Goal: Task Accomplishment & Management: Use online tool/utility

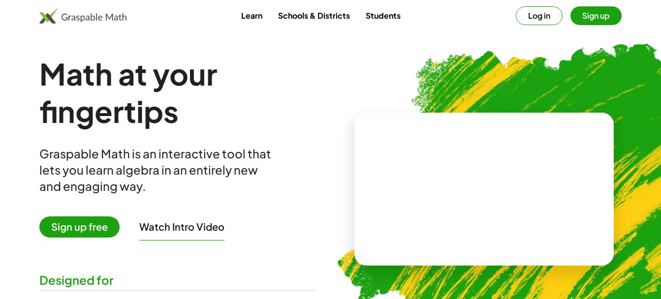
click at [595, 15] on button "Sign up" at bounding box center [595, 15] width 51 height 19
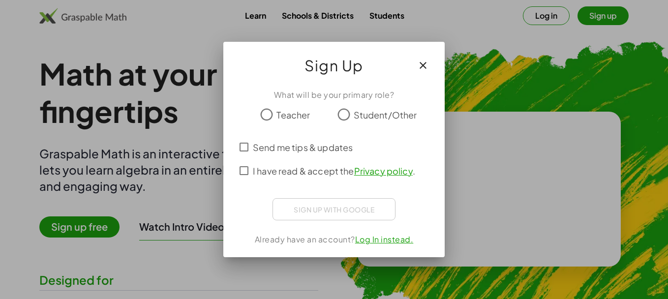
click at [296, 109] on span "Teacher" at bounding box center [293, 114] width 33 height 13
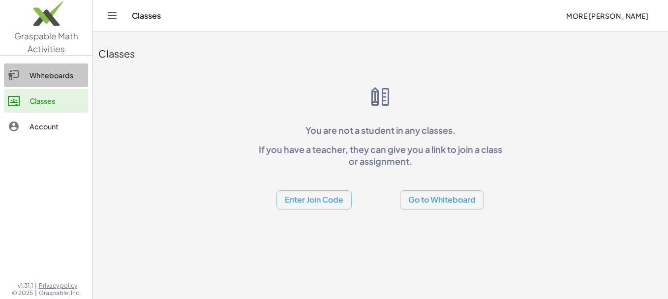
click at [63, 79] on div "Whiteboards" at bounding box center [57, 75] width 55 height 12
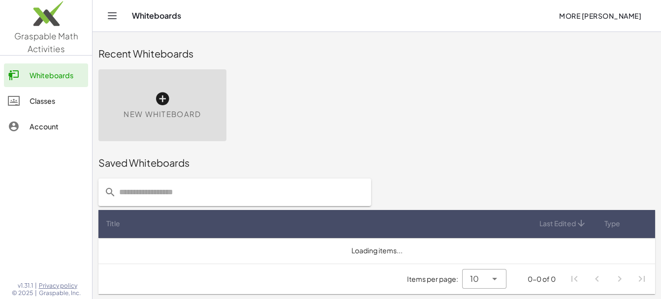
click at [162, 100] on icon at bounding box center [163, 99] width 16 height 16
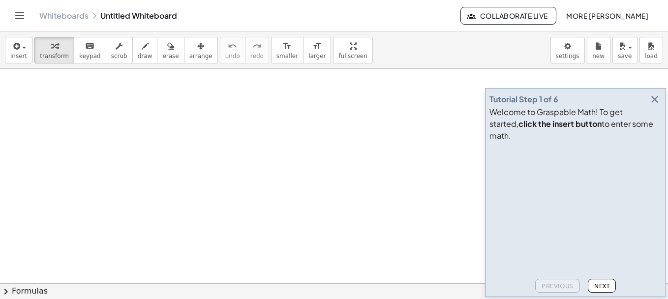
click at [94, 137] on div at bounding box center [334, 283] width 668 height 429
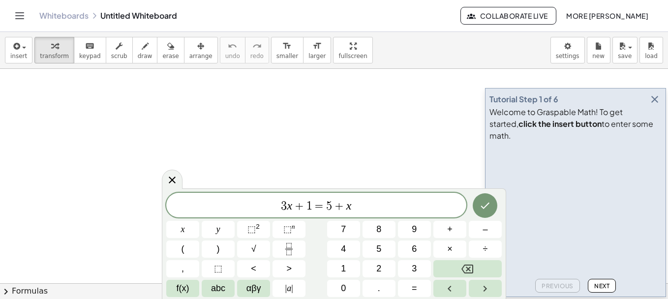
click at [290, 207] on var "x" at bounding box center [289, 205] width 5 height 13
drag, startPoint x: 348, startPoint y: 207, endPoint x: 243, endPoint y: 225, distance: 106.4
click at [285, 247] on icon "Fraction" at bounding box center [289, 249] width 12 height 12
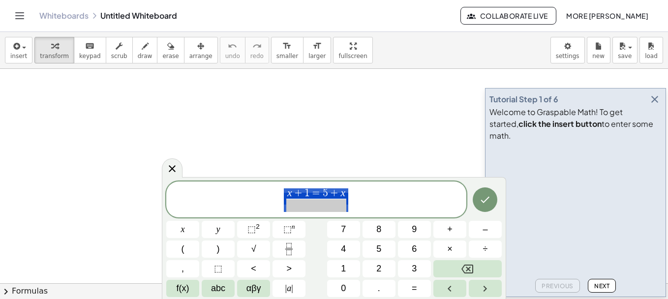
drag, startPoint x: 349, startPoint y: 195, endPoint x: 272, endPoint y: 190, distance: 77.4
click at [272, 190] on span "x + 1 = 5 + x ​" at bounding box center [316, 200] width 300 height 26
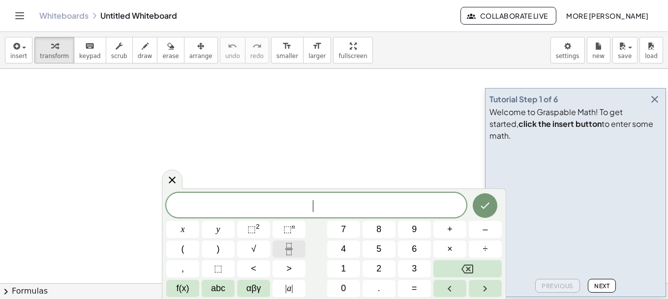
click at [290, 247] on icon "Fraction" at bounding box center [289, 249] width 12 height 12
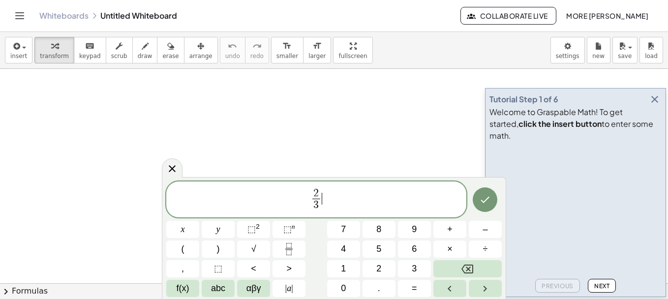
click at [344, 200] on span "2 3 ​ ​" at bounding box center [316, 200] width 300 height 26
click at [449, 290] on icon "Left arrow" at bounding box center [449, 289] width 3 height 6
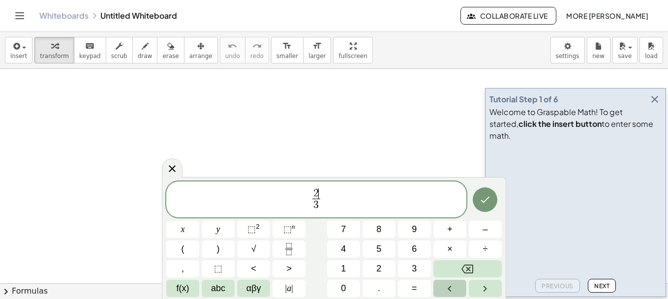
click at [443, 287] on button "Left arrow" at bounding box center [450, 288] width 33 height 17
click at [377, 262] on span "2" at bounding box center [378, 268] width 5 height 13
click at [407, 252] on button "6" at bounding box center [414, 249] width 33 height 17
click at [481, 226] on button "–" at bounding box center [485, 229] width 33 height 17
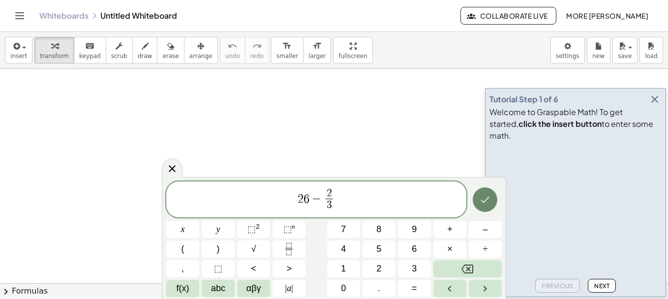
click at [486, 201] on icon "Done" at bounding box center [485, 200] width 9 height 6
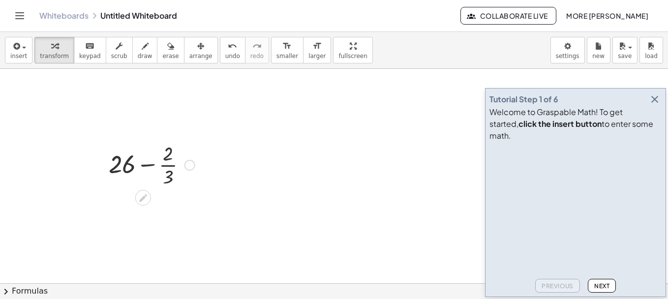
click at [157, 172] on div at bounding box center [152, 164] width 96 height 49
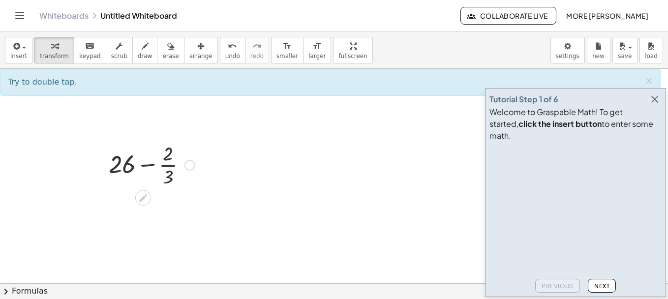
click at [141, 154] on div at bounding box center [152, 164] width 96 height 49
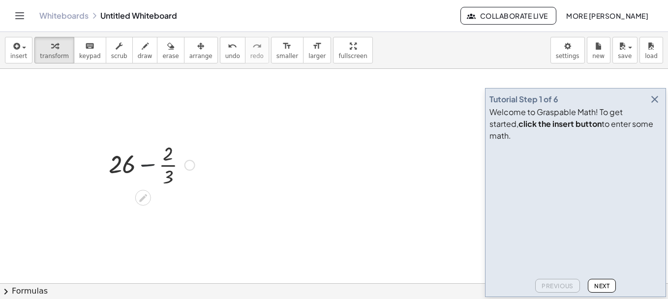
click at [141, 154] on div at bounding box center [152, 164] width 96 height 49
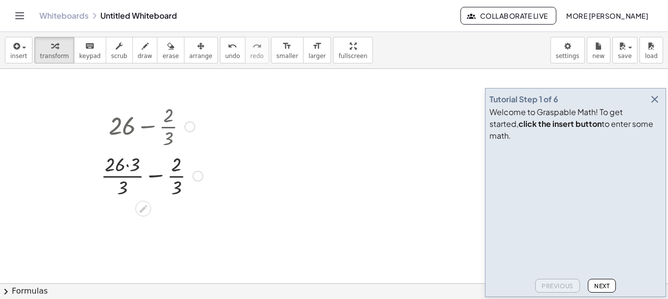
scroll to position [39, 0]
click at [152, 177] on div at bounding box center [152, 174] width 112 height 49
click at [148, 223] on div at bounding box center [152, 223] width 112 height 49
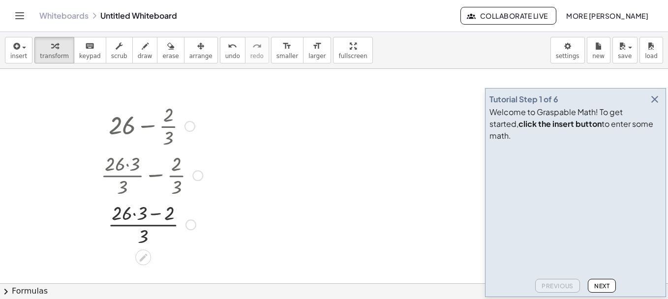
click at [142, 225] on div at bounding box center [152, 223] width 112 height 49
click at [158, 227] on div at bounding box center [152, 223] width 112 height 49
click at [153, 229] on div at bounding box center [152, 223] width 112 height 49
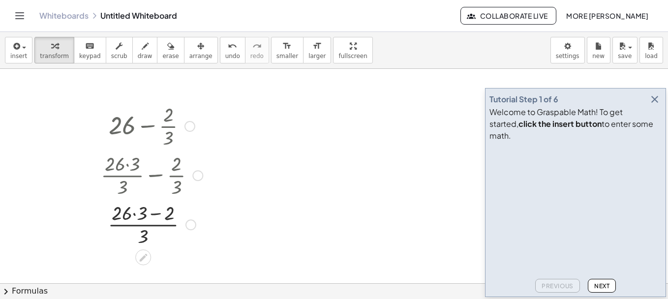
click at [193, 223] on div at bounding box center [191, 224] width 11 height 11
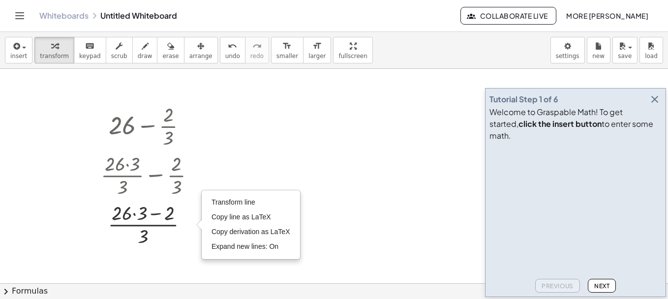
click at [372, 207] on div at bounding box center [334, 244] width 668 height 429
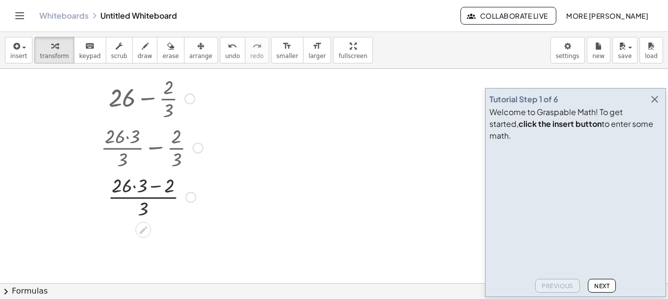
scroll to position [70, 0]
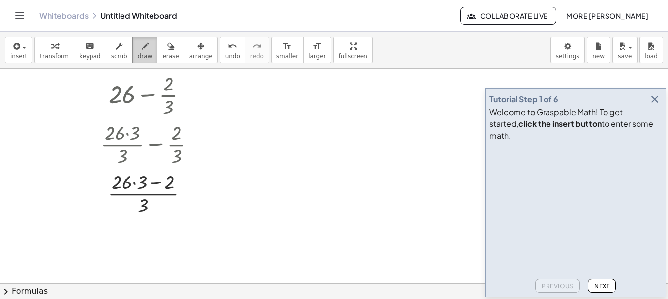
click at [138, 49] on div "button" at bounding box center [145, 46] width 15 height 12
click at [156, 142] on div at bounding box center [334, 213] width 668 height 429
click at [162, 59] on span "erase" at bounding box center [170, 56] width 16 height 7
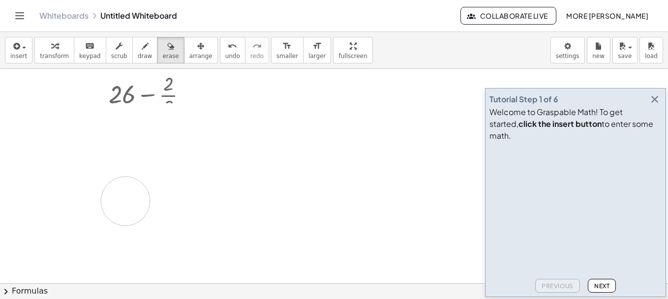
drag, startPoint x: 156, startPoint y: 133, endPoint x: 125, endPoint y: 200, distance: 73.3
click at [125, 200] on div at bounding box center [334, 213] width 668 height 429
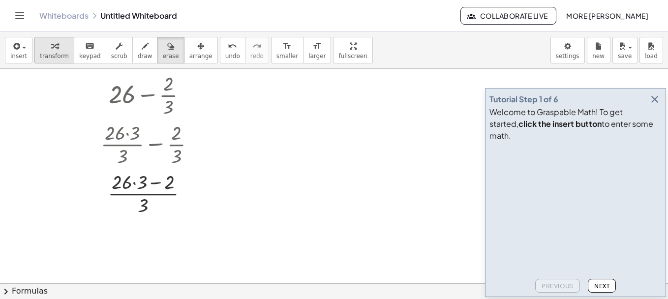
click at [49, 56] on span "transform" at bounding box center [54, 56] width 29 height 7
click at [156, 185] on div at bounding box center [152, 192] width 112 height 49
click at [144, 227] on icon at bounding box center [143, 226] width 8 height 8
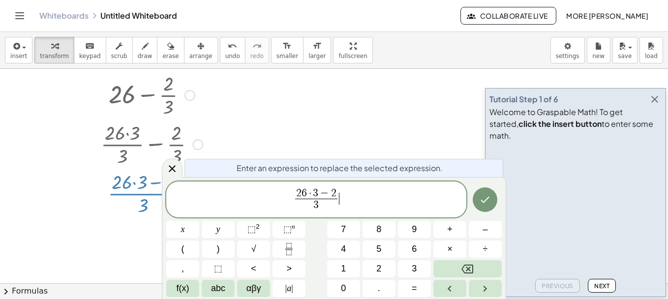
click at [360, 194] on span "2 6 · 3 − 2 3 ​ ​" at bounding box center [316, 200] width 300 height 26
drag, startPoint x: 339, startPoint y: 190, endPoint x: 301, endPoint y: 189, distance: 37.9
click at [329, 190] on span "−" at bounding box center [324, 193] width 13 height 11
click at [338, 191] on span "2 6 · 3 − 2 ​ 3 ​" at bounding box center [316, 200] width 46 height 24
click at [491, 247] on button "÷" at bounding box center [485, 249] width 33 height 17
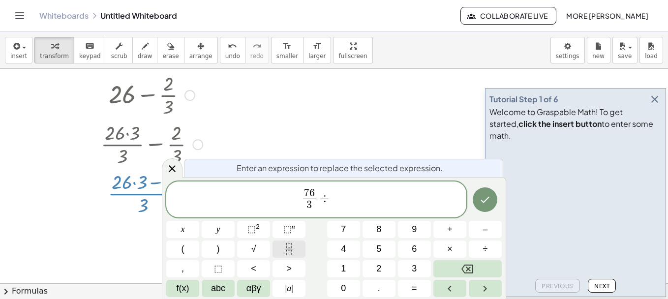
click at [288, 250] on icon "Fraction" at bounding box center [289, 249] width 12 height 12
click at [379, 268] on span "2" at bounding box center [378, 268] width 5 height 13
click at [411, 266] on button "3" at bounding box center [414, 268] width 33 height 17
click at [467, 268] on icon "Backspace" at bounding box center [468, 269] width 12 height 9
click at [331, 206] on span at bounding box center [331, 205] width 7 height 13
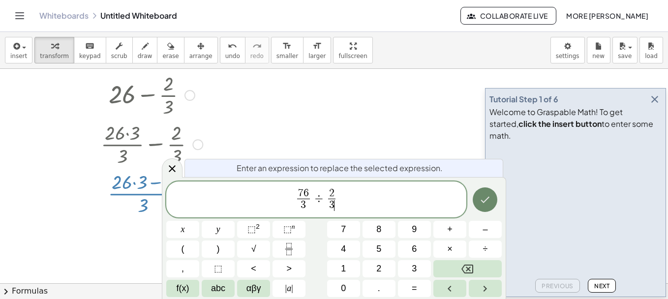
click at [492, 205] on button "Done" at bounding box center [485, 199] width 25 height 25
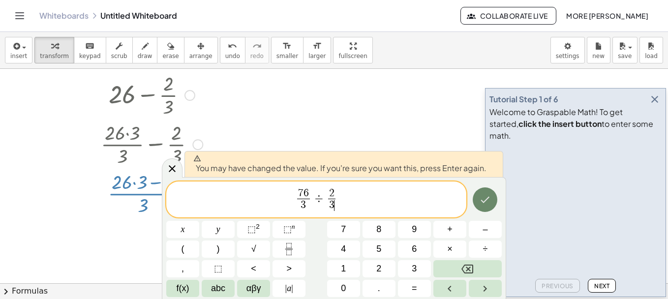
click at [492, 205] on button "Done" at bounding box center [485, 199] width 25 height 25
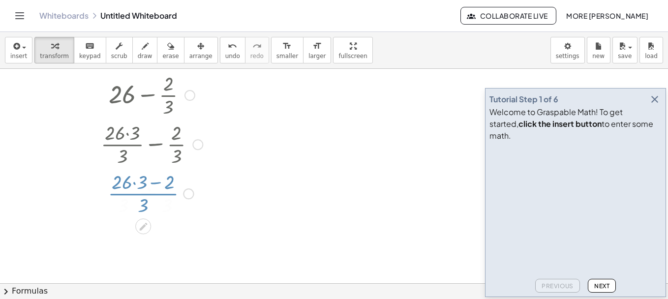
click at [492, 205] on video at bounding box center [564, 183] width 148 height 74
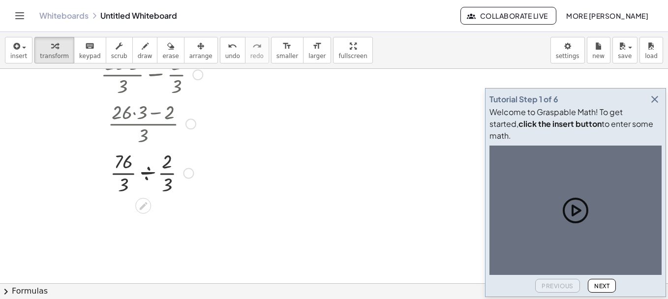
scroll to position [154, 0]
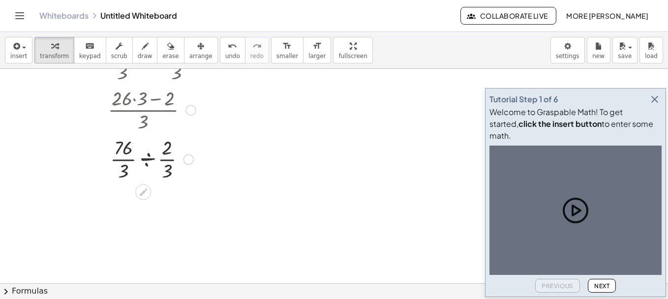
click at [144, 159] on div at bounding box center [152, 158] width 112 height 49
click at [138, 210] on div at bounding box center [152, 208] width 112 height 49
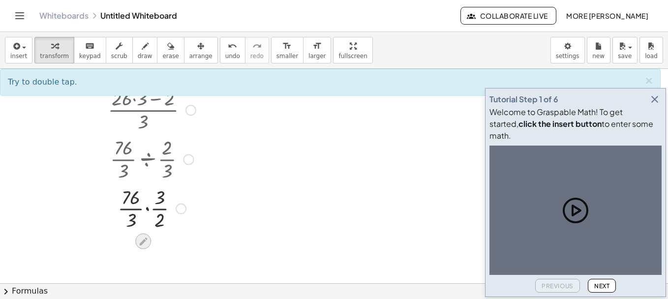
click at [143, 244] on icon at bounding box center [143, 242] width 8 height 8
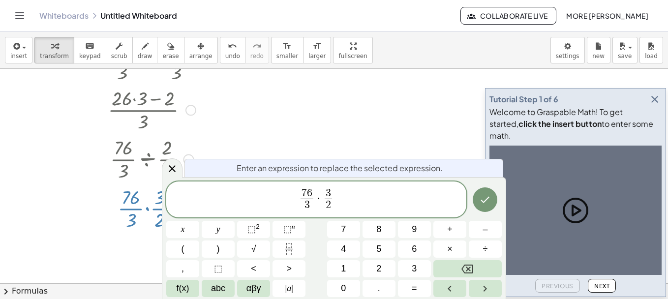
click at [350, 161] on div "Enter an expression to replace the selected expression." at bounding box center [344, 168] width 319 height 18
click at [167, 161] on div at bounding box center [172, 167] width 21 height 19
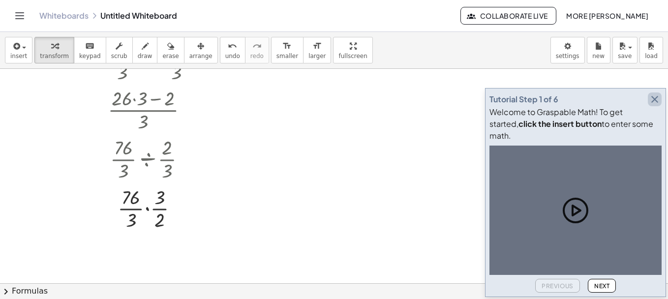
click at [653, 105] on icon "button" at bounding box center [655, 99] width 12 height 12
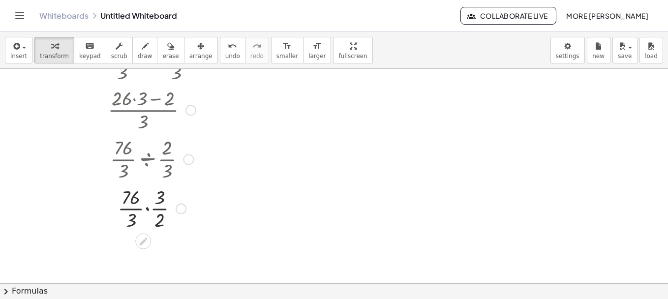
click at [149, 138] on div at bounding box center [152, 158] width 127 height 49
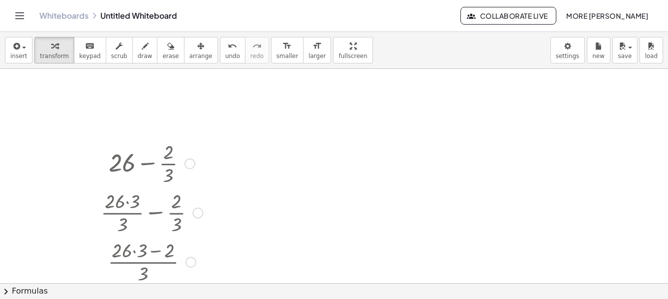
scroll to position [1, 0]
click at [129, 151] on div at bounding box center [152, 163] width 112 height 49
click at [162, 53] on span "erase" at bounding box center [170, 56] width 16 height 7
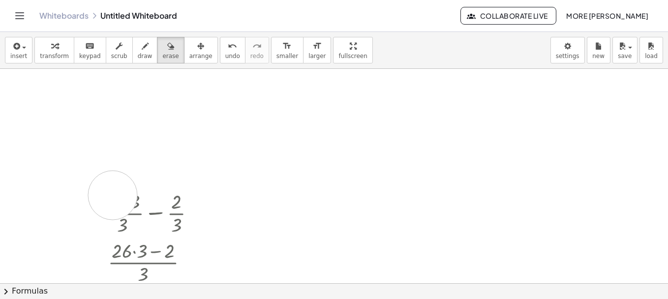
drag, startPoint x: 150, startPoint y: 156, endPoint x: 187, endPoint y: 236, distance: 87.2
click at [187, 236] on div at bounding box center [334, 282] width 668 height 429
drag, startPoint x: 173, startPoint y: 172, endPoint x: 158, endPoint y: 220, distance: 50.4
click at [158, 220] on div at bounding box center [334, 282] width 668 height 429
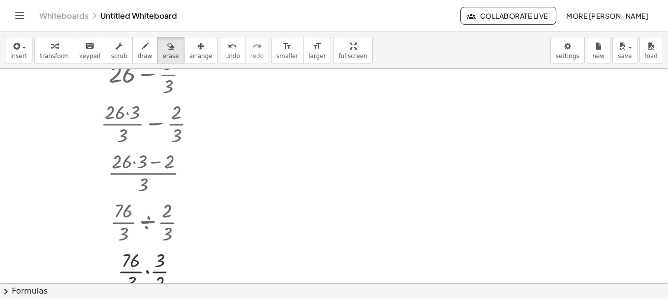
scroll to position [139, 0]
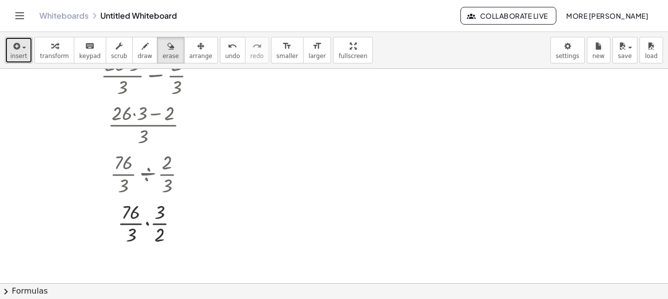
click at [23, 58] on span "insert" at bounding box center [18, 56] width 17 height 7
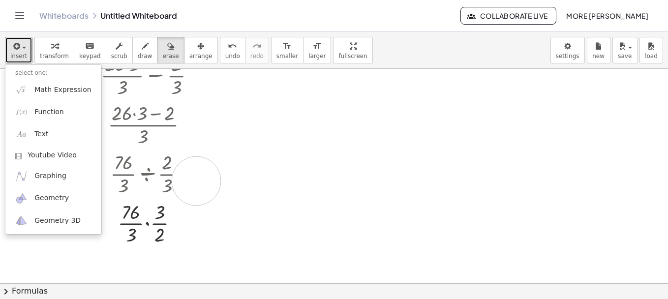
click at [196, 181] on div at bounding box center [334, 144] width 668 height 429
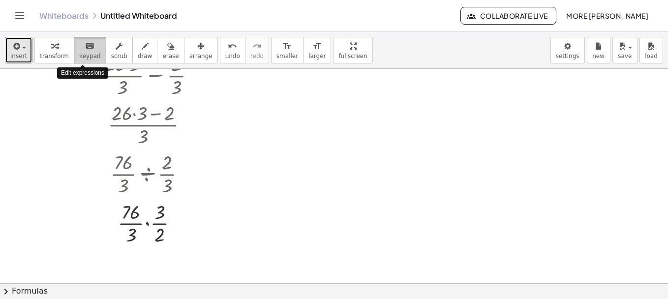
click at [76, 61] on button "keyboard keypad" at bounding box center [90, 50] width 32 height 27
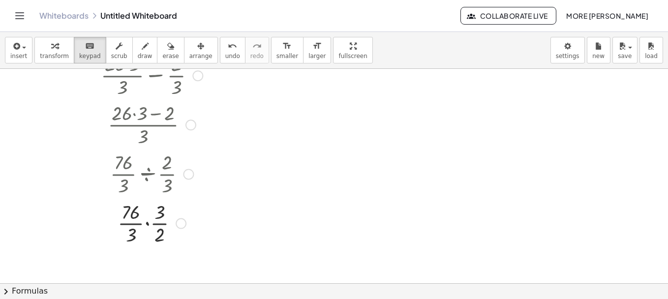
click at [142, 213] on div at bounding box center [152, 222] width 112 height 49
click at [178, 219] on div "Transform line Copy line as LaTeX Copy derivation as LaTeX Expand new lines: On" at bounding box center [181, 223] width 11 height 11
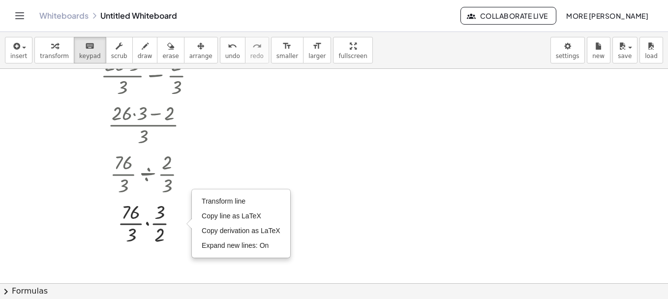
click at [328, 189] on div at bounding box center [334, 144] width 668 height 429
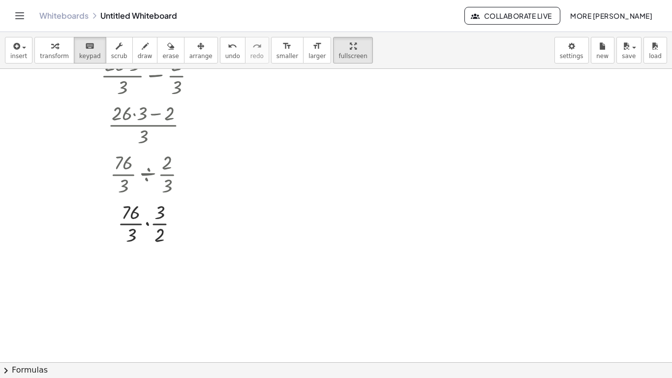
drag, startPoint x: 321, startPoint y: 59, endPoint x: 323, endPoint y: 112, distance: 53.2
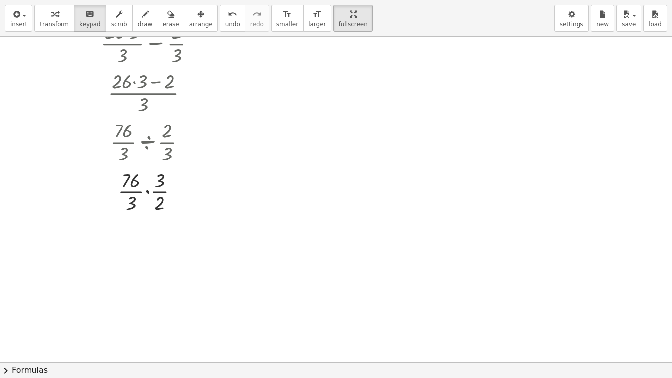
click at [323, 112] on div "insert select one: Math Expression Function Text Youtube Video Graphing Geometr…" at bounding box center [336, 189] width 672 height 378
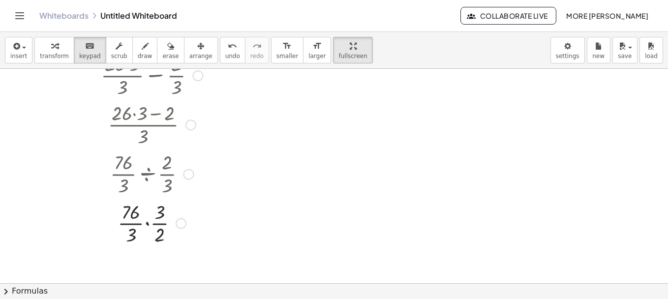
drag, startPoint x: 214, startPoint y: 281, endPoint x: 102, endPoint y: 176, distance: 153.5
click at [102, 176] on div "+ 26 − · 2 · 3 + · 26 · 3 · 3 − · 2 · 3 · ( + · 26 · 3 − 2 ) · 3 · · 76 · 3 ÷ ·…" at bounding box center [334, 144] width 668 height 429
click at [114, 49] on div "button" at bounding box center [119, 46] width 16 height 12
click at [144, 219] on div at bounding box center [152, 222] width 112 height 49
click at [181, 227] on div "Transform line Copy line as LaTeX Copy derivation as LaTeX Expand new lines: On" at bounding box center [181, 223] width 11 height 11
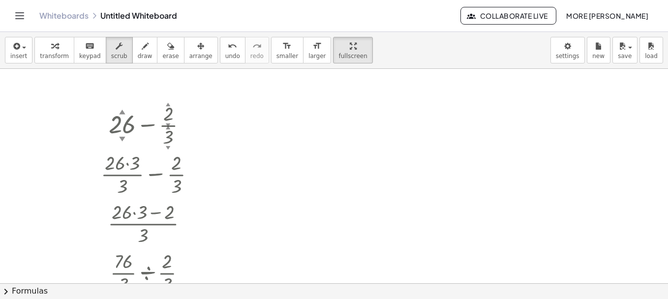
scroll to position [0, 0]
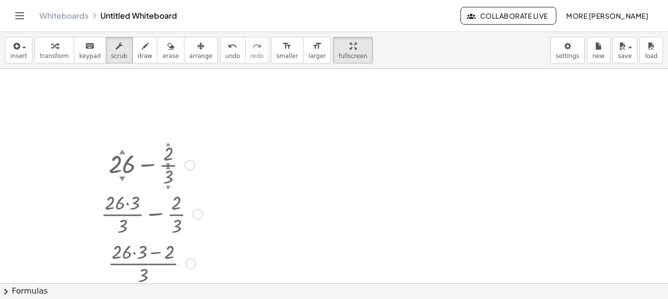
click at [120, 148] on div "▲" at bounding box center [122, 151] width 6 height 9
click at [21, 19] on icon "Toggle navigation" at bounding box center [20, 16] width 8 height 6
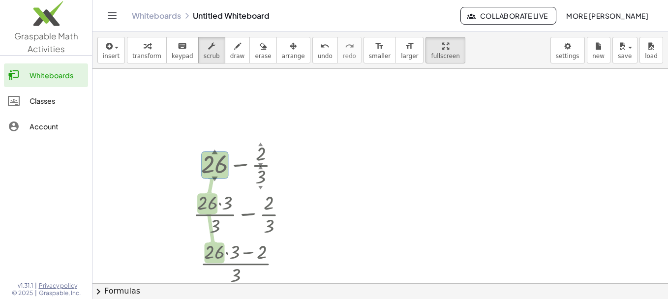
click at [52, 74] on div "Whiteboards" at bounding box center [57, 75] width 55 height 12
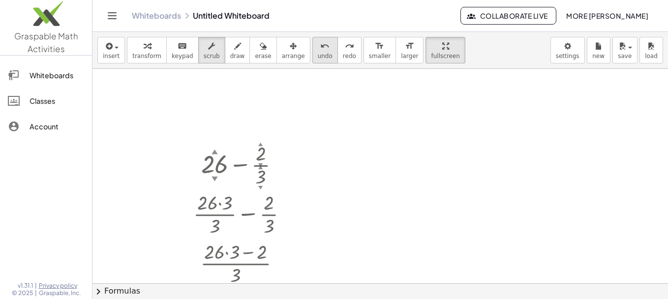
click at [318, 57] on span "undo" at bounding box center [325, 56] width 15 height 7
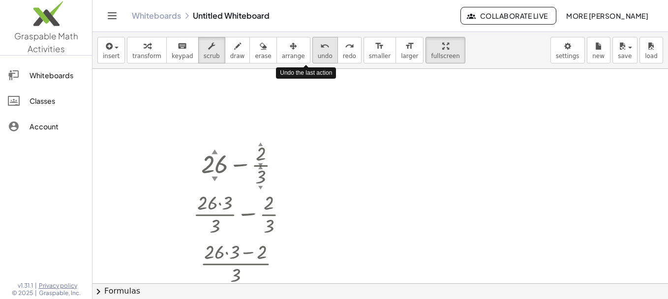
click at [318, 57] on span "undo" at bounding box center [325, 56] width 15 height 7
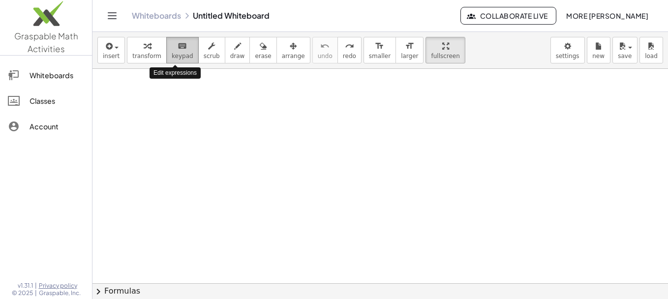
click at [178, 48] on icon "keyboard" at bounding box center [182, 46] width 9 height 12
click at [330, 157] on div at bounding box center [381, 283] width 576 height 429
click at [182, 58] on span "keypad" at bounding box center [183, 56] width 22 height 7
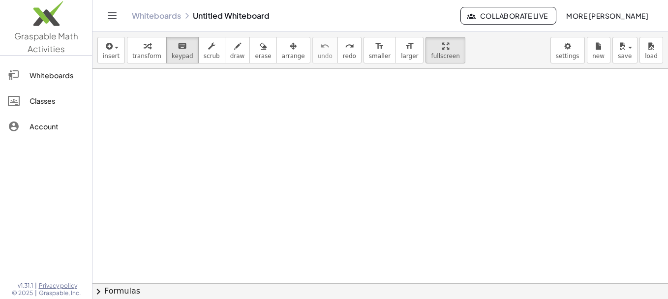
click at [337, 195] on div at bounding box center [381, 283] width 576 height 429
click at [225, 44] on button "draw" at bounding box center [238, 50] width 26 height 27
click at [106, 47] on icon "button" at bounding box center [108, 46] width 9 height 12
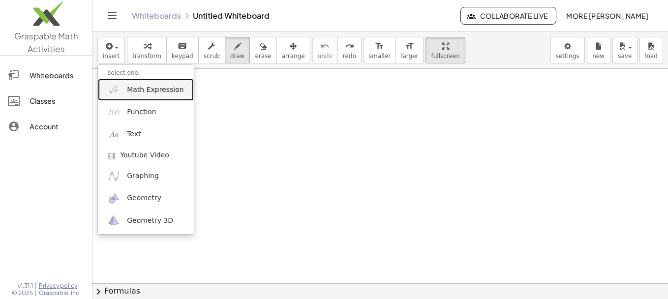
click at [140, 92] on span "Math Expression" at bounding box center [155, 90] width 57 height 10
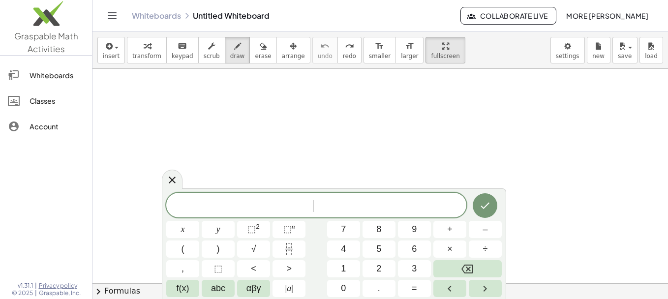
click at [325, 206] on span "​" at bounding box center [316, 206] width 300 height 14
click at [285, 251] on icon "Fraction" at bounding box center [289, 249] width 12 height 12
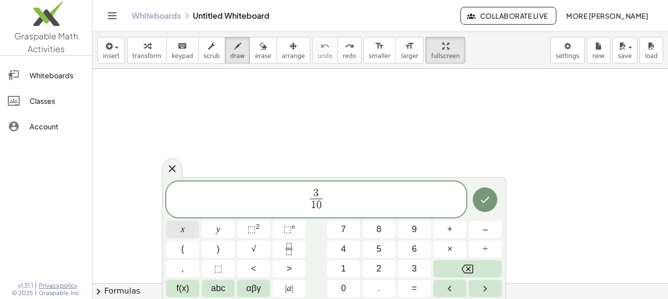
click at [179, 232] on button "x" at bounding box center [182, 229] width 33 height 17
click at [480, 228] on button "–" at bounding box center [485, 229] width 33 height 17
click at [286, 247] on icon "Fraction" at bounding box center [289, 249] width 12 height 12
click at [413, 287] on span "=" at bounding box center [414, 288] width 5 height 13
click at [467, 268] on icon "Backspace" at bounding box center [468, 269] width 12 height 9
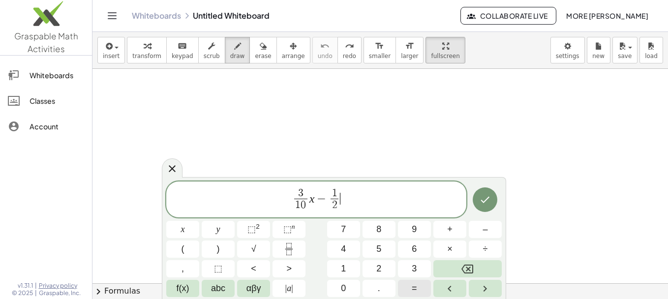
click at [415, 285] on span "=" at bounding box center [414, 288] width 5 height 13
click at [273, 221] on div "3 1 0 ​ x − 1 2 ​ = ​ x y ⬚ 2 ⬚ n 7 8 9 + – ( ) √ 4 5 6 × ÷ , ⬚ < > 1 2 3 f(x) …" at bounding box center [334, 240] width 336 height 116
click at [299, 245] on button "Fraction" at bounding box center [289, 249] width 33 height 17
click at [481, 201] on icon "Done" at bounding box center [485, 200] width 12 height 12
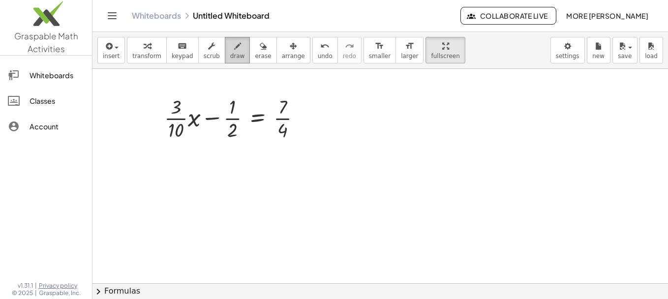
click at [230, 50] on div "button" at bounding box center [237, 46] width 15 height 12
drag, startPoint x: 151, startPoint y: 99, endPoint x: 255, endPoint y: 96, distance: 104.8
click at [255, 96] on div at bounding box center [381, 283] width 576 height 429
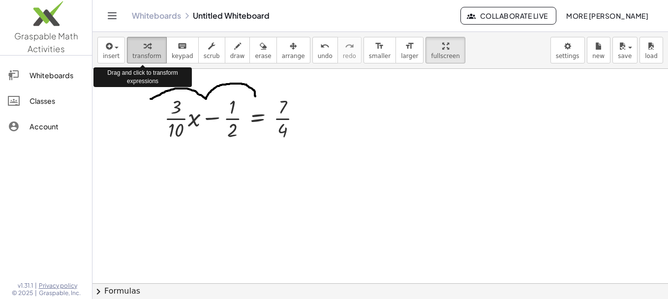
click at [144, 48] on icon "button" at bounding box center [147, 46] width 7 height 12
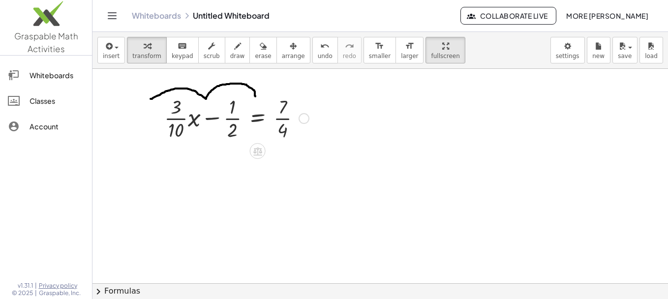
click at [237, 104] on div at bounding box center [236, 117] width 155 height 49
click at [235, 115] on div at bounding box center [236, 117] width 155 height 49
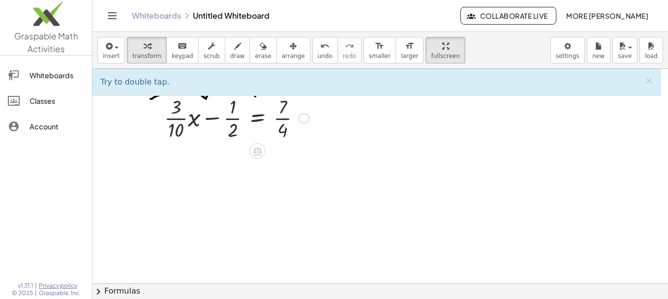
click at [280, 116] on div at bounding box center [236, 117] width 155 height 49
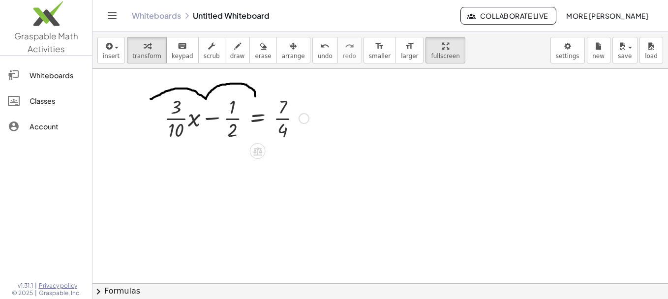
click at [280, 116] on div at bounding box center [236, 117] width 155 height 49
click at [318, 55] on span "undo" at bounding box center [325, 56] width 15 height 7
click at [178, 49] on icon "keyboard" at bounding box center [182, 46] width 9 height 12
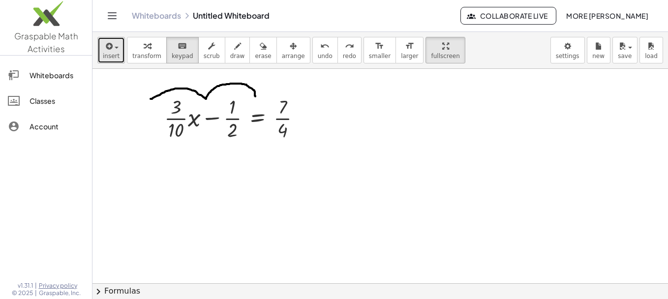
click at [109, 56] on span "insert" at bounding box center [111, 56] width 17 height 7
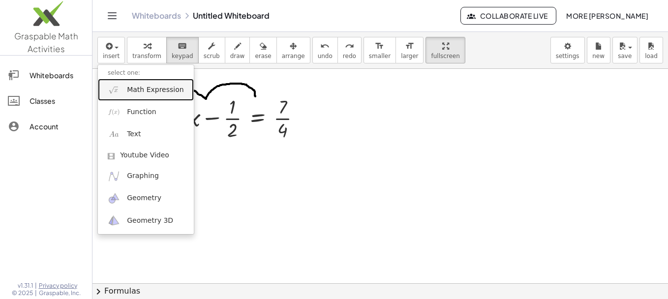
click at [136, 91] on span "Math Expression" at bounding box center [155, 90] width 57 height 10
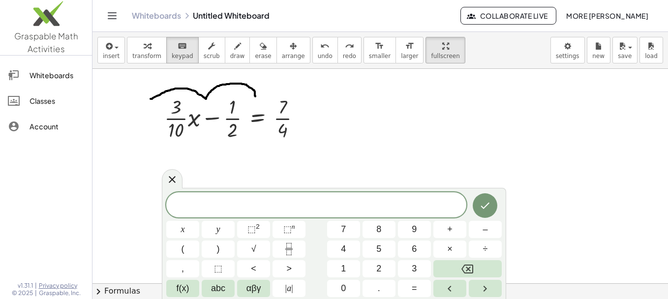
click at [288, 240] on div "x y ⬚ 2 ⬚ n 7 8 9 + – ( ) √ 4 5 6 × ÷ , ⬚ < > 1 2 3 f(x) abc αβγ | a | 0 . =" at bounding box center [334, 244] width 336 height 105
click at [289, 249] on rect "Fraction" at bounding box center [288, 249] width 7 height 0
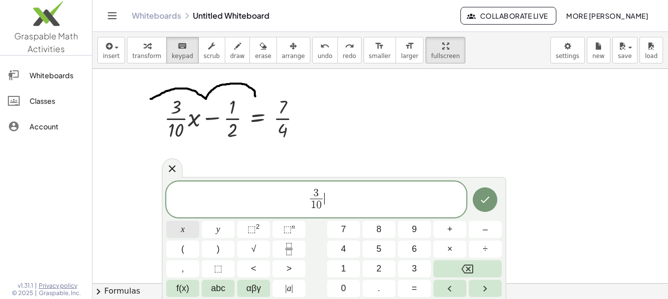
click at [184, 232] on span "x" at bounding box center [183, 229] width 4 height 13
click at [412, 293] on span "=" at bounding box center [414, 288] width 5 height 13
click at [283, 252] on icon "Fraction" at bounding box center [289, 249] width 12 height 12
click at [344, 229] on span "7" at bounding box center [343, 229] width 5 height 13
drag, startPoint x: 352, startPoint y: 209, endPoint x: 283, endPoint y: 208, distance: 68.9
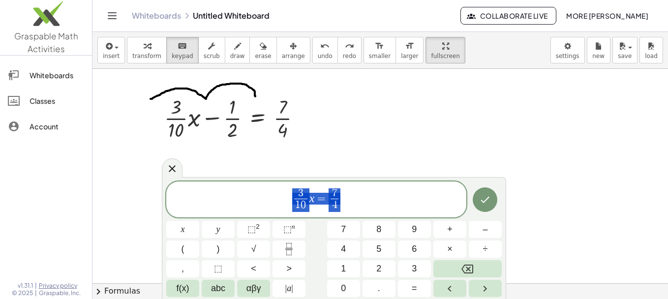
click at [283, 208] on span "3 1 0 ​ x = 7 4 ​" at bounding box center [316, 200] width 300 height 26
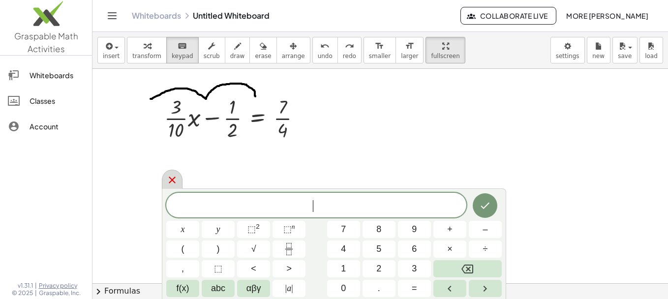
click at [169, 181] on icon at bounding box center [172, 180] width 12 height 12
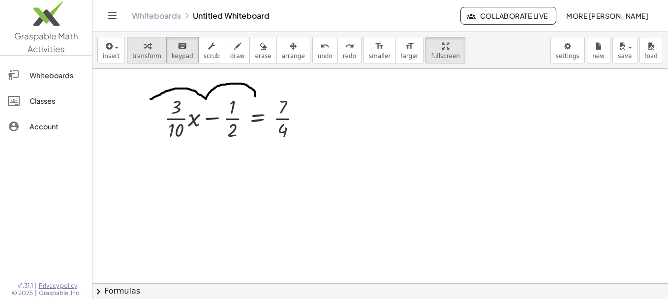
click at [144, 51] on icon "button" at bounding box center [147, 46] width 7 height 12
drag, startPoint x: 233, startPoint y: 111, endPoint x: 217, endPoint y: 97, distance: 21.0
click at [217, 97] on div at bounding box center [236, 117] width 155 height 49
drag, startPoint x: 217, startPoint y: 95, endPoint x: 217, endPoint y: 103, distance: 7.9
click at [217, 103] on div at bounding box center [236, 117] width 155 height 49
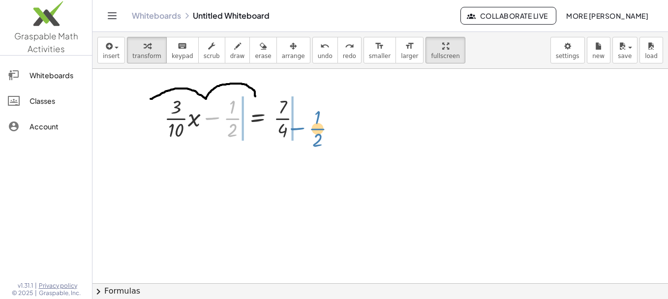
drag, startPoint x: 232, startPoint y: 119, endPoint x: 324, endPoint y: 122, distance: 92.1
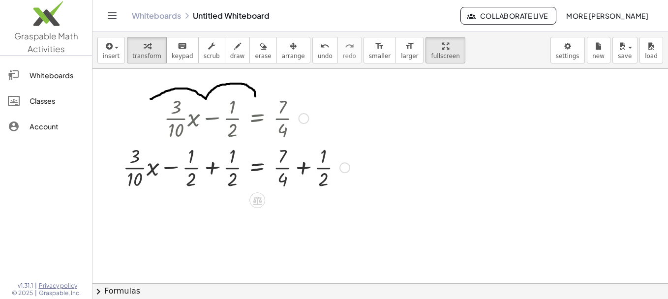
click at [205, 162] on div at bounding box center [236, 166] width 237 height 49
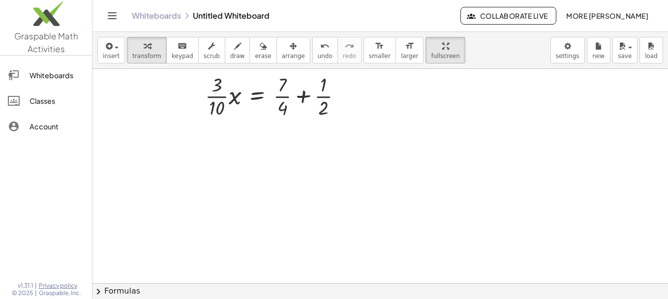
scroll to position [121, 0]
click at [300, 96] on div at bounding box center [236, 94] width 237 height 49
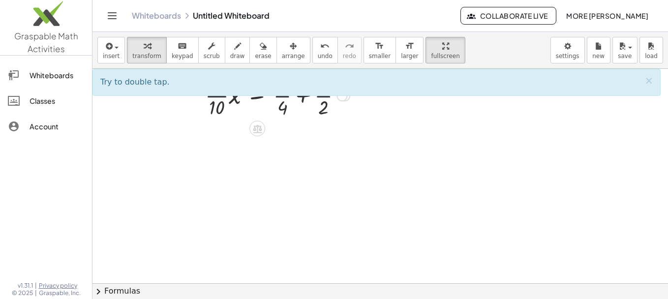
click at [304, 100] on div at bounding box center [236, 94] width 237 height 49
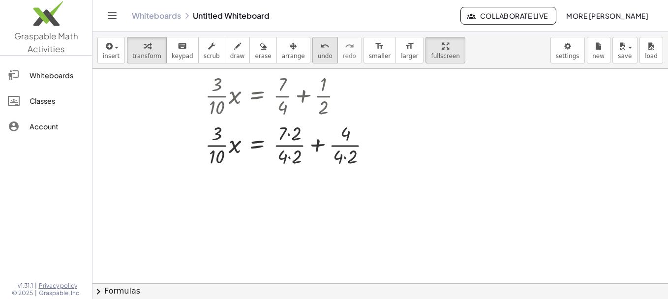
click at [318, 53] on span "undo" at bounding box center [325, 56] width 15 height 7
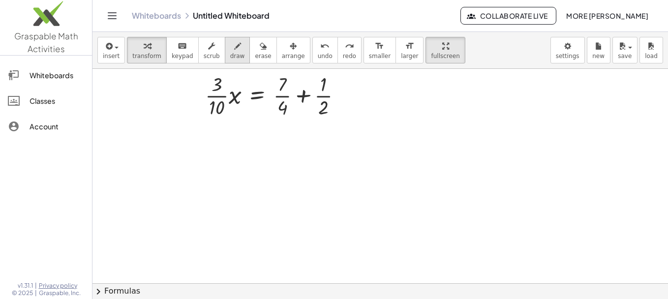
click at [230, 54] on span "draw" at bounding box center [237, 56] width 15 height 7
drag, startPoint x: 284, startPoint y: 119, endPoint x: 323, endPoint y: 117, distance: 39.4
click at [323, 117] on div at bounding box center [381, 162] width 576 height 429
drag, startPoint x: 290, startPoint y: 109, endPoint x: 323, endPoint y: 84, distance: 40.7
click at [323, 84] on div at bounding box center [381, 162] width 576 height 429
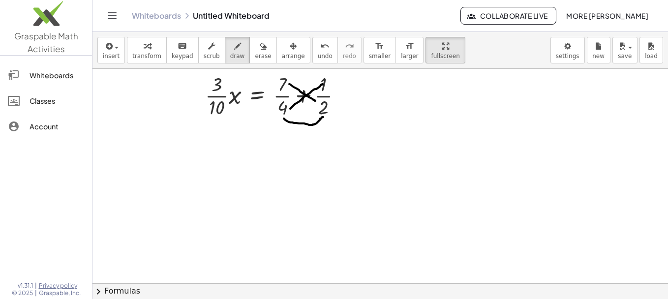
drag, startPoint x: 289, startPoint y: 84, endPoint x: 315, endPoint y: 101, distance: 31.0
click at [315, 101] on div at bounding box center [381, 162] width 576 height 429
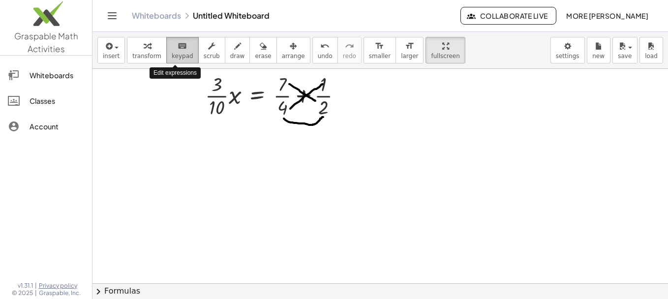
click at [172, 53] on span "keypad" at bounding box center [183, 56] width 22 height 7
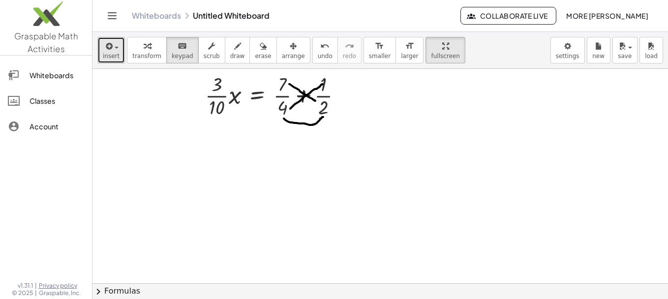
click at [115, 47] on span "button" at bounding box center [117, 48] width 4 height 2
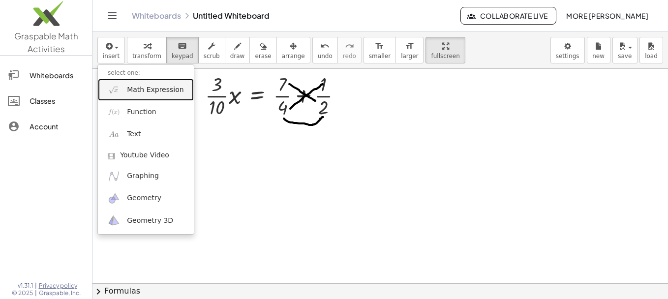
click at [127, 93] on span "Math Expression" at bounding box center [155, 90] width 57 height 10
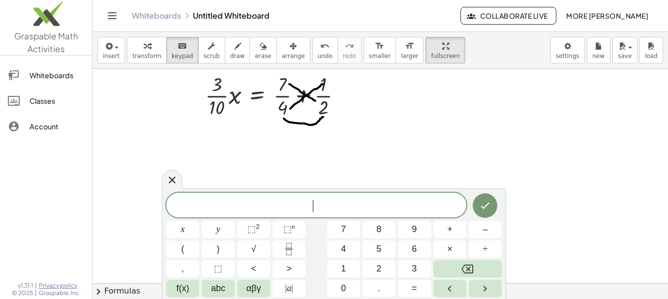
click at [292, 258] on div "​ x y ⬚ 2 ⬚ n 7 8 9 + – ( ) √ 4 5 6 × ÷ , ⬚ < > 1 2 3 f(x) abc αβγ | a | 0 . =" at bounding box center [334, 245] width 336 height 104
click at [287, 250] on icon "Fraction" at bounding box center [289, 249] width 12 height 12
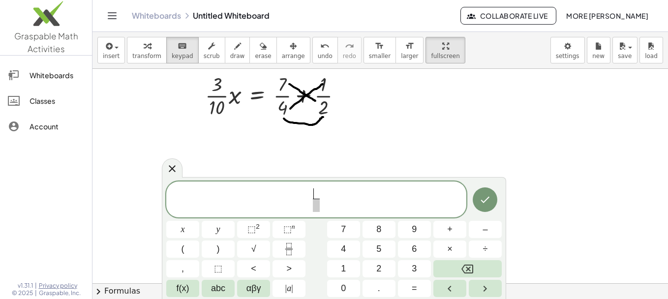
click at [319, 212] on span "​ ​" at bounding box center [316, 200] width 300 height 26
click at [318, 211] on span "​" at bounding box center [316, 205] width 7 height 13
click at [448, 234] on span "+" at bounding box center [449, 229] width 5 height 13
click at [484, 194] on icon "Done" at bounding box center [485, 200] width 12 height 12
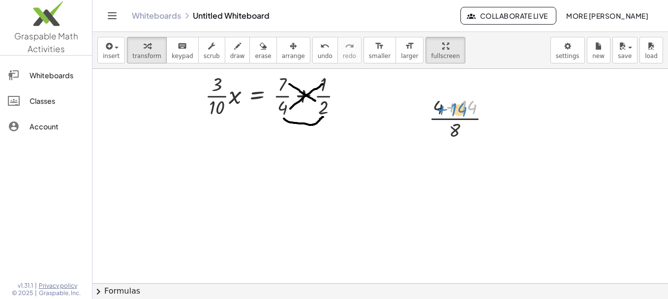
drag, startPoint x: 465, startPoint y: 109, endPoint x: 454, endPoint y: 112, distance: 11.2
click at [454, 112] on div at bounding box center [463, 117] width 79 height 49
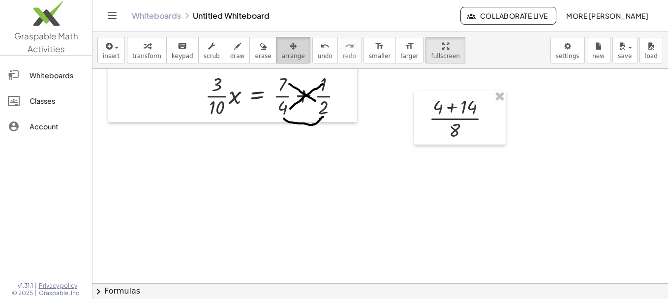
click at [282, 53] on span "arrange" at bounding box center [293, 56] width 23 height 7
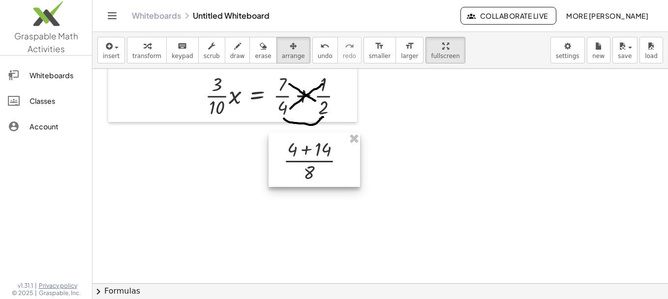
drag, startPoint x: 464, startPoint y: 119, endPoint x: 318, endPoint y: 161, distance: 151.7
click at [318, 161] on div at bounding box center [315, 160] width 92 height 54
click at [438, 175] on div at bounding box center [381, 162] width 576 height 429
click at [314, 161] on div at bounding box center [315, 160] width 92 height 54
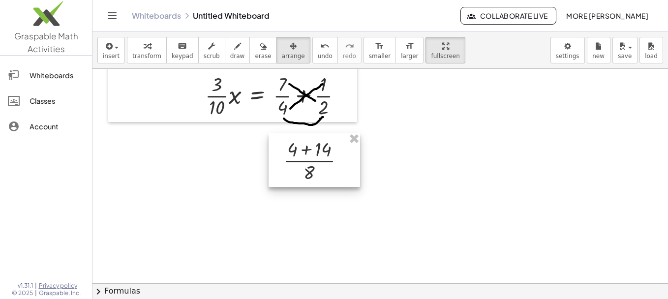
click at [314, 161] on div at bounding box center [315, 160] width 92 height 54
click at [146, 51] on icon "button" at bounding box center [147, 46] width 7 height 12
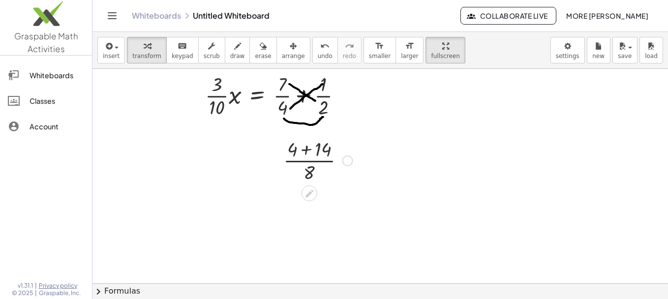
click at [305, 156] on div at bounding box center [318, 159] width 79 height 49
click at [343, 250] on div at bounding box center [345, 251] width 11 height 11
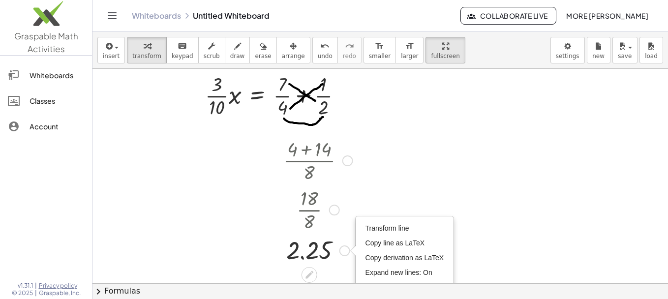
click at [348, 208] on div at bounding box center [318, 209] width 79 height 49
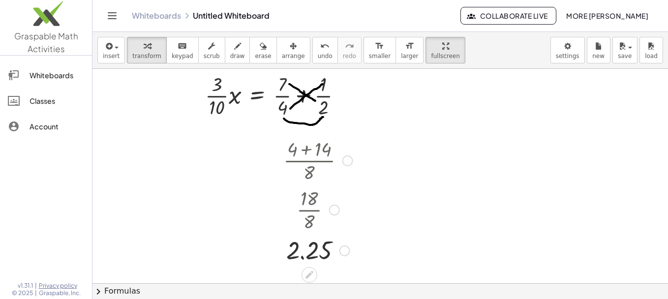
drag, startPoint x: 365, startPoint y: 270, endPoint x: 289, endPoint y: 241, distance: 81.3
click at [286, 240] on div "+ · · 3 · 10 · x − · 1 · 2 = · 7 · 4 + · · 3 · 10 · x − · 1 · 2 + · 1 · 2 = + ·…" at bounding box center [381, 162] width 576 height 429
click at [230, 47] on div "button" at bounding box center [237, 46] width 15 height 12
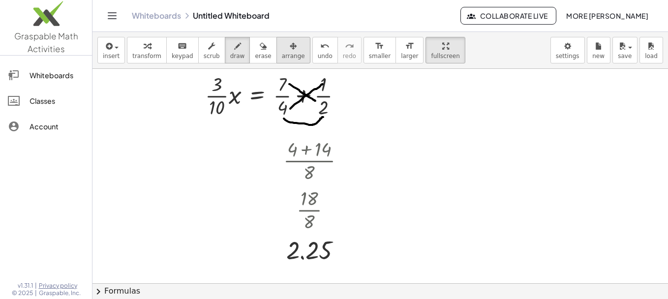
click at [290, 45] on icon "button" at bounding box center [293, 46] width 7 height 12
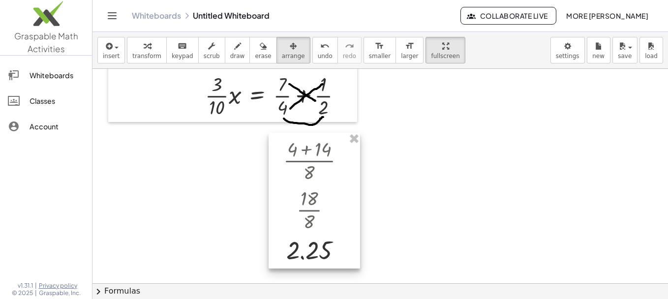
click at [316, 249] on div at bounding box center [315, 201] width 92 height 136
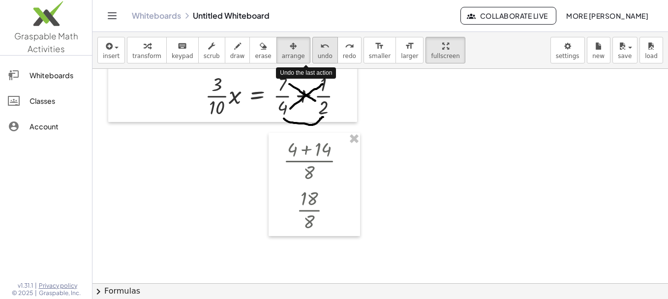
click at [312, 50] on button "undo undo" at bounding box center [325, 50] width 26 height 27
click at [412, 191] on div at bounding box center [381, 162] width 576 height 429
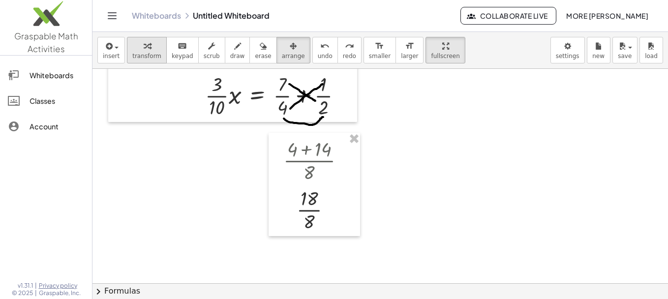
click at [147, 54] on span "transform" at bounding box center [146, 56] width 29 height 7
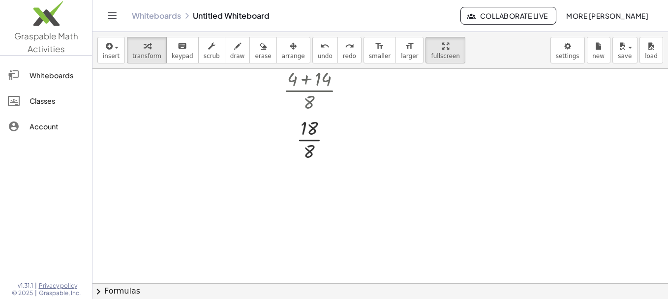
scroll to position [192, 0]
click at [298, 140] on div at bounding box center [318, 137] width 79 height 49
click at [318, 57] on span "undo" at bounding box center [325, 56] width 15 height 7
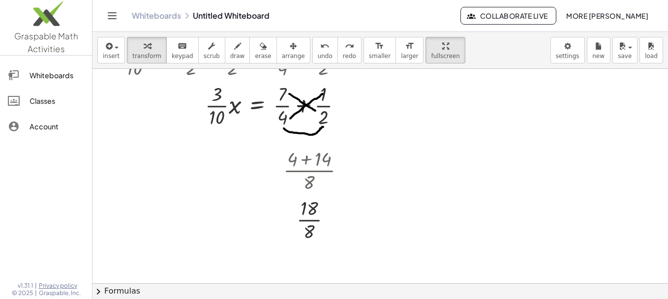
scroll to position [108, 0]
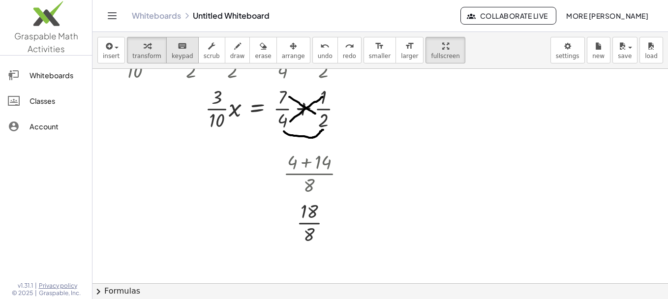
click at [176, 56] on span "keypad" at bounding box center [183, 56] width 22 height 7
click at [248, 200] on div at bounding box center [381, 175] width 576 height 429
click at [97, 45] on div "insert select one: Math Expression Function Text Youtube Video Graphing Geometr…" at bounding box center [381, 50] width 576 height 37
click at [109, 49] on icon "button" at bounding box center [108, 46] width 9 height 12
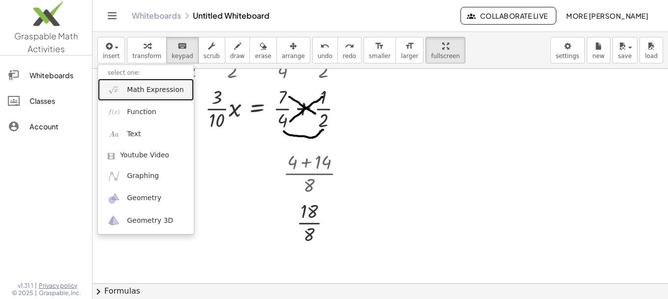
click at [137, 94] on span "Math Expression" at bounding box center [155, 90] width 57 height 10
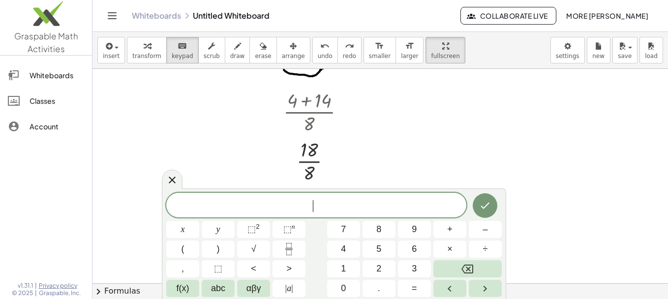
scroll to position [170, 0]
click at [450, 250] on span "×" at bounding box center [449, 249] width 5 height 13
click at [462, 269] on icon "Backspace" at bounding box center [468, 269] width 12 height 12
click at [169, 231] on button "x" at bounding box center [182, 229] width 33 height 17
click at [410, 295] on button "=" at bounding box center [414, 288] width 33 height 17
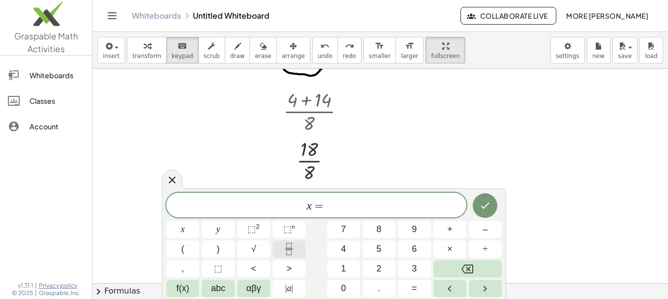
click at [288, 249] on rect "Fraction" at bounding box center [288, 249] width 7 height 0
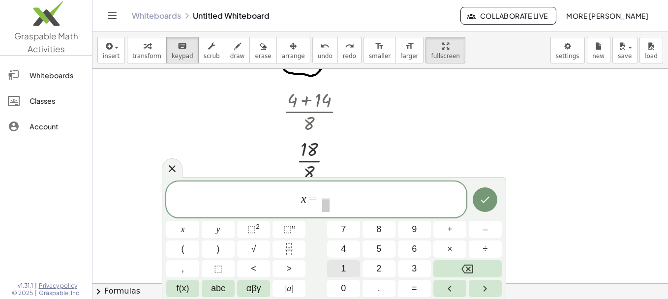
click at [336, 270] on button "1" at bounding box center [343, 268] width 33 height 17
click at [382, 231] on button "8" at bounding box center [379, 229] width 33 height 17
click at [497, 252] on button "÷" at bounding box center [485, 249] width 33 height 17
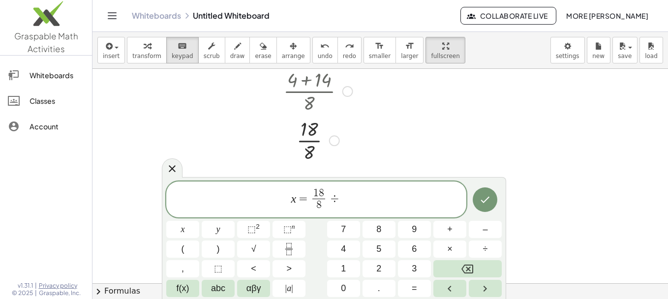
scroll to position [202, 0]
click at [283, 250] on icon "Fraction" at bounding box center [289, 249] width 12 height 12
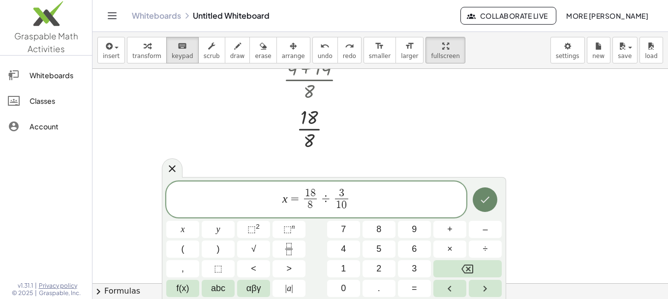
click at [488, 204] on icon "Done" at bounding box center [485, 200] width 12 height 12
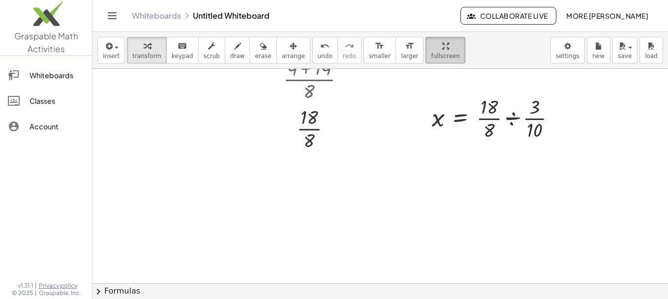
click at [442, 49] on icon "button" at bounding box center [445, 46] width 7 height 12
click at [290, 49] on icon "button" at bounding box center [293, 46] width 7 height 12
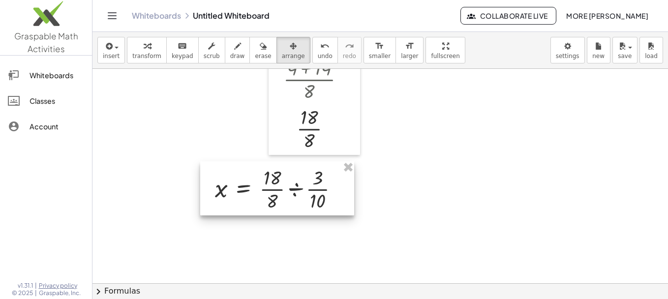
drag, startPoint x: 466, startPoint y: 129, endPoint x: 250, endPoint y: 200, distance: 226.4
click at [250, 200] on div at bounding box center [277, 188] width 154 height 54
click at [473, 208] on div at bounding box center [381, 81] width 576 height 429
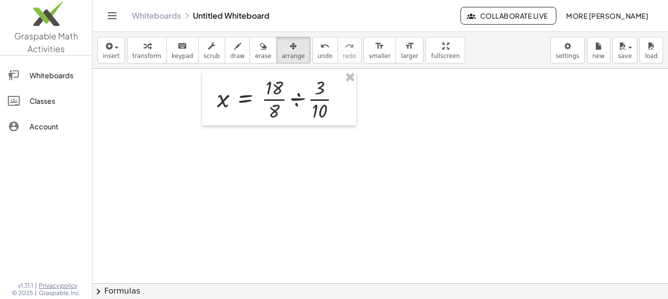
scroll to position [293, 0]
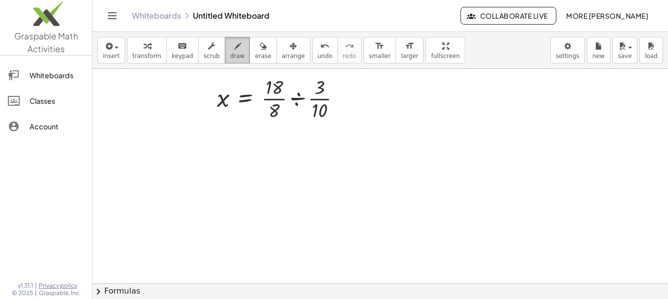
click at [234, 49] on icon "button" at bounding box center [237, 46] width 7 height 12
drag, startPoint x: 286, startPoint y: 85, endPoint x: 309, endPoint y: 107, distance: 31.7
click at [309, 107] on div at bounding box center [381, 98] width 576 height 644
drag, startPoint x: 288, startPoint y: 110, endPoint x: 315, endPoint y: 86, distance: 36.2
click at [315, 86] on div at bounding box center [381, 98] width 576 height 644
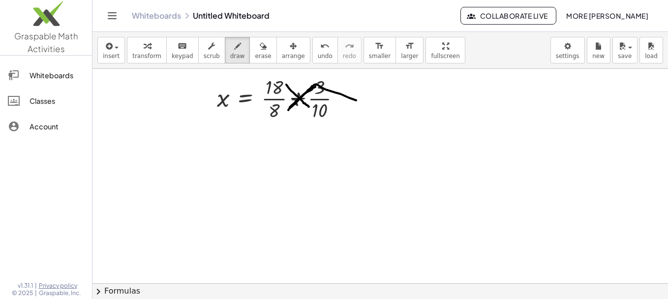
drag, startPoint x: 290, startPoint y: 107, endPoint x: 387, endPoint y: 116, distance: 97.3
click at [387, 116] on div at bounding box center [381, 98] width 576 height 644
drag, startPoint x: 287, startPoint y: 86, endPoint x: 361, endPoint y: 93, distance: 74.1
click at [361, 93] on div at bounding box center [381, 98] width 576 height 644
click at [318, 54] on span "undo" at bounding box center [325, 56] width 15 height 7
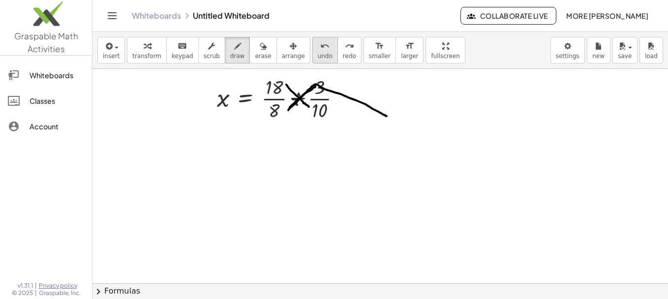
click at [318, 54] on span "undo" at bounding box center [325, 56] width 15 height 7
drag, startPoint x: 283, startPoint y: 106, endPoint x: 311, endPoint y: 89, distance: 32.1
click at [311, 89] on div at bounding box center [381, 98] width 576 height 644
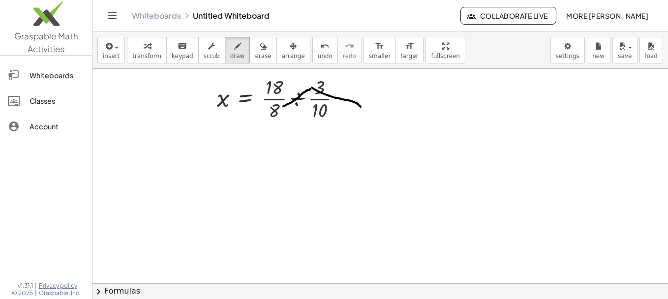
drag, startPoint x: 312, startPoint y: 88, endPoint x: 362, endPoint y: 107, distance: 53.5
click at [362, 107] on div at bounding box center [381, 98] width 576 height 644
drag, startPoint x: 377, startPoint y: 104, endPoint x: 372, endPoint y: 107, distance: 5.7
click at [372, 107] on div at bounding box center [381, 98] width 576 height 644
drag, startPoint x: 366, startPoint y: 93, endPoint x: 412, endPoint y: 95, distance: 45.8
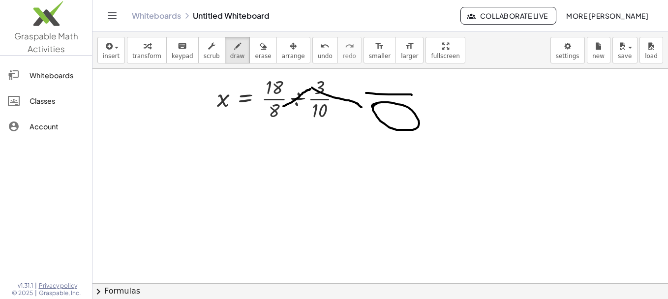
click at [412, 95] on div at bounding box center [381, 98] width 576 height 644
drag, startPoint x: 284, startPoint y: 88, endPoint x: 365, endPoint y: 89, distance: 81.2
click at [365, 89] on div at bounding box center [381, 98] width 576 height 644
drag, startPoint x: 394, startPoint y: 70, endPoint x: 384, endPoint y: 70, distance: 9.3
click at [384, 70] on div at bounding box center [381, 98] width 576 height 644
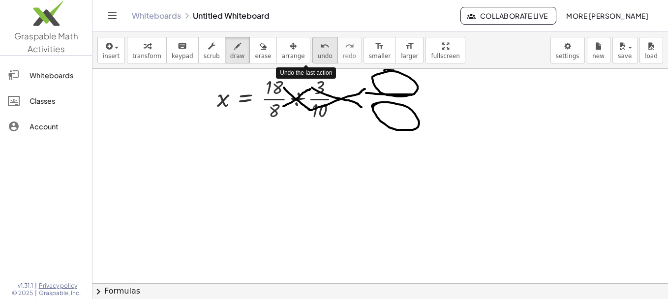
click at [320, 50] on icon "undo" at bounding box center [324, 46] width 9 height 12
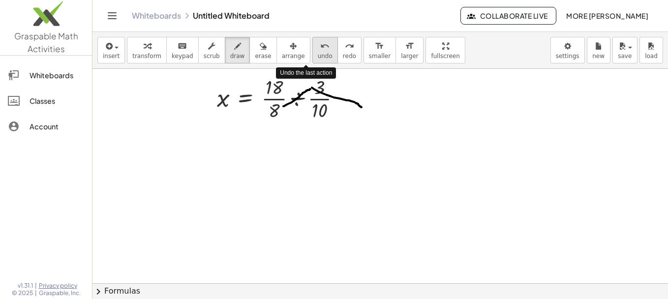
click at [320, 50] on icon "undo" at bounding box center [324, 46] width 9 height 12
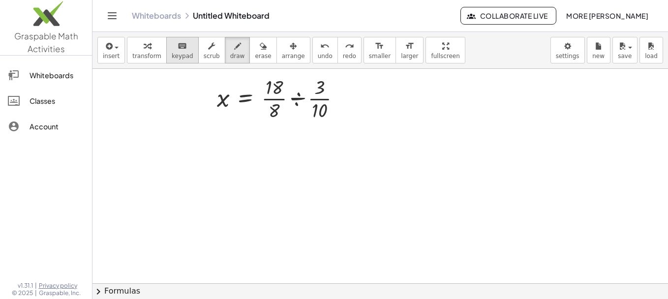
click at [166, 50] on button "keyboard keypad" at bounding box center [182, 50] width 32 height 27
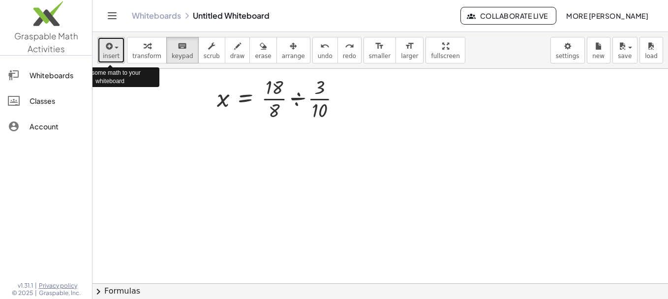
click at [114, 57] on span "insert" at bounding box center [111, 56] width 17 height 7
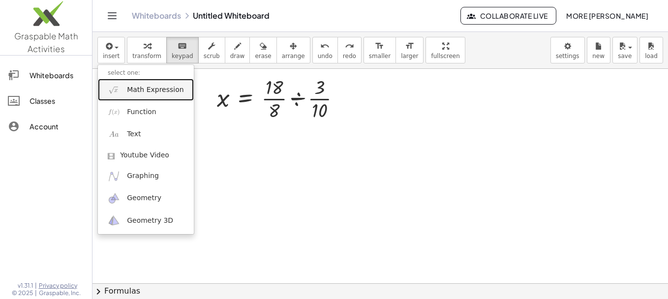
click at [138, 86] on span "Math Expression" at bounding box center [155, 90] width 57 height 10
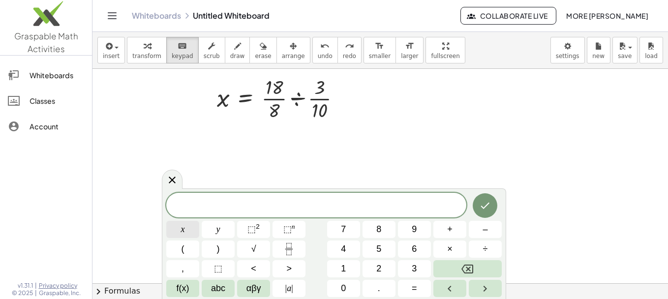
click at [174, 224] on button "x" at bounding box center [182, 229] width 33 height 17
click at [412, 288] on span "=" at bounding box center [414, 288] width 5 height 13
click at [290, 252] on icon "Fraction" at bounding box center [289, 249] width 12 height 12
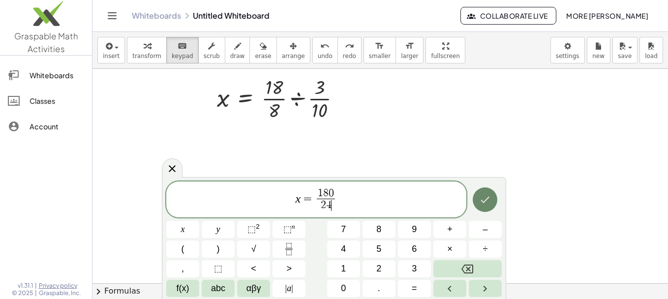
click at [490, 197] on icon "Done" at bounding box center [485, 200] width 12 height 12
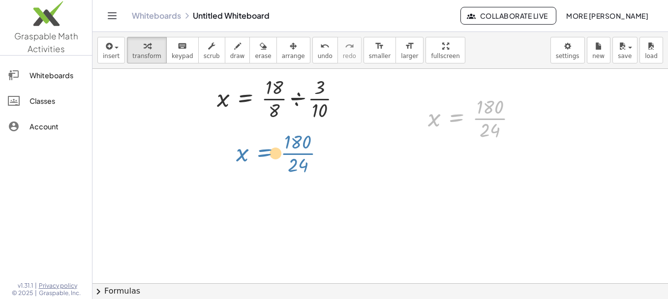
drag, startPoint x: 471, startPoint y: 123, endPoint x: 280, endPoint y: 157, distance: 194.0
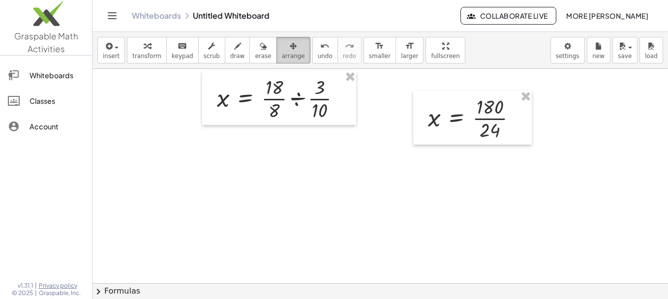
click at [290, 48] on icon "button" at bounding box center [293, 46] width 7 height 12
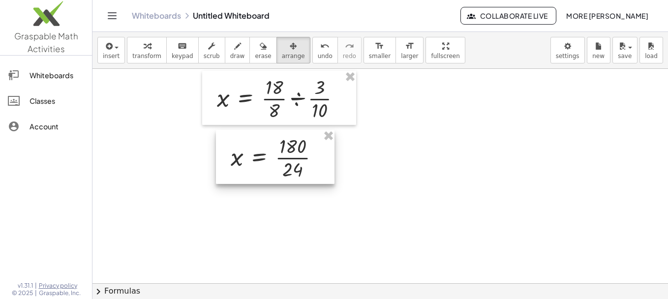
drag, startPoint x: 469, startPoint y: 116, endPoint x: 272, endPoint y: 156, distance: 201.2
click at [272, 156] on div at bounding box center [275, 157] width 119 height 54
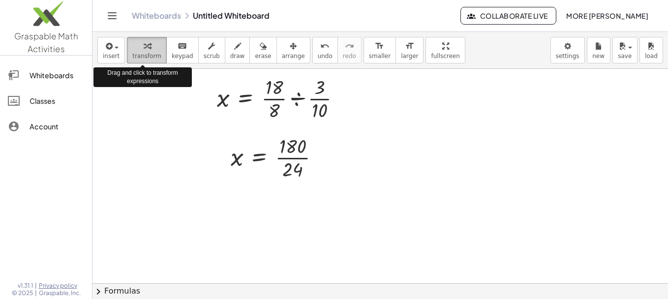
click at [148, 42] on div "button" at bounding box center [146, 46] width 29 height 12
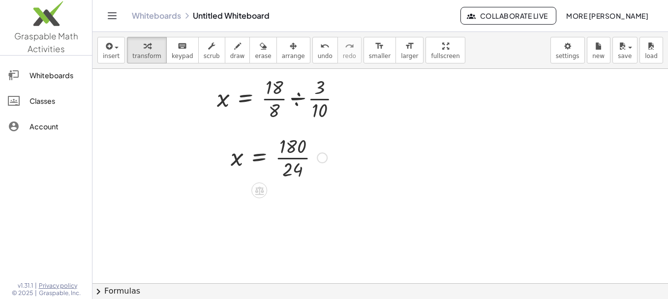
click at [300, 154] on div at bounding box center [279, 156] width 106 height 49
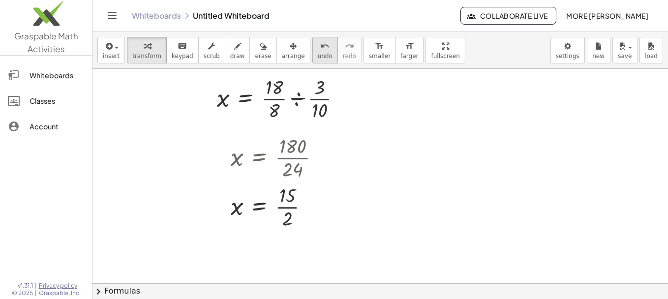
click at [312, 52] on button "undo undo" at bounding box center [325, 50] width 26 height 27
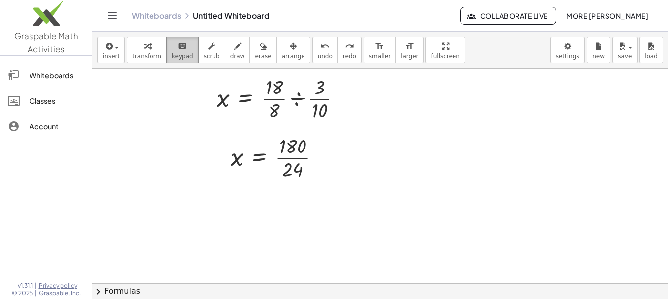
click at [178, 47] on icon "keyboard" at bounding box center [182, 46] width 9 height 12
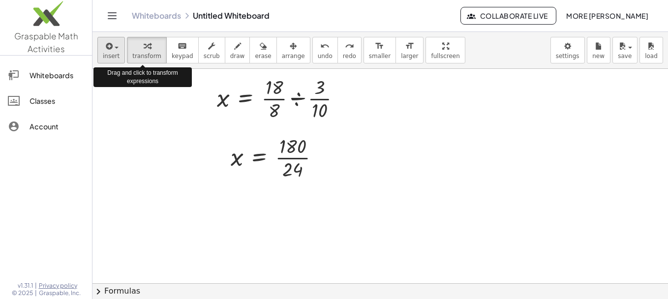
drag, startPoint x: 126, startPoint y: 57, endPoint x: 112, endPoint y: 56, distance: 14.8
click at [112, 56] on div "insert select one: Math Expression Function Text Youtube Video Graphing Geometr…" at bounding box center [381, 50] width 576 height 37
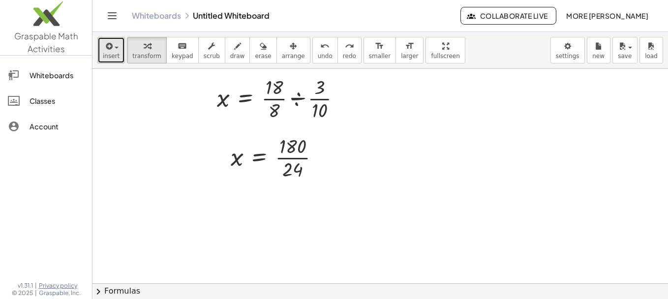
click at [112, 56] on span "insert" at bounding box center [111, 56] width 17 height 7
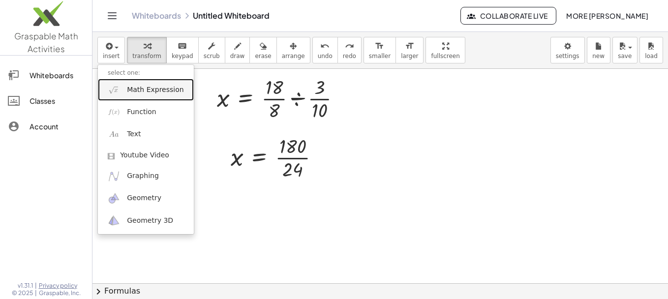
click at [149, 91] on span "Math Expression" at bounding box center [155, 90] width 57 height 10
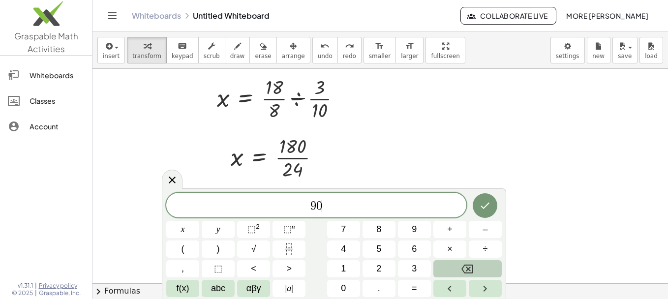
click at [464, 270] on icon "Backspace" at bounding box center [468, 269] width 12 height 12
click at [280, 252] on button "Fraction" at bounding box center [289, 249] width 33 height 17
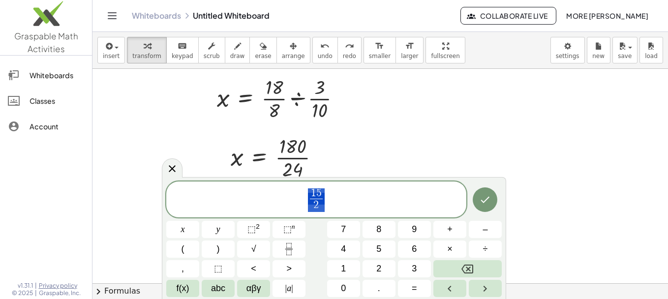
drag, startPoint x: 318, startPoint y: 197, endPoint x: 302, endPoint y: 199, distance: 15.9
click at [302, 199] on span "​ 1 5 2 ​" at bounding box center [316, 200] width 300 height 26
click at [474, 202] on button "Done" at bounding box center [485, 199] width 25 height 25
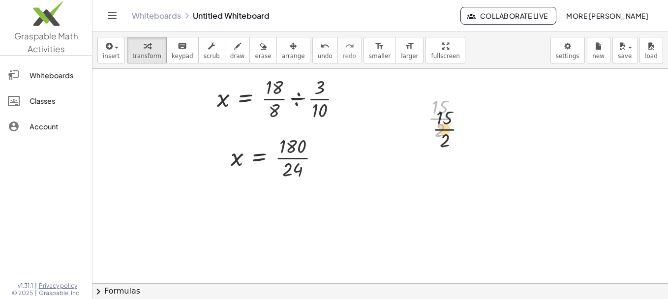
drag, startPoint x: 439, startPoint y: 118, endPoint x: 447, endPoint y: 135, distance: 19.6
click at [447, 135] on div at bounding box center [448, 117] width 51 height 49
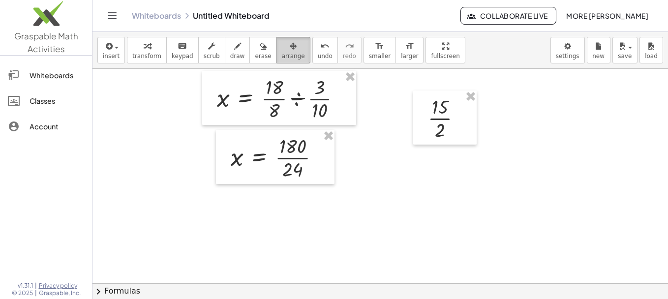
click at [290, 50] on icon "button" at bounding box center [293, 46] width 7 height 12
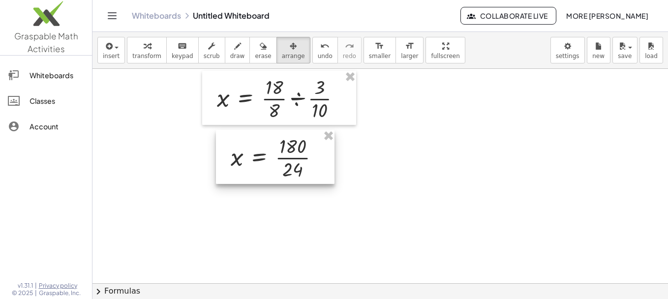
click at [258, 162] on div at bounding box center [275, 157] width 119 height 54
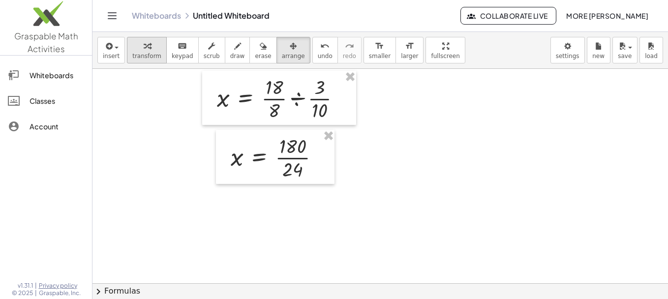
click at [144, 50] on icon "button" at bounding box center [147, 46] width 7 height 12
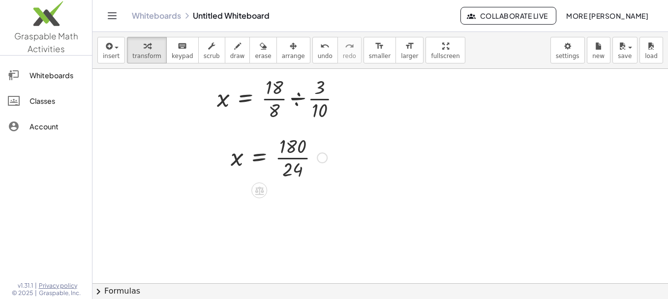
click at [270, 147] on div at bounding box center [279, 156] width 106 height 49
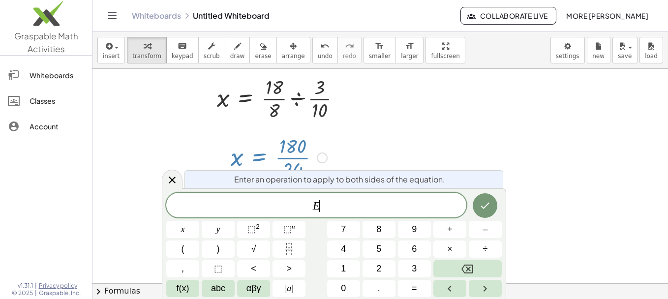
click at [270, 147] on div at bounding box center [279, 156] width 106 height 49
click at [169, 181] on icon at bounding box center [172, 180] width 12 height 12
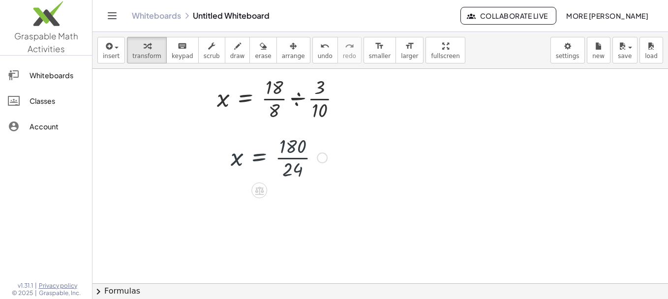
click at [259, 156] on div at bounding box center [279, 156] width 106 height 49
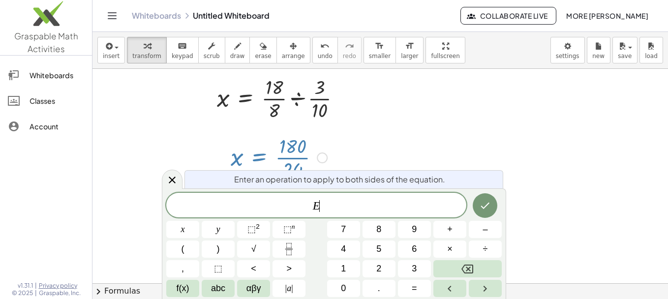
click at [259, 156] on div at bounding box center [279, 156] width 106 height 49
click at [178, 178] on div at bounding box center [172, 179] width 21 height 19
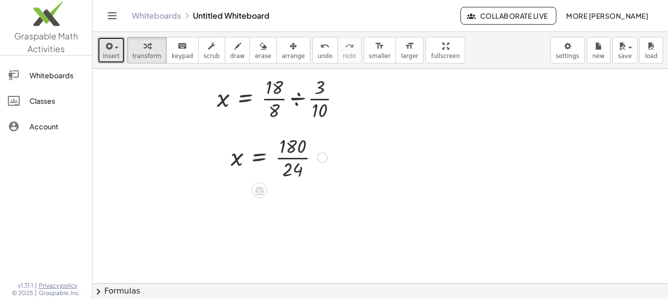
click at [114, 59] on span "insert" at bounding box center [111, 56] width 17 height 7
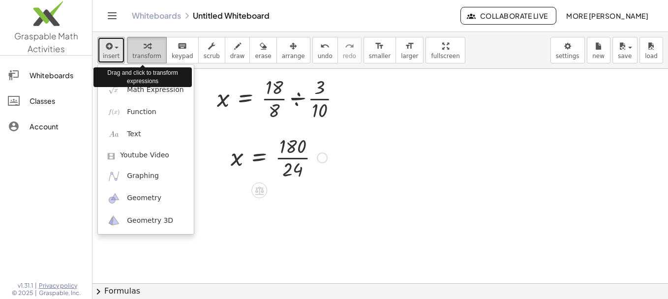
click at [144, 47] on icon "button" at bounding box center [147, 46] width 7 height 12
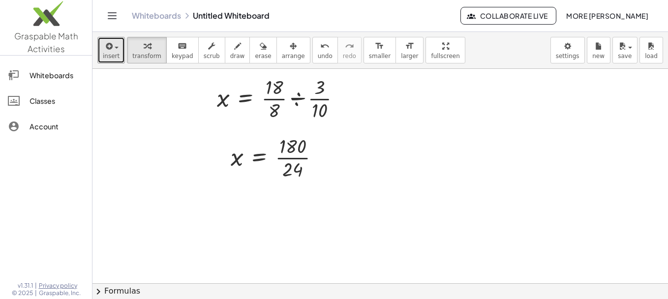
click at [200, 146] on div at bounding box center [381, 98] width 576 height 644
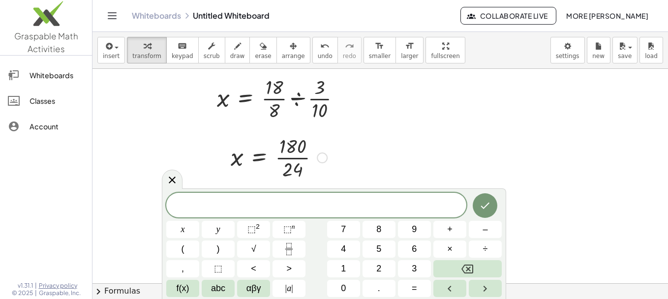
click at [240, 157] on div at bounding box center [279, 156] width 106 height 49
click at [176, 181] on icon at bounding box center [172, 180] width 12 height 12
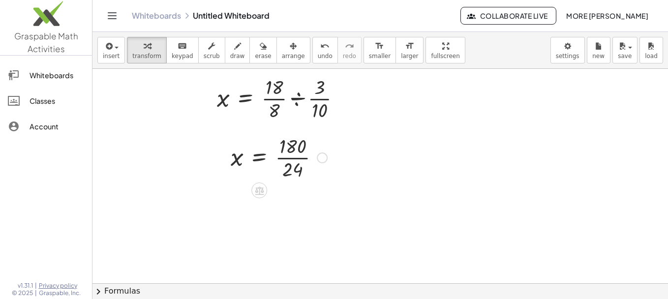
click at [299, 151] on div at bounding box center [279, 156] width 106 height 49
click at [299, 153] on div at bounding box center [279, 156] width 106 height 49
click at [299, 153] on div at bounding box center [274, 156] width 96 height 49
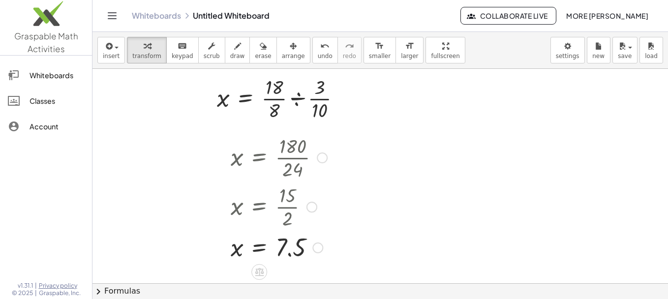
click at [278, 207] on div at bounding box center [279, 206] width 106 height 49
click at [288, 209] on div at bounding box center [279, 206] width 106 height 49
click at [301, 256] on div at bounding box center [279, 247] width 106 height 32
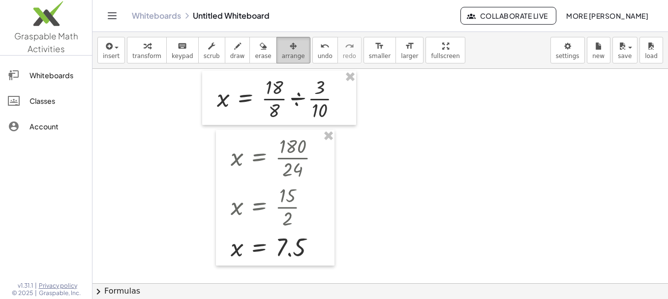
click at [282, 53] on span "arrange" at bounding box center [293, 56] width 23 height 7
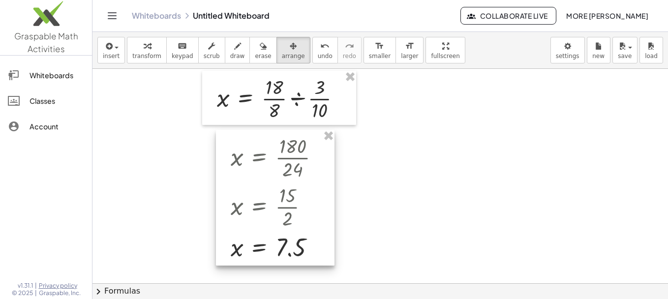
click at [269, 236] on div at bounding box center [275, 198] width 119 height 136
drag, startPoint x: 306, startPoint y: 252, endPoint x: 287, endPoint y: 218, distance: 39.4
click at [287, 218] on div at bounding box center [275, 198] width 119 height 136
drag, startPoint x: 273, startPoint y: 215, endPoint x: 293, endPoint y: 248, distance: 38.7
click at [293, 248] on div at bounding box center [276, 196] width 119 height 136
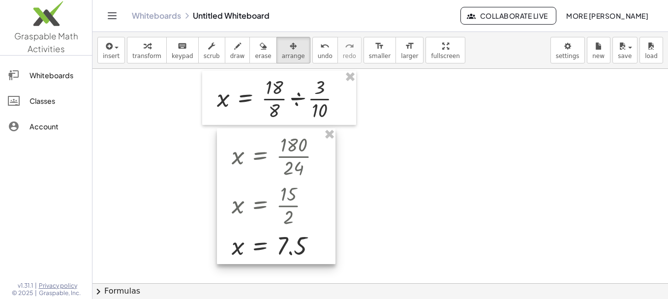
click at [249, 191] on div at bounding box center [276, 196] width 119 height 136
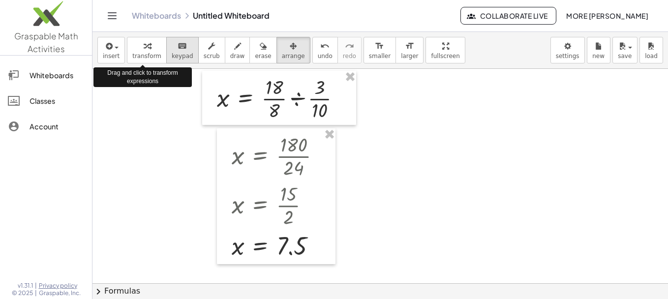
click at [179, 49] on icon "keyboard" at bounding box center [182, 46] width 9 height 12
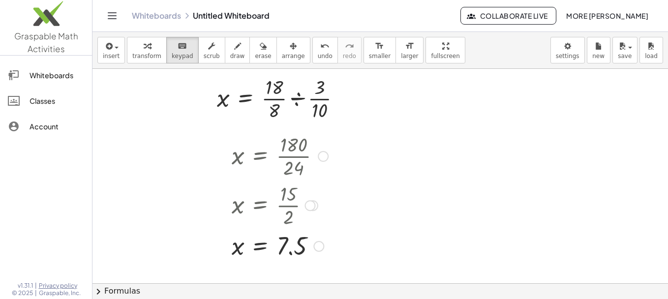
click at [259, 185] on div at bounding box center [280, 204] width 106 height 49
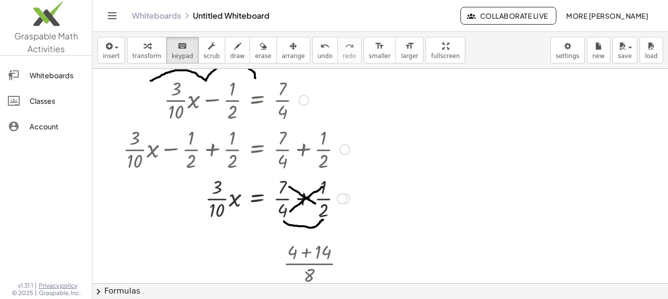
scroll to position [0, 0]
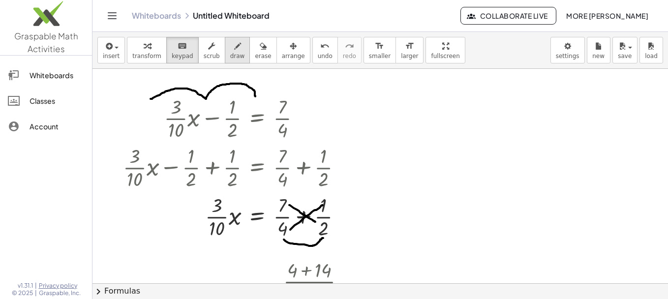
click at [230, 60] on span "draw" at bounding box center [237, 56] width 15 height 7
drag, startPoint x: 425, startPoint y: 88, endPoint x: 429, endPoint y: 115, distance: 27.8
drag, startPoint x: 417, startPoint y: 106, endPoint x: 449, endPoint y: 101, distance: 32.9
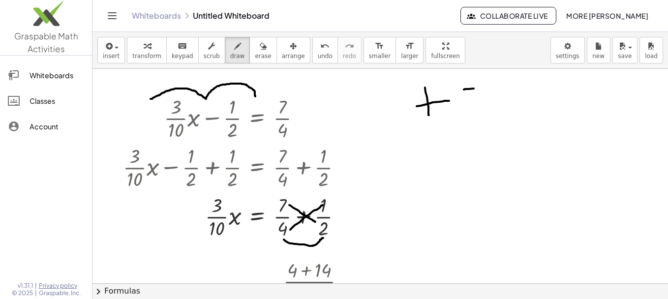
drag, startPoint x: 464, startPoint y: 90, endPoint x: 481, endPoint y: 88, distance: 17.3
drag, startPoint x: 468, startPoint y: 98, endPoint x: 484, endPoint y: 97, distance: 15.3
drag, startPoint x: 492, startPoint y: 104, endPoint x: 539, endPoint y: 100, distance: 47.4
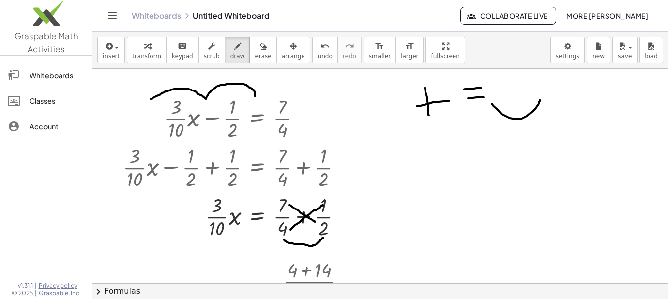
drag, startPoint x: 499, startPoint y: 79, endPoint x: 536, endPoint y: 90, distance: 38.5
drag, startPoint x: 506, startPoint y: 95, endPoint x: 531, endPoint y: 73, distance: 33.1
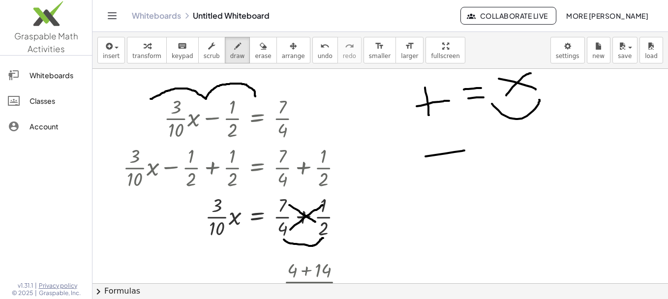
drag, startPoint x: 426, startPoint y: 156, endPoint x: 465, endPoint y: 151, distance: 39.3
drag, startPoint x: 476, startPoint y: 138, endPoint x: 481, endPoint y: 137, distance: 5.6
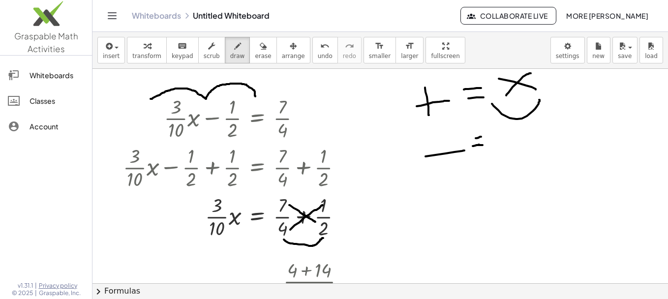
drag, startPoint x: 473, startPoint y: 146, endPoint x: 484, endPoint y: 145, distance: 10.9
drag, startPoint x: 492, startPoint y: 160, endPoint x: 540, endPoint y: 149, distance: 49.9
drag, startPoint x: 505, startPoint y: 138, endPoint x: 529, endPoint y: 147, distance: 25.5
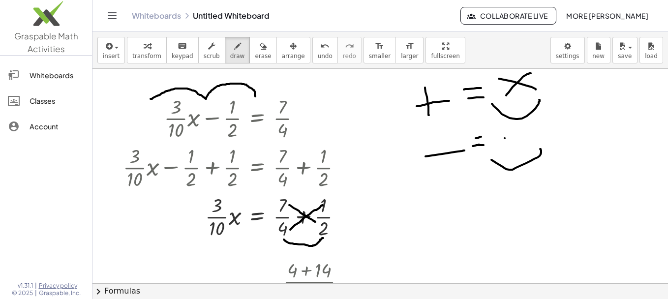
drag, startPoint x: 511, startPoint y: 149, endPoint x: 531, endPoint y: 133, distance: 25.9
drag, startPoint x: 428, startPoint y: 203, endPoint x: 459, endPoint y: 200, distance: 31.2
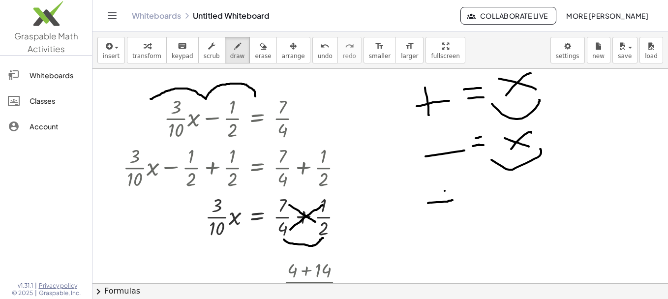
drag, startPoint x: 464, startPoint y: 201, endPoint x: 475, endPoint y: 199, distance: 12.0
drag, startPoint x: 464, startPoint y: 206, endPoint x: 473, endPoint y: 206, distance: 9.3
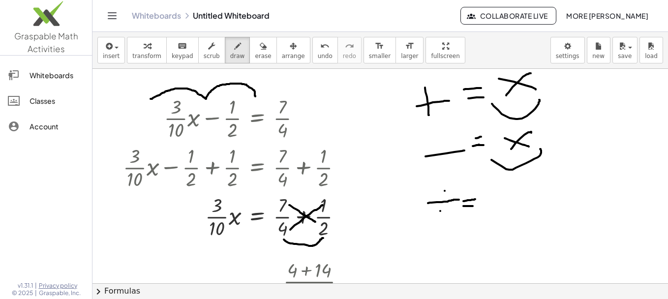
drag, startPoint x: 487, startPoint y: 191, endPoint x: 529, endPoint y: 209, distance: 45.6
drag, startPoint x: 502, startPoint y: 209, endPoint x: 515, endPoint y: 197, distance: 17.4
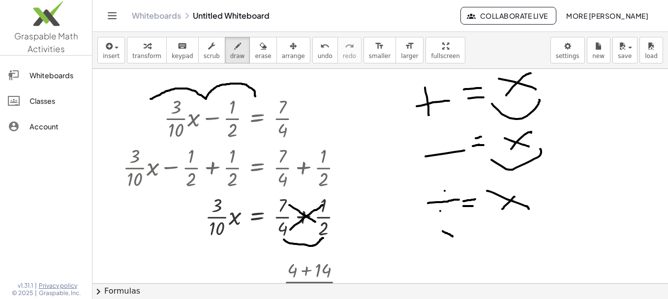
drag, startPoint x: 443, startPoint y: 231, endPoint x: 455, endPoint y: 238, distance: 13.7
drag, startPoint x: 444, startPoint y: 240, endPoint x: 453, endPoint y: 230, distance: 12.9
drag, startPoint x: 461, startPoint y: 230, endPoint x: 471, endPoint y: 231, distance: 10.3
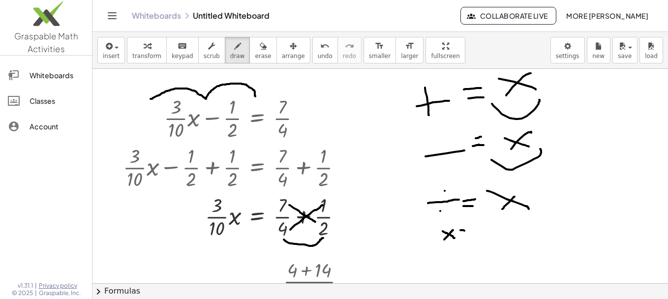
drag, startPoint x: 461, startPoint y: 237, endPoint x: 473, endPoint y: 236, distance: 12.8
drag, startPoint x: 486, startPoint y: 225, endPoint x: 513, endPoint y: 226, distance: 27.1
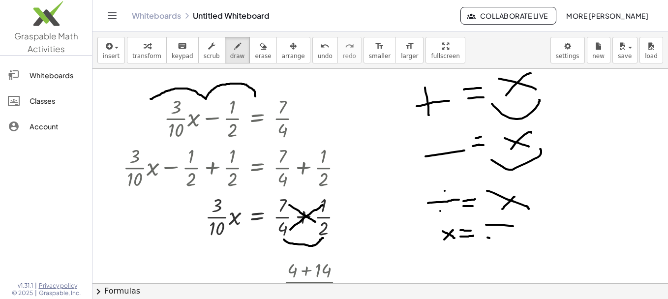
drag, startPoint x: 488, startPoint y: 238, endPoint x: 517, endPoint y: 238, distance: 29.5
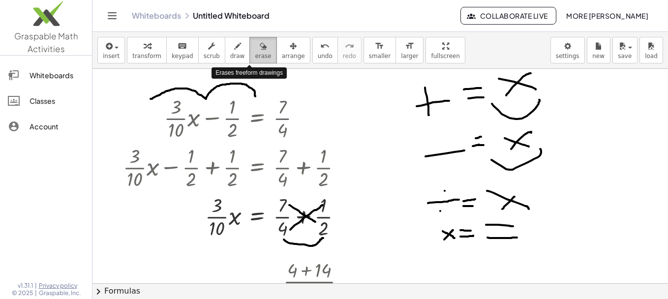
click at [255, 53] on span "erase" at bounding box center [263, 56] width 16 height 7
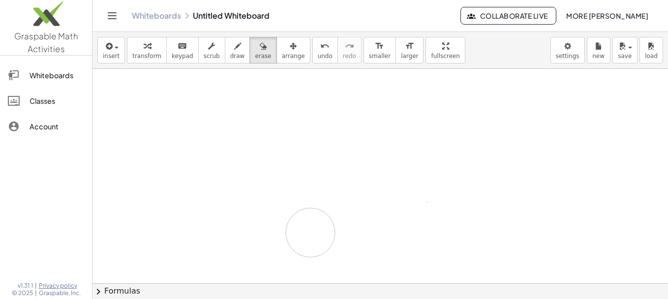
drag, startPoint x: 530, startPoint y: 242, endPoint x: 307, endPoint y: 258, distance: 224.5
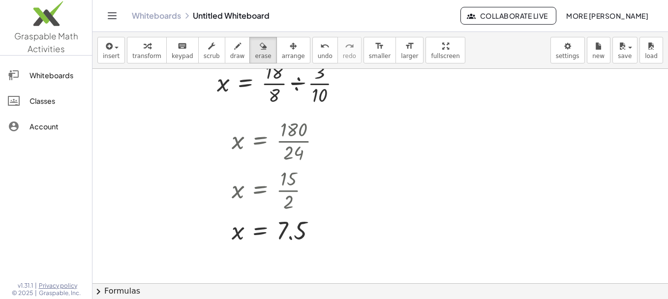
scroll to position [311, 0]
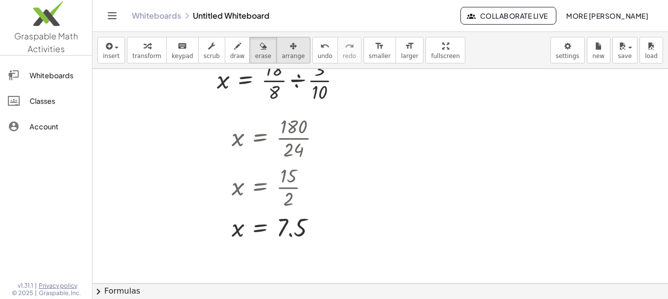
click at [290, 45] on icon "button" at bounding box center [293, 46] width 7 height 12
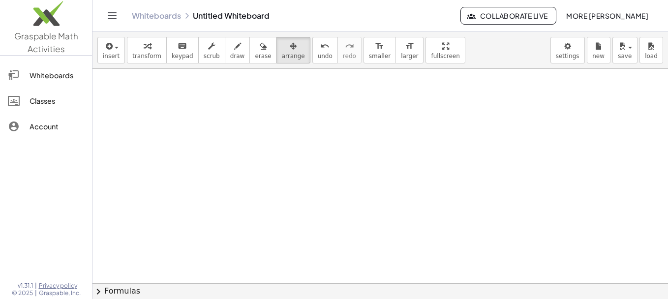
scroll to position [0, 0]
click at [184, 56] on span "keypad" at bounding box center [183, 56] width 22 height 7
click at [204, 109] on div at bounding box center [381, 283] width 576 height 429
click at [282, 53] on span "arrange" at bounding box center [293, 56] width 23 height 7
click at [113, 56] on span "insert" at bounding box center [111, 56] width 17 height 7
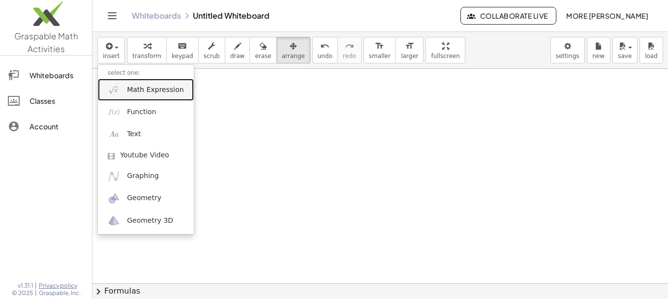
click at [148, 96] on link "Math Expression" at bounding box center [146, 90] width 96 height 22
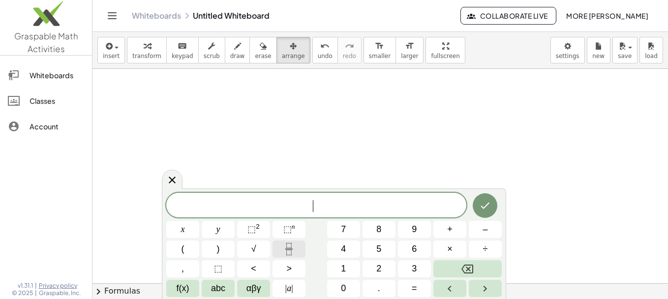
click at [283, 252] on icon "Fraction" at bounding box center [289, 249] width 12 height 12
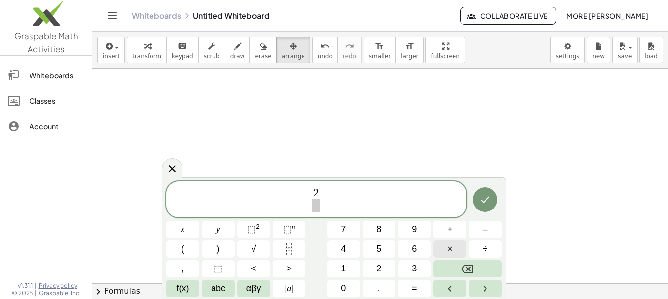
click at [450, 252] on span "×" at bounding box center [449, 249] width 5 height 13
click at [485, 249] on span "÷" at bounding box center [485, 249] width 5 height 13
click at [188, 231] on button "x" at bounding box center [182, 229] width 33 height 17
click at [450, 232] on span "+" at bounding box center [449, 229] width 5 height 13
click at [347, 270] on button "1" at bounding box center [343, 268] width 33 height 17
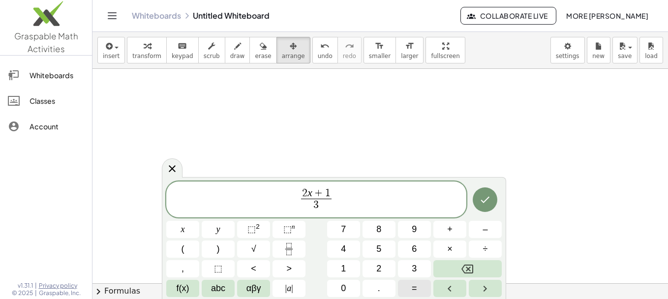
click at [414, 289] on span "=" at bounding box center [414, 288] width 5 height 13
click at [287, 249] on rect "Fraction" at bounding box center [288, 249] width 7 height 0
click at [489, 197] on icon "Done" at bounding box center [485, 200] width 9 height 6
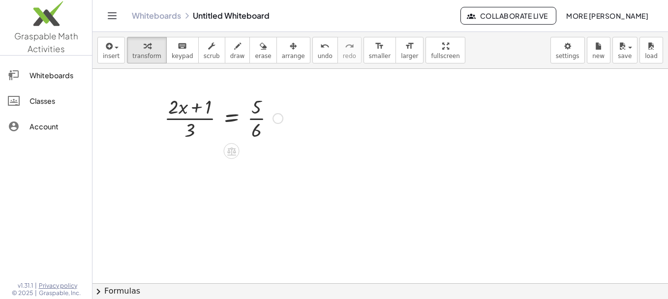
click at [230, 122] on div at bounding box center [223, 117] width 128 height 49
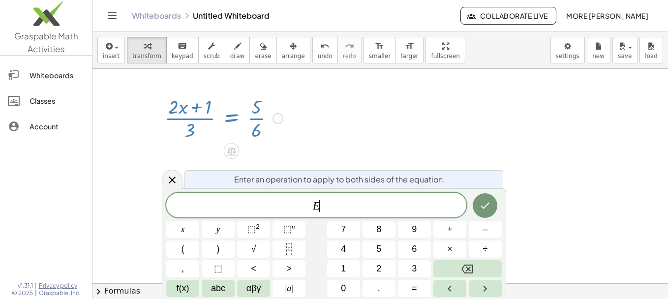
click at [230, 122] on div at bounding box center [223, 117] width 128 height 49
click at [174, 181] on icon at bounding box center [172, 180] width 7 height 7
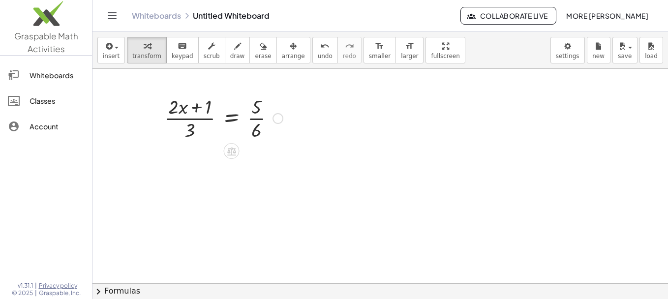
click at [256, 115] on div at bounding box center [223, 117] width 128 height 49
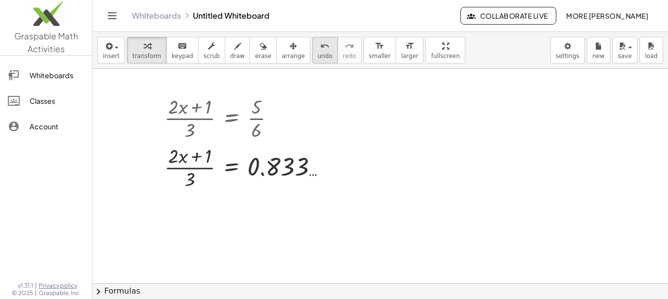
click at [312, 51] on button "undo undo" at bounding box center [325, 50] width 26 height 27
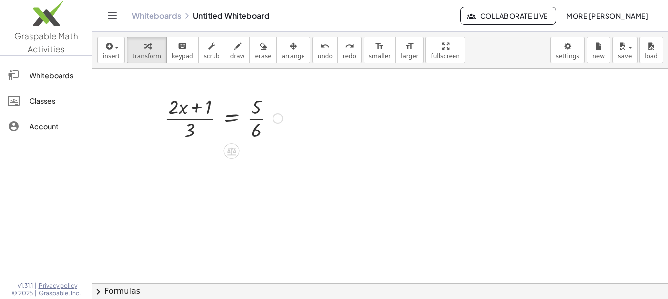
click at [187, 117] on div at bounding box center [223, 117] width 128 height 49
click at [189, 116] on div at bounding box center [223, 117] width 128 height 49
click at [196, 118] on div at bounding box center [223, 117] width 128 height 49
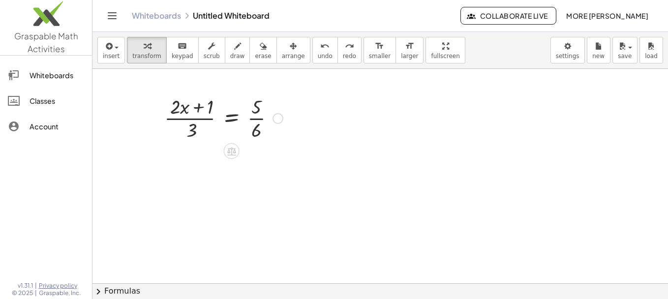
click at [196, 118] on div at bounding box center [223, 117] width 128 height 49
click at [182, 55] on span "keypad" at bounding box center [183, 56] width 22 height 7
click at [145, 56] on span "transform" at bounding box center [146, 56] width 29 height 7
click at [186, 110] on div at bounding box center [223, 117] width 128 height 49
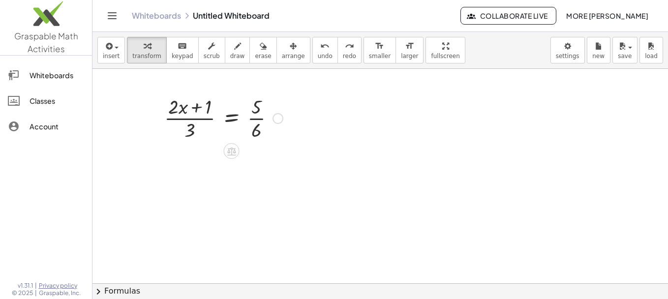
click at [194, 132] on div at bounding box center [223, 117] width 128 height 49
click at [184, 111] on div at bounding box center [223, 117] width 128 height 49
click at [172, 53] on span "keypad" at bounding box center [183, 56] width 22 height 7
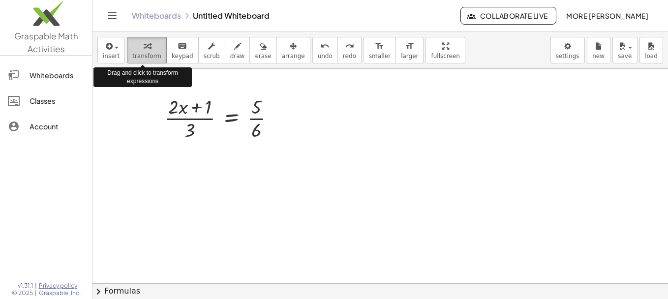
click at [150, 54] on span "transform" at bounding box center [146, 56] width 29 height 7
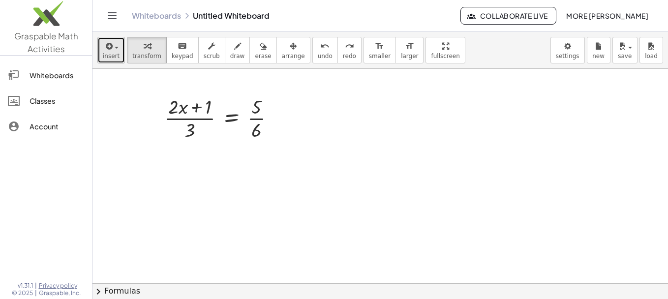
click at [110, 48] on icon "button" at bounding box center [108, 46] width 9 height 12
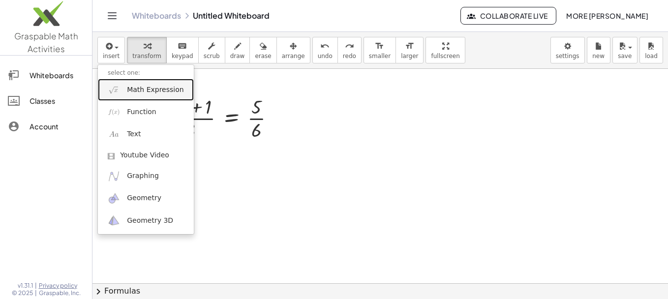
click at [125, 91] on link "Math Expression" at bounding box center [146, 90] width 96 height 22
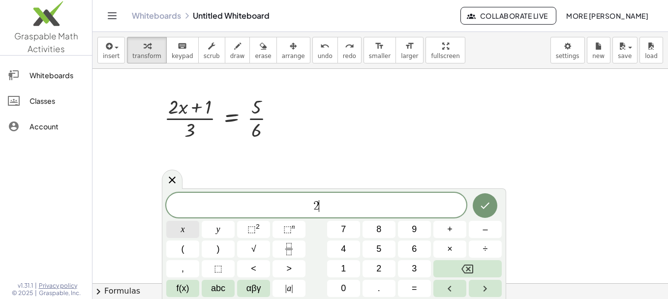
click at [192, 227] on button "x" at bounding box center [182, 229] width 33 height 17
click at [450, 231] on span "+" at bounding box center [449, 229] width 5 height 13
click at [342, 263] on span "1" at bounding box center [343, 268] width 5 height 13
click at [418, 286] on button "=" at bounding box center [414, 288] width 33 height 17
click at [284, 251] on icon "Fraction" at bounding box center [289, 249] width 12 height 12
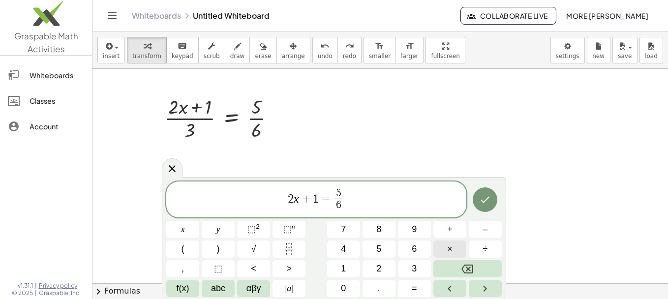
click at [446, 249] on button "×" at bounding box center [450, 249] width 33 height 17
click at [416, 273] on span "3" at bounding box center [414, 268] width 5 height 13
click at [460, 274] on button "Backspace" at bounding box center [468, 268] width 68 height 17
click at [288, 247] on icon "Fraction" at bounding box center [289, 249] width 12 height 12
click at [488, 195] on icon "Done" at bounding box center [485, 200] width 12 height 12
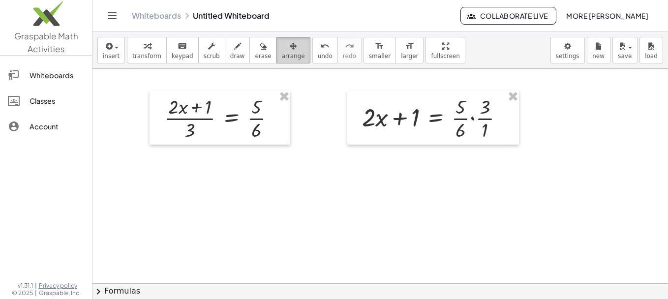
click at [282, 55] on span "arrange" at bounding box center [293, 56] width 23 height 7
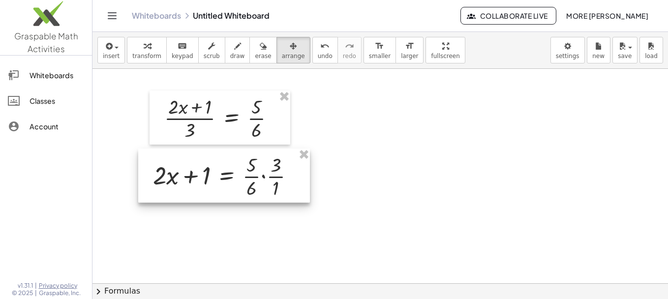
drag, startPoint x: 420, startPoint y: 110, endPoint x: 207, endPoint y: 170, distance: 221.2
click at [207, 170] on div at bounding box center [224, 176] width 172 height 54
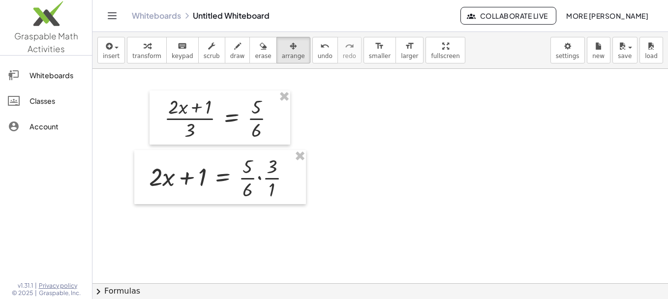
click at [406, 199] on div at bounding box center [381, 283] width 576 height 429
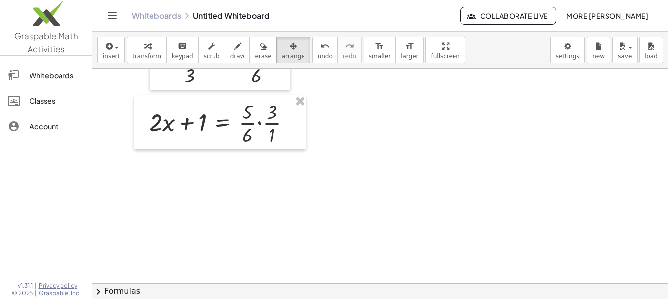
scroll to position [55, 0]
click at [264, 129] on div at bounding box center [220, 122] width 172 height 54
click at [144, 49] on icon "button" at bounding box center [147, 46] width 7 height 12
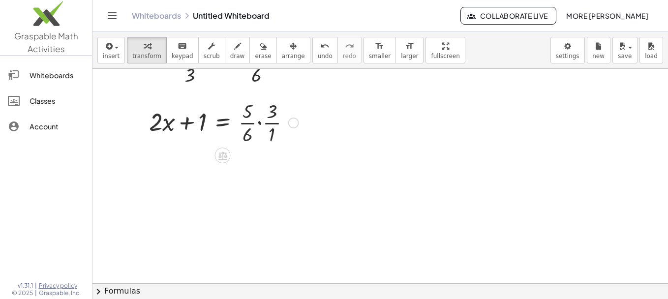
click at [269, 142] on div at bounding box center [223, 121] width 159 height 49
click at [269, 142] on div at bounding box center [221, 121] width 155 height 49
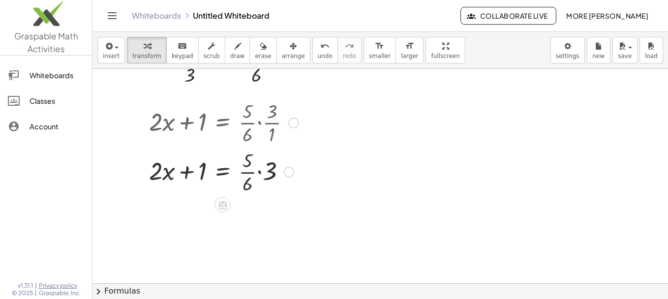
click at [267, 172] on div at bounding box center [223, 171] width 159 height 49
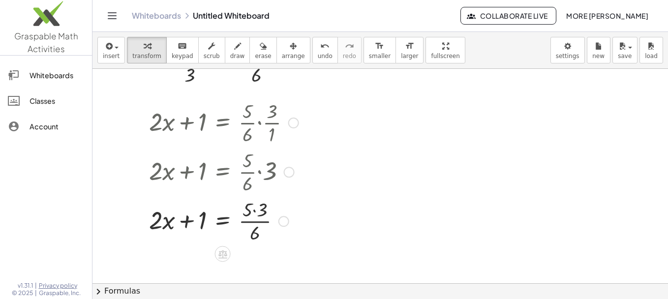
click at [260, 221] on div at bounding box center [223, 220] width 159 height 49
click at [255, 211] on div at bounding box center [223, 220] width 159 height 49
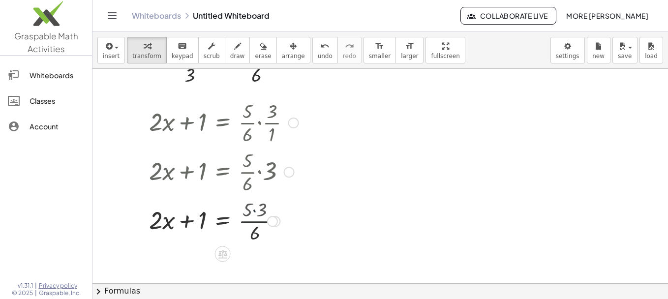
click at [255, 211] on div at bounding box center [223, 220] width 159 height 49
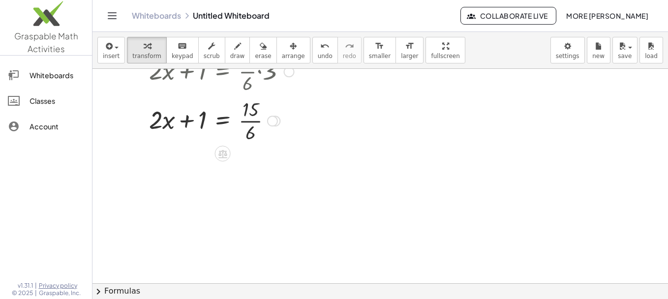
scroll to position [156, 0]
click at [255, 110] on div at bounding box center [223, 119] width 159 height 49
click at [252, 124] on div at bounding box center [223, 119] width 159 height 49
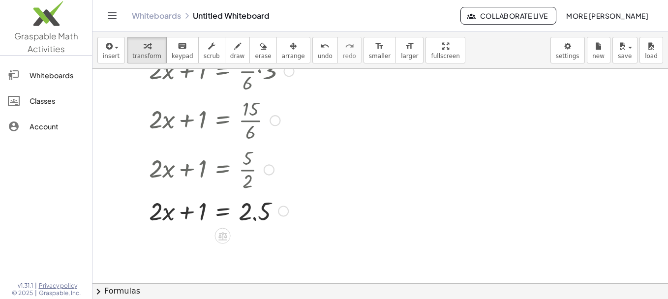
click at [252, 198] on div at bounding box center [223, 210] width 159 height 33
click at [253, 216] on div at bounding box center [223, 210] width 159 height 33
click at [255, 49] on div "button" at bounding box center [263, 46] width 16 height 12
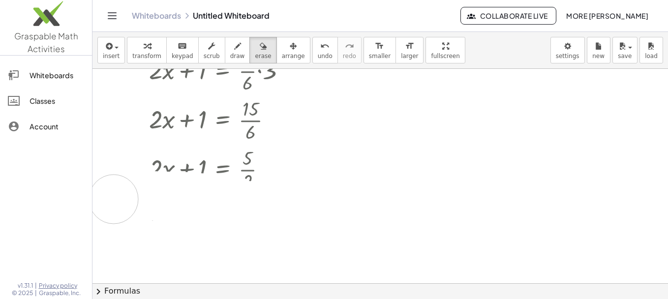
drag, startPoint x: 281, startPoint y: 208, endPoint x: 133, endPoint y: 205, distance: 148.1
click at [133, 205] on div at bounding box center [381, 127] width 576 height 429
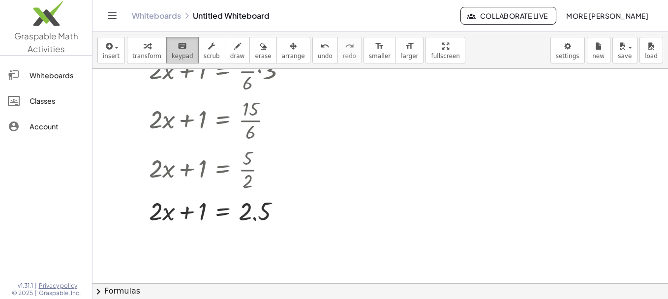
click at [173, 61] on button "keyboard keypad" at bounding box center [182, 50] width 32 height 27
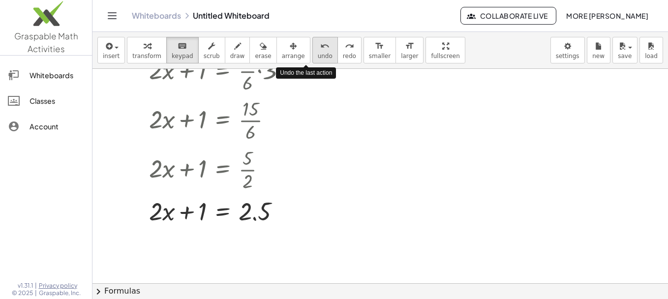
click at [312, 54] on button "undo undo" at bounding box center [325, 50] width 26 height 27
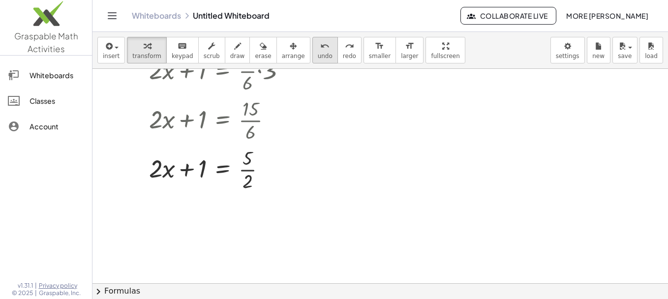
click at [318, 40] on div "undo" at bounding box center [325, 46] width 15 height 12
click at [173, 53] on span "keypad" at bounding box center [183, 56] width 22 height 7
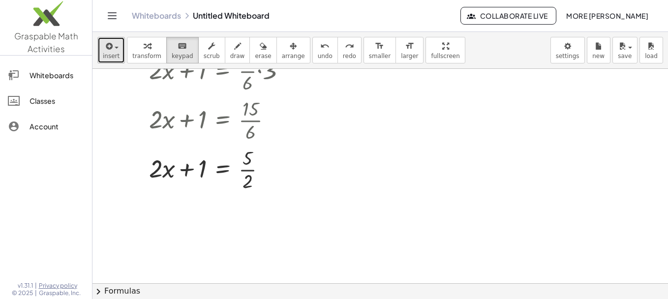
click at [111, 54] on span "insert" at bounding box center [111, 56] width 17 height 7
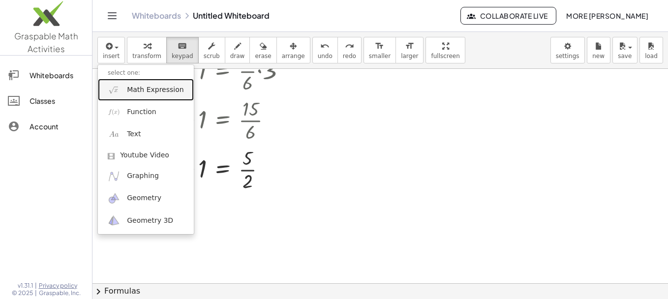
click at [128, 89] on span "Math Expression" at bounding box center [155, 90] width 57 height 10
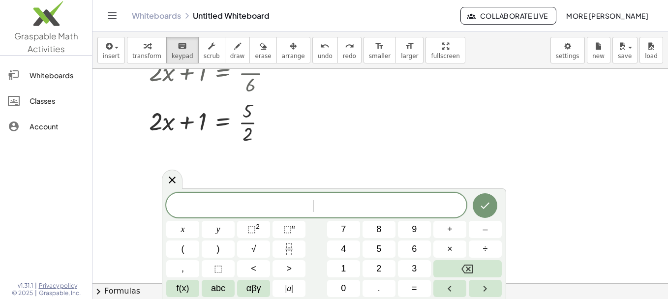
scroll to position [204, 0]
click at [174, 229] on button "x" at bounding box center [182, 229] width 33 height 17
click at [420, 286] on button "=" at bounding box center [414, 288] width 33 height 17
click at [288, 248] on icon "Fraction" at bounding box center [289, 249] width 12 height 12
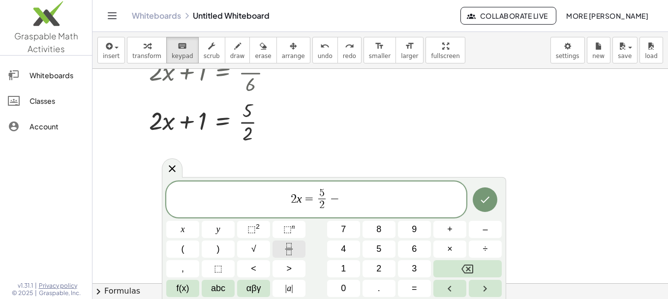
click at [295, 257] on button "Fraction" at bounding box center [289, 249] width 33 height 17
click at [482, 196] on icon "Done" at bounding box center [485, 200] width 12 height 12
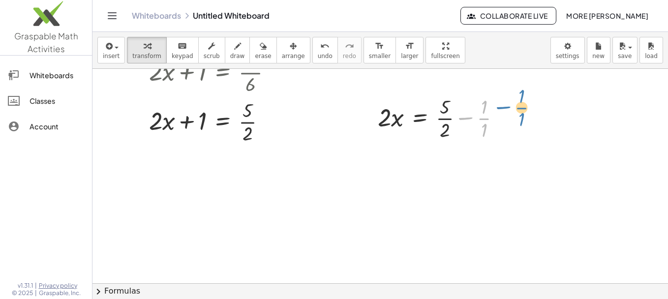
drag, startPoint x: 455, startPoint y: 130, endPoint x: 495, endPoint y: 119, distance: 41.9
click at [495, 119] on div at bounding box center [443, 117] width 141 height 49
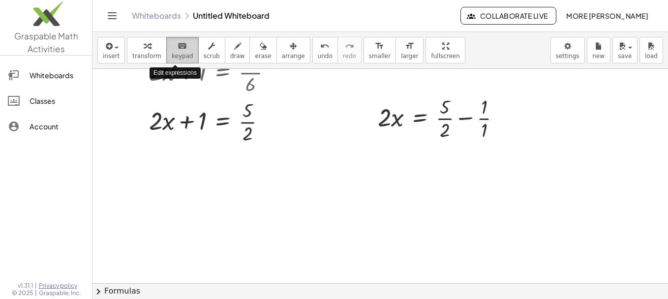
click at [176, 53] on span "keypad" at bounding box center [183, 56] width 22 height 7
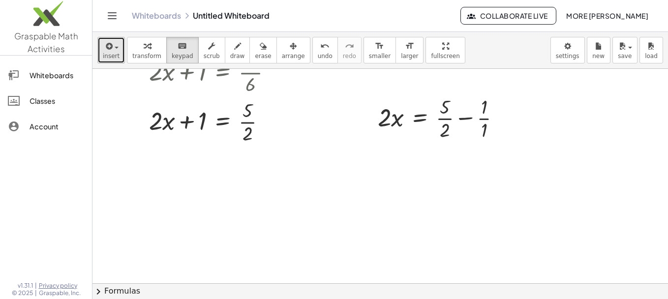
click at [110, 47] on icon "button" at bounding box center [108, 46] width 9 height 12
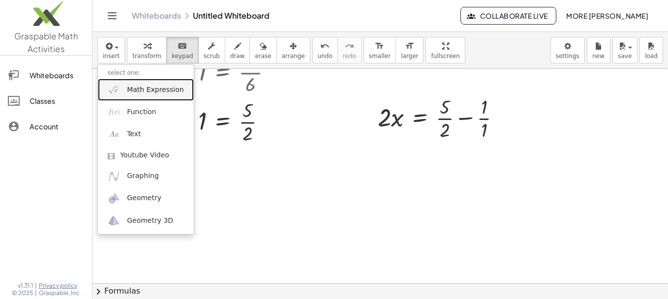
click at [133, 87] on span "Math Expression" at bounding box center [155, 90] width 57 height 10
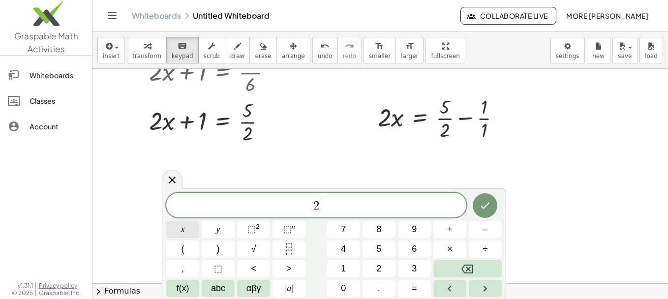
click at [179, 229] on button "x" at bounding box center [182, 229] width 33 height 17
click at [409, 292] on button "=" at bounding box center [414, 288] width 33 height 17
click at [292, 245] on icon "Fraction" at bounding box center [289, 249] width 12 height 12
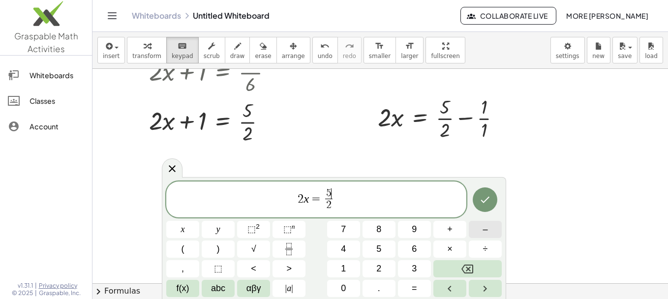
click at [490, 230] on button "–" at bounding box center [485, 229] width 33 height 17
click at [351, 197] on div "2 x = 5 − 2 ​ 2 ​ x y ⬚ 2 ⬚ n 7 8 9 + – ( ) √ 4 5 6 × ÷ , ⬚ < > 1 2 3 f(x) abc …" at bounding box center [334, 240] width 336 height 116
click at [483, 199] on icon "Done" at bounding box center [485, 200] width 12 height 12
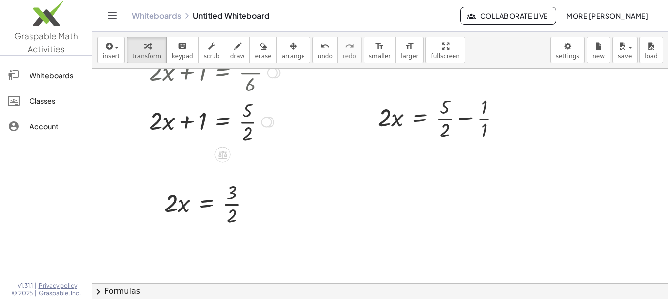
click at [181, 134] on div at bounding box center [223, 120] width 159 height 49
click at [236, 133] on div at bounding box center [223, 120] width 159 height 49
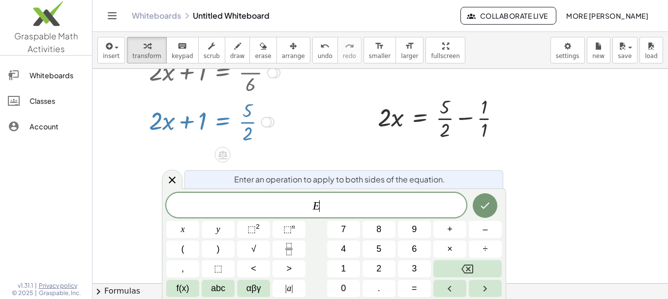
click at [205, 124] on div at bounding box center [223, 120] width 159 height 49
click at [173, 181] on icon at bounding box center [172, 180] width 7 height 7
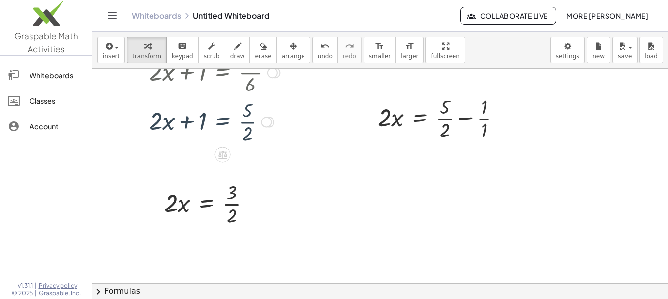
click at [183, 121] on div at bounding box center [223, 120] width 159 height 49
click at [187, 122] on div at bounding box center [223, 120] width 159 height 49
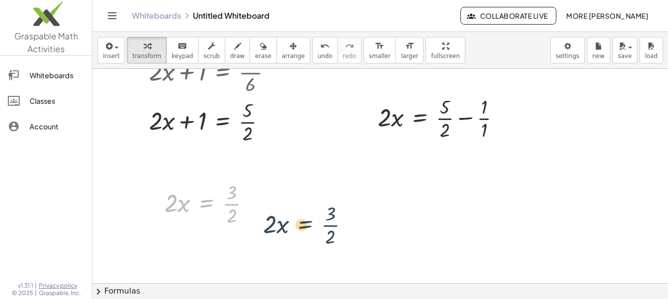
drag, startPoint x: 191, startPoint y: 197, endPoint x: 377, endPoint y: 179, distance: 186.9
click at [377, 179] on div "· ( + · 2 · x + 1 ) · 3 = · 5 · 6 + · 2 · x + 1 = · · 5 · 6 · · 3 · 1 + · 2 · x…" at bounding box center [381, 79] width 576 height 429
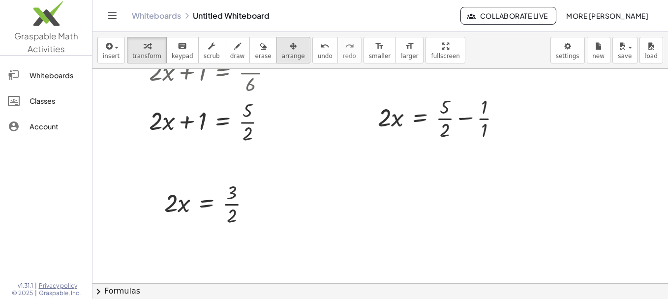
click at [282, 53] on span "arrange" at bounding box center [293, 56] width 23 height 7
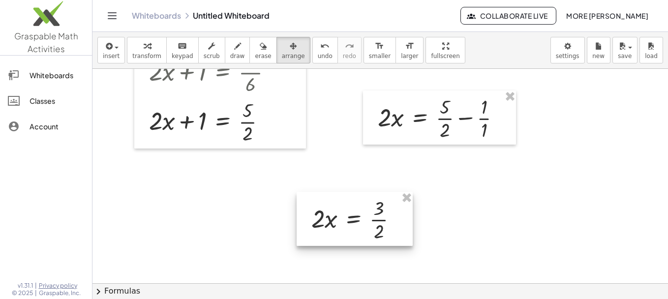
drag, startPoint x: 266, startPoint y: 223, endPoint x: 383, endPoint y: 199, distance: 119.5
click at [383, 199] on div at bounding box center [355, 219] width 116 height 54
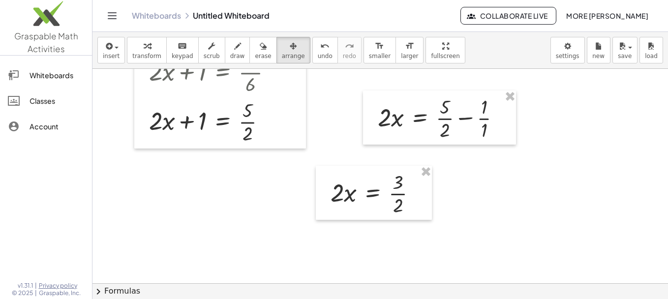
click at [300, 181] on div at bounding box center [381, 79] width 576 height 429
click at [136, 40] on div "button" at bounding box center [146, 46] width 29 height 12
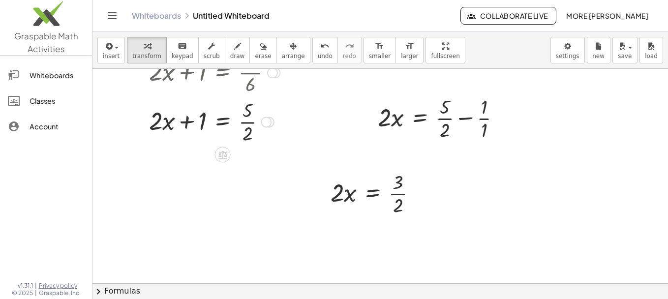
click at [190, 121] on div at bounding box center [223, 120] width 159 height 49
click at [249, 121] on div at bounding box center [223, 120] width 159 height 49
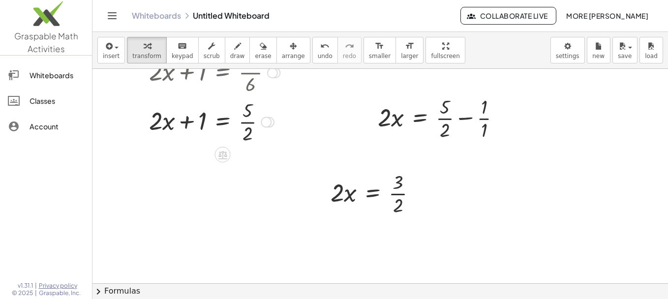
click at [249, 121] on div at bounding box center [223, 120] width 159 height 49
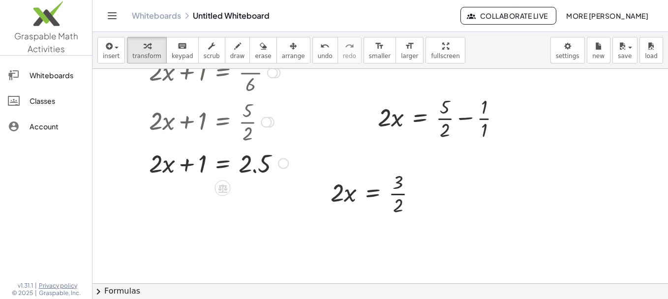
click at [177, 166] on div at bounding box center [223, 162] width 159 height 33
click at [220, 164] on div at bounding box center [223, 162] width 159 height 33
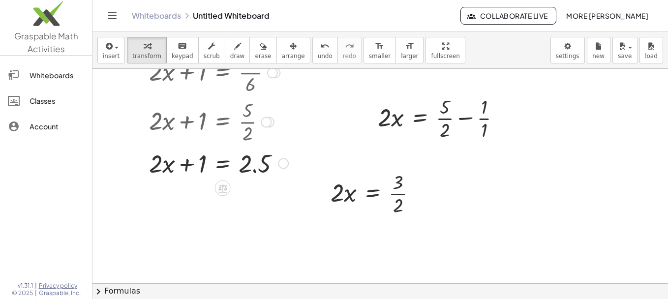
click at [220, 164] on div at bounding box center [223, 162] width 159 height 33
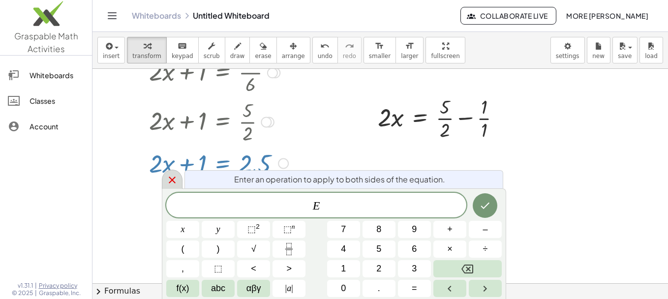
click at [166, 178] on div at bounding box center [172, 179] width 21 height 19
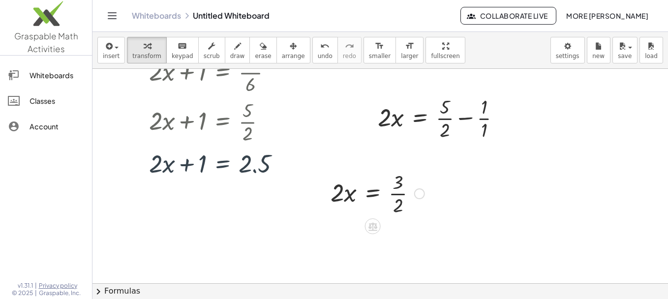
click at [351, 198] on div at bounding box center [378, 192] width 104 height 49
click at [271, 166] on div at bounding box center [223, 162] width 159 height 33
click at [318, 48] on div "undo" at bounding box center [325, 46] width 15 height 12
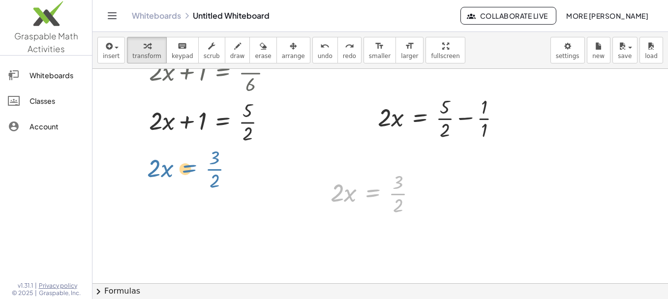
drag, startPoint x: 369, startPoint y: 196, endPoint x: 181, endPoint y: 172, distance: 189.6
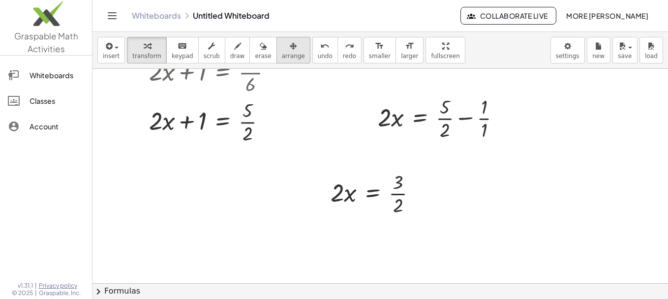
click at [277, 39] on button "arrange" at bounding box center [294, 50] width 34 height 27
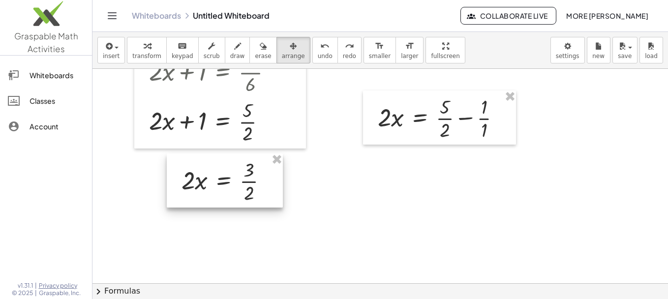
drag, startPoint x: 399, startPoint y: 201, endPoint x: 225, endPoint y: 189, distance: 174.1
click at [225, 189] on div at bounding box center [225, 181] width 116 height 54
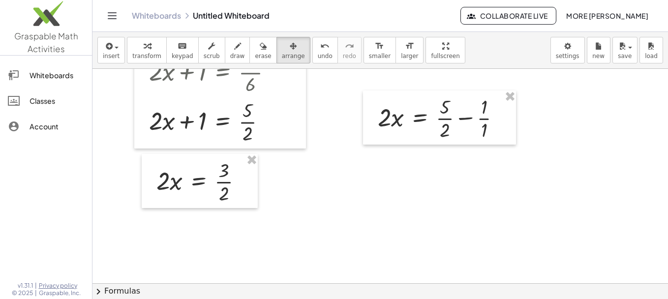
click at [362, 212] on div at bounding box center [381, 79] width 576 height 429
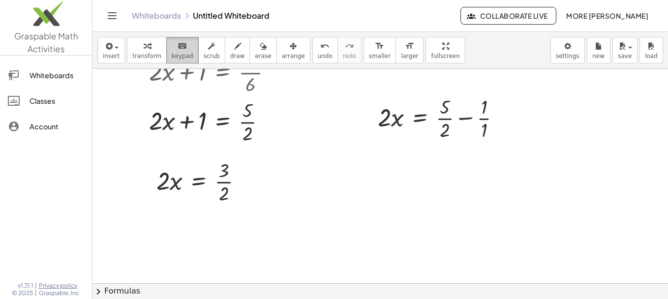
click at [176, 55] on span "keypad" at bounding box center [183, 56] width 22 height 7
click at [113, 53] on span "insert" at bounding box center [111, 56] width 17 height 7
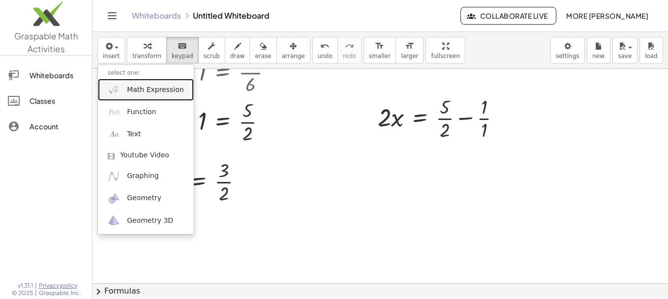
click at [140, 89] on span "Math Expression" at bounding box center [155, 90] width 57 height 10
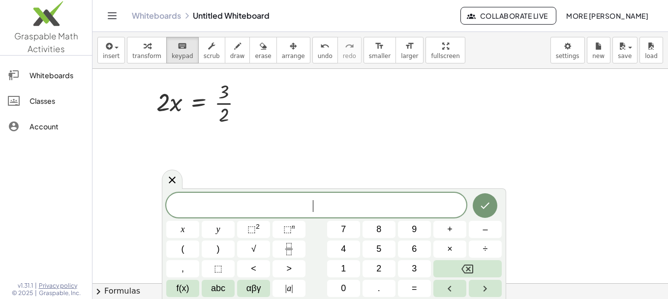
scroll to position [282, 0]
click at [185, 234] on span "x" at bounding box center [183, 229] width 4 height 13
click at [417, 293] on button "=" at bounding box center [414, 288] width 33 height 17
click at [287, 246] on icon "Fraction" at bounding box center [289, 249] width 12 height 12
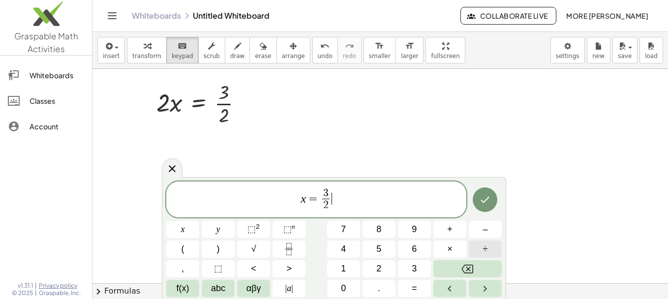
click at [489, 243] on button "÷" at bounding box center [485, 249] width 33 height 17
click at [287, 252] on icon "Fraction" at bounding box center [289, 249] width 12 height 12
click at [480, 201] on icon "Done" at bounding box center [485, 200] width 12 height 12
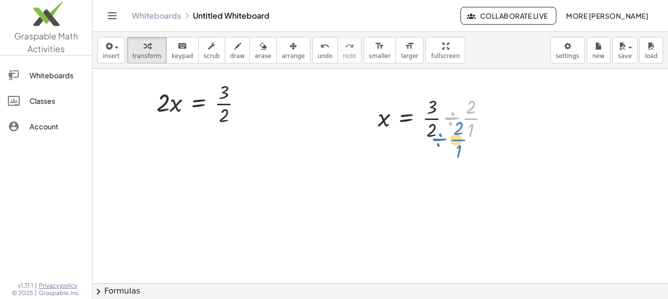
drag, startPoint x: 448, startPoint y: 121, endPoint x: 475, endPoint y: 128, distance: 28.2
click at [475, 128] on div at bounding box center [437, 117] width 129 height 49
click at [290, 49] on icon "button" at bounding box center [293, 46] width 7 height 12
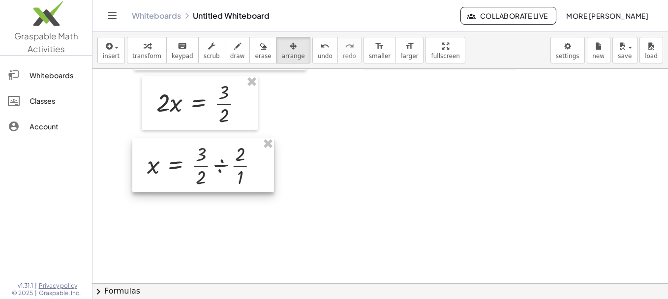
drag, startPoint x: 437, startPoint y: 105, endPoint x: 206, endPoint y: 152, distance: 235.6
click at [206, 152] on div at bounding box center [203, 165] width 142 height 54
click at [368, 197] on div at bounding box center [381, 109] width 576 height 644
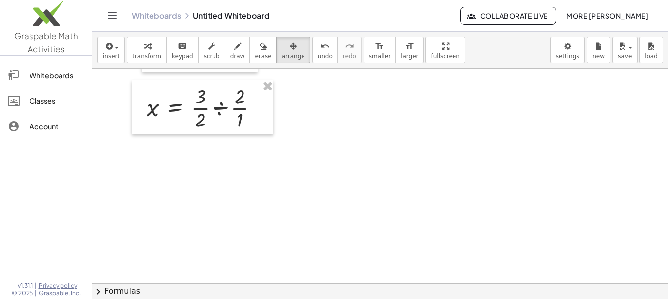
scroll to position [344, 0]
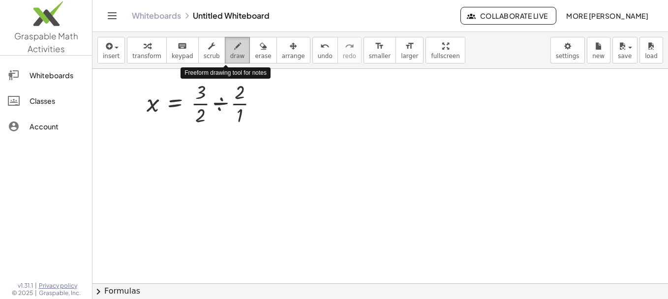
click at [230, 53] on span "draw" at bounding box center [237, 56] width 15 height 7
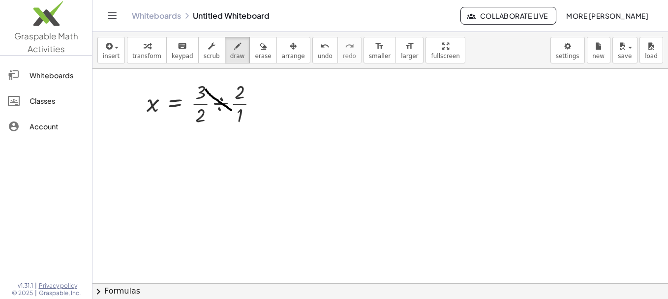
drag, startPoint x: 206, startPoint y: 90, endPoint x: 233, endPoint y: 112, distance: 34.9
click at [233, 112] on div at bounding box center [381, 47] width 576 height 644
drag, startPoint x: 222, startPoint y: 105, endPoint x: 234, endPoint y: 99, distance: 12.8
click at [234, 99] on div at bounding box center [381, 47] width 576 height 644
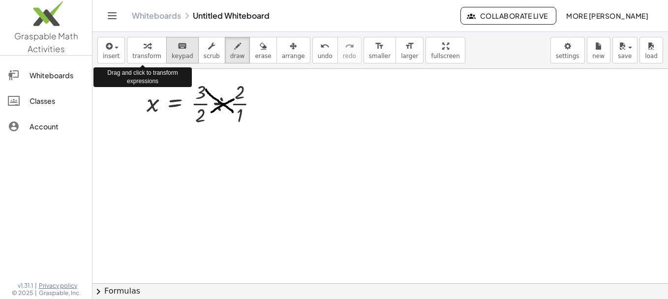
click at [172, 54] on span "keypad" at bounding box center [183, 56] width 22 height 7
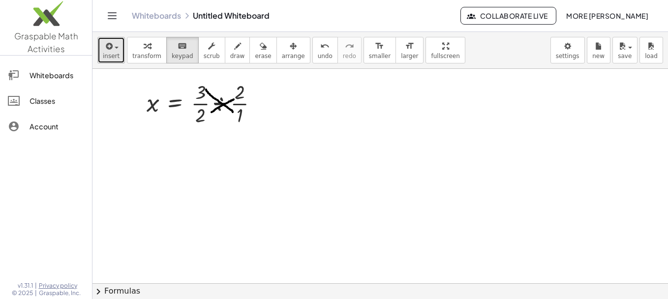
click at [118, 52] on button "insert" at bounding box center [111, 50] width 28 height 27
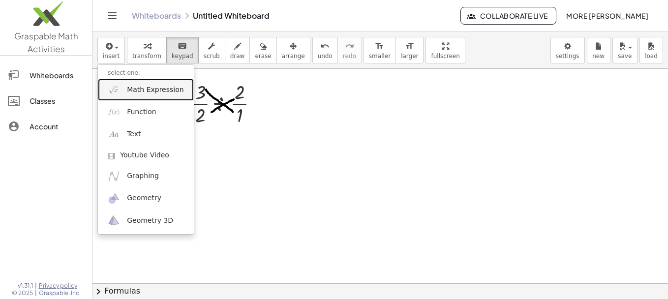
click at [125, 91] on link "Math Expression" at bounding box center [146, 90] width 96 height 22
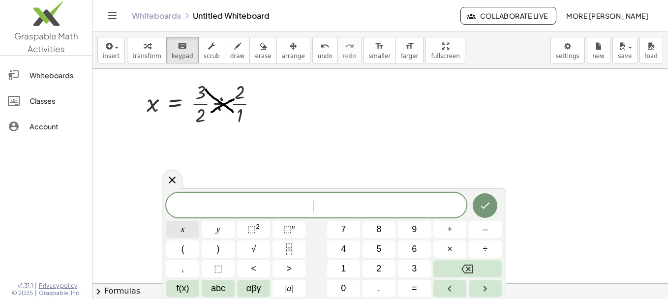
click at [187, 230] on button "x" at bounding box center [182, 229] width 33 height 17
click at [414, 286] on span "=" at bounding box center [414, 288] width 5 height 13
click at [277, 241] on button "Fraction" at bounding box center [289, 249] width 33 height 17
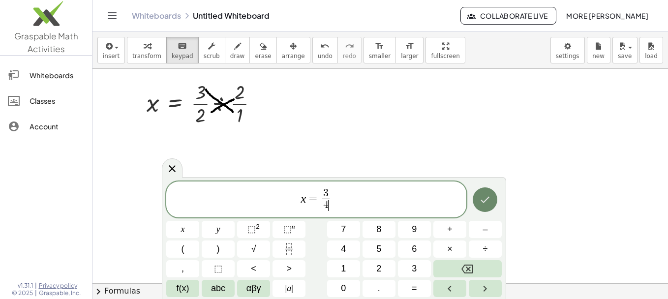
click at [485, 198] on icon "Done" at bounding box center [485, 200] width 12 height 12
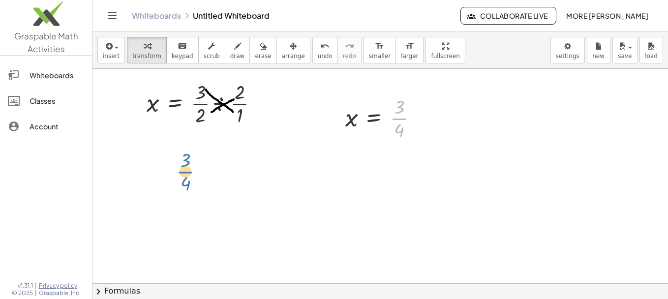
drag, startPoint x: 391, startPoint y: 118, endPoint x: 232, endPoint y: 141, distance: 161.1
click at [232, 141] on div "· ( + · 2 · x + 1 ) · 3 = · 5 · 6 + · 2 · x + 1 = · · 5 · 6 · · 3 · 1 + · 2 · x…" at bounding box center [381, 47] width 576 height 644
click at [282, 56] on span "arrange" at bounding box center [293, 56] width 23 height 7
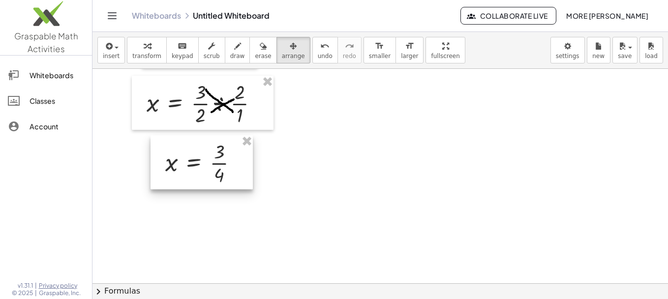
drag, startPoint x: 374, startPoint y: 116, endPoint x: 192, endPoint y: 161, distance: 187.1
click at [192, 161] on div at bounding box center [202, 162] width 102 height 54
click at [390, 184] on div at bounding box center [381, 47] width 576 height 644
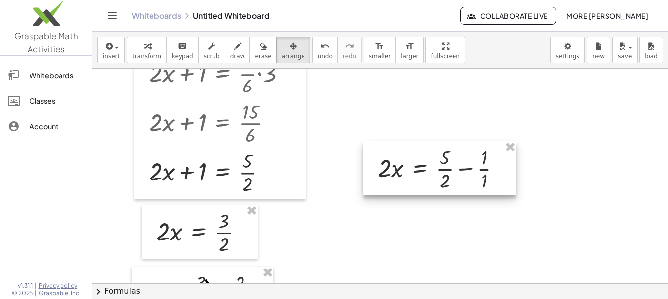
scroll to position [154, 0]
drag, startPoint x: 511, startPoint y: 150, endPoint x: 293, endPoint y: 212, distance: 227.1
click at [293, 212] on div "· ( + · 2 · x + 1 ) · 3 = · 5 · 6 + · 2 · x + 1 = · · 5 · 6 · · 3 · 1 + · 2 · x…" at bounding box center [381, 237] width 576 height 644
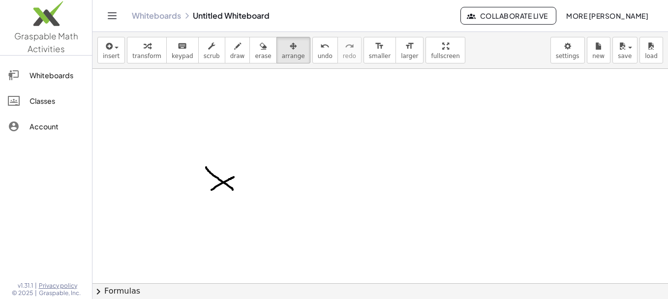
scroll to position [294, 0]
click at [255, 56] on span "erase" at bounding box center [263, 56] width 16 height 7
drag, startPoint x: 243, startPoint y: 137, endPoint x: 240, endPoint y: 158, distance: 21.9
click at [240, 158] on div at bounding box center [381, 97] width 576 height 644
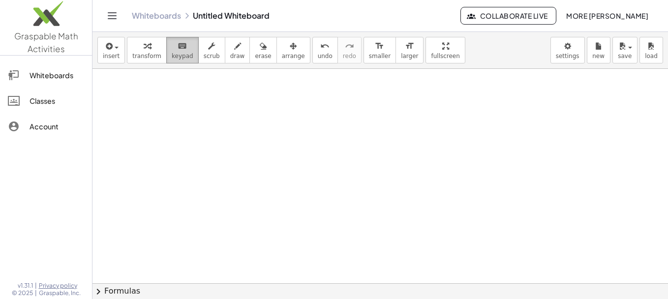
click at [172, 55] on span "keypad" at bounding box center [183, 56] width 22 height 7
click at [106, 50] on icon "button" at bounding box center [108, 46] width 9 height 12
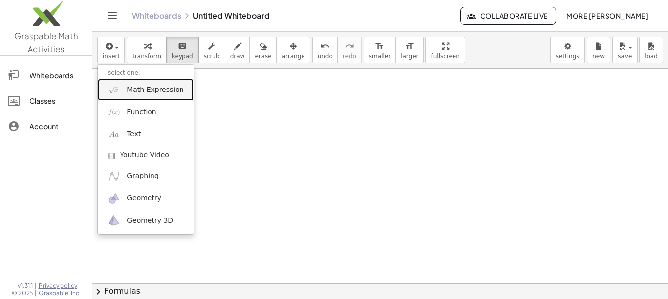
click at [134, 97] on link "Math Expression" at bounding box center [146, 90] width 96 height 22
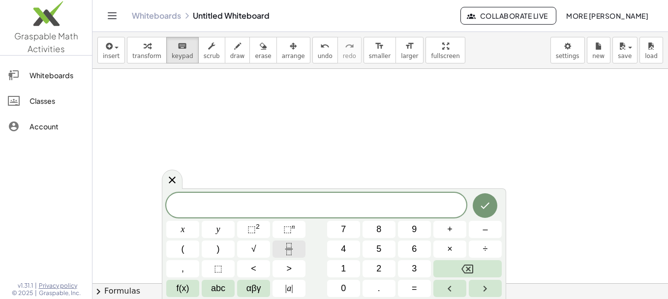
click at [290, 256] on button "Fraction" at bounding box center [289, 249] width 33 height 17
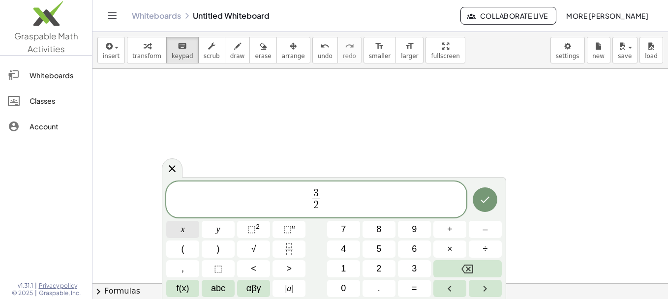
click at [174, 234] on button "x" at bounding box center [182, 229] width 33 height 17
click at [487, 232] on span "–" at bounding box center [485, 229] width 5 height 13
click at [298, 252] on button "Fraction" at bounding box center [289, 249] width 33 height 17
click at [410, 286] on button "=" at bounding box center [414, 288] width 33 height 17
click at [295, 254] on icon "Fraction" at bounding box center [289, 249] width 12 height 12
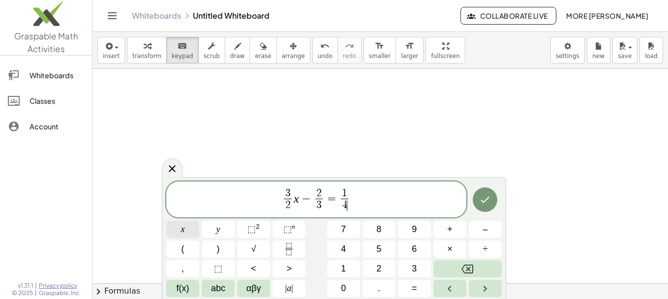
click at [180, 233] on button "x" at bounding box center [182, 229] width 33 height 17
click at [178, 232] on button "x" at bounding box center [182, 229] width 33 height 17
click at [451, 234] on span "+" at bounding box center [449, 229] width 5 height 13
click at [285, 248] on icon "Fraction" at bounding box center [289, 249] width 12 height 12
click at [481, 205] on icon "Done" at bounding box center [485, 200] width 12 height 12
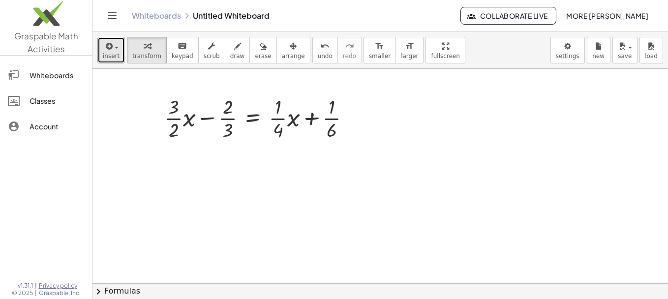
click at [102, 43] on button "insert" at bounding box center [111, 50] width 28 height 27
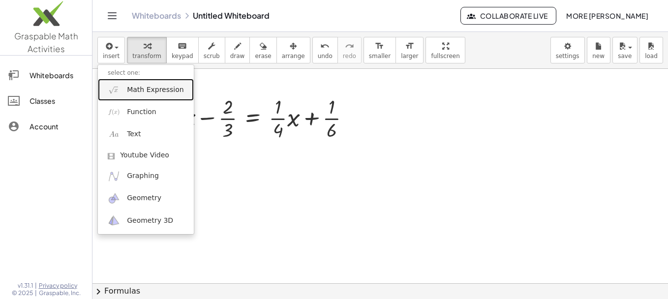
click at [139, 93] on span "Math Expression" at bounding box center [155, 90] width 57 height 10
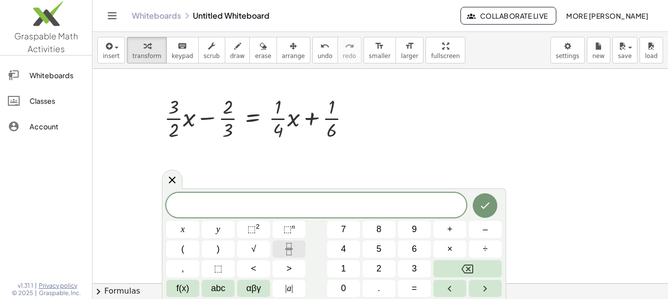
click at [283, 244] on icon "Fraction" at bounding box center [289, 249] width 12 height 12
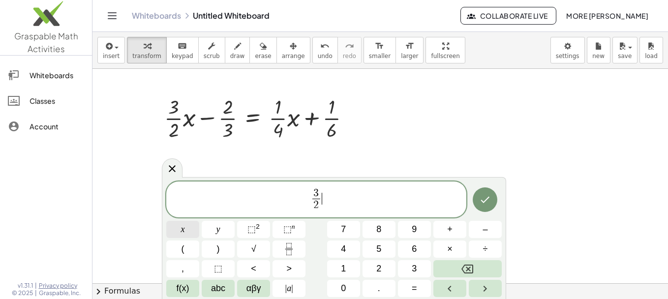
click at [179, 231] on button "x" at bounding box center [182, 229] width 33 height 17
click at [287, 243] on button "Fraction" at bounding box center [289, 249] width 33 height 17
click at [481, 233] on button "–" at bounding box center [485, 229] width 33 height 17
click at [278, 242] on button "Fraction" at bounding box center [289, 249] width 33 height 17
click at [230, 45] on div "button" at bounding box center [237, 46] width 15 height 12
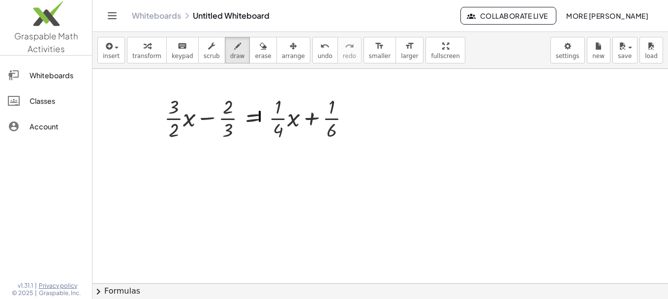
drag, startPoint x: 260, startPoint y: 112, endPoint x: 259, endPoint y: 121, distance: 9.4
click at [259, 121] on div at bounding box center [381, 283] width 576 height 429
drag, startPoint x: 255, startPoint y: 113, endPoint x: 274, endPoint y: 116, distance: 19.3
click at [274, 116] on div at bounding box center [381, 283] width 576 height 429
click at [259, 108] on div at bounding box center [381, 283] width 576 height 429
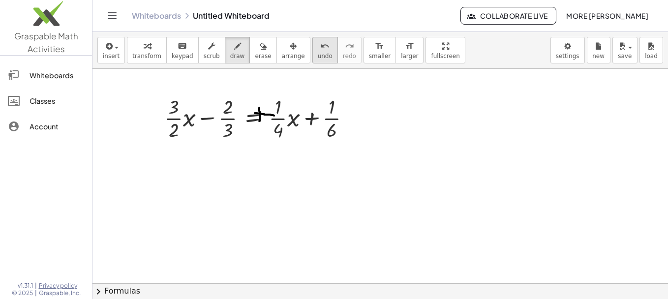
click at [320, 49] on icon "undo" at bounding box center [324, 46] width 9 height 12
click at [318, 56] on span "undo" at bounding box center [325, 56] width 15 height 7
drag, startPoint x: 259, startPoint y: 108, endPoint x: 261, endPoint y: 123, distance: 14.5
click at [261, 123] on div at bounding box center [381, 283] width 576 height 429
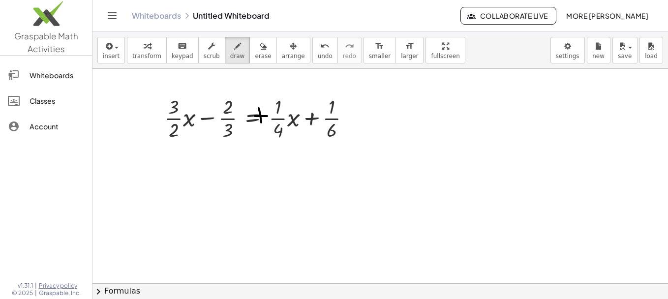
drag, startPoint x: 255, startPoint y: 116, endPoint x: 268, endPoint y: 116, distance: 13.3
click at [268, 116] on div at bounding box center [381, 283] width 576 height 429
click at [172, 52] on button "keyboard keypad" at bounding box center [182, 50] width 32 height 27
click at [116, 38] on button "insert" at bounding box center [111, 50] width 28 height 27
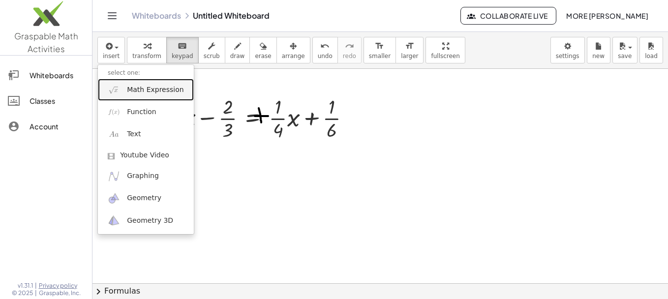
click at [139, 95] on link "Math Expression" at bounding box center [146, 90] width 96 height 22
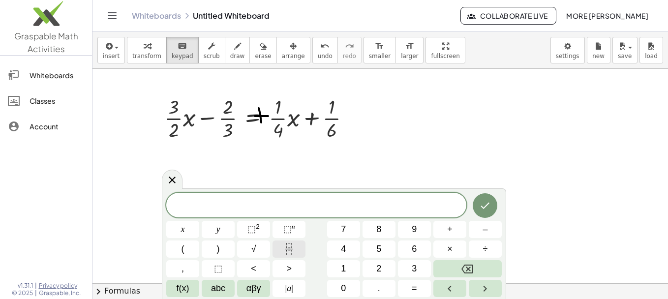
click at [287, 254] on icon "Fraction" at bounding box center [289, 249] width 12 height 12
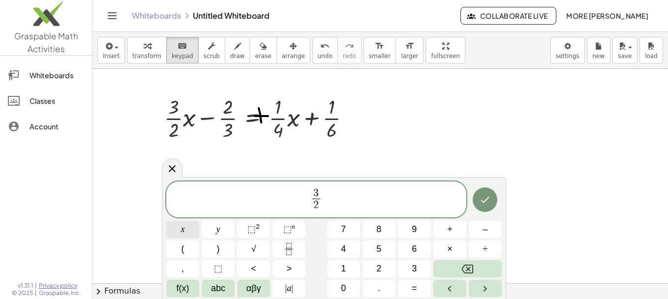
click at [177, 232] on button "x" at bounding box center [182, 229] width 33 height 17
click at [486, 229] on span "–" at bounding box center [485, 229] width 5 height 13
click at [291, 249] on icon "Fraction" at bounding box center [289, 249] width 12 height 12
click at [175, 229] on button "x" at bounding box center [182, 229] width 33 height 17
click at [411, 283] on button "=" at bounding box center [414, 288] width 33 height 17
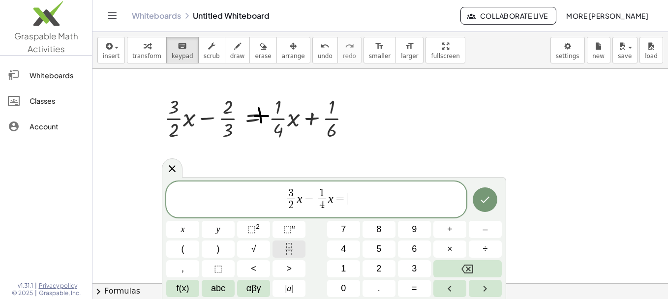
click at [285, 257] on button "Fraction" at bounding box center [289, 249] width 33 height 17
click at [455, 233] on button "+" at bounding box center [450, 229] width 33 height 17
click at [288, 251] on icon "Fraction" at bounding box center [289, 249] width 12 height 12
click at [483, 192] on button "Done" at bounding box center [485, 199] width 25 height 25
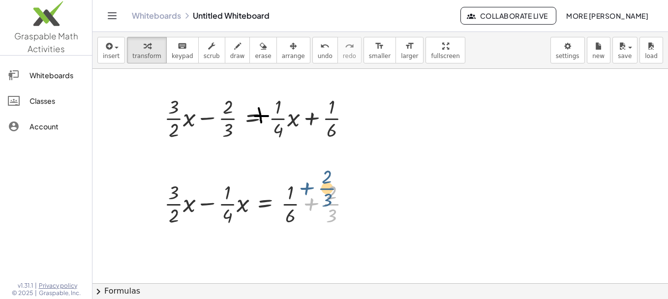
drag, startPoint x: 300, startPoint y: 198, endPoint x: 306, endPoint y: 192, distance: 8.7
click at [306, 192] on div at bounding box center [261, 203] width 204 height 49
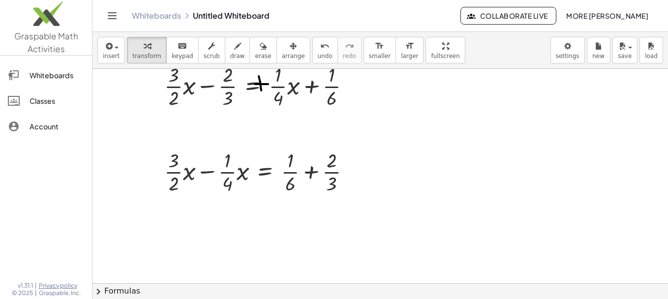
scroll to position [34, 0]
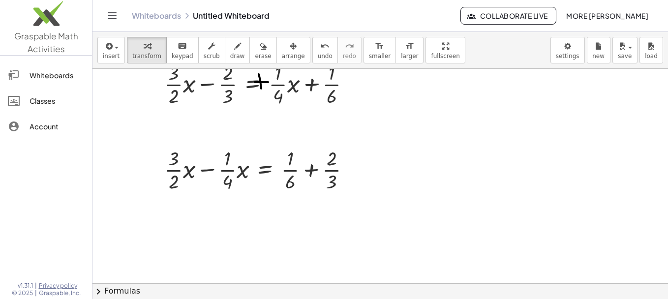
click at [183, 64] on div "insert select one: Math Expression Function Text Youtube Video Graphing Geometr…" at bounding box center [381, 50] width 576 height 37
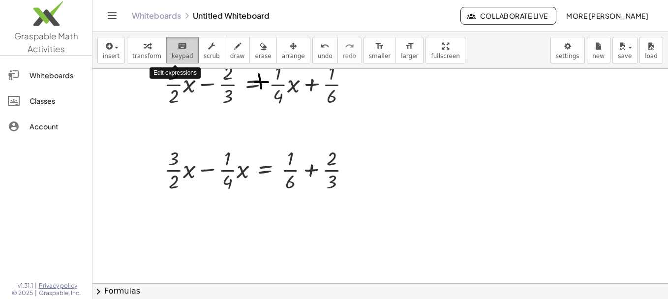
click at [178, 55] on span "keypad" at bounding box center [183, 56] width 22 height 7
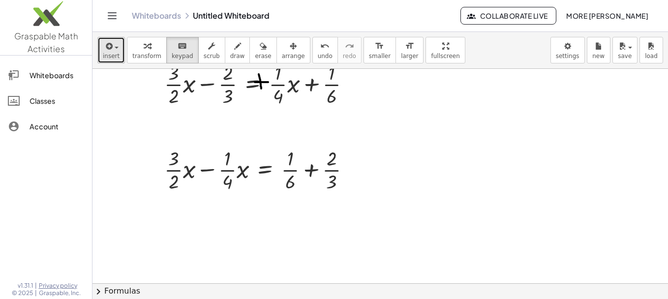
click at [102, 47] on button "insert" at bounding box center [111, 50] width 28 height 27
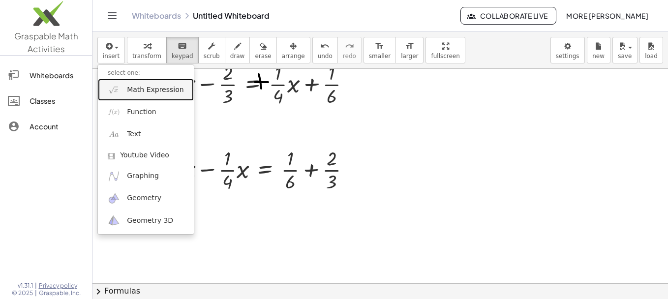
click at [130, 90] on span "Math Expression" at bounding box center [155, 90] width 57 height 10
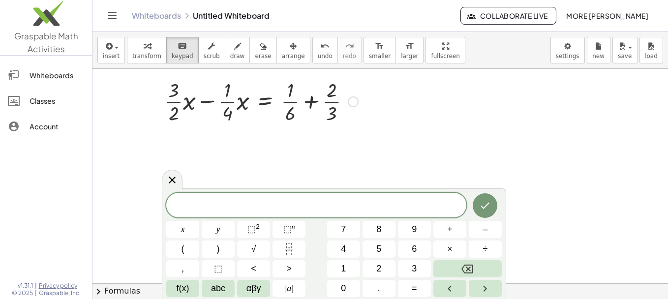
scroll to position [106, 0]
click at [290, 248] on icon "Fraction" at bounding box center [289, 249] width 12 height 12
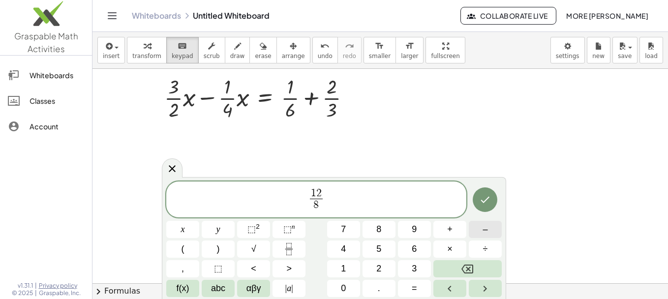
click at [486, 227] on span "–" at bounding box center [485, 229] width 5 height 13
click at [363, 201] on span "1 2 − 2 8 ​ ​" at bounding box center [316, 200] width 300 height 26
click at [181, 230] on span "x" at bounding box center [183, 229] width 4 height 13
drag, startPoint x: 329, startPoint y: 191, endPoint x: 297, endPoint y: 191, distance: 32.0
drag, startPoint x: 328, startPoint y: 189, endPoint x: 298, endPoint y: 187, distance: 30.1
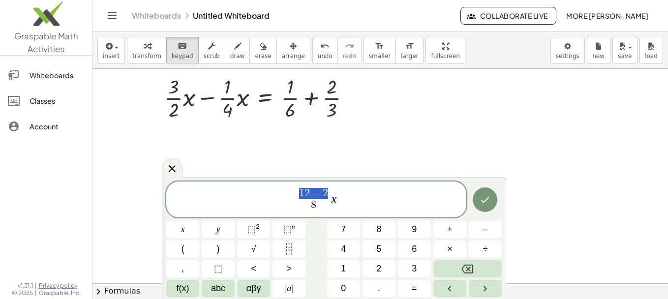
click at [298, 187] on span "1 2 − 2 8 ​ x" at bounding box center [316, 200] width 300 height 26
click at [486, 203] on icon "Done" at bounding box center [485, 200] width 12 height 12
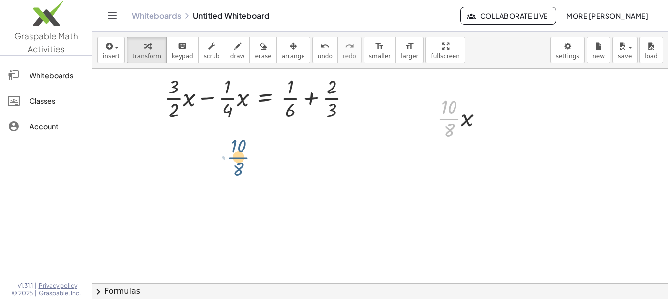
drag, startPoint x: 460, startPoint y: 121, endPoint x: 246, endPoint y: 158, distance: 217.9
click at [246, 158] on div "+ · · 3 · 2 · x − · 2 · 3 = + · · 1 · 4 · x + · 1 · 6 + · · 3 · 2 · x − · · 1 ·…" at bounding box center [381, 177] width 576 height 429
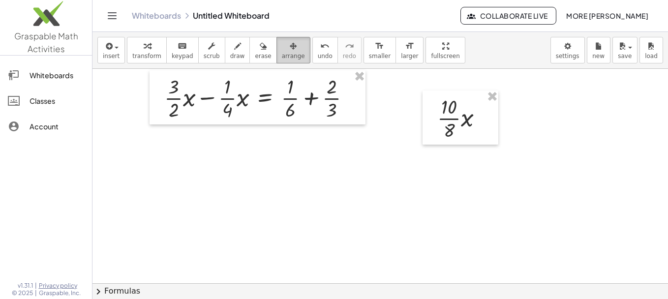
click at [282, 54] on span "arrange" at bounding box center [293, 56] width 23 height 7
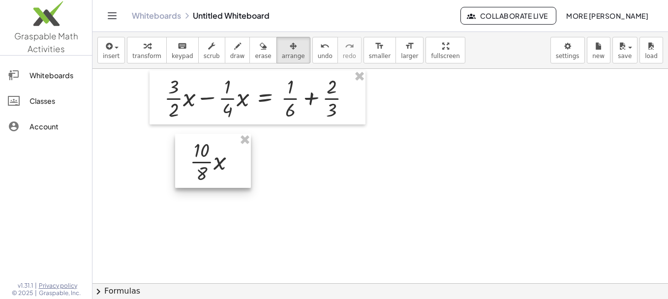
drag, startPoint x: 445, startPoint y: 124, endPoint x: 198, endPoint y: 167, distance: 250.8
click at [198, 167] on div at bounding box center [213, 161] width 76 height 54
click at [178, 60] on span "keypad" at bounding box center [183, 56] width 22 height 7
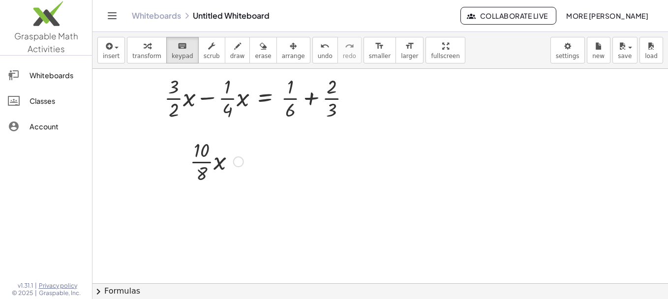
click at [232, 159] on div at bounding box center [216, 160] width 63 height 49
click at [240, 162] on div at bounding box center [238, 161] width 11 height 11
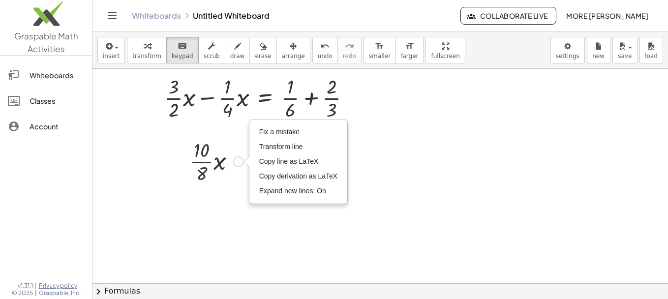
click at [228, 184] on div at bounding box center [216, 160] width 63 height 49
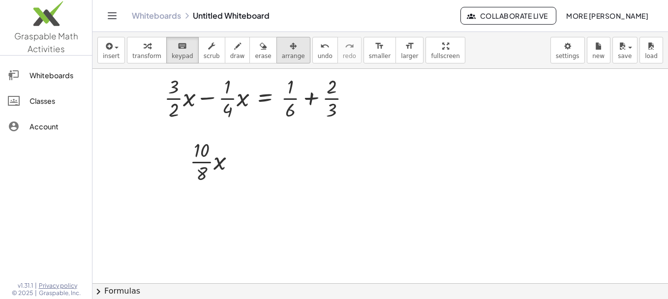
click at [282, 55] on span "arrange" at bounding box center [293, 56] width 23 height 7
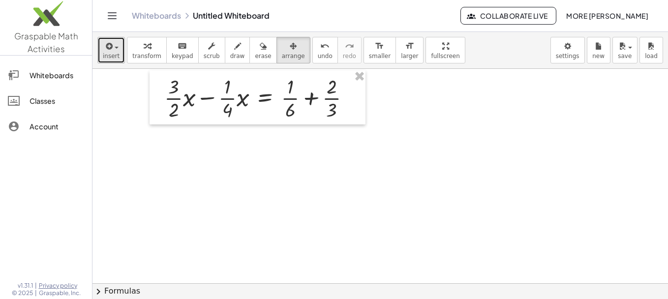
click at [110, 53] on span "insert" at bounding box center [111, 56] width 17 height 7
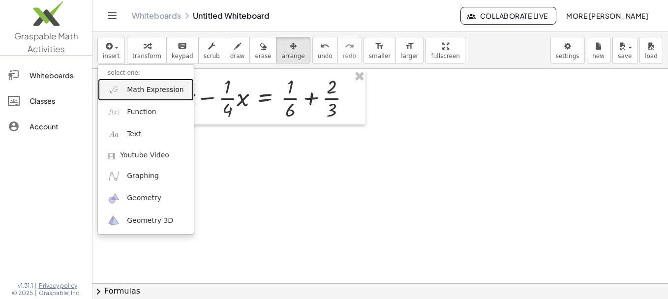
click at [135, 92] on span "Math Expression" at bounding box center [155, 90] width 57 height 10
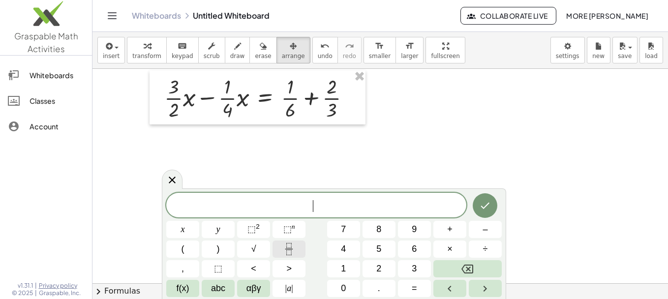
click at [293, 250] on icon "Fraction" at bounding box center [289, 249] width 12 height 12
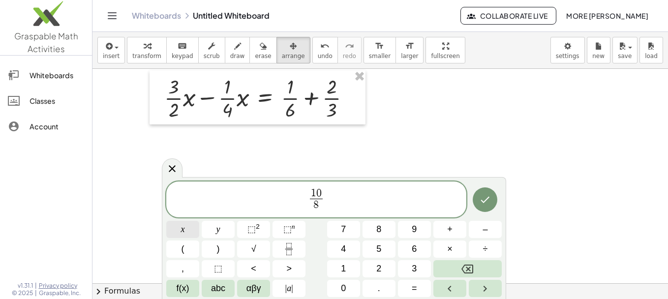
click at [175, 229] on button "x" at bounding box center [182, 229] width 33 height 17
click at [412, 286] on span "=" at bounding box center [414, 288] width 5 height 13
click at [294, 250] on icon "Fraction" at bounding box center [289, 249] width 12 height 12
drag, startPoint x: 272, startPoint y: 201, endPoint x: 368, endPoint y: 207, distance: 96.1
click at [368, 207] on span "1 0 8 ​ x = 1 5 1 8 ​" at bounding box center [316, 200] width 300 height 26
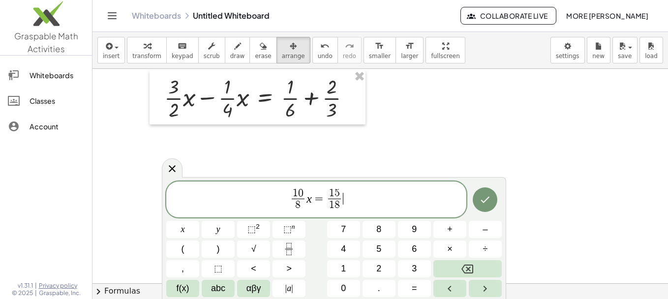
click at [368, 207] on span "1 0 8 ​ x = 1 5 1 8 ​ ​" at bounding box center [316, 200] width 300 height 26
click at [484, 200] on icon "Done" at bounding box center [485, 200] width 12 height 12
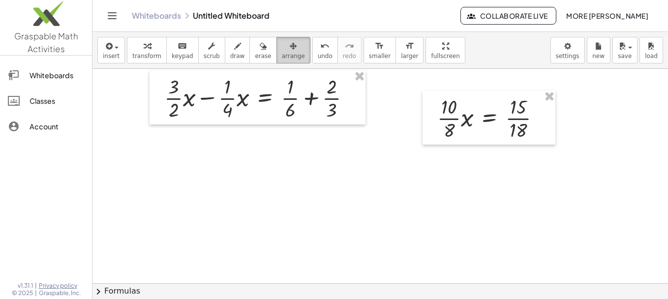
click at [282, 53] on span "arrange" at bounding box center [293, 56] width 23 height 7
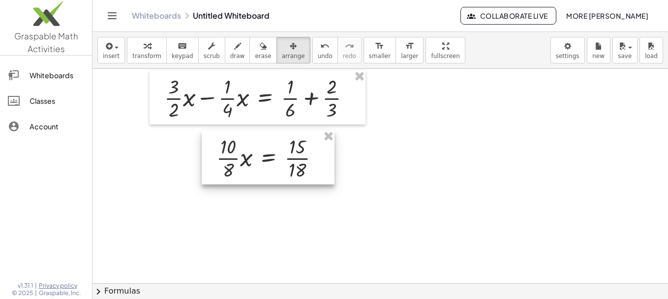
drag, startPoint x: 517, startPoint y: 123, endPoint x: 295, endPoint y: 163, distance: 225.1
click at [295, 163] on div at bounding box center [268, 157] width 133 height 54
click at [360, 172] on div at bounding box center [381, 177] width 576 height 429
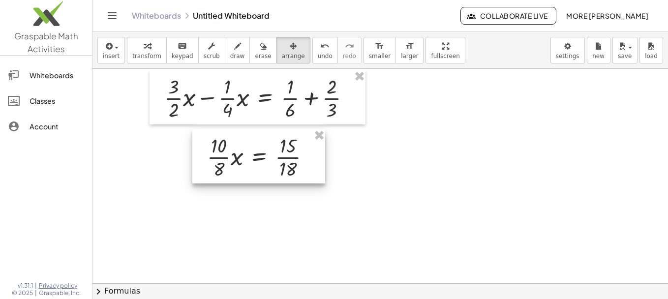
drag, startPoint x: 307, startPoint y: 163, endPoint x: 302, endPoint y: 162, distance: 5.0
click at [302, 162] on div at bounding box center [258, 156] width 133 height 54
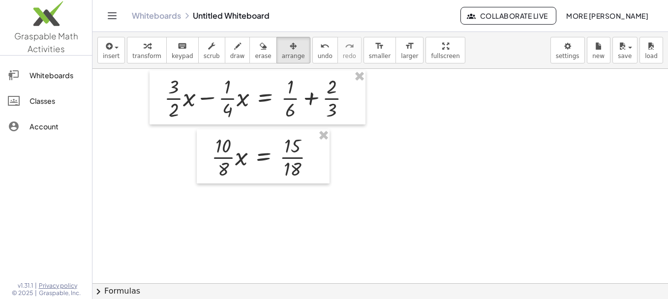
click at [361, 179] on div at bounding box center [381, 177] width 576 height 429
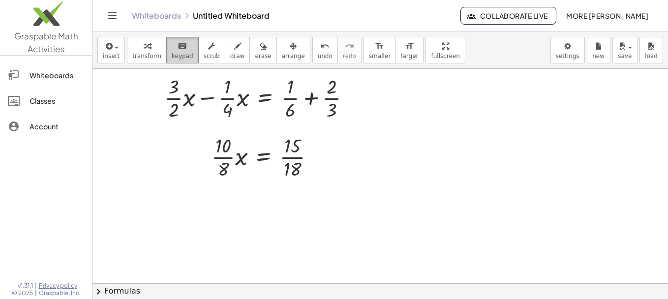
click at [174, 59] on span "keypad" at bounding box center [183, 56] width 22 height 7
click at [108, 61] on button "insert" at bounding box center [111, 50] width 28 height 27
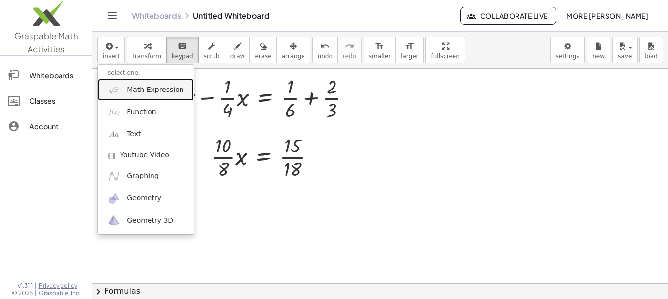
click at [132, 94] on span "Math Expression" at bounding box center [155, 90] width 57 height 10
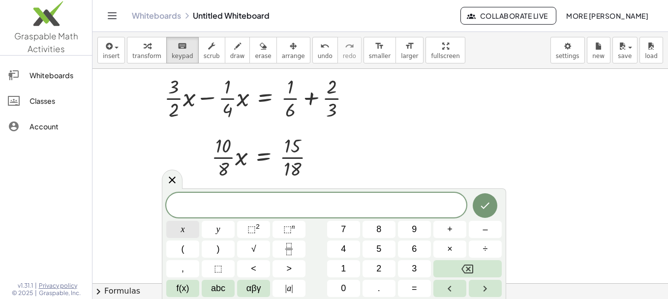
click at [184, 234] on span "x" at bounding box center [183, 229] width 4 height 13
click at [413, 283] on span "=" at bounding box center [414, 288] width 5 height 13
click at [289, 249] on rect "Fraction" at bounding box center [288, 249] width 7 height 0
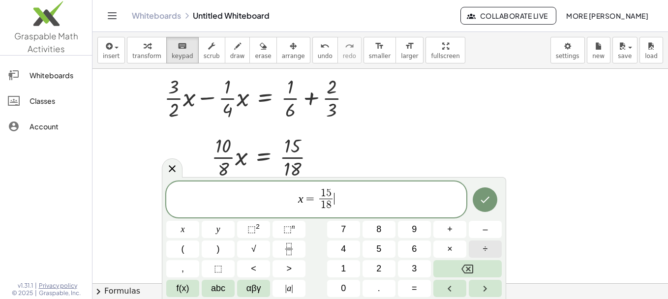
click at [482, 249] on button "÷" at bounding box center [485, 249] width 33 height 17
click at [283, 249] on icon "Fraction" at bounding box center [289, 249] width 12 height 12
click at [483, 192] on button "Done" at bounding box center [485, 199] width 25 height 25
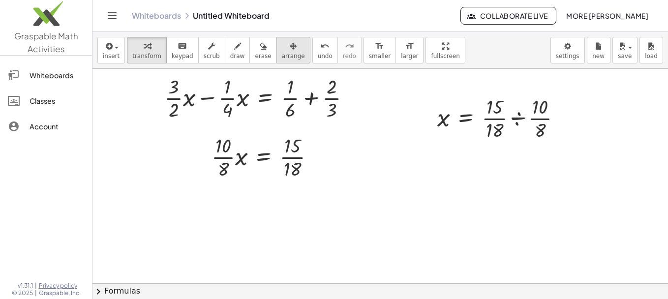
click at [290, 50] on icon "button" at bounding box center [293, 46] width 7 height 12
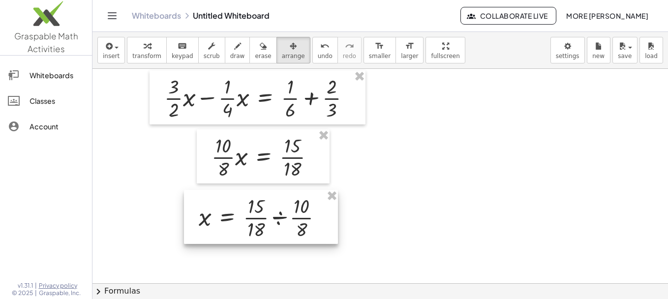
drag, startPoint x: 484, startPoint y: 113, endPoint x: 246, endPoint y: 212, distance: 258.5
click at [246, 212] on div at bounding box center [261, 217] width 154 height 54
click at [432, 195] on div at bounding box center [381, 177] width 576 height 429
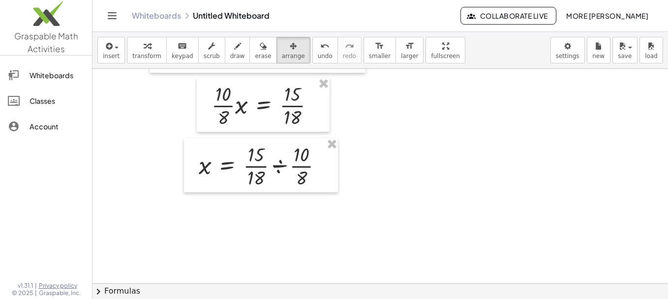
scroll to position [157, 0]
click at [118, 55] on button "insert" at bounding box center [111, 50] width 28 height 27
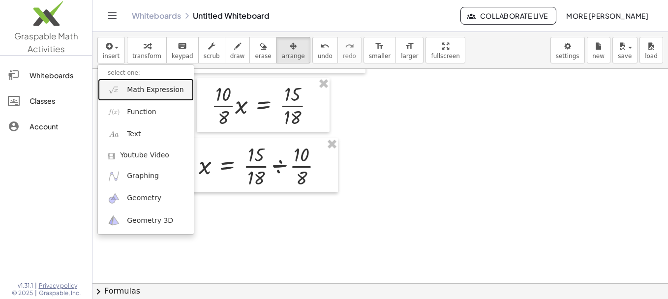
click at [135, 85] on span "Math Expression" at bounding box center [155, 90] width 57 height 10
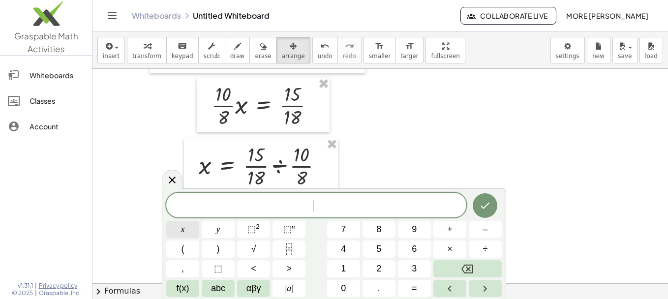
click at [186, 231] on button "x" at bounding box center [182, 229] width 33 height 17
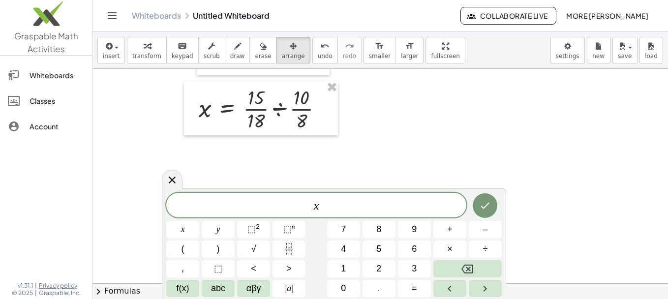
scroll to position [216, 0]
click at [418, 285] on button "=" at bounding box center [414, 288] width 33 height 17
click at [292, 248] on icon "Fraction" at bounding box center [289, 249] width 12 height 12
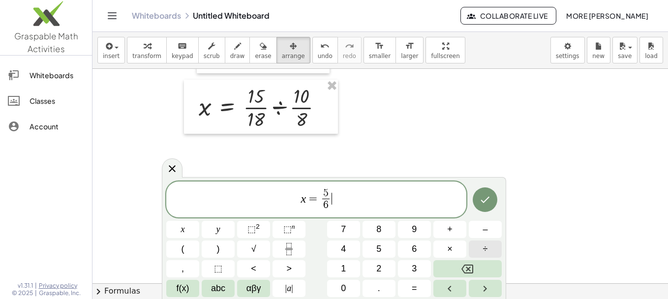
click at [492, 250] on button "÷" at bounding box center [485, 249] width 33 height 17
click at [291, 251] on icon "Fraction" at bounding box center [288, 252] width 5 height 5
click at [486, 191] on button "Done" at bounding box center [485, 199] width 25 height 25
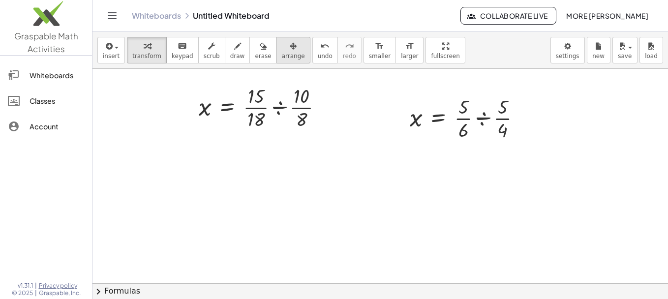
click at [277, 52] on button "arrange" at bounding box center [294, 50] width 34 height 27
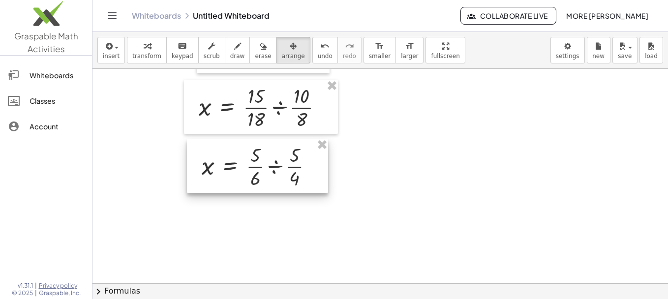
drag, startPoint x: 365, startPoint y: 178, endPoint x: 223, endPoint y: 166, distance: 142.3
click at [223, 166] on div at bounding box center [257, 166] width 141 height 54
click at [422, 169] on div at bounding box center [381, 175] width 576 height 644
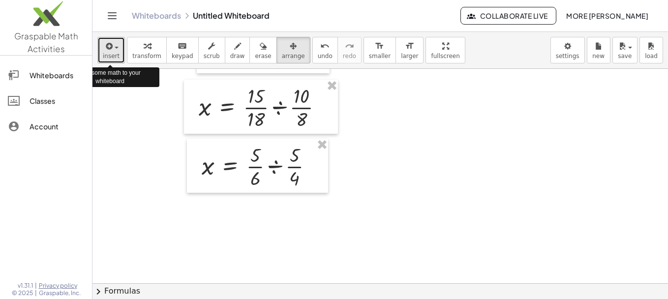
click at [113, 54] on span "insert" at bounding box center [111, 56] width 17 height 7
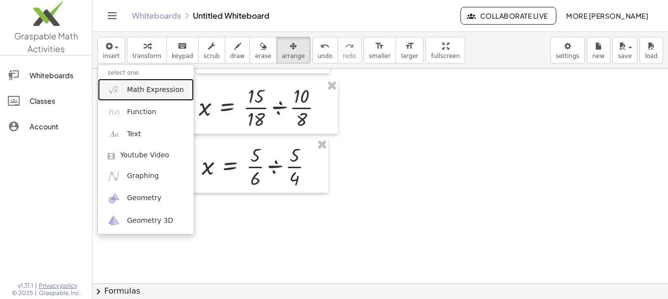
click at [150, 93] on span "Math Expression" at bounding box center [155, 90] width 57 height 10
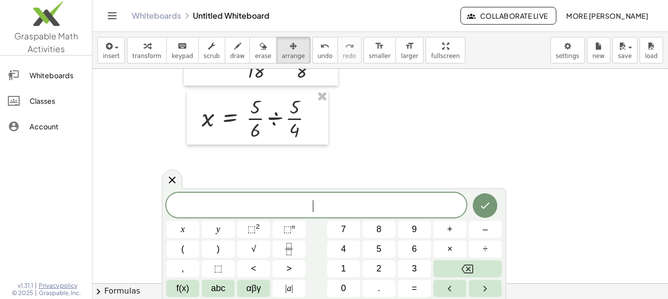
scroll to position [266, 0]
click at [182, 226] on span "x" at bounding box center [183, 229] width 4 height 13
click at [406, 288] on button "=" at bounding box center [414, 288] width 33 height 17
click at [289, 246] on icon "Fraction" at bounding box center [289, 249] width 12 height 12
click at [287, 246] on icon "Fraction" at bounding box center [289, 249] width 12 height 12
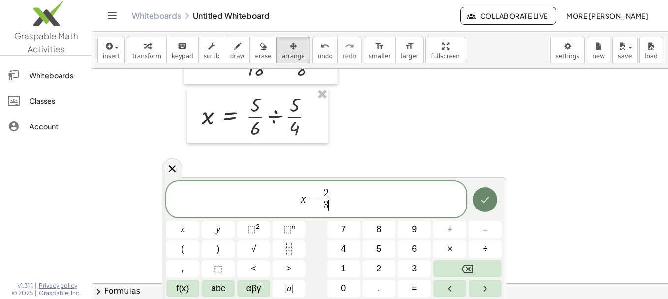
click at [479, 190] on button "Done" at bounding box center [485, 199] width 25 height 25
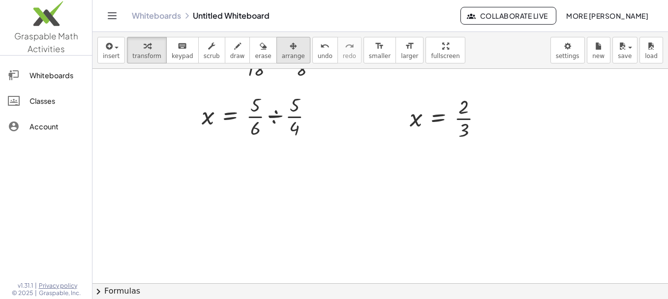
click at [290, 49] on icon "button" at bounding box center [293, 46] width 7 height 12
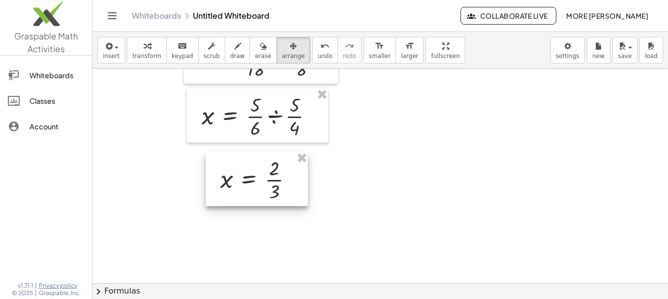
drag, startPoint x: 417, startPoint y: 114, endPoint x: 227, endPoint y: 177, distance: 200.1
click at [227, 177] on div at bounding box center [257, 179] width 102 height 54
click at [410, 179] on div at bounding box center [381, 125] width 576 height 644
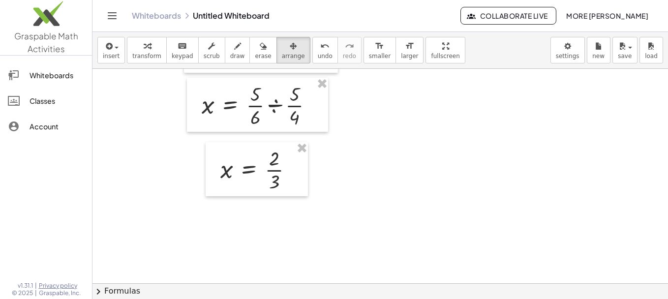
scroll to position [274, 0]
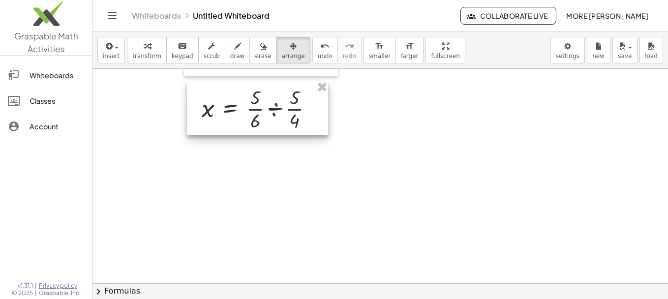
click at [318, 100] on div at bounding box center [257, 108] width 141 height 54
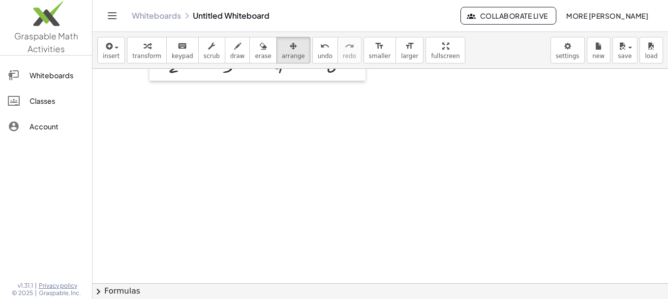
scroll to position [0, 0]
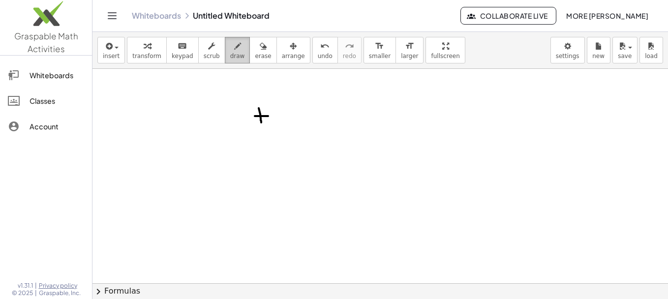
click at [237, 55] on button "draw" at bounding box center [238, 50] width 26 height 27
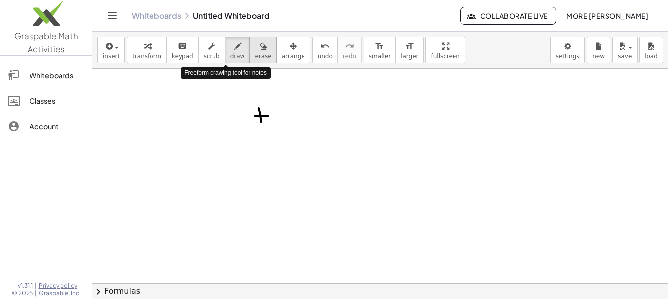
click at [249, 54] on button "erase" at bounding box center [262, 50] width 27 height 27
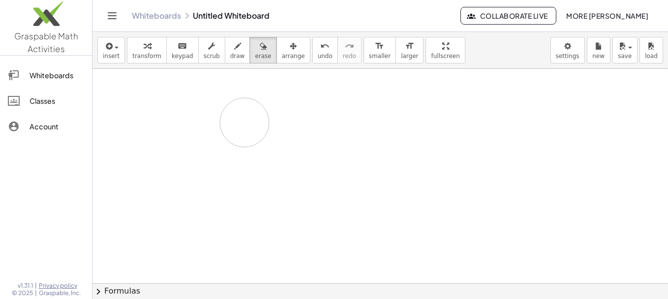
drag, startPoint x: 277, startPoint y: 108, endPoint x: 261, endPoint y: 122, distance: 20.6
click at [261, 122] on div at bounding box center [381, 283] width 576 height 429
click at [178, 44] on icon "keyboard" at bounding box center [182, 46] width 9 height 12
click at [114, 53] on span "insert" at bounding box center [111, 56] width 17 height 7
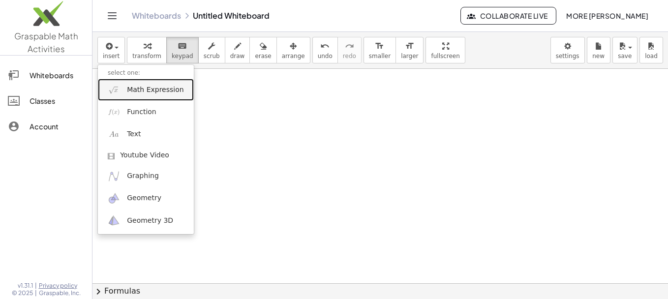
click at [130, 92] on span "Math Expression" at bounding box center [155, 90] width 57 height 10
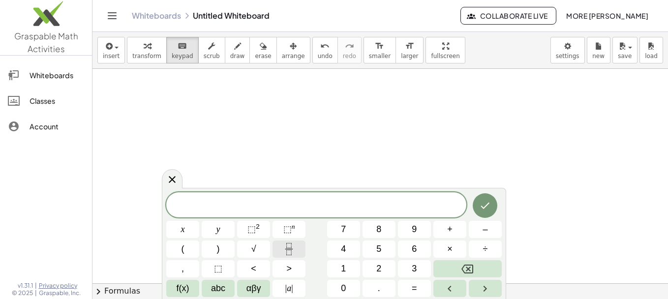
click at [284, 244] on icon "Fraction" at bounding box center [289, 249] width 12 height 12
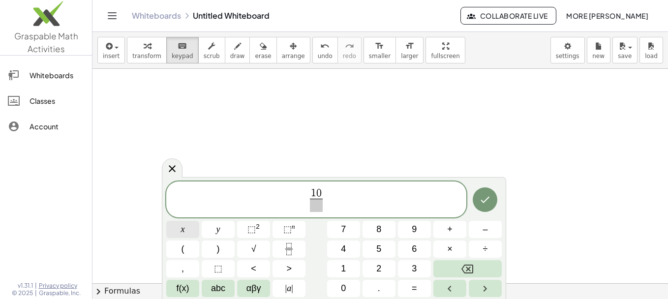
click at [177, 230] on button "x" at bounding box center [182, 229] width 33 height 17
click at [415, 287] on span "=" at bounding box center [414, 288] width 5 height 13
click at [285, 249] on rect "Fraction" at bounding box center [288, 249] width 7 height 0
click at [186, 225] on button "x" at bounding box center [182, 229] width 33 height 17
click at [183, 253] on div "1 0 x + 6 1 5 ​ = 2 x + 4 5 8 ​ ​ x y ⬚ 2 ⬚ n 7 8 9 + – ( ) √ 4 5 6 × ÷ , ⬚ < >…" at bounding box center [334, 240] width 336 height 116
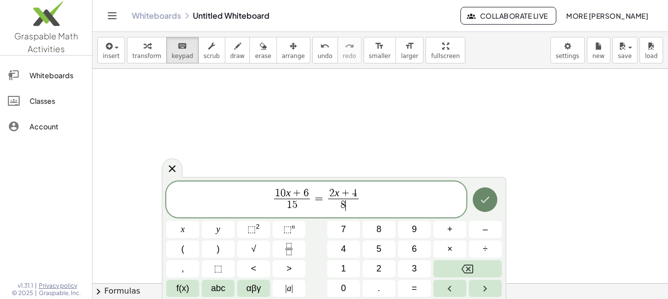
click at [485, 205] on icon "Done" at bounding box center [485, 200] width 12 height 12
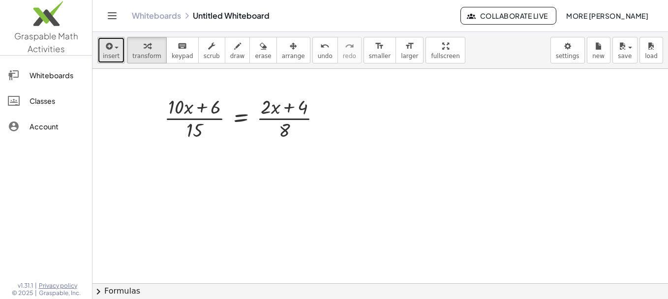
click at [111, 58] on span "insert" at bounding box center [111, 56] width 17 height 7
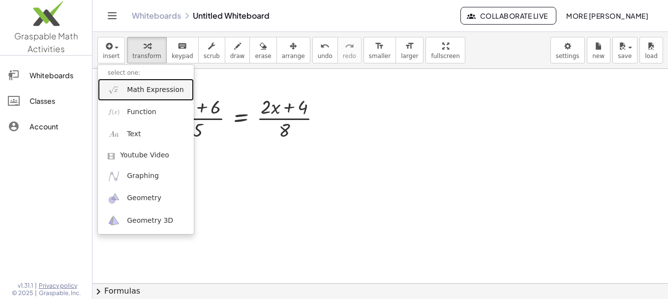
click at [151, 92] on span "Math Expression" at bounding box center [155, 90] width 57 height 10
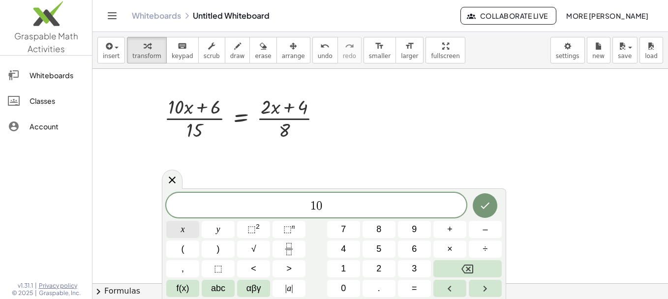
click at [188, 233] on button "x" at bounding box center [182, 229] width 33 height 17
drag, startPoint x: 362, startPoint y: 207, endPoint x: 254, endPoint y: 214, distance: 108.5
click at [254, 214] on div "***** 1 0 x + 6" at bounding box center [316, 205] width 300 height 25
click at [354, 199] on span "1 0 x + 6" at bounding box center [316, 206] width 300 height 14
click at [425, 286] on button "=" at bounding box center [414, 288] width 33 height 17
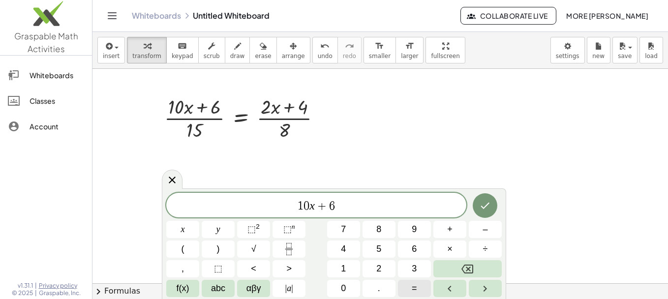
click at [423, 290] on button "=" at bounding box center [414, 288] width 33 height 17
click at [285, 249] on icon "Fraction" at bounding box center [289, 249] width 12 height 12
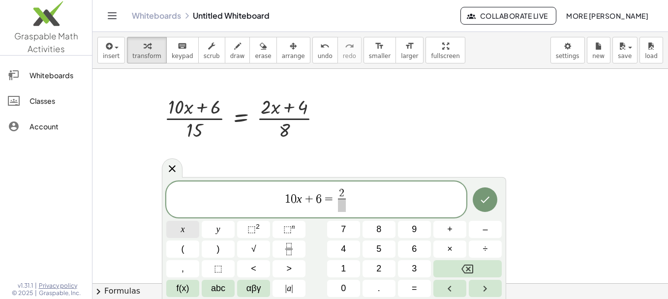
click at [175, 233] on button "x" at bounding box center [182, 229] width 33 height 17
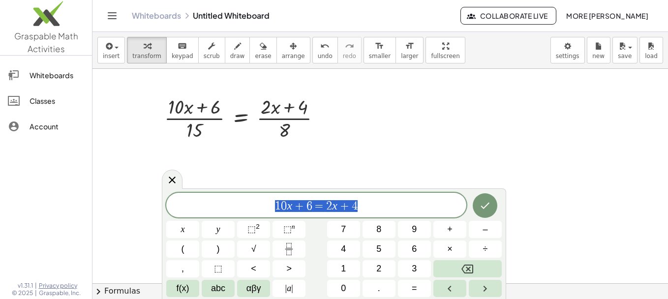
drag, startPoint x: 380, startPoint y: 214, endPoint x: 254, endPoint y: 216, distance: 126.0
click at [254, 216] on div "**********" at bounding box center [316, 205] width 300 height 25
click at [364, 209] on span "1 0 x + 6 = 2 x + 4 ​" at bounding box center [316, 206] width 300 height 14
click at [274, 202] on span "1 0 x + 6 = 2 x + 4 ​" at bounding box center [316, 206] width 300 height 14
click at [311, 206] on span "​ 1 0 x + 6 = 2 x + 4" at bounding box center [316, 206] width 300 height 14
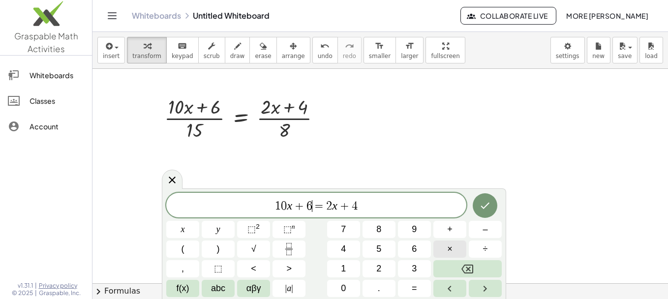
click at [456, 246] on button "×" at bounding box center [450, 249] width 33 height 17
click at [381, 208] on span "1 0 x + 6 · 8 ​ = 2 x + 4" at bounding box center [316, 206] width 300 height 14
click at [444, 248] on button "×" at bounding box center [450, 249] width 33 height 17
click at [298, 205] on span "·" at bounding box center [300, 206] width 7 height 12
click at [221, 242] on button ")" at bounding box center [218, 249] width 33 height 17
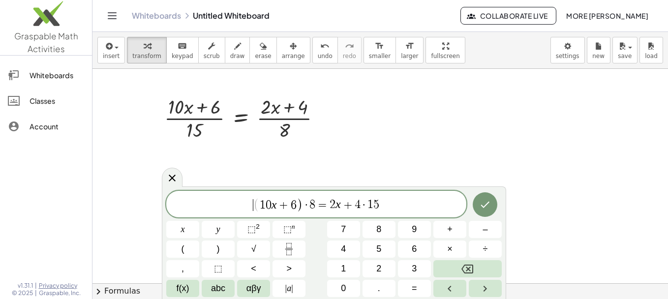
click at [256, 204] on span "(" at bounding box center [256, 205] width 6 height 14
click at [186, 246] on button "(" at bounding box center [182, 249] width 33 height 17
drag, startPoint x: 316, startPoint y: 201, endPoint x: 306, endPoint y: 205, distance: 11.4
click at [306, 205] on span "( 1 0 x + 6 ) · 8 = 2 x + 4 · 1 5" at bounding box center [316, 205] width 300 height 16
drag, startPoint x: 306, startPoint y: 205, endPoint x: 263, endPoint y: 206, distance: 42.3
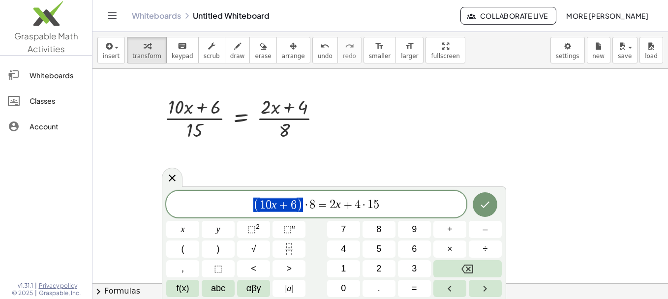
click at [343, 201] on span "+" at bounding box center [348, 205] width 14 height 12
drag, startPoint x: 382, startPoint y: 204, endPoint x: 369, endPoint y: 204, distance: 13.8
click at [369, 204] on span "( 1 0 x + 6 ) · 8 = 2 x + 4 · 1 5" at bounding box center [316, 205] width 300 height 16
drag, startPoint x: 360, startPoint y: 205, endPoint x: 330, endPoint y: 204, distance: 30.1
drag, startPoint x: 299, startPoint y: 206, endPoint x: 292, endPoint y: 205, distance: 7.0
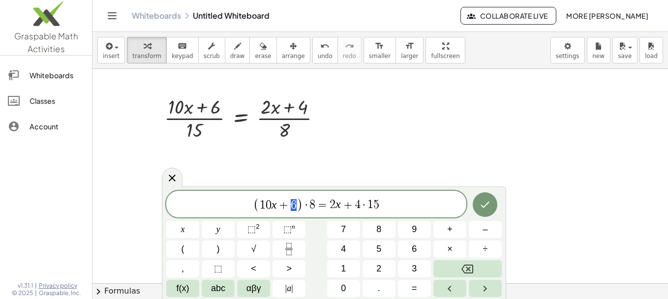
click at [292, 205] on span "( 1 0 x + 6 )" at bounding box center [278, 205] width 50 height 14
click at [330, 207] on span "2" at bounding box center [333, 205] width 6 height 12
click at [170, 249] on button "(" at bounding box center [182, 249] width 33 height 17
click at [363, 203] on span "·" at bounding box center [364, 205] width 7 height 12
click at [220, 249] on button ")" at bounding box center [218, 249] width 33 height 17
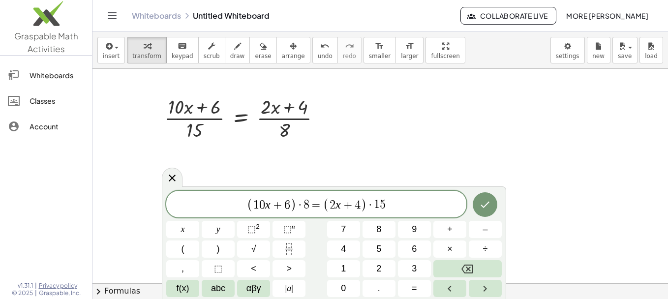
click at [405, 200] on span "( 1 0 x + 6 ) · 8 = ( 2 x + 4 ) ​ · 1 5" at bounding box center [316, 205] width 300 height 16
click at [368, 207] on span "·" at bounding box center [370, 205] width 7 height 12
click at [217, 254] on span ")" at bounding box center [218, 249] width 3 height 13
click at [478, 205] on button "Done" at bounding box center [485, 204] width 25 height 25
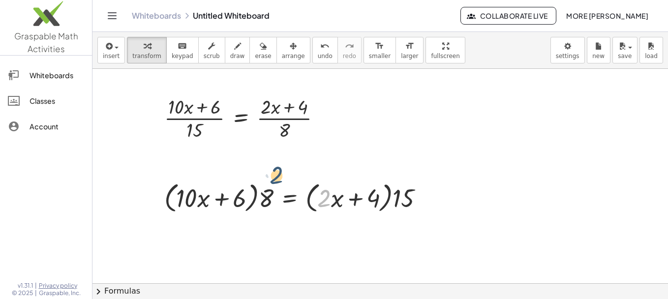
drag, startPoint x: 319, startPoint y: 194, endPoint x: 278, endPoint y: 174, distance: 46.0
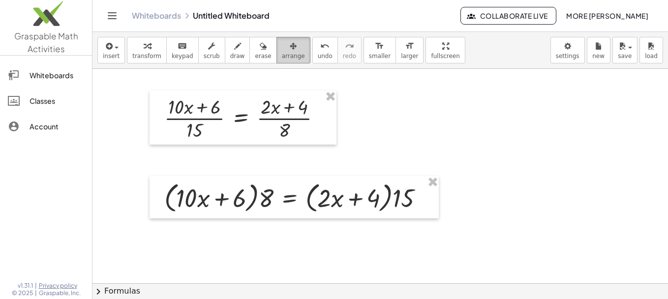
click at [282, 55] on span "arrange" at bounding box center [293, 56] width 23 height 7
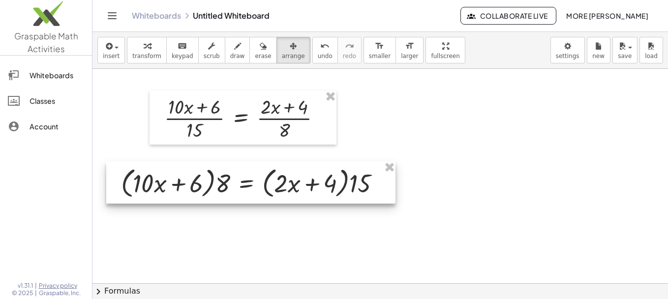
drag, startPoint x: 335, startPoint y: 215, endPoint x: 293, endPoint y: 194, distance: 46.4
click at [293, 194] on div at bounding box center [250, 182] width 289 height 42
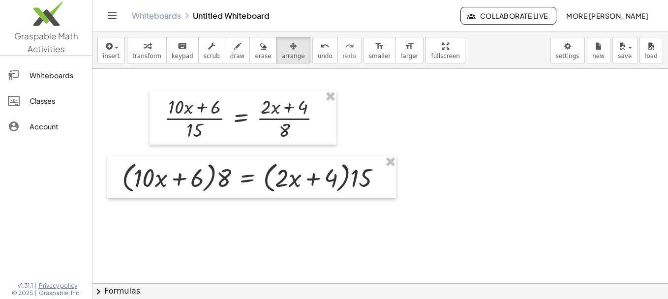
click at [407, 235] on div at bounding box center [381, 283] width 576 height 429
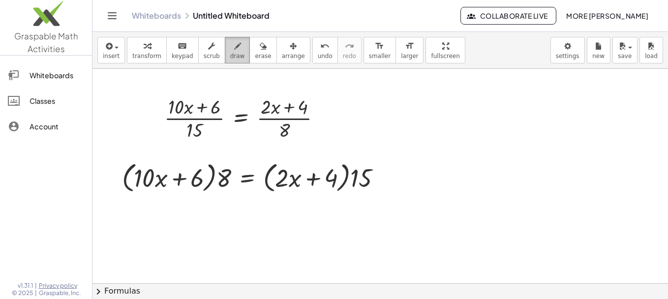
click at [230, 53] on span "draw" at bounding box center [237, 56] width 15 height 7
drag, startPoint x: 195, startPoint y: 133, endPoint x: 353, endPoint y: 167, distance: 161.1
click at [353, 167] on div at bounding box center [381, 283] width 576 height 429
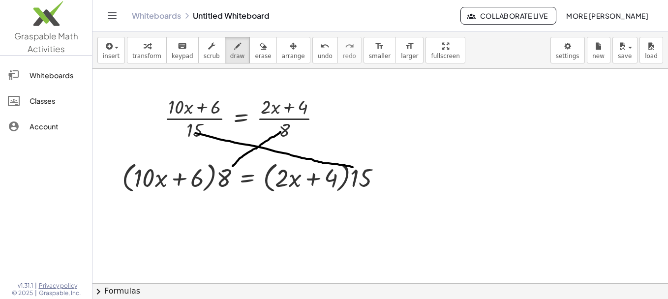
drag, startPoint x: 280, startPoint y: 132, endPoint x: 230, endPoint y: 170, distance: 62.9
click at [230, 170] on div at bounding box center [381, 283] width 576 height 429
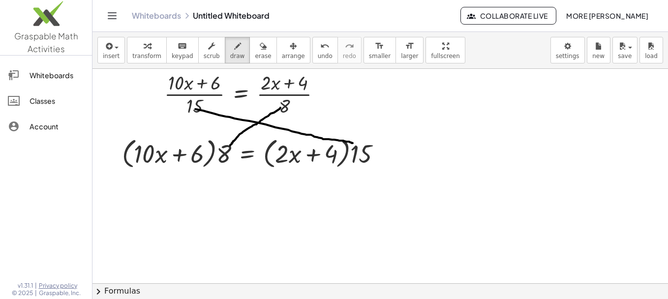
scroll to position [23, 0]
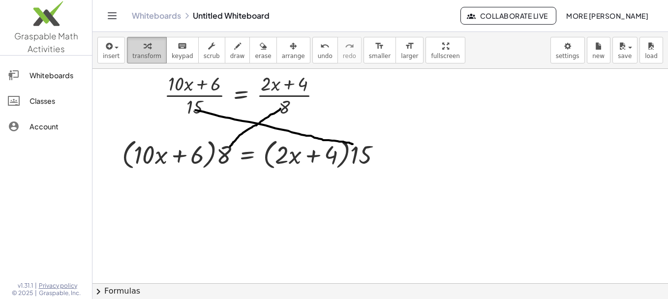
click at [142, 54] on span "transform" at bounding box center [146, 56] width 29 height 7
click at [114, 58] on span "insert" at bounding box center [111, 56] width 17 height 7
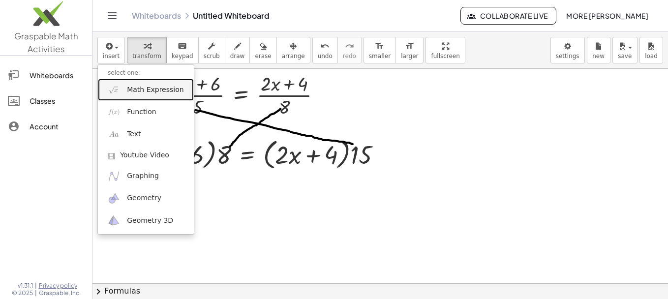
click at [126, 95] on link "Math Expression" at bounding box center [146, 90] width 96 height 22
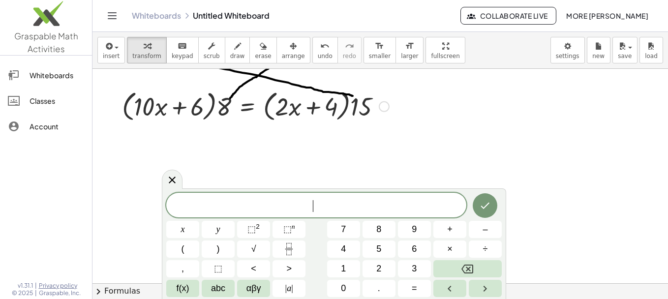
scroll to position [72, 0]
click at [230, 53] on span "draw" at bounding box center [237, 56] width 15 height 7
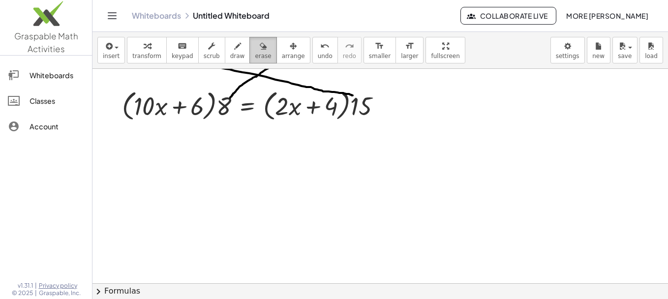
click at [249, 43] on button "erase" at bounding box center [262, 50] width 27 height 27
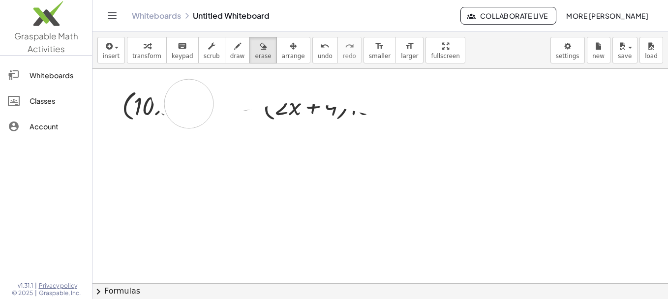
drag, startPoint x: 281, startPoint y: 79, endPoint x: 377, endPoint y: 84, distance: 96.1
click at [377, 84] on div at bounding box center [381, 211] width 576 height 429
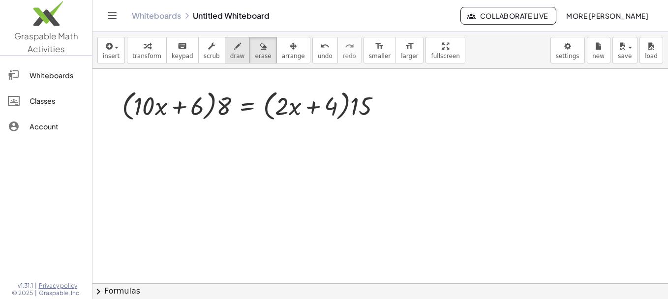
click at [230, 54] on span "draw" at bounding box center [237, 56] width 15 height 7
drag, startPoint x: 225, startPoint y: 93, endPoint x: 147, endPoint y: 96, distance: 77.8
click at [147, 96] on div at bounding box center [381, 211] width 576 height 429
drag, startPoint x: 219, startPoint y: 92, endPoint x: 195, endPoint y: 97, distance: 24.1
click at [195, 97] on div at bounding box center [381, 211] width 576 height 429
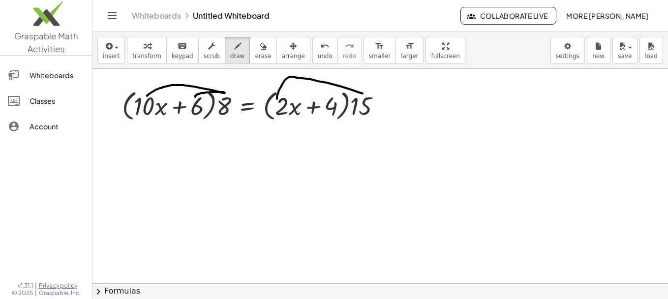
drag, startPoint x: 363, startPoint y: 93, endPoint x: 277, endPoint y: 99, distance: 85.8
click at [277, 99] on div at bounding box center [381, 211] width 576 height 429
drag, startPoint x: 364, startPoint y: 92, endPoint x: 331, endPoint y: 96, distance: 33.3
click at [331, 96] on div at bounding box center [381, 211] width 576 height 429
click at [172, 44] on div "keyboard" at bounding box center [183, 46] width 22 height 12
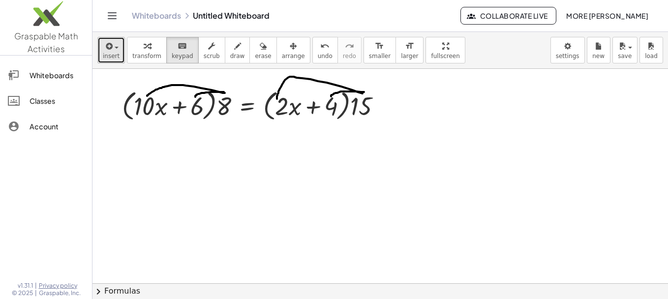
click at [111, 54] on span "insert" at bounding box center [111, 56] width 17 height 7
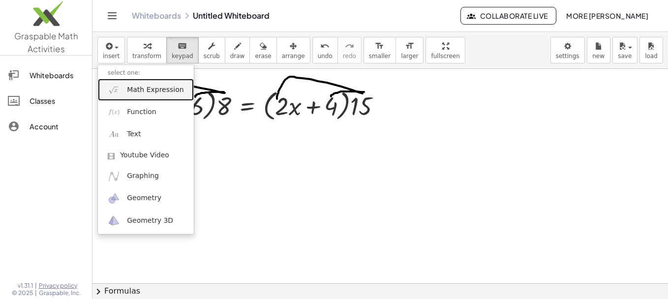
click at [135, 96] on link "Math Expression" at bounding box center [146, 90] width 96 height 22
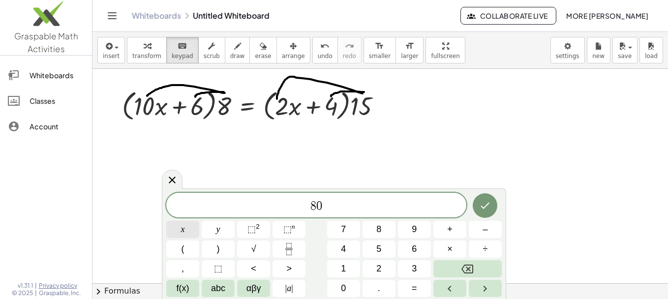
click at [184, 233] on span "x" at bounding box center [183, 229] width 4 height 13
click at [410, 290] on button "=" at bounding box center [414, 288] width 33 height 17
click at [180, 234] on button "x" at bounding box center [182, 229] width 33 height 17
click at [459, 236] on button "+" at bounding box center [450, 229] width 33 height 17
click at [486, 200] on icon "Done" at bounding box center [485, 206] width 12 height 12
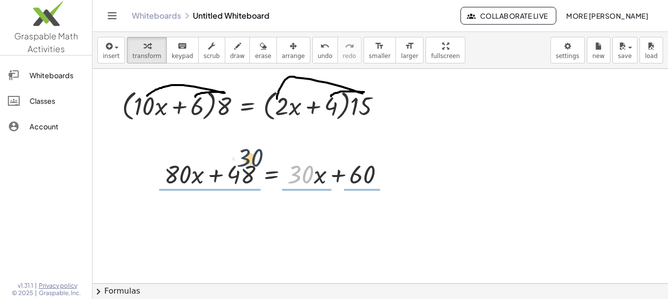
drag, startPoint x: 308, startPoint y: 183, endPoint x: 256, endPoint y: 165, distance: 54.0
click at [256, 165] on div at bounding box center [278, 173] width 238 height 33
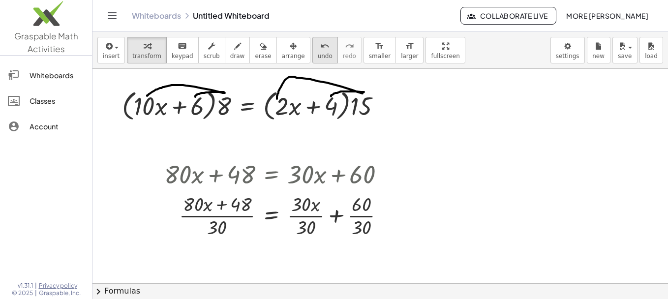
click at [320, 46] on icon "undo" at bounding box center [324, 46] width 9 height 12
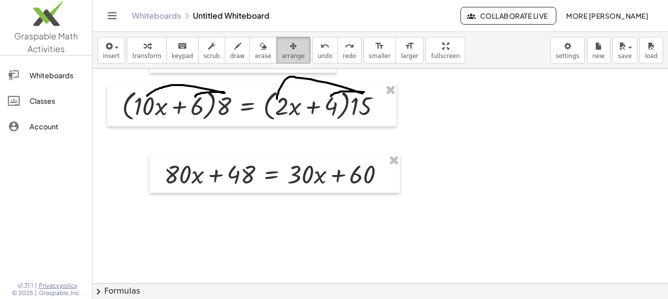
click at [290, 52] on icon "button" at bounding box center [293, 46] width 7 height 12
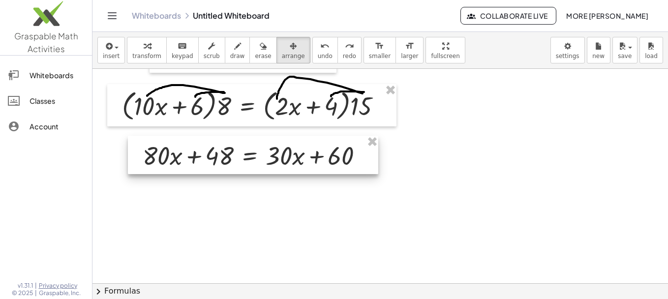
drag, startPoint x: 230, startPoint y: 166, endPoint x: 204, endPoint y: 144, distance: 34.6
click at [204, 144] on div at bounding box center [253, 155] width 250 height 38
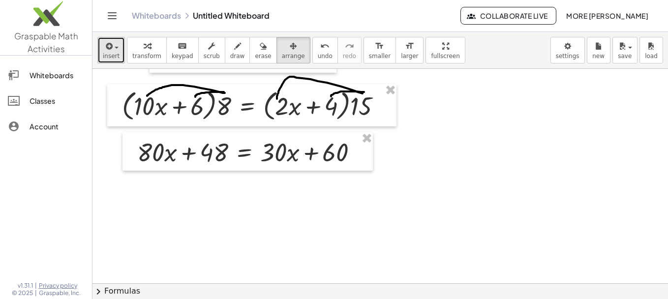
click at [113, 51] on div "button" at bounding box center [111, 46] width 17 height 12
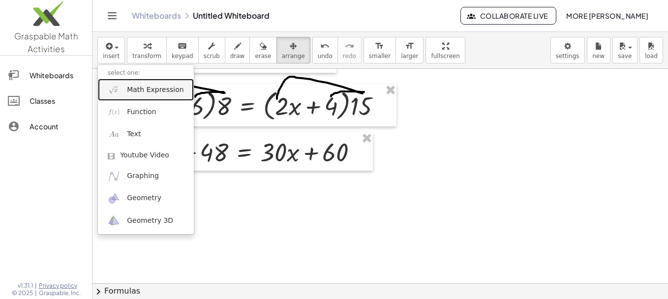
click at [120, 91] on img at bounding box center [114, 90] width 12 height 12
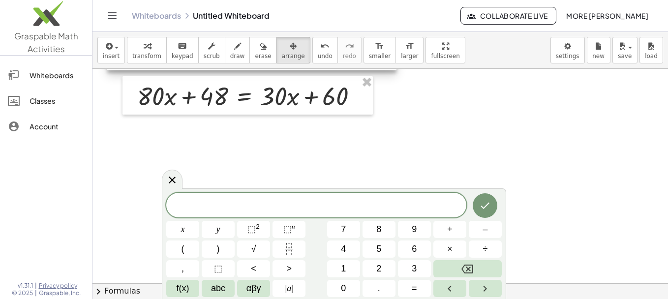
scroll to position [128, 0]
click at [176, 224] on button "x" at bounding box center [182, 229] width 33 height 17
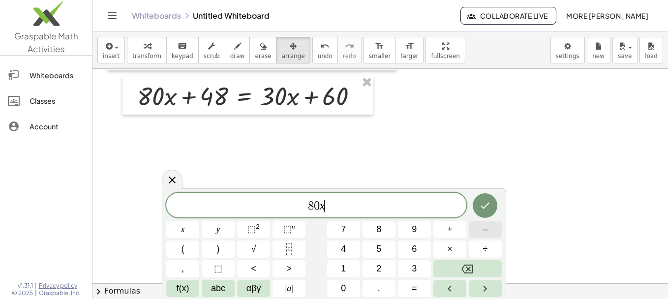
click at [488, 227] on button "–" at bounding box center [485, 229] width 33 height 17
click at [467, 269] on icon "Backspace" at bounding box center [468, 269] width 12 height 12
click at [483, 233] on span "–" at bounding box center [485, 229] width 5 height 13
click at [186, 234] on button "x" at bounding box center [182, 229] width 33 height 17
click at [412, 287] on span "=" at bounding box center [414, 288] width 5 height 13
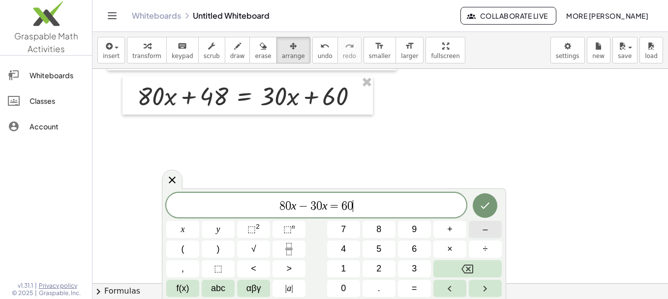
click at [485, 228] on span "–" at bounding box center [485, 229] width 5 height 13
click at [487, 210] on icon "Done" at bounding box center [485, 206] width 12 height 12
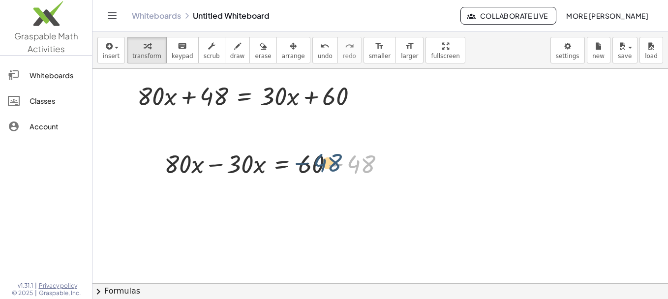
click at [348, 164] on div at bounding box center [278, 163] width 238 height 33
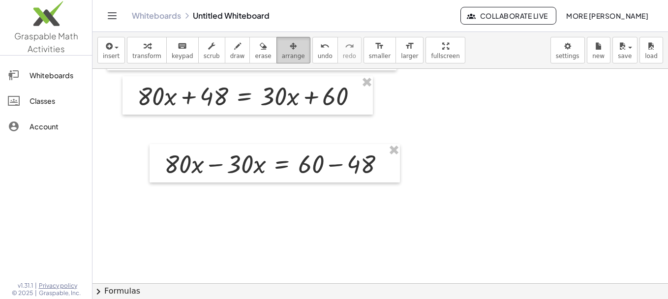
click at [277, 49] on button "arrange" at bounding box center [294, 50] width 34 height 27
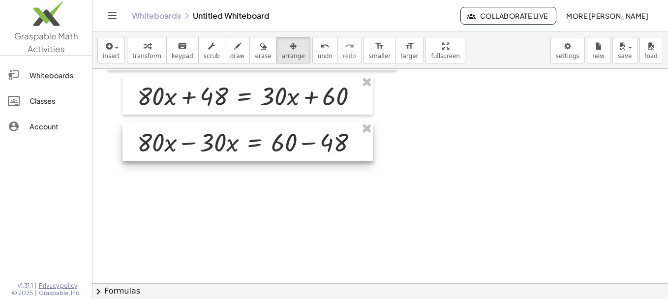
drag, startPoint x: 294, startPoint y: 171, endPoint x: 266, endPoint y: 149, distance: 35.7
click at [266, 149] on div at bounding box center [248, 142] width 250 height 38
click at [304, 223] on div at bounding box center [381, 155] width 576 height 429
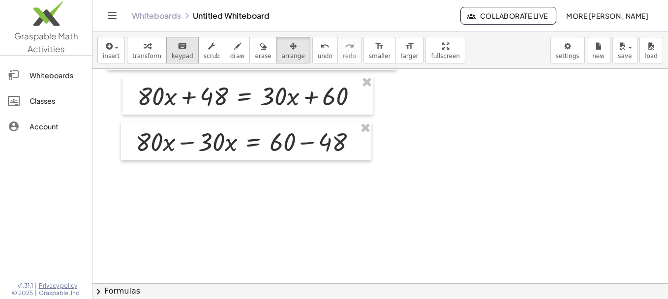
click at [166, 62] on button "keyboard keypad" at bounding box center [182, 50] width 32 height 27
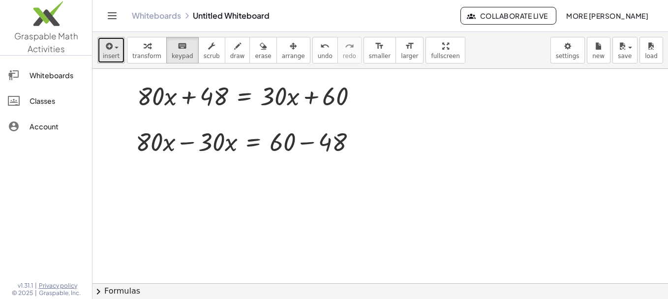
click at [104, 42] on icon "button" at bounding box center [108, 46] width 9 height 12
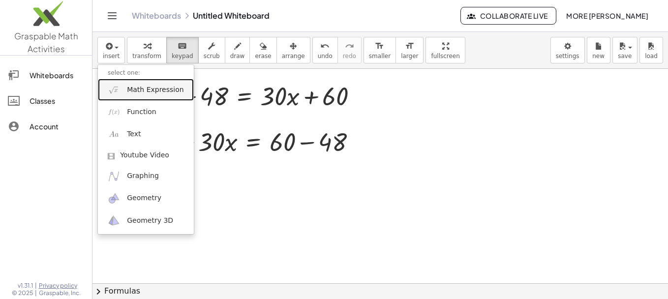
click at [129, 100] on link "Math Expression" at bounding box center [146, 90] width 96 height 22
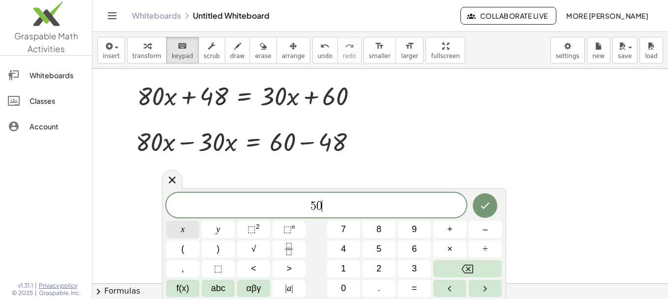
click at [182, 229] on span "x" at bounding box center [183, 229] width 4 height 13
click at [421, 288] on button "=" at bounding box center [414, 288] width 33 height 17
click at [481, 210] on icon "Done" at bounding box center [485, 206] width 12 height 12
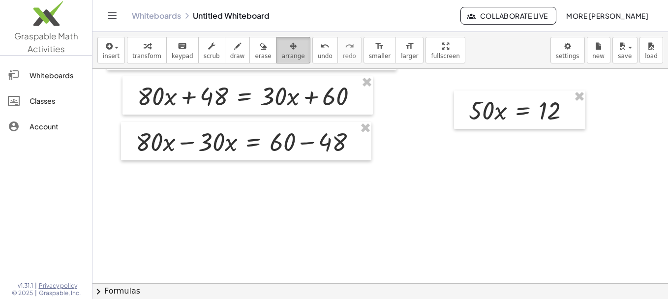
click at [290, 50] on icon "button" at bounding box center [293, 46] width 7 height 12
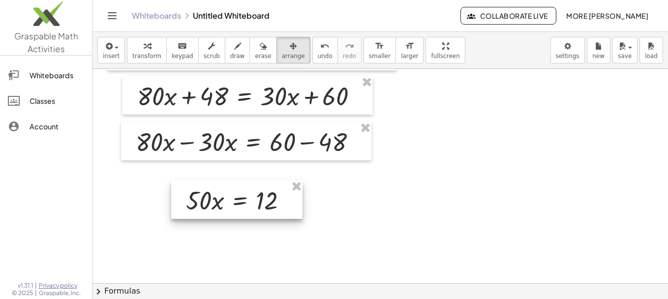
drag, startPoint x: 456, startPoint y: 103, endPoint x: 211, endPoint y: 190, distance: 260.1
click at [211, 190] on div at bounding box center [236, 200] width 131 height 38
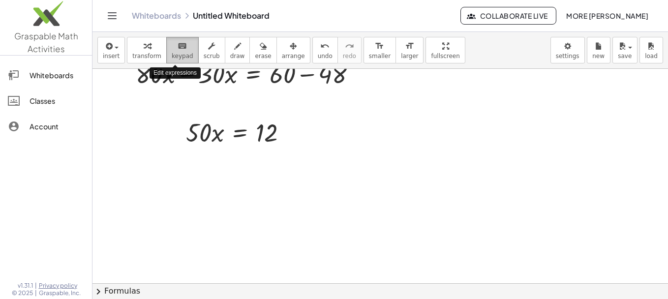
click at [182, 53] on span "keypad" at bounding box center [183, 56] width 22 height 7
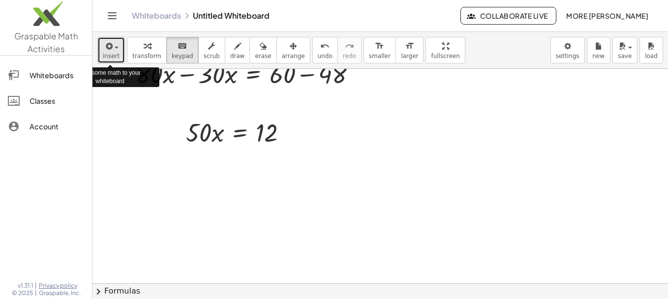
click at [102, 55] on button "insert" at bounding box center [111, 50] width 28 height 27
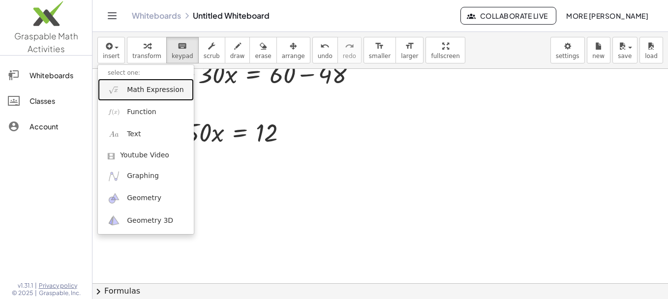
click at [126, 93] on link "Math Expression" at bounding box center [146, 90] width 96 height 22
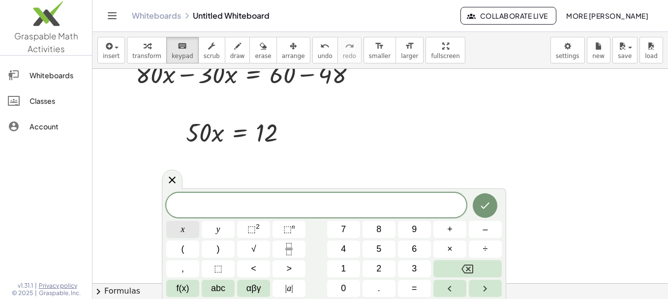
click at [180, 226] on button "x" at bounding box center [182, 229] width 33 height 17
click at [414, 288] on span "=" at bounding box center [414, 288] width 5 height 13
click at [288, 249] on rect "Fraction" at bounding box center [288, 249] width 7 height 0
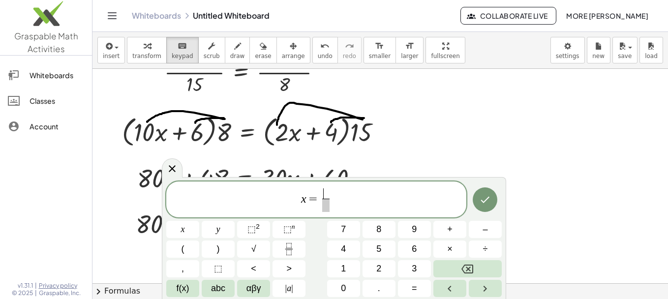
scroll to position [0, 0]
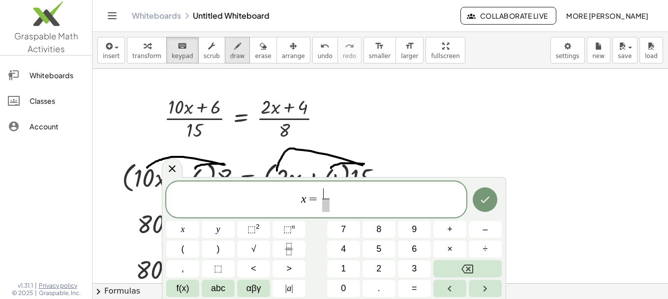
click at [234, 52] on icon "button" at bounding box center [237, 46] width 7 height 12
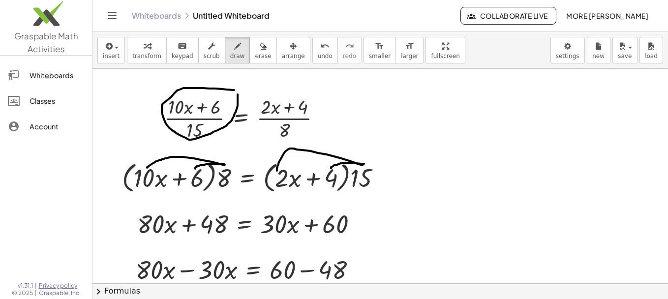
click at [237, 92] on div at bounding box center [381, 283] width 576 height 429
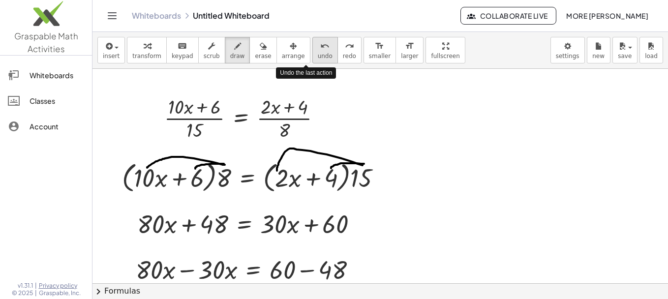
click at [320, 50] on icon "undo" at bounding box center [324, 46] width 9 height 12
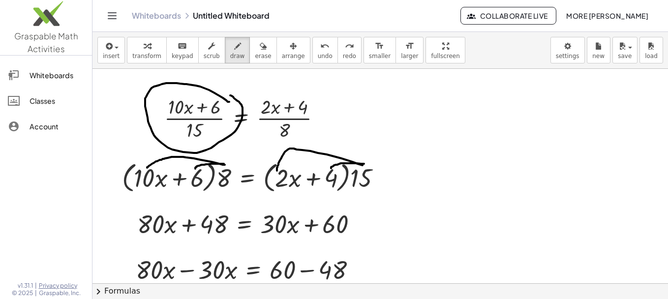
drag, startPoint x: 229, startPoint y: 102, endPoint x: 229, endPoint y: 95, distance: 6.4
click at [229, 95] on div at bounding box center [381, 283] width 576 height 429
click at [318, 55] on span "undo" at bounding box center [325, 56] width 15 height 7
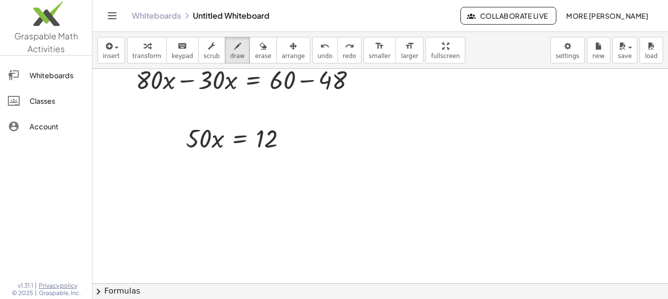
scroll to position [189, 0]
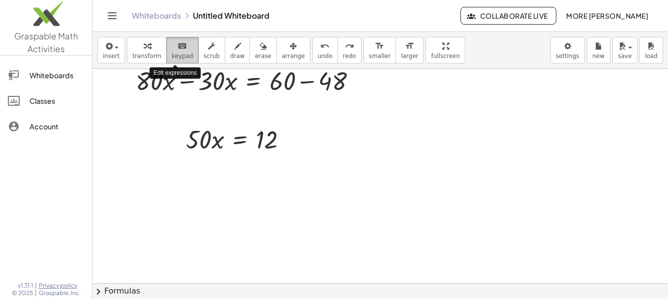
click at [178, 47] on icon "keyboard" at bounding box center [182, 46] width 9 height 12
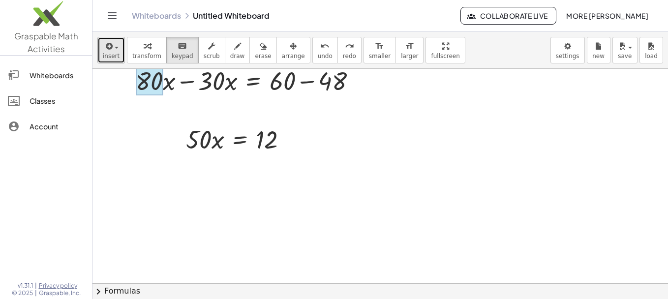
click at [107, 49] on icon "button" at bounding box center [108, 46] width 9 height 12
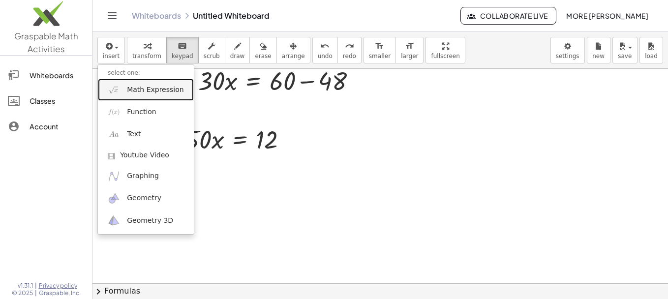
click at [129, 94] on span "Math Expression" at bounding box center [155, 90] width 57 height 10
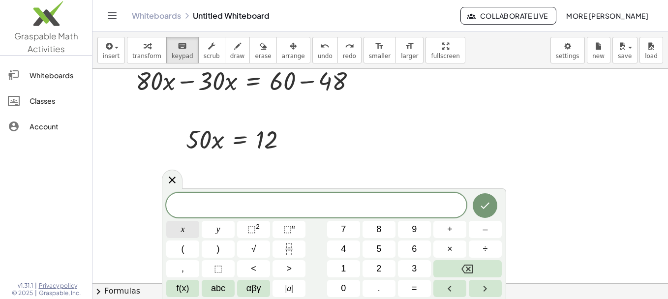
click at [189, 236] on button "x" at bounding box center [182, 229] width 33 height 17
click at [407, 292] on button "=" at bounding box center [414, 288] width 33 height 17
click at [283, 246] on icon "Fraction" at bounding box center [289, 249] width 12 height 12
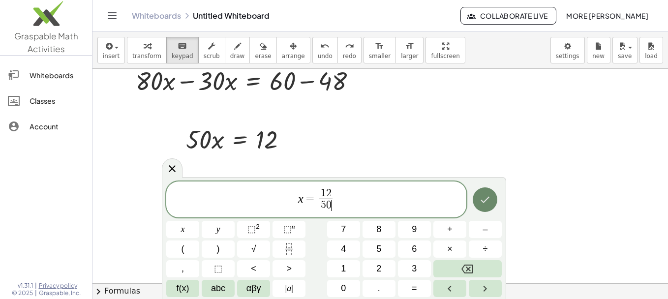
click at [488, 196] on icon "Done" at bounding box center [485, 200] width 12 height 12
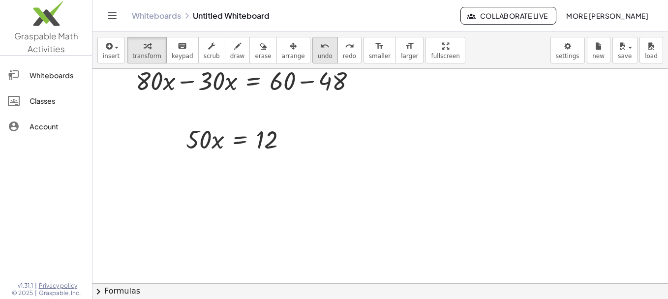
click at [312, 56] on button "undo undo" at bounding box center [325, 50] width 26 height 27
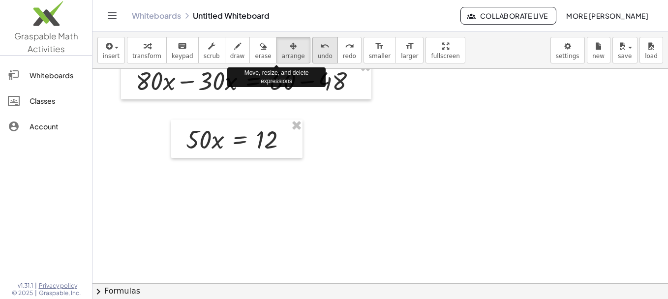
drag, startPoint x: 280, startPoint y: 52, endPoint x: 314, endPoint y: 51, distance: 34.5
click at [314, 51] on div "insert select one: Math Expression Function Text Youtube Video Graphing Geometr…" at bounding box center [381, 50] width 576 height 37
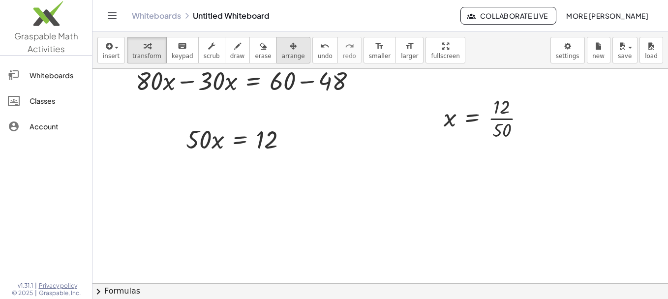
click at [277, 46] on button "arrange" at bounding box center [294, 50] width 34 height 27
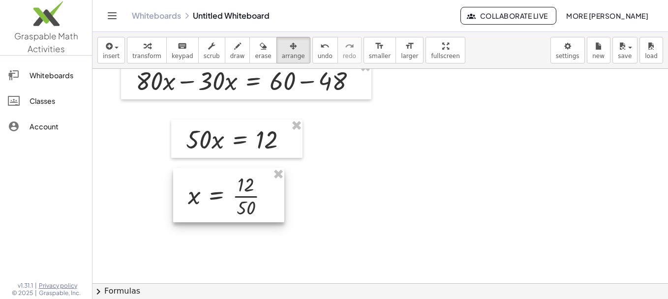
drag, startPoint x: 515, startPoint y: 112, endPoint x: 260, endPoint y: 190, distance: 267.0
click at [260, 190] on div at bounding box center [228, 195] width 111 height 54
click at [337, 197] on div at bounding box center [381, 202] width 576 height 644
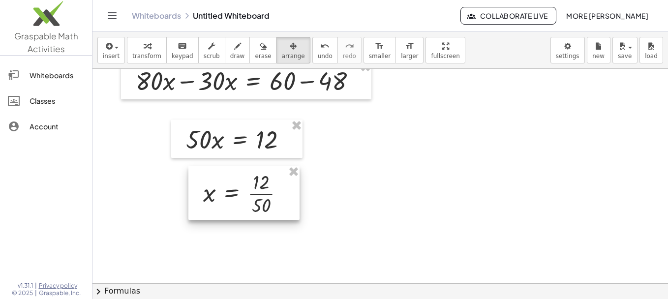
drag, startPoint x: 247, startPoint y: 194, endPoint x: 265, endPoint y: 192, distance: 17.9
click at [265, 192] on div at bounding box center [243, 193] width 111 height 54
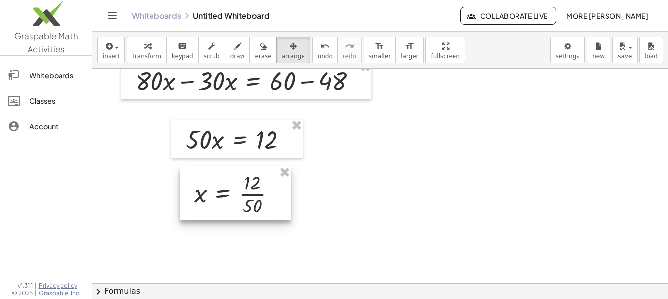
drag, startPoint x: 265, startPoint y: 192, endPoint x: 253, endPoint y: 192, distance: 11.3
click at [253, 192] on div at bounding box center [235, 193] width 111 height 54
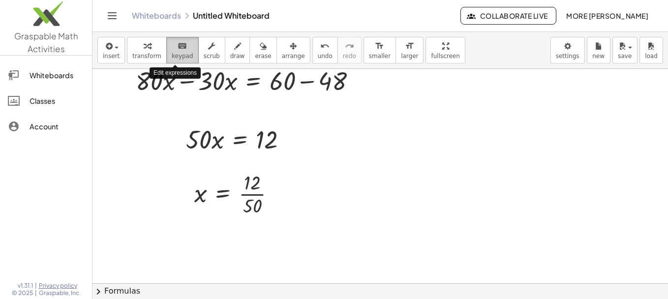
click at [184, 49] on div "keyboard" at bounding box center [183, 46] width 22 height 12
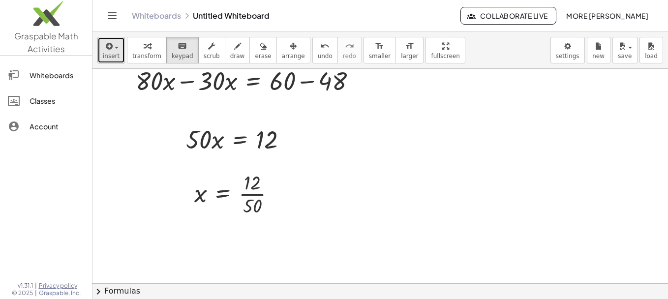
click at [113, 41] on div "button" at bounding box center [111, 46] width 17 height 12
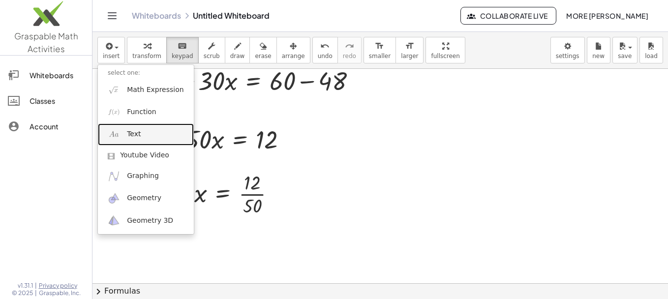
click at [141, 131] on link "Text" at bounding box center [146, 135] width 96 height 22
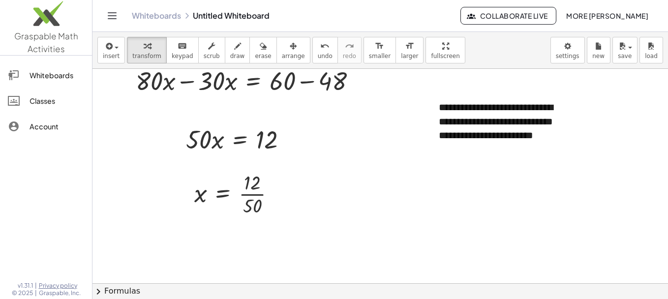
click at [390, 206] on div at bounding box center [381, 202] width 576 height 644
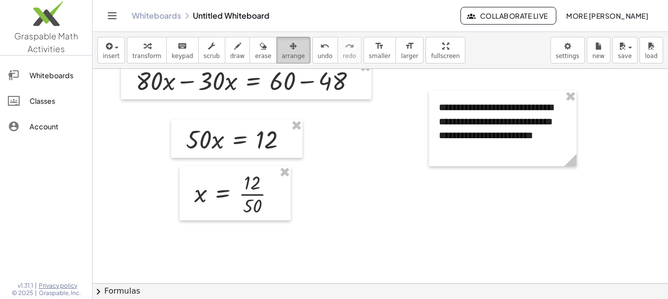
click at [290, 43] on icon "button" at bounding box center [293, 46] width 7 height 12
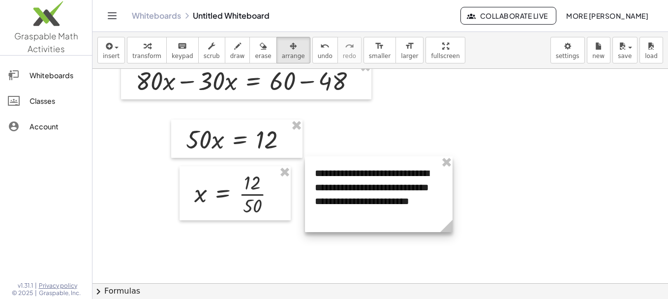
drag, startPoint x: 467, startPoint y: 131, endPoint x: 343, endPoint y: 197, distance: 140.4
click at [343, 197] on div at bounding box center [379, 194] width 148 height 76
click at [467, 196] on div at bounding box center [381, 202] width 576 height 644
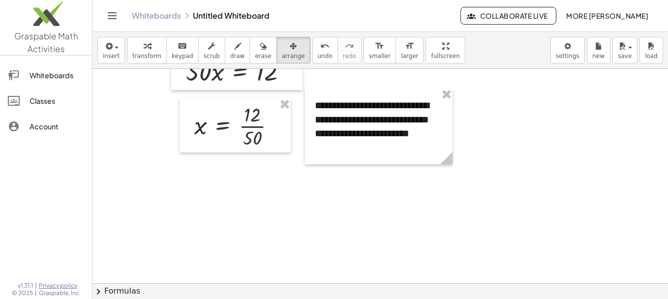
scroll to position [257, 0]
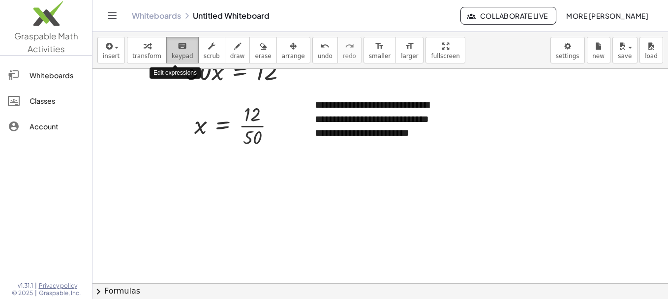
click at [173, 53] on span "keypad" at bounding box center [183, 56] width 22 height 7
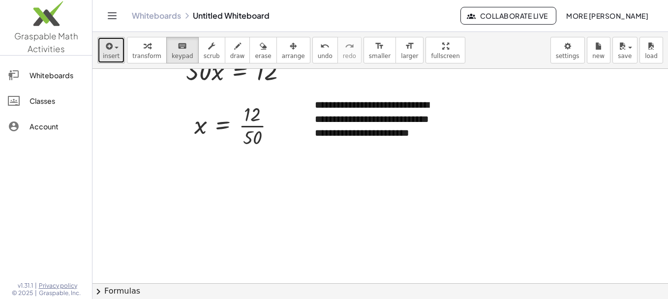
click at [112, 56] on span "insert" at bounding box center [111, 56] width 17 height 7
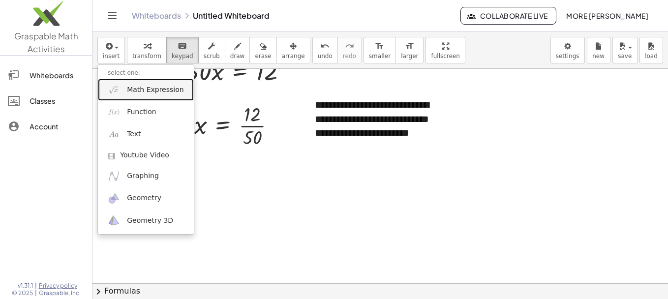
click at [131, 89] on span "Math Expression" at bounding box center [155, 90] width 57 height 10
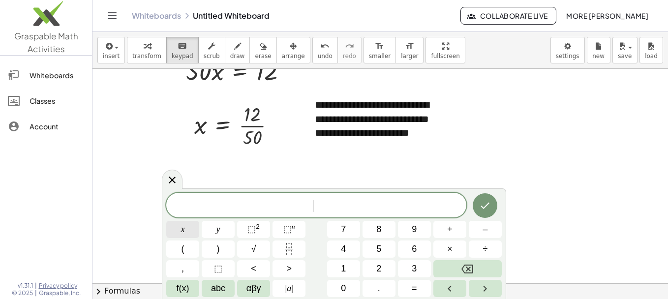
click at [181, 230] on span "x" at bounding box center [183, 229] width 4 height 13
click at [418, 283] on button "=" at bounding box center [414, 288] width 33 height 17
click at [291, 249] on rect "Fraction" at bounding box center [288, 249] width 7 height 0
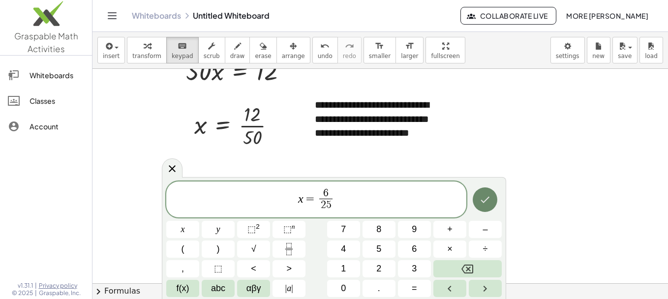
click at [483, 197] on icon "Done" at bounding box center [485, 200] width 12 height 12
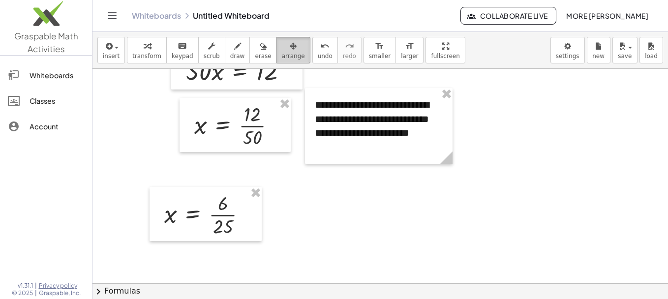
click at [282, 57] on span "arrange" at bounding box center [293, 56] width 23 height 7
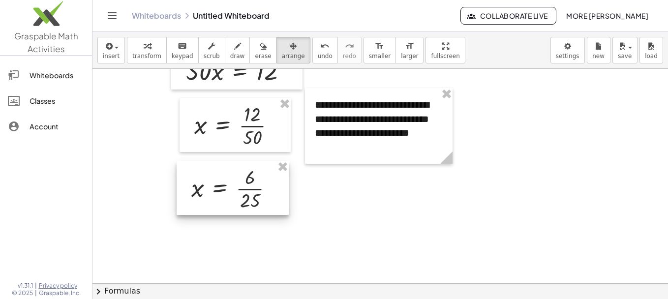
drag, startPoint x: 203, startPoint y: 200, endPoint x: 230, endPoint y: 174, distance: 37.6
click at [230, 174] on div at bounding box center [233, 188] width 112 height 54
click at [358, 225] on div at bounding box center [381, 134] width 576 height 644
click at [154, 57] on span "transform" at bounding box center [146, 56] width 29 height 7
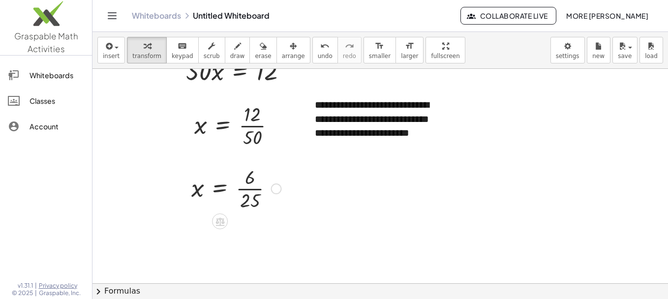
click at [267, 176] on div at bounding box center [237, 187] width 100 height 49
click at [257, 185] on div at bounding box center [237, 187] width 100 height 49
click at [341, 213] on div at bounding box center [381, 134] width 576 height 644
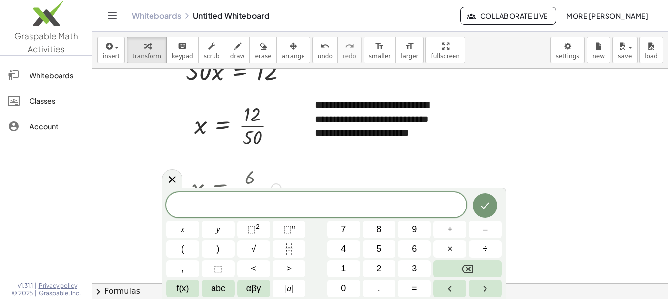
click at [299, 176] on div at bounding box center [245, 187] width 117 height 49
click at [167, 185] on icon at bounding box center [172, 180] width 12 height 12
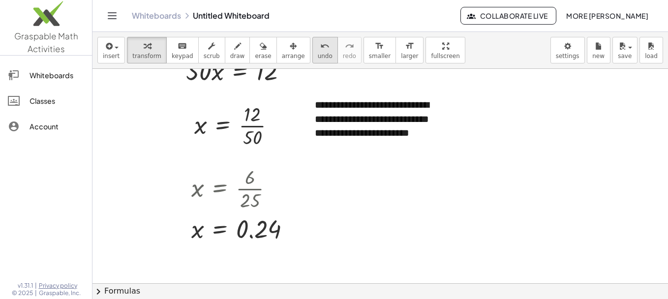
click at [312, 48] on button "undo undo" at bounding box center [325, 50] width 26 height 27
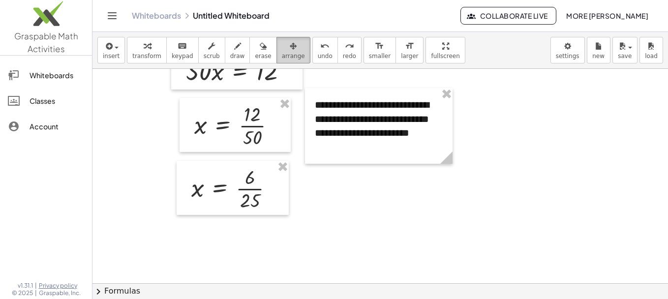
click at [277, 62] on button "arrange" at bounding box center [294, 50] width 34 height 27
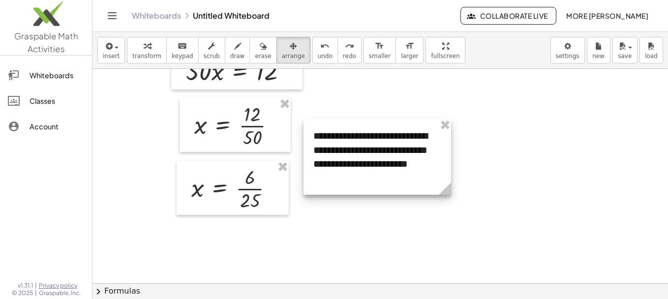
drag, startPoint x: 348, startPoint y: 98, endPoint x: 345, endPoint y: 130, distance: 32.1
click at [345, 130] on div at bounding box center [378, 157] width 148 height 76
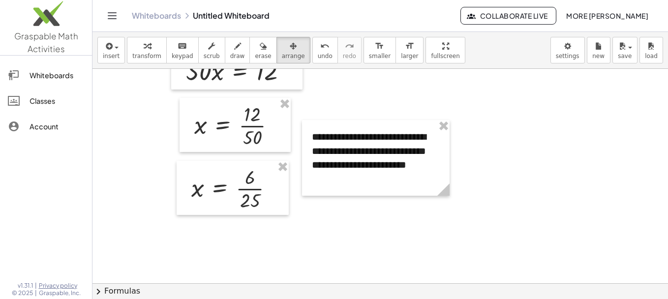
click at [380, 100] on div at bounding box center [381, 134] width 576 height 644
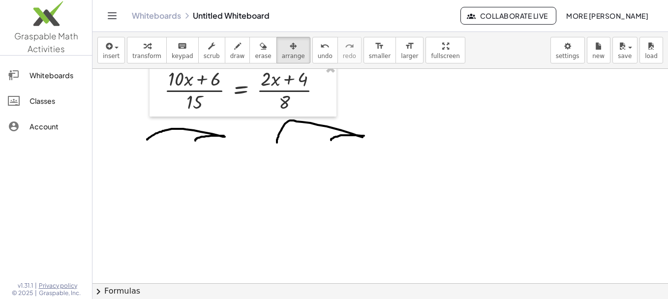
scroll to position [0, 0]
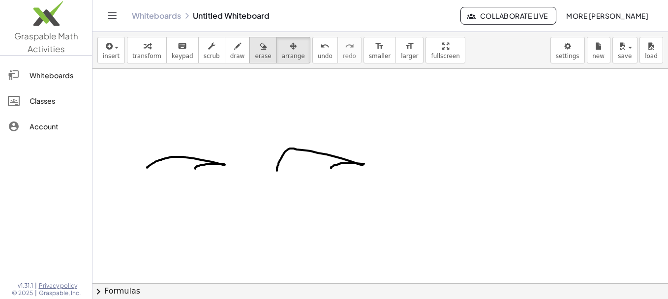
click at [255, 48] on div "button" at bounding box center [263, 46] width 16 height 12
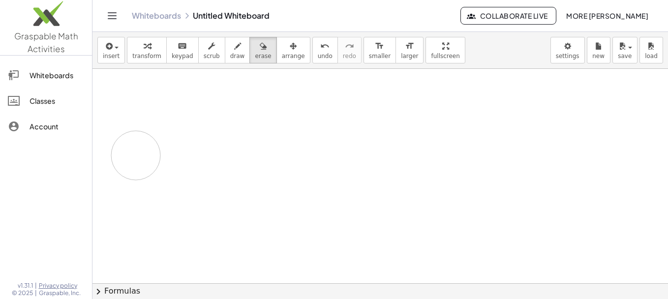
drag, startPoint x: 362, startPoint y: 161, endPoint x: 135, endPoint y: 155, distance: 226.9
click at [135, 155] on div at bounding box center [381, 283] width 576 height 429
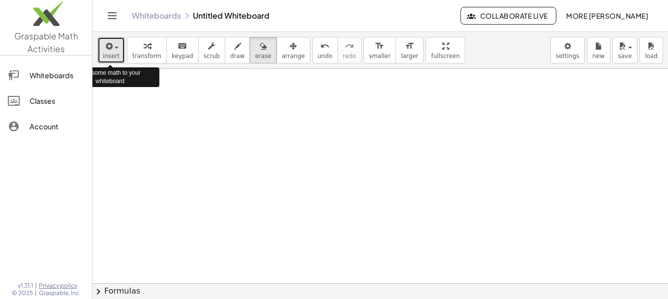
click at [114, 50] on div "button" at bounding box center [111, 46] width 17 height 12
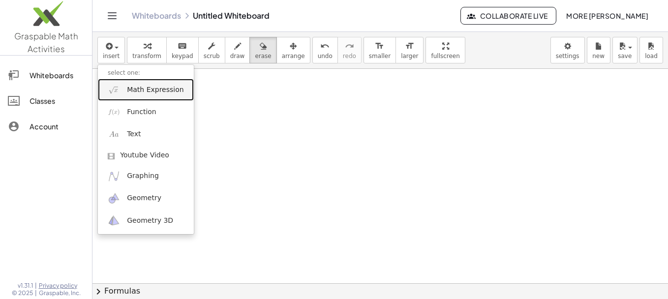
click at [121, 87] on link "Math Expression" at bounding box center [146, 90] width 96 height 22
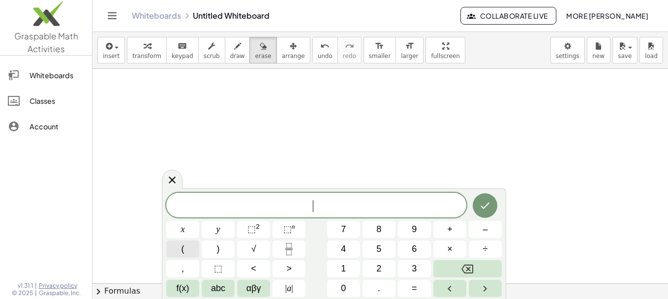
click at [177, 249] on button "(" at bounding box center [182, 249] width 33 height 17
click at [285, 254] on icon "Fraction" at bounding box center [289, 249] width 12 height 12
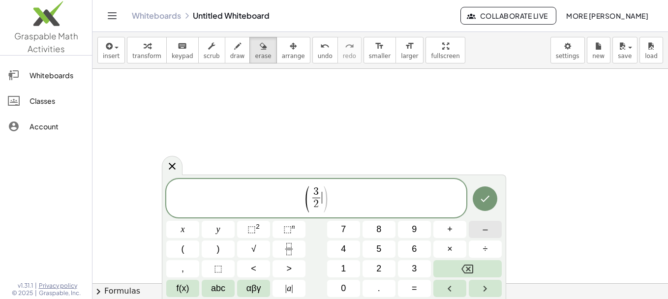
click at [498, 236] on button "–" at bounding box center [485, 229] width 33 height 17
click at [287, 253] on icon "Fraction" at bounding box center [289, 249] width 12 height 12
click at [351, 230] on button "7" at bounding box center [343, 229] width 33 height 17
click at [207, 247] on button ")" at bounding box center [218, 249] width 33 height 17
click at [282, 229] on button "⬚ n" at bounding box center [289, 229] width 33 height 17
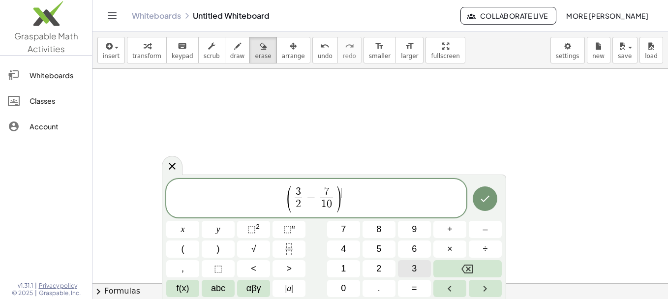
click at [410, 271] on button "3" at bounding box center [414, 268] width 33 height 17
click at [476, 248] on button "÷" at bounding box center [485, 249] width 33 height 17
click at [253, 245] on span "√" at bounding box center [253, 249] width 5 height 13
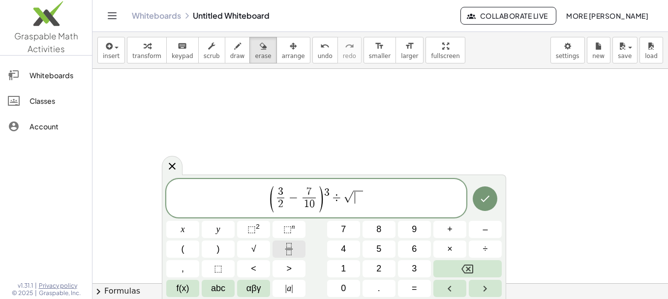
click at [281, 245] on button "Fraction" at bounding box center [289, 249] width 33 height 17
click at [345, 242] on button "4" at bounding box center [343, 249] width 33 height 17
click at [286, 253] on icon "Fraction" at bounding box center [289, 249] width 12 height 12
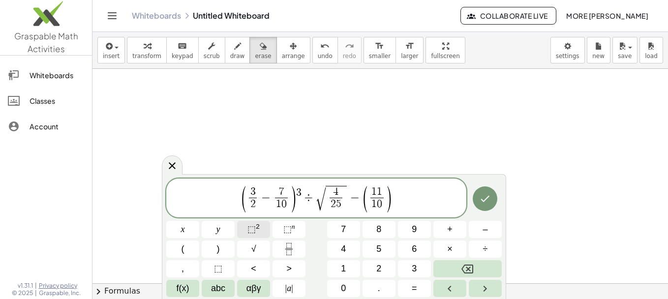
click at [253, 230] on span "⬚" at bounding box center [252, 229] width 8 height 10
click at [482, 200] on icon "Done" at bounding box center [485, 198] width 9 height 6
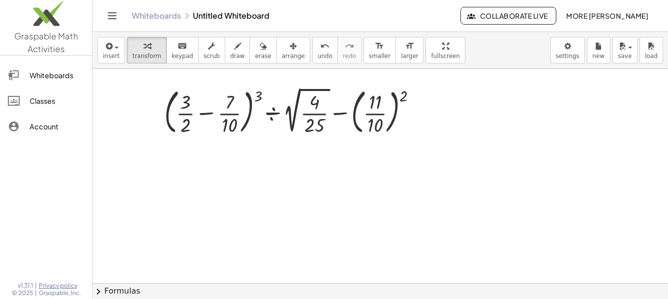
scroll to position [9, 0]
click at [225, 53] on button "draw" at bounding box center [238, 50] width 26 height 27
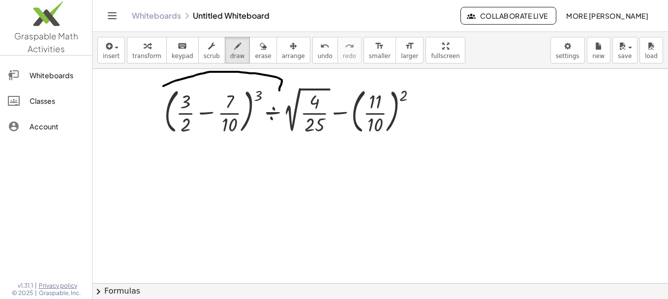
drag, startPoint x: 163, startPoint y: 86, endPoint x: 280, endPoint y: 91, distance: 116.2
click at [280, 91] on div at bounding box center [381, 274] width 576 height 429
drag, startPoint x: 280, startPoint y: 91, endPoint x: 342, endPoint y: 93, distance: 63.1
click at [342, 93] on div at bounding box center [381, 274] width 576 height 429
drag, startPoint x: 342, startPoint y: 93, endPoint x: 412, endPoint y: 80, distance: 71.2
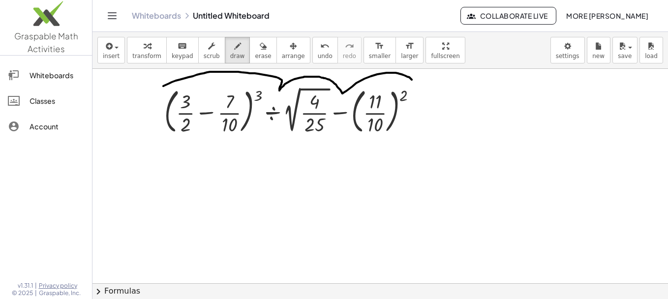
click at [412, 80] on div at bounding box center [381, 274] width 576 height 429
click at [258, 56] on button "erase" at bounding box center [262, 50] width 27 height 27
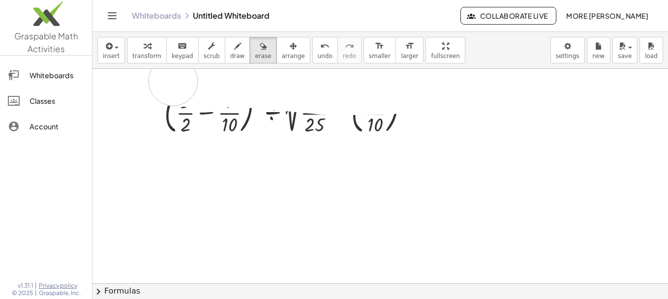
drag, startPoint x: 445, startPoint y: 83, endPoint x: 173, endPoint y: 80, distance: 272.1
click at [173, 80] on div at bounding box center [381, 274] width 576 height 429
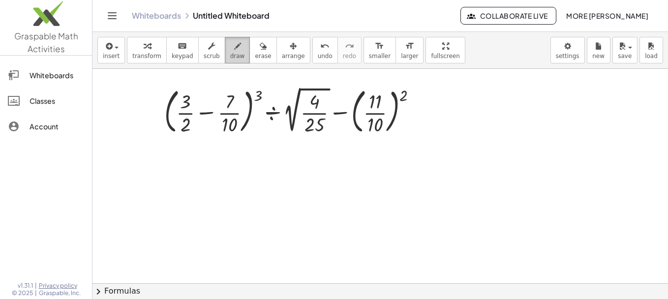
click at [234, 49] on icon "button" at bounding box center [237, 46] width 7 height 12
drag, startPoint x: 150, startPoint y: 87, endPoint x: 269, endPoint y: 96, distance: 118.9
click at [269, 96] on div at bounding box center [381, 274] width 576 height 429
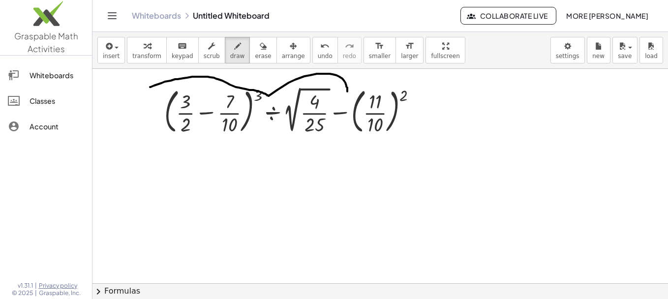
drag, startPoint x: 269, startPoint y: 96, endPoint x: 347, endPoint y: 93, distance: 78.3
click at [347, 93] on div at bounding box center [381, 274] width 576 height 429
drag, startPoint x: 347, startPoint y: 93, endPoint x: 424, endPoint y: 81, distance: 77.7
click at [424, 81] on div at bounding box center [381, 274] width 576 height 429
click at [260, 51] on icon "button" at bounding box center [263, 46] width 7 height 12
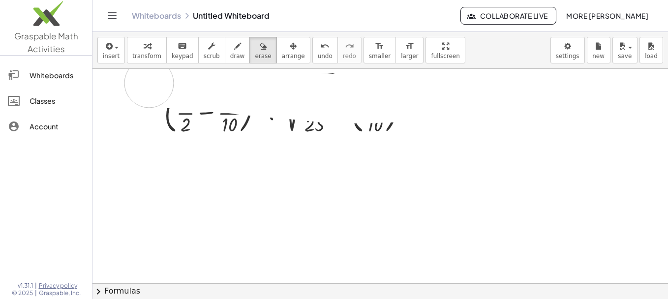
drag, startPoint x: 462, startPoint y: 93, endPoint x: 125, endPoint y: 84, distance: 337.7
click at [125, 84] on div at bounding box center [381, 274] width 576 height 429
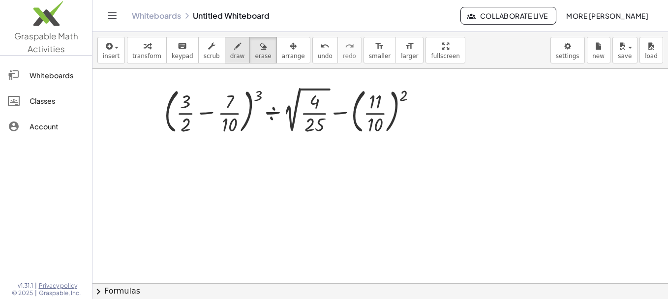
click at [234, 50] on icon "button" at bounding box center [237, 46] width 7 height 12
drag, startPoint x: 156, startPoint y: 93, endPoint x: 272, endPoint y: 85, distance: 115.9
click at [272, 85] on div at bounding box center [381, 274] width 576 height 429
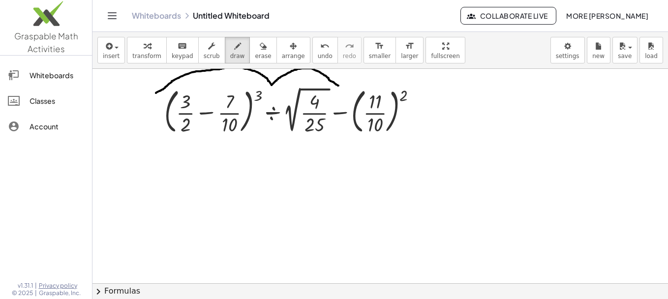
drag, startPoint x: 272, startPoint y: 85, endPoint x: 339, endPoint y: 86, distance: 66.9
click at [339, 86] on div at bounding box center [381, 274] width 576 height 429
drag, startPoint x: 339, startPoint y: 86, endPoint x: 414, endPoint y: 84, distance: 75.3
click at [414, 84] on div at bounding box center [381, 274] width 576 height 429
click at [171, 52] on button "keyboard keypad" at bounding box center [182, 50] width 32 height 27
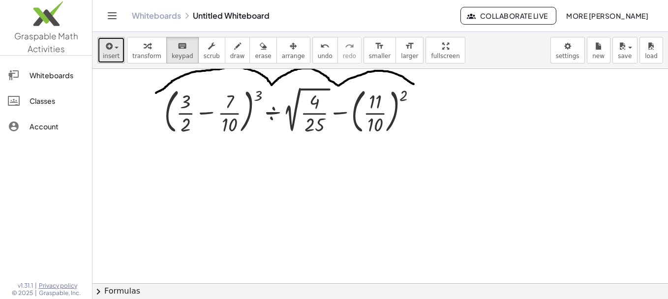
click at [115, 49] on div "button" at bounding box center [111, 46] width 17 height 12
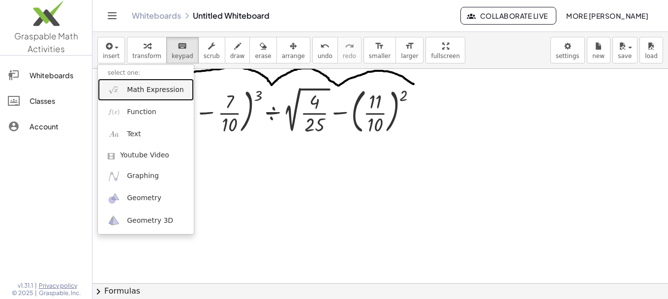
click at [125, 98] on link "Math Expression" at bounding box center [146, 90] width 96 height 22
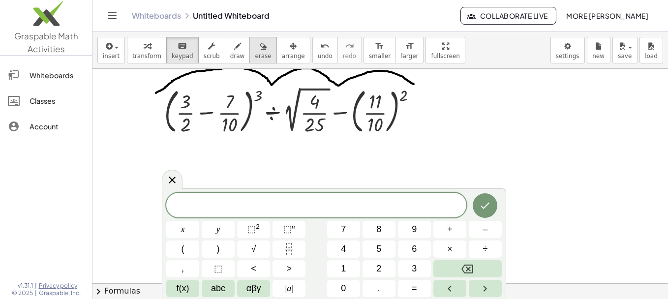
click at [260, 50] on icon "button" at bounding box center [263, 46] width 7 height 12
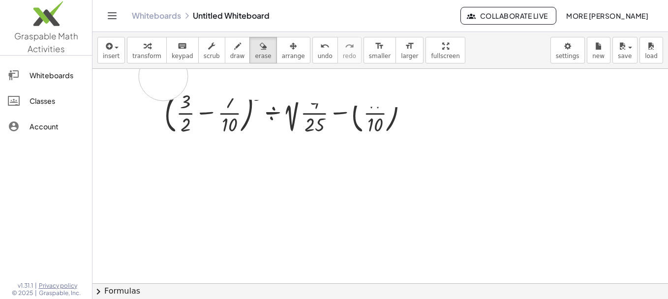
drag, startPoint x: 450, startPoint y: 83, endPoint x: 159, endPoint y: 79, distance: 290.8
click at [159, 79] on div at bounding box center [381, 274] width 576 height 429
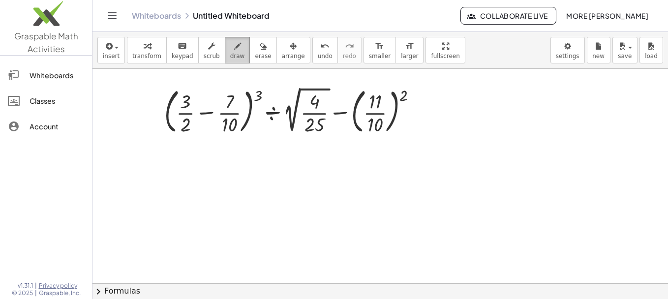
click at [226, 62] on button "draw" at bounding box center [238, 50] width 26 height 27
drag, startPoint x: 255, startPoint y: 89, endPoint x: 195, endPoint y: 95, distance: 59.9
click at [195, 95] on div at bounding box center [381, 274] width 576 height 429
drag, startPoint x: 254, startPoint y: 88, endPoint x: 234, endPoint y: 101, distance: 24.3
click at [234, 101] on div at bounding box center [381, 274] width 576 height 429
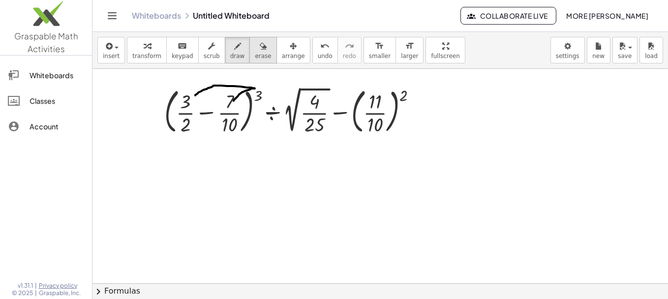
click at [255, 54] on span "erase" at bounding box center [263, 56] width 16 height 7
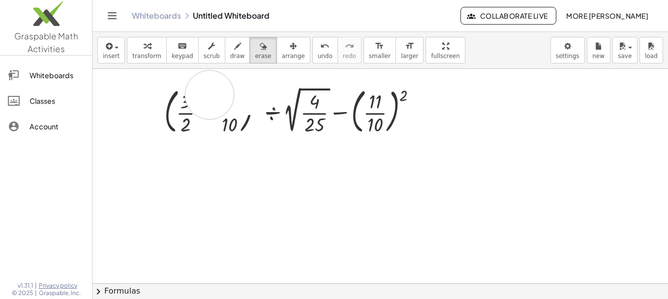
drag, startPoint x: 257, startPoint y: 90, endPoint x: 186, endPoint y: 95, distance: 71.1
click at [186, 95] on div at bounding box center [381, 274] width 576 height 429
click at [115, 55] on span "insert" at bounding box center [111, 56] width 17 height 7
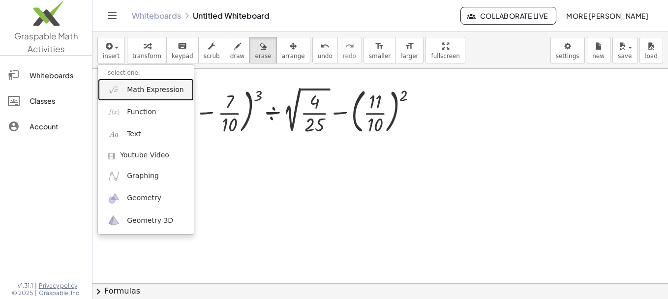
click at [122, 92] on link "Math Expression" at bounding box center [146, 90] width 96 height 22
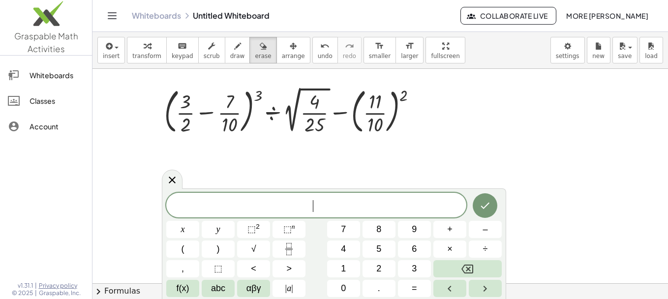
click at [254, 99] on div at bounding box center [381, 274] width 576 height 429
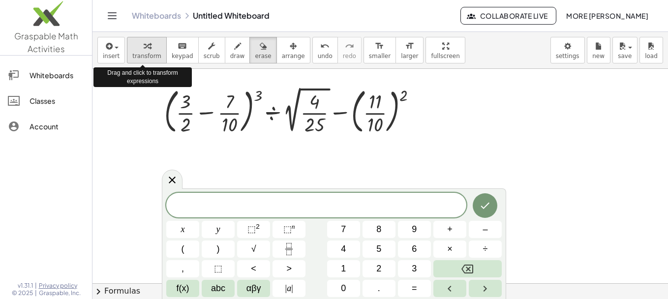
click at [156, 55] on button "transform" at bounding box center [147, 50] width 40 height 27
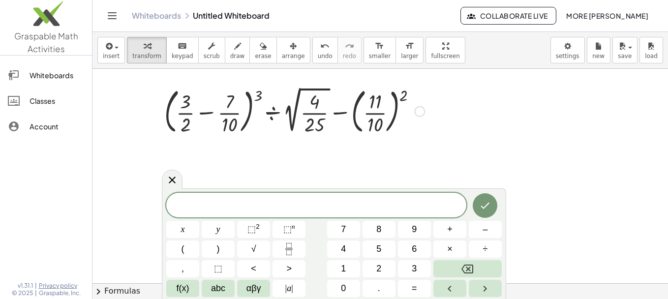
click at [264, 92] on div at bounding box center [294, 110] width 270 height 53
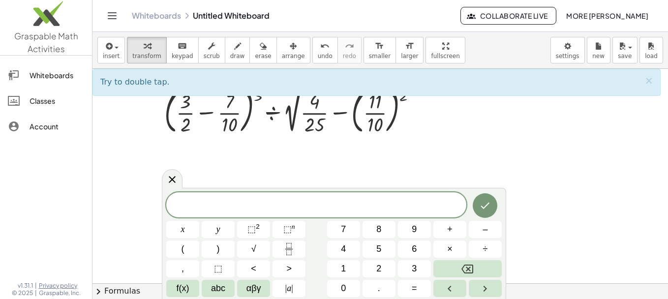
drag, startPoint x: 175, startPoint y: 176, endPoint x: 121, endPoint y: 157, distance: 57.0
click at [121, 157] on div at bounding box center [381, 274] width 576 height 429
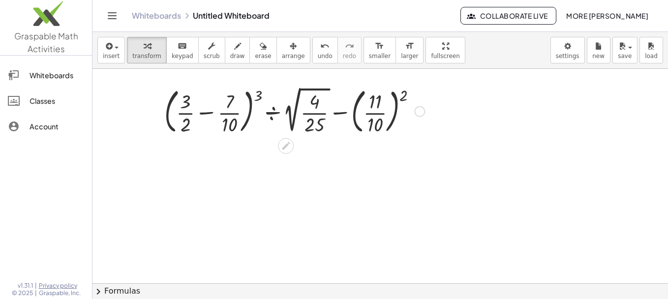
click at [261, 98] on div at bounding box center [294, 110] width 270 height 53
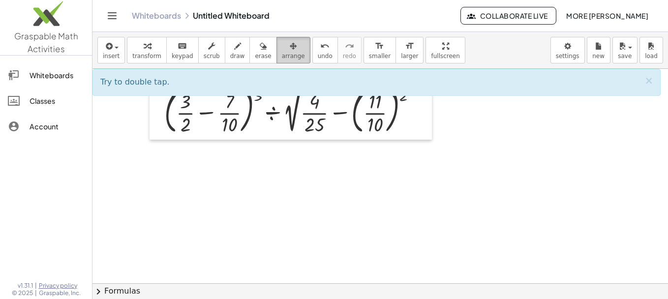
click at [282, 50] on div "button" at bounding box center [293, 46] width 23 height 12
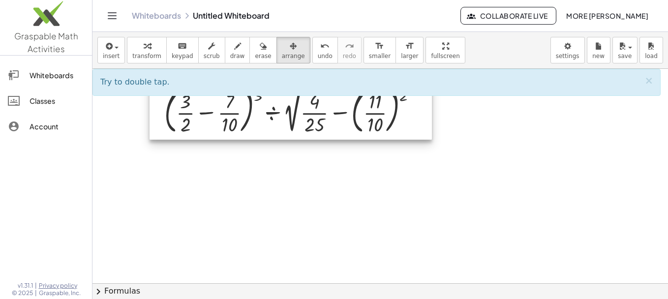
click at [261, 113] on div at bounding box center [291, 111] width 282 height 58
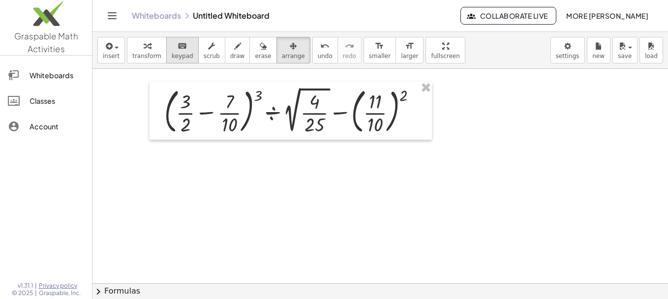
click at [175, 56] on span "keypad" at bounding box center [183, 56] width 22 height 7
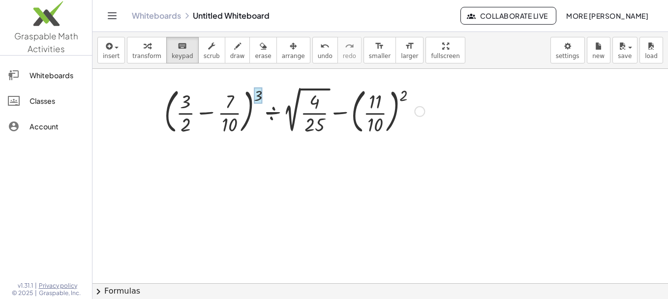
click at [258, 100] on div at bounding box center [258, 96] width 8 height 16
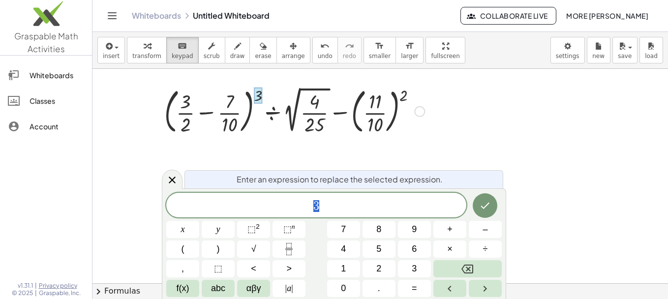
click at [183, 104] on div at bounding box center [294, 110] width 270 height 53
drag, startPoint x: 341, startPoint y: 207, endPoint x: 296, endPoint y: 206, distance: 44.8
click at [296, 206] on span "3" at bounding box center [316, 206] width 300 height 14
click at [188, 109] on div at bounding box center [294, 110] width 270 height 53
click at [276, 150] on div at bounding box center [381, 274] width 576 height 429
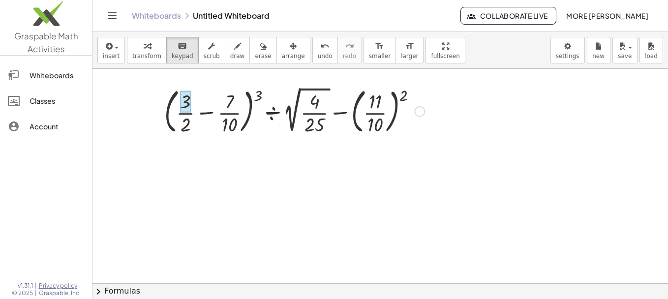
click at [184, 112] on div at bounding box center [185, 102] width 10 height 22
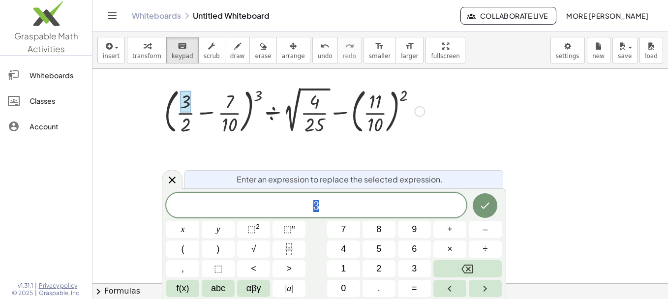
click at [337, 213] on span "3" at bounding box center [316, 206] width 300 height 14
click at [191, 244] on button "(" at bounding box center [182, 249] width 33 height 17
click at [291, 243] on icon "Fraction" at bounding box center [289, 249] width 12 height 12
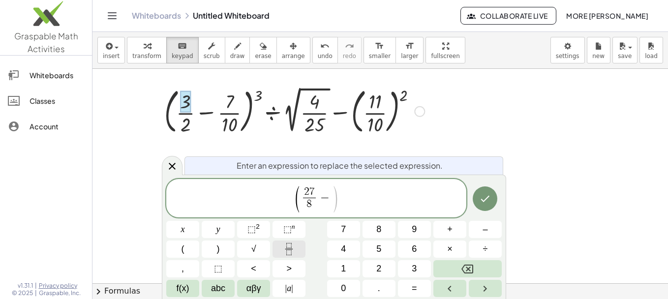
click at [285, 252] on icon "Fraction" at bounding box center [289, 249] width 12 height 12
click at [292, 200] on span "(" at bounding box center [291, 199] width 7 height 29
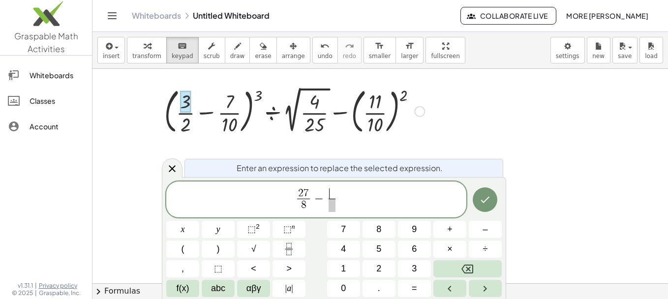
click at [332, 190] on span "​" at bounding box center [332, 193] width 7 height 11
click at [486, 250] on span "÷" at bounding box center [485, 249] width 5 height 13
click at [295, 248] on icon "Fraction" at bounding box center [289, 249] width 12 height 12
click at [288, 252] on icon "Fraction" at bounding box center [289, 249] width 12 height 12
click at [484, 200] on icon "Done" at bounding box center [485, 200] width 12 height 12
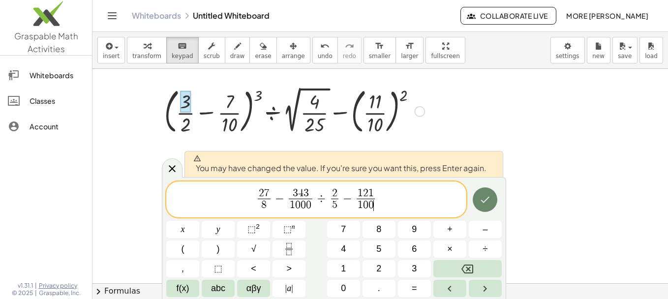
click at [488, 200] on icon "Done" at bounding box center [485, 200] width 12 height 12
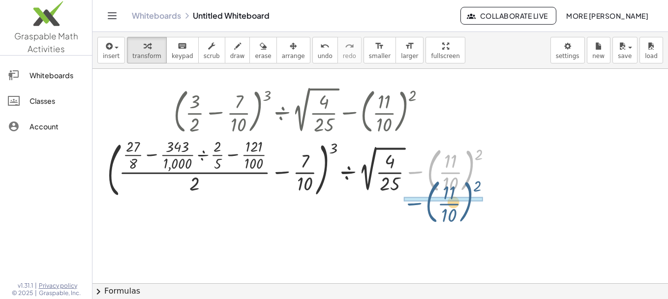
drag, startPoint x: 413, startPoint y: 175, endPoint x: 412, endPoint y: 207, distance: 32.0
click at [412, 207] on div "+ · ( + · 3 · 2 − · 7 · 10 ) 3 ÷ 2 √ ( · 4 · 25 ) − ( · 11 · 10 ) 2 − ( · 11 · …" at bounding box center [381, 274] width 576 height 429
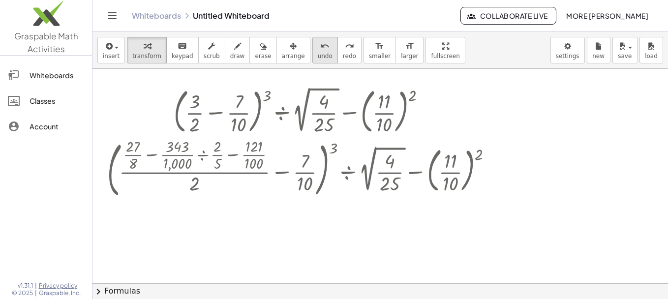
click at [318, 53] on span "undo" at bounding box center [325, 56] width 15 height 7
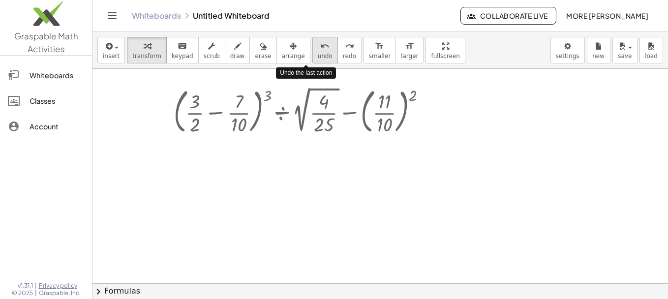
click at [318, 53] on span "undo" at bounding box center [325, 56] width 15 height 7
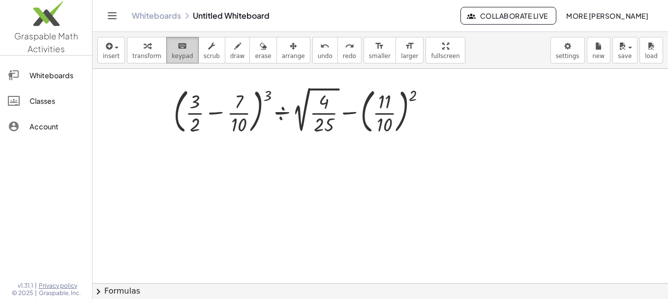
click at [172, 55] on span "keypad" at bounding box center [183, 56] width 22 height 7
click at [104, 45] on icon "button" at bounding box center [108, 46] width 9 height 12
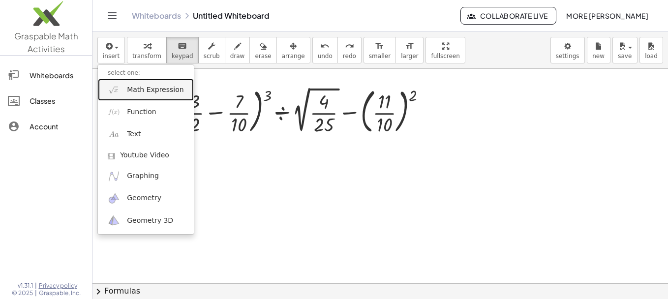
click at [125, 88] on link "Math Expression" at bounding box center [146, 90] width 96 height 22
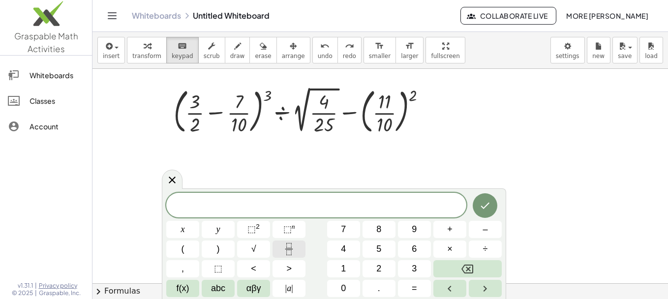
click at [291, 247] on icon "Fraction" at bounding box center [289, 249] width 12 height 12
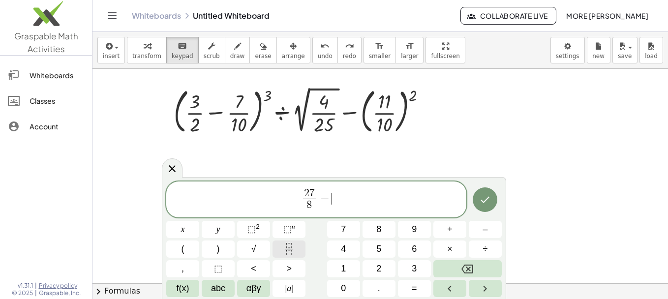
click at [291, 247] on icon "Fraction" at bounding box center [289, 249] width 12 height 12
click at [488, 253] on span "÷" at bounding box center [485, 249] width 5 height 13
click at [289, 251] on icon "Fraction" at bounding box center [289, 249] width 12 height 12
click at [286, 253] on icon "Fraction" at bounding box center [289, 249] width 12 height 12
click at [492, 196] on button "Done" at bounding box center [485, 199] width 25 height 25
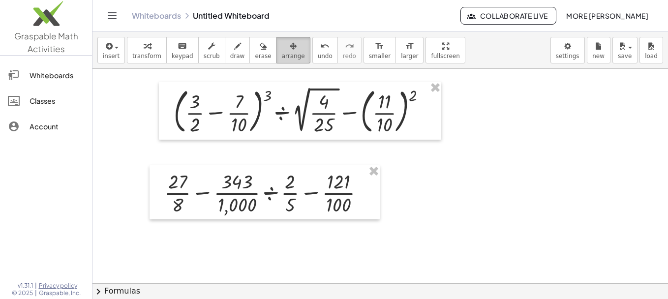
click at [283, 50] on div "button" at bounding box center [293, 46] width 23 height 12
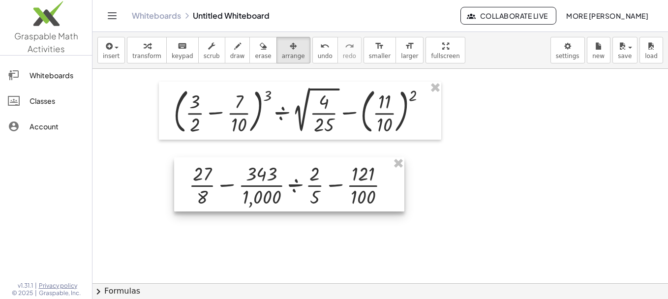
drag, startPoint x: 247, startPoint y: 210, endPoint x: 273, endPoint y: 201, distance: 27.5
click at [273, 201] on div at bounding box center [289, 184] width 230 height 54
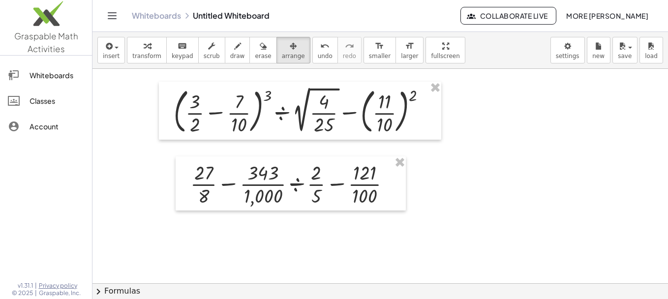
click at [435, 212] on div at bounding box center [381, 274] width 576 height 429
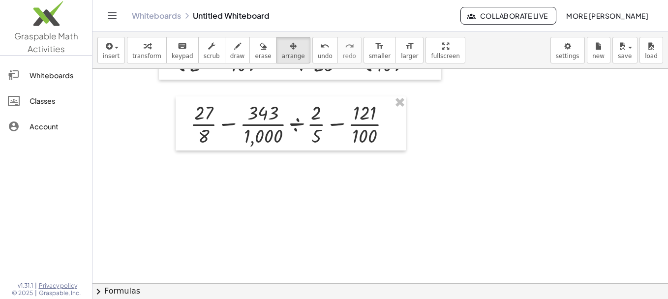
scroll to position [68, 0]
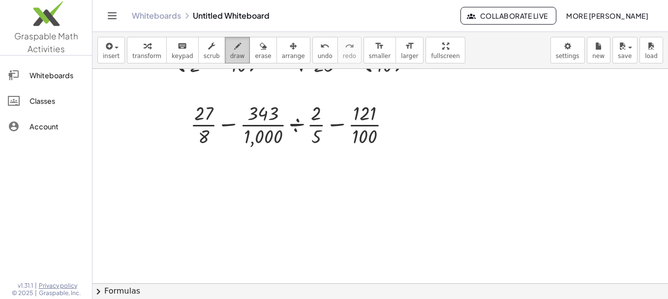
click at [234, 50] on icon "button" at bounding box center [237, 46] width 7 height 12
drag, startPoint x: 166, startPoint y: 107, endPoint x: 230, endPoint y: 109, distance: 64.5
click at [230, 109] on div at bounding box center [381, 214] width 576 height 429
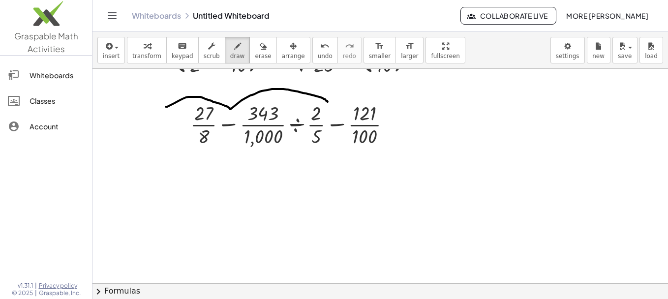
drag, startPoint x: 230, startPoint y: 109, endPoint x: 332, endPoint y: 110, distance: 101.9
click at [332, 110] on div at bounding box center [381, 214] width 576 height 429
drag, startPoint x: 332, startPoint y: 110, endPoint x: 400, endPoint y: 101, distance: 68.1
click at [400, 101] on div at bounding box center [381, 214] width 576 height 429
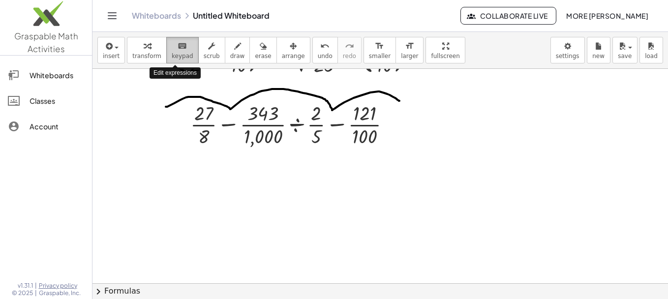
click at [181, 48] on div "keyboard" at bounding box center [183, 46] width 22 height 12
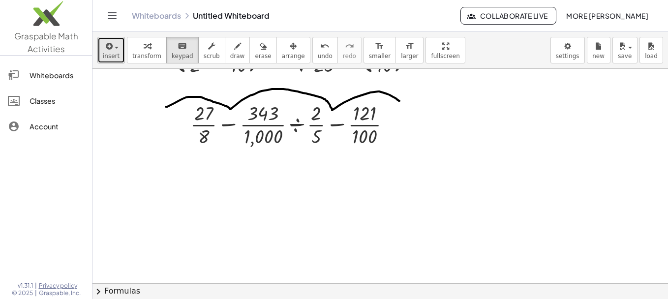
click at [111, 53] on span "insert" at bounding box center [111, 56] width 17 height 7
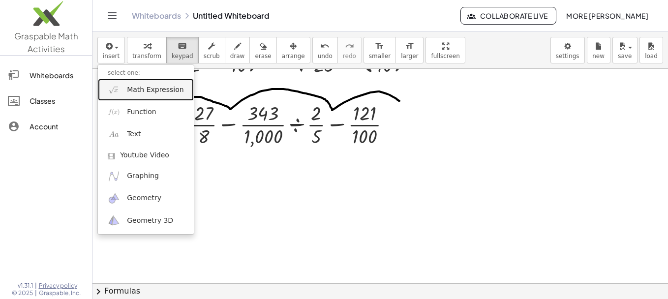
click at [124, 88] on link "Math Expression" at bounding box center [146, 90] width 96 height 22
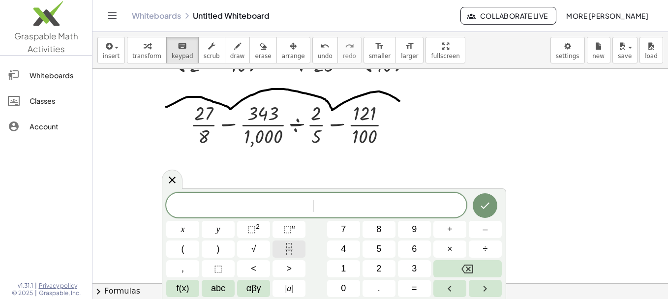
click at [294, 247] on icon "Fraction" at bounding box center [289, 249] width 12 height 12
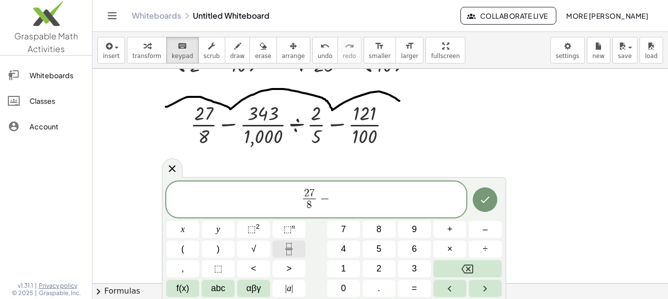
click at [282, 249] on button "Fraction" at bounding box center [289, 249] width 33 height 17
click at [311, 194] on span "7" at bounding box center [310, 193] width 5 height 11
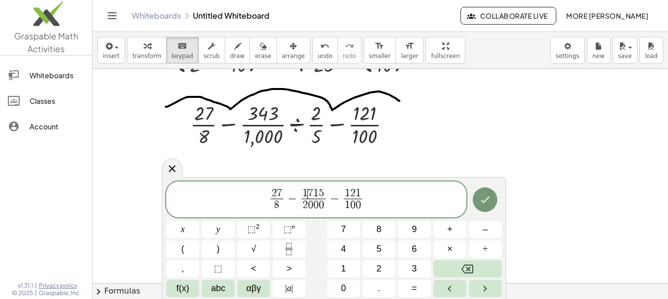
click at [311, 194] on span "7" at bounding box center [310, 193] width 5 height 11
click at [311, 193] on span "7" at bounding box center [310, 193] width 5 height 11
drag, startPoint x: 325, startPoint y: 191, endPoint x: 303, endPoint y: 189, distance: 22.2
click at [303, 189] on span "1 7 1 5" at bounding box center [314, 193] width 24 height 11
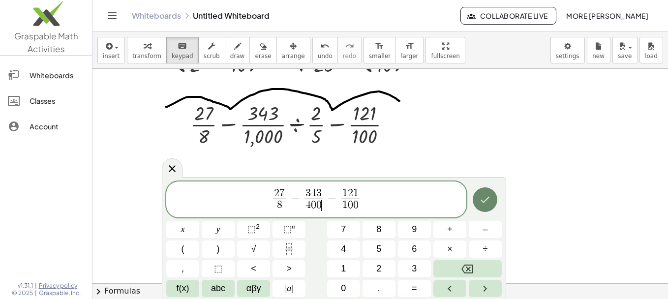
click at [479, 194] on icon "Done" at bounding box center [485, 200] width 12 height 12
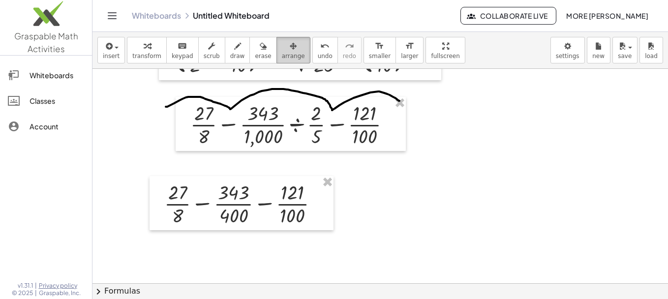
click at [282, 57] on span "arrange" at bounding box center [293, 56] width 23 height 7
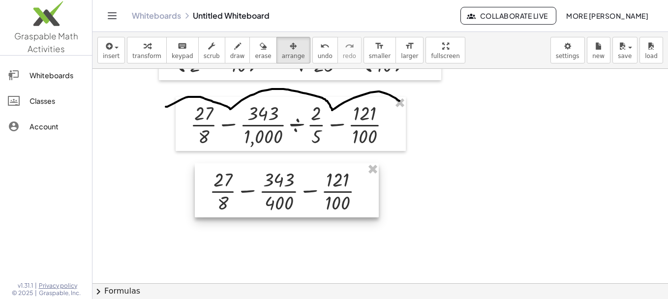
drag, startPoint x: 226, startPoint y: 223, endPoint x: 271, endPoint y: 211, distance: 46.4
click at [271, 211] on div at bounding box center [287, 190] width 184 height 54
click at [409, 212] on div at bounding box center [381, 214] width 576 height 429
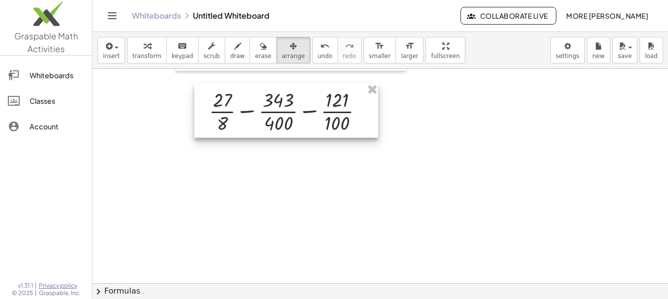
scroll to position [161, 0]
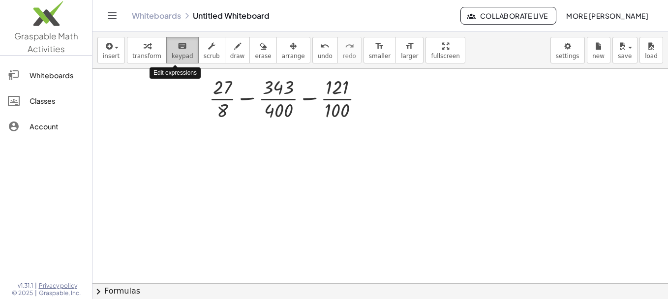
click at [178, 47] on icon "keyboard" at bounding box center [182, 46] width 9 height 12
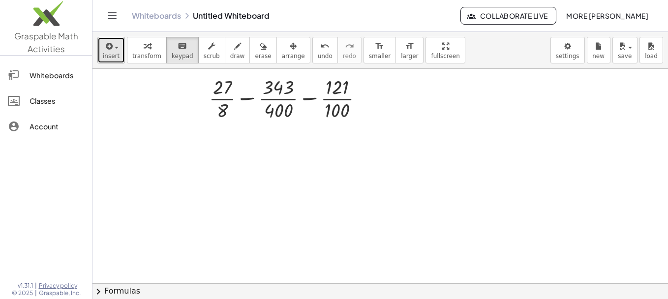
click at [105, 47] on icon "button" at bounding box center [108, 46] width 9 height 12
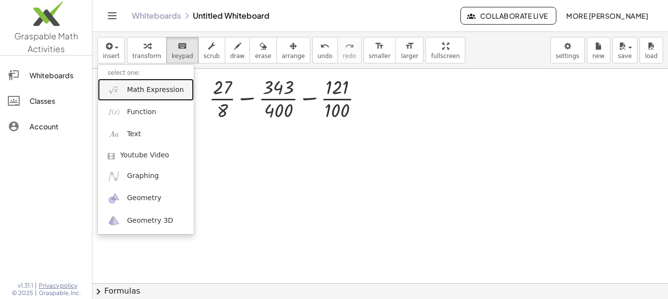
click at [130, 94] on span "Math Expression" at bounding box center [155, 90] width 57 height 10
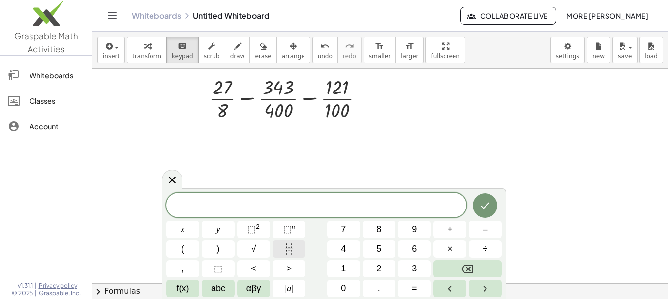
click at [297, 254] on button "Fraction" at bounding box center [289, 249] width 33 height 17
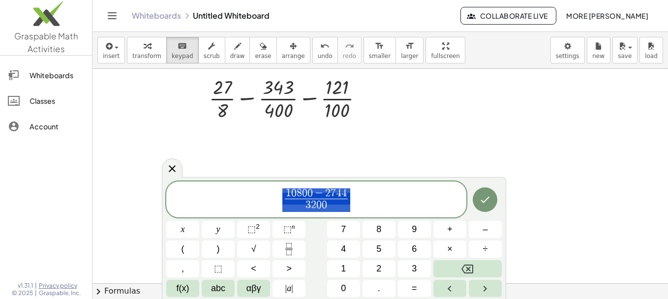
drag, startPoint x: 349, startPoint y: 192, endPoint x: 302, endPoint y: 186, distance: 47.1
click at [356, 194] on span "1 0 8 0 0 − 2 7 4 ​ 4 3 2 0 0 ​" at bounding box center [316, 200] width 300 height 26
click at [348, 192] on span "1 0 8 0 0 − 2 7 4 4 ​" at bounding box center [316, 193] width 63 height 11
drag, startPoint x: 348, startPoint y: 192, endPoint x: 288, endPoint y: 190, distance: 60.1
drag, startPoint x: 334, startPoint y: 191, endPoint x: 314, endPoint y: 188, distance: 19.3
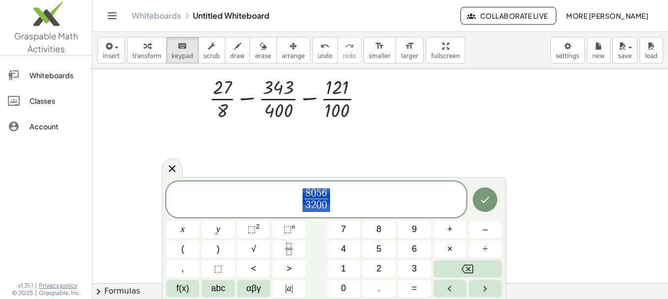
click at [314, 188] on span "8 0 5 6 3 2 0 0 ​" at bounding box center [316, 200] width 300 height 26
drag, startPoint x: 335, startPoint y: 191, endPoint x: 310, endPoint y: 190, distance: 25.1
click at [310, 190] on span "8 0 5 6 3 2 0 0 ​" at bounding box center [316, 200] width 300 height 26
click at [318, 188] on span "5" at bounding box center [318, 193] width 5 height 11
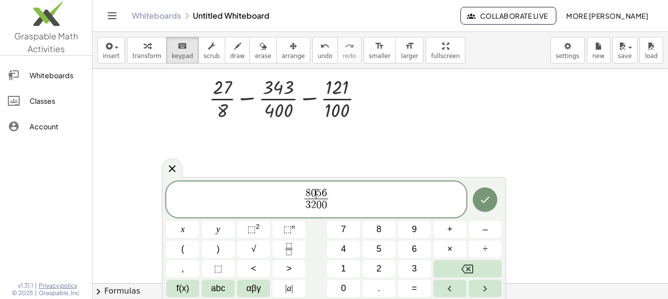
click at [318, 188] on span "5" at bounding box center [318, 193] width 5 height 11
drag, startPoint x: 332, startPoint y: 195, endPoint x: 303, endPoint y: 194, distance: 28.6
click at [303, 194] on span "8 0 5 6 3 2 0 0 ​" at bounding box center [316, 200] width 300 height 26
click at [303, 194] on span "8 0 5 6 3 2 0 0 ​" at bounding box center [317, 200] width 28 height 24
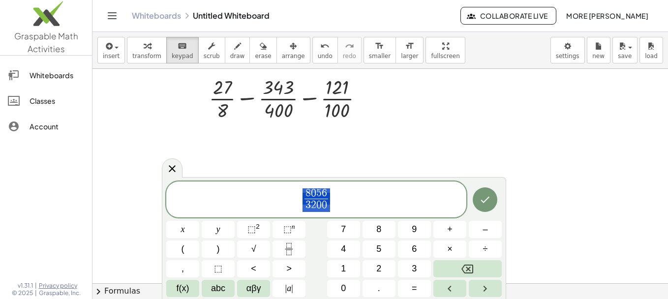
drag, startPoint x: 333, startPoint y: 187, endPoint x: 305, endPoint y: 188, distance: 28.6
click at [305, 188] on div "**********" at bounding box center [316, 200] width 300 height 36
drag, startPoint x: 305, startPoint y: 188, endPoint x: 328, endPoint y: 189, distance: 23.1
click at [328, 189] on span "8 0 5 6" at bounding box center [317, 193] width 24 height 11
click at [311, 209] on span "3 2 0 0 ​" at bounding box center [317, 205] width 24 height 13
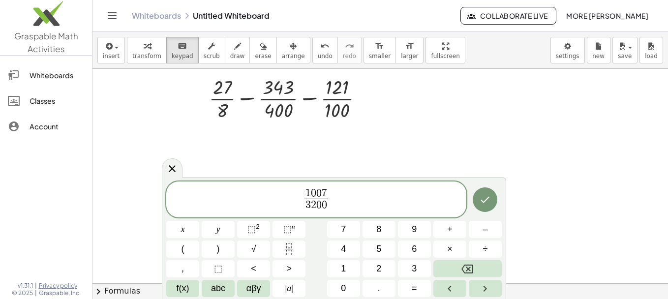
click at [318, 206] on span "0" at bounding box center [318, 205] width 5 height 11
drag, startPoint x: 333, startPoint y: 207, endPoint x: 300, endPoint y: 206, distance: 32.5
click at [300, 206] on span "1 0 0 7 3 2 0 0 ​" at bounding box center [316, 200] width 300 height 26
drag, startPoint x: 324, startPoint y: 205, endPoint x: 306, endPoint y: 207, distance: 18.3
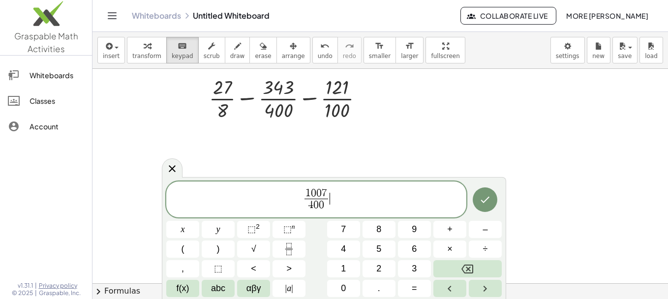
click at [360, 195] on span "1 0 0 7 4 0 0 ​ ​" at bounding box center [316, 200] width 300 height 26
click at [478, 230] on button "–" at bounding box center [485, 229] width 33 height 17
click at [295, 252] on icon "Fraction" at bounding box center [289, 249] width 12 height 12
click at [487, 195] on icon "Done" at bounding box center [485, 200] width 12 height 12
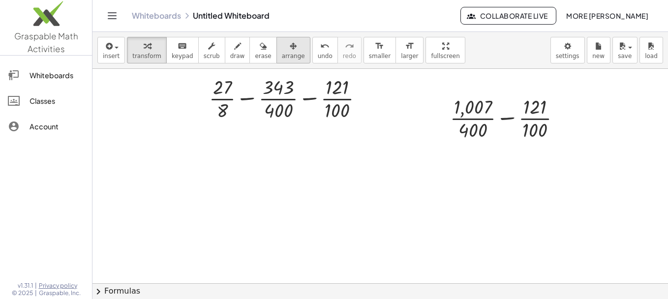
click at [290, 50] on icon "button" at bounding box center [293, 46] width 7 height 12
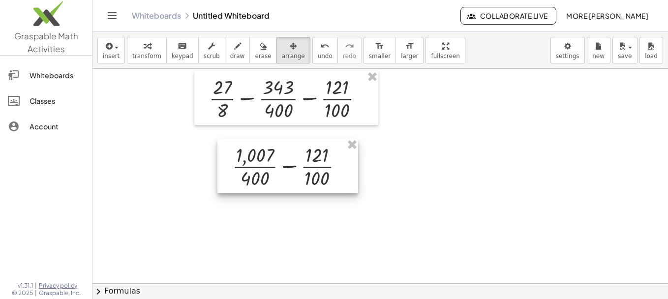
drag, startPoint x: 381, startPoint y: 161, endPoint x: 240, endPoint y: 167, distance: 140.8
click at [240, 167] on div at bounding box center [288, 166] width 141 height 54
click at [421, 207] on div at bounding box center [381, 121] width 576 height 429
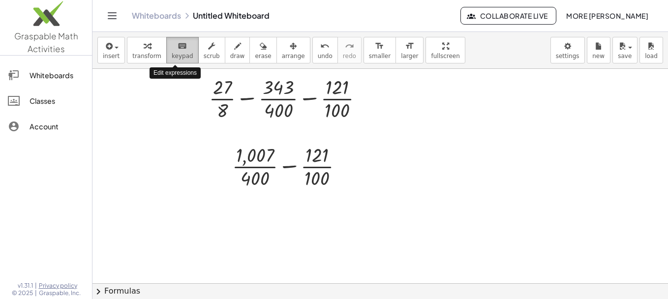
click at [172, 55] on span "keypad" at bounding box center [183, 56] width 22 height 7
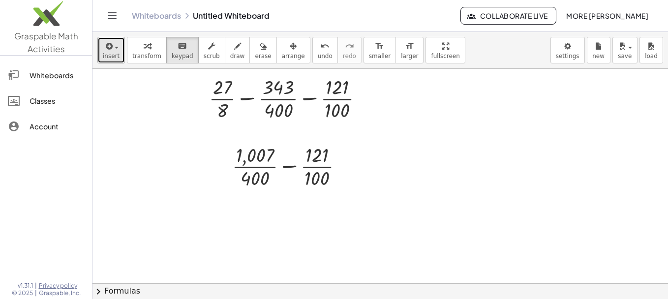
click at [106, 43] on icon "button" at bounding box center [108, 46] width 9 height 12
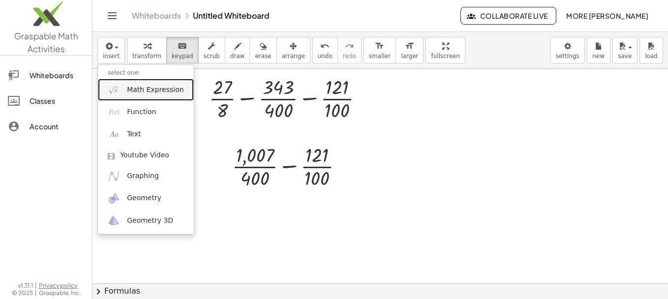
click at [131, 97] on link "Math Expression" at bounding box center [146, 90] width 96 height 22
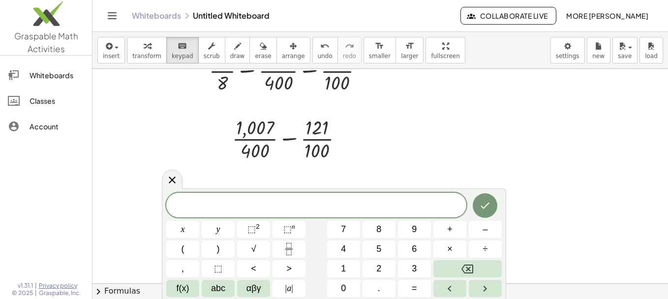
scroll to position [191, 0]
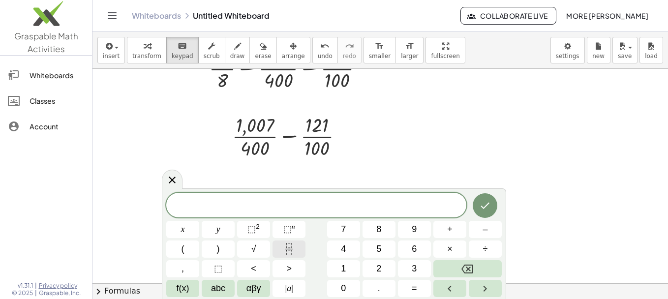
click at [291, 257] on button "Fraction" at bounding box center [289, 249] width 33 height 17
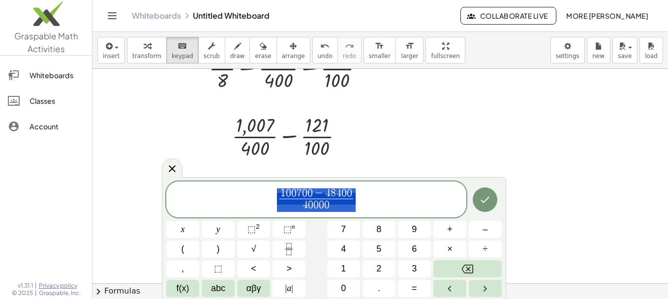
drag, startPoint x: 354, startPoint y: 190, endPoint x: 290, endPoint y: 190, distance: 63.5
drag, startPoint x: 279, startPoint y: 192, endPoint x: 351, endPoint y: 188, distance: 72.4
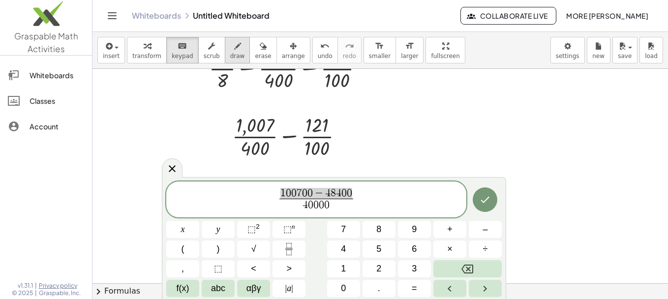
click at [230, 55] on span "draw" at bounding box center [237, 56] width 15 height 7
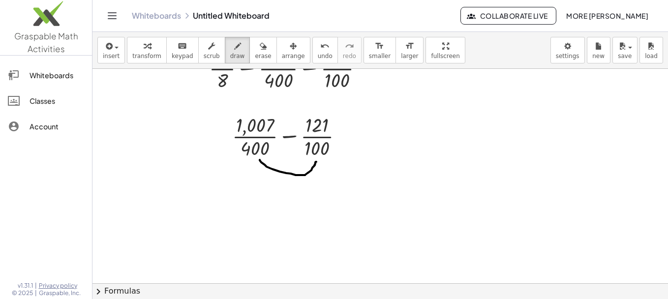
drag, startPoint x: 260, startPoint y: 160, endPoint x: 316, endPoint y: 162, distance: 56.6
click at [316, 162] on div at bounding box center [381, 91] width 576 height 429
drag, startPoint x: 272, startPoint y: 127, endPoint x: 303, endPoint y: 146, distance: 36.4
click at [303, 146] on div at bounding box center [381, 91] width 576 height 429
drag, startPoint x: 271, startPoint y: 149, endPoint x: 303, endPoint y: 129, distance: 37.8
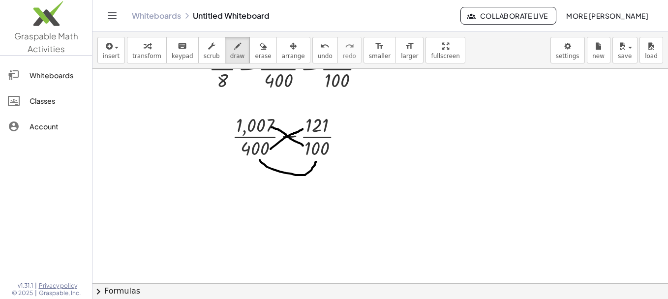
click at [303, 129] on div at bounding box center [381, 91] width 576 height 429
click at [172, 49] on div "keyboard" at bounding box center [183, 46] width 22 height 12
click at [98, 50] on button "insert" at bounding box center [111, 50] width 28 height 27
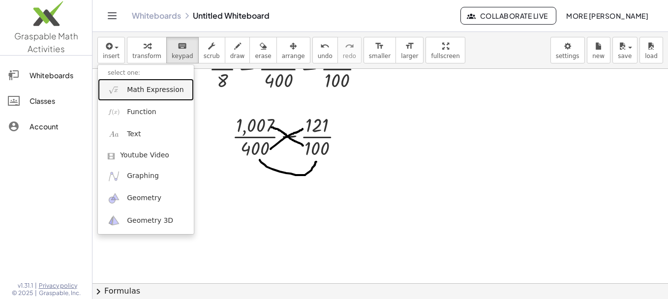
click at [130, 86] on span "Math Expression" at bounding box center [155, 90] width 57 height 10
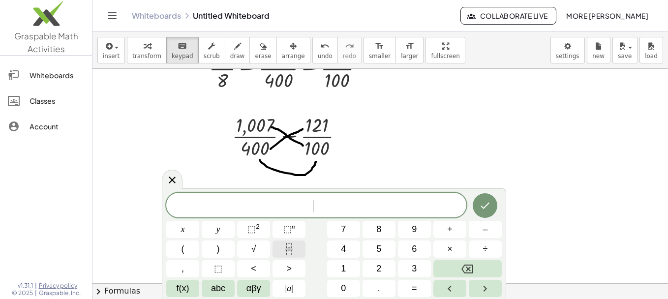
click at [290, 255] on button "Fraction" at bounding box center [289, 249] width 33 height 17
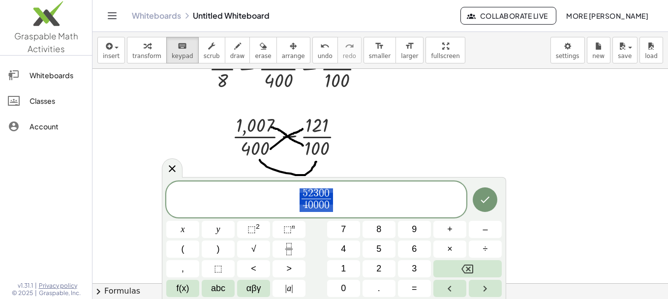
drag, startPoint x: 335, startPoint y: 191, endPoint x: 318, endPoint y: 191, distance: 16.2
click at [318, 191] on span "5 2 3 0 0 4 0 0 0 0 ​" at bounding box center [316, 200] width 300 height 26
drag, startPoint x: 334, startPoint y: 191, endPoint x: 328, endPoint y: 193, distance: 6.1
click at [328, 193] on span "5 2 3 0 0 4 0 0 0 0 ​" at bounding box center [316, 200] width 300 height 26
drag, startPoint x: 333, startPoint y: 193, endPoint x: 326, endPoint y: 193, distance: 6.9
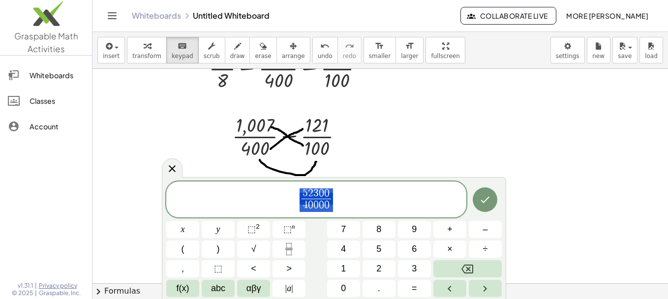
click at [326, 193] on span "5 2 3 0 0 4 0 0 0 0 ​" at bounding box center [316, 200] width 300 height 26
click at [333, 189] on span "5 2 3 0 0 4 0 0 0 0 ​ ​" at bounding box center [316, 200] width 300 height 26
click at [484, 191] on button "Done" at bounding box center [485, 199] width 25 height 25
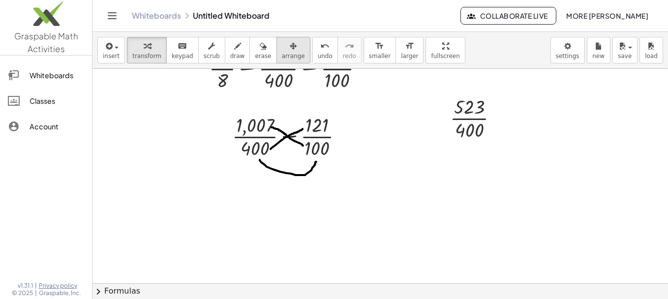
click at [282, 48] on div "button" at bounding box center [293, 46] width 23 height 12
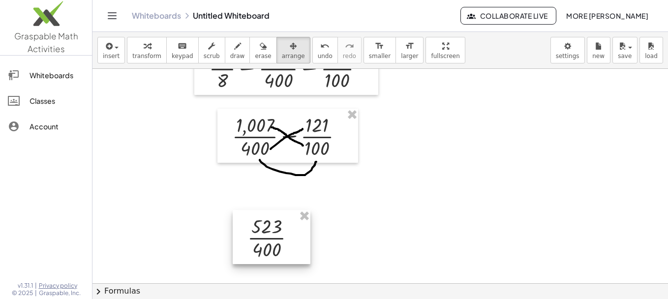
drag, startPoint x: 420, startPoint y: 129, endPoint x: 285, endPoint y: 200, distance: 153.0
click at [285, 210] on div at bounding box center [272, 237] width 78 height 54
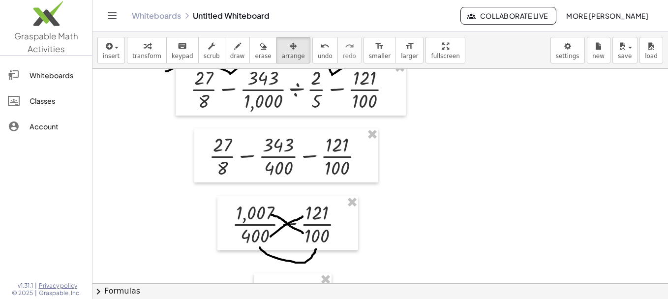
scroll to position [104, 0]
click at [280, 145] on div at bounding box center [286, 155] width 184 height 54
click at [267, 127] on div at bounding box center [381, 179] width 576 height 429
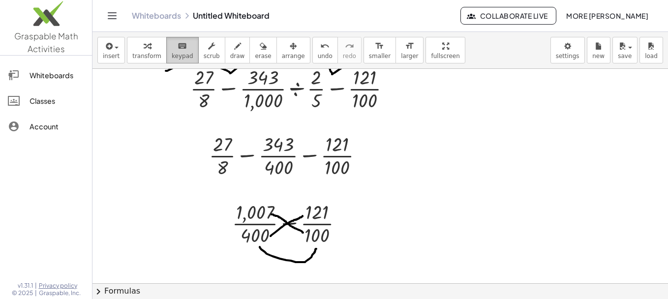
click at [172, 43] on div "keyboard" at bounding box center [183, 46] width 22 height 12
click at [314, 178] on div at bounding box center [290, 154] width 172 height 49
drag, startPoint x: 314, startPoint y: 178, endPoint x: 306, endPoint y: 146, distance: 33.5
click at [306, 146] on div at bounding box center [290, 154] width 172 height 49
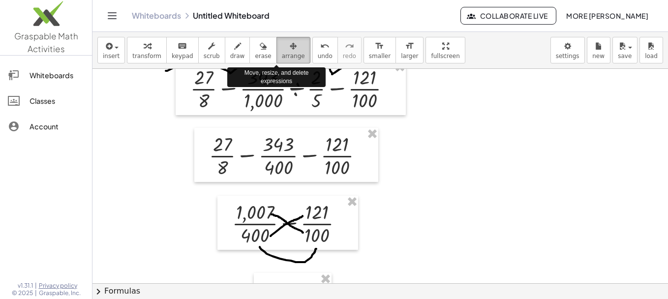
click at [290, 49] on icon "button" at bounding box center [293, 46] width 7 height 12
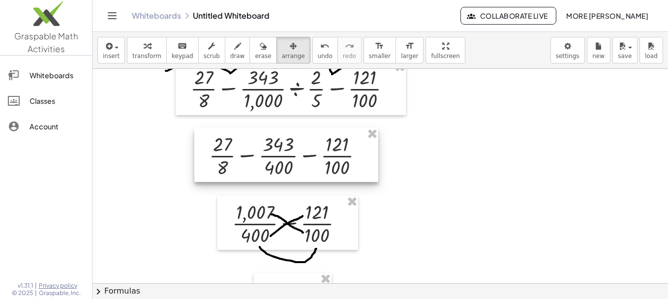
click at [271, 152] on div at bounding box center [286, 155] width 184 height 54
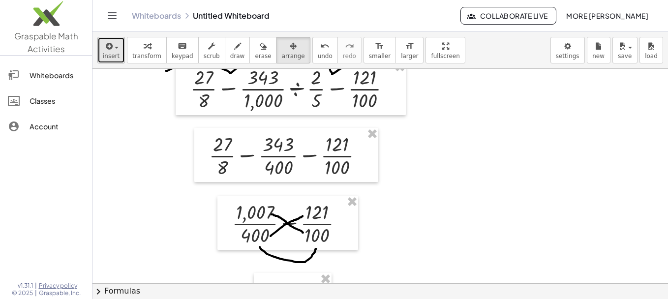
click at [108, 59] on span "insert" at bounding box center [111, 56] width 17 height 7
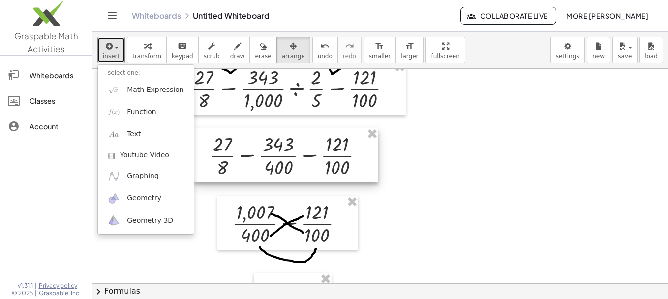
click at [284, 148] on div at bounding box center [286, 155] width 184 height 54
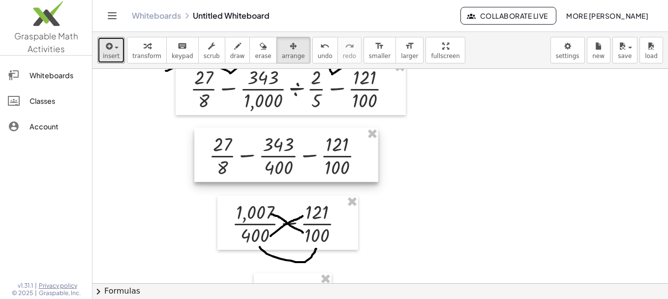
click at [284, 148] on div at bounding box center [286, 155] width 184 height 54
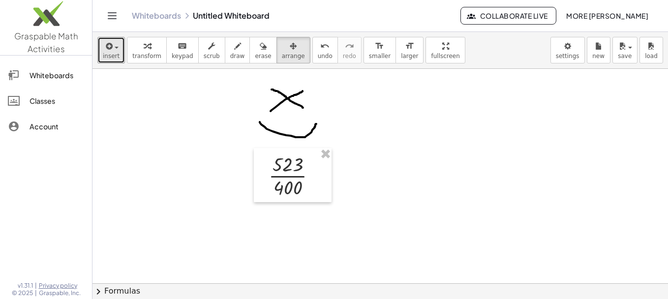
scroll to position [231, 0]
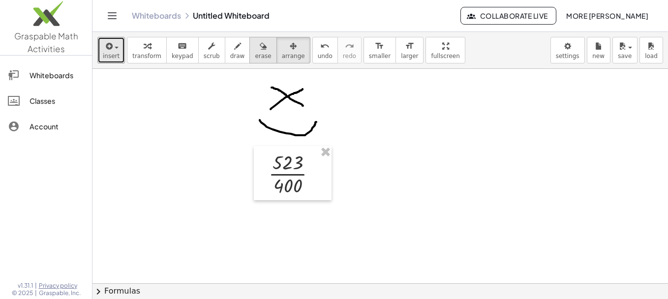
click at [255, 51] on div "button" at bounding box center [263, 46] width 16 height 12
drag, startPoint x: 319, startPoint y: 106, endPoint x: 326, endPoint y: 134, distance: 28.8
click at [326, 134] on div at bounding box center [381, 160] width 576 height 644
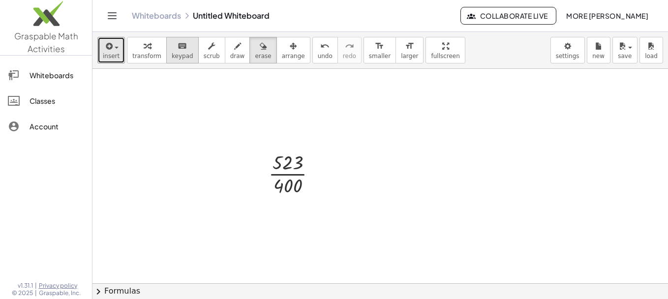
click at [173, 58] on span "keypad" at bounding box center [183, 56] width 22 height 7
click at [282, 56] on span "arrange" at bounding box center [293, 56] width 23 height 7
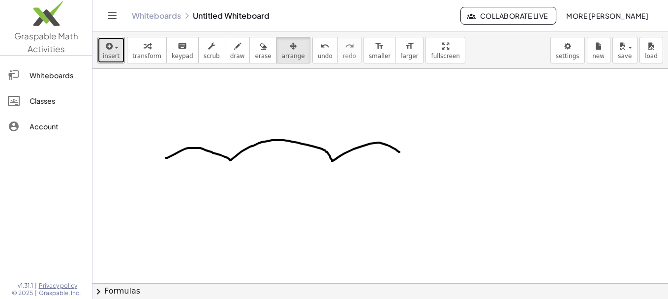
scroll to position [0, 0]
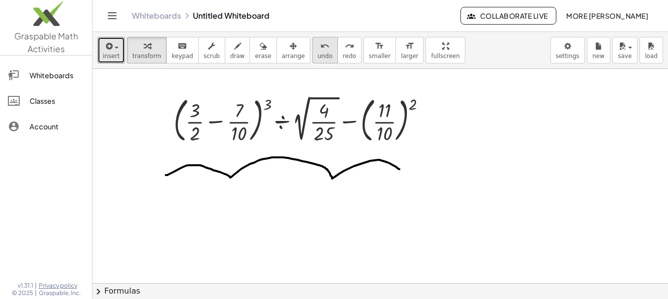
click at [312, 52] on button "undo undo" at bounding box center [325, 50] width 26 height 27
click at [255, 48] on div "button" at bounding box center [263, 46] width 16 height 12
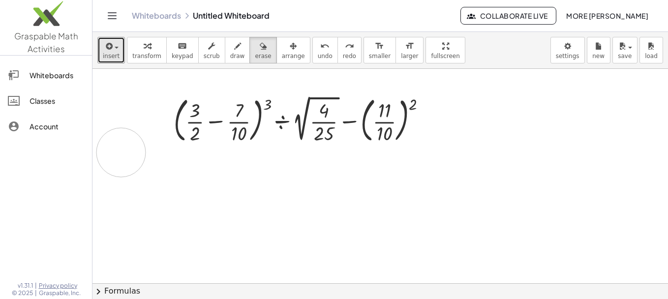
drag, startPoint x: 417, startPoint y: 163, endPoint x: 120, endPoint y: 152, distance: 297.4
click at [120, 152] on div at bounding box center [381, 283] width 576 height 429
click at [173, 60] on span "keypad" at bounding box center [183, 56] width 22 height 7
click at [113, 49] on span "button" at bounding box center [114, 47] width 2 height 7
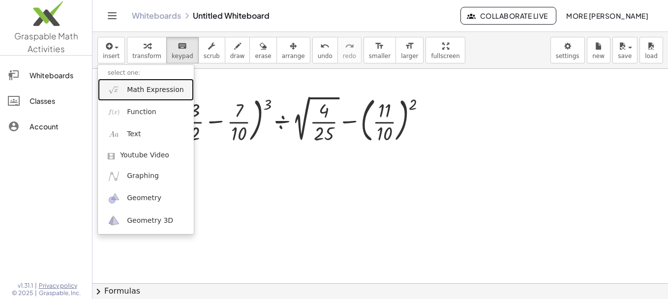
click at [141, 93] on span "Math Expression" at bounding box center [155, 90] width 57 height 10
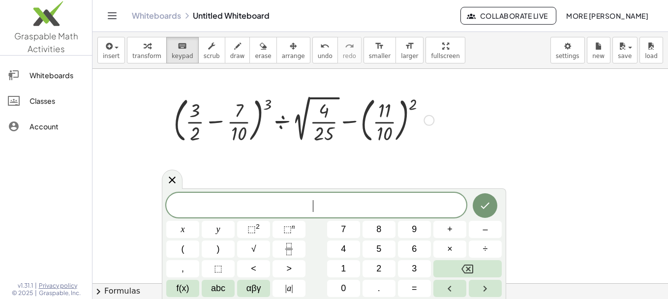
click at [249, 119] on div at bounding box center [304, 119] width 270 height 53
click at [289, 246] on icon "Fraction" at bounding box center [289, 249] width 12 height 12
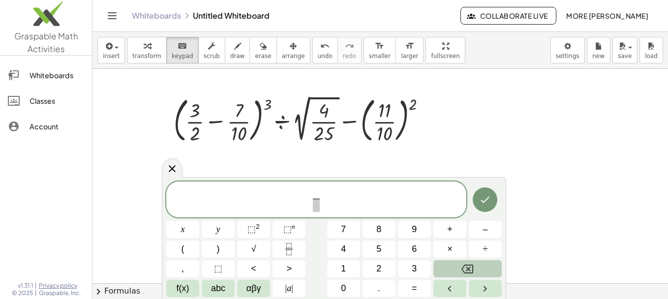
click at [453, 271] on button "Backspace" at bounding box center [468, 268] width 68 height 17
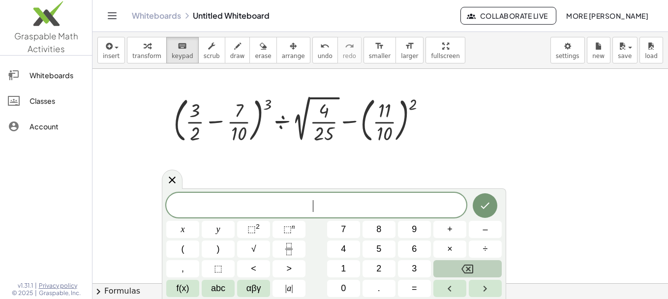
click at [453, 271] on button "Backspace" at bounding box center [468, 268] width 68 height 17
click at [185, 249] on button "(" at bounding box center [182, 249] width 33 height 17
click at [286, 256] on button "Fraction" at bounding box center [289, 249] width 33 height 17
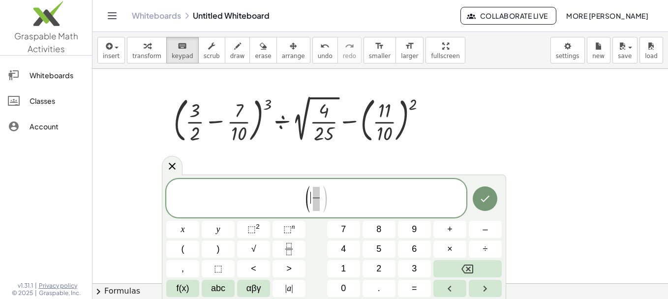
click at [311, 199] on span "(" at bounding box center [307, 199] width 7 height 29
click at [313, 205] on span "​" at bounding box center [316, 204] width 7 height 13
click at [253, 230] on span "⬚" at bounding box center [252, 229] width 8 height 10
click at [417, 269] on button "3" at bounding box center [414, 268] width 33 height 17
click at [489, 251] on button "÷" at bounding box center [485, 249] width 33 height 17
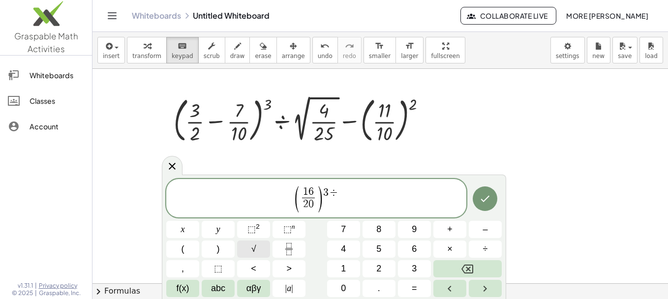
click at [247, 250] on button "√" at bounding box center [253, 249] width 33 height 17
click at [485, 251] on div "( 1 6 2 0 ​ ) 3 ​ x y ⬚ 2 ⬚ n 7 8 9 + – ( ) √ 4 5 6 × ÷ , ⬚ < > 1 2 3 f(x) abc …" at bounding box center [334, 238] width 336 height 118
click at [485, 251] on span "÷" at bounding box center [485, 249] width 5 height 13
click at [258, 249] on button "√" at bounding box center [253, 249] width 33 height 17
click at [288, 248] on icon "Fraction" at bounding box center [289, 249] width 12 height 12
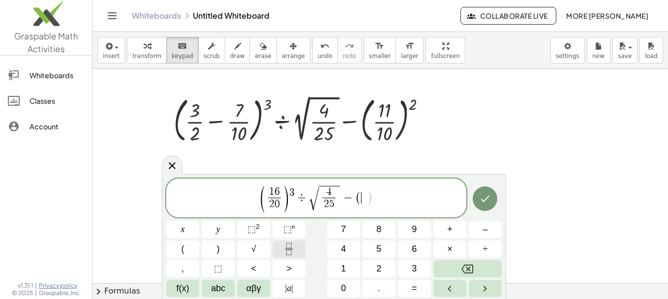
click at [288, 248] on icon "Fraction" at bounding box center [288, 245] width 5 height 5
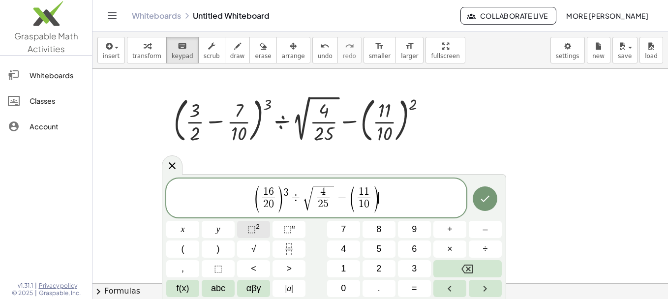
click at [247, 224] on button "⬚ 2" at bounding box center [253, 229] width 33 height 17
click at [487, 203] on button "Done" at bounding box center [485, 199] width 25 height 25
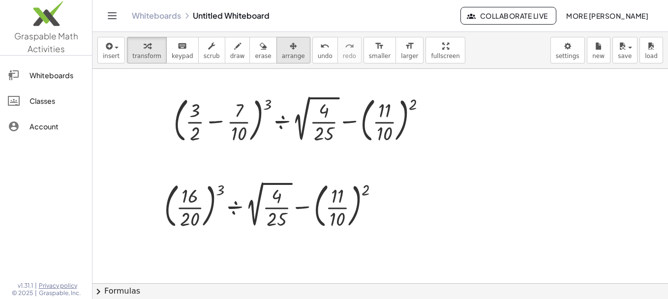
click at [282, 42] on div "button" at bounding box center [293, 46] width 23 height 12
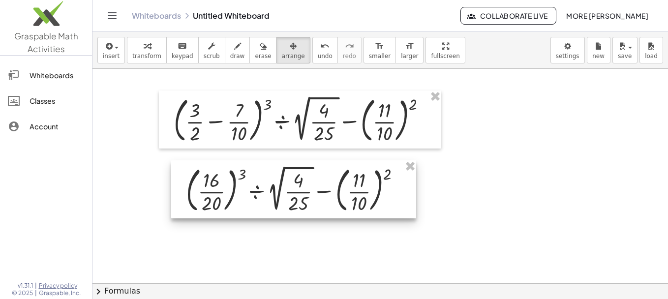
drag, startPoint x: 280, startPoint y: 178, endPoint x: 294, endPoint y: 158, distance: 24.6
click at [294, 160] on div at bounding box center [293, 189] width 245 height 58
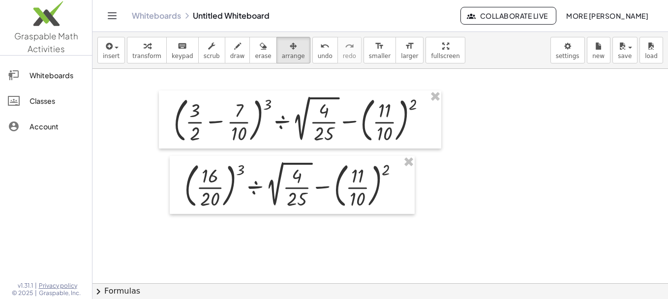
click at [516, 200] on div at bounding box center [381, 283] width 576 height 429
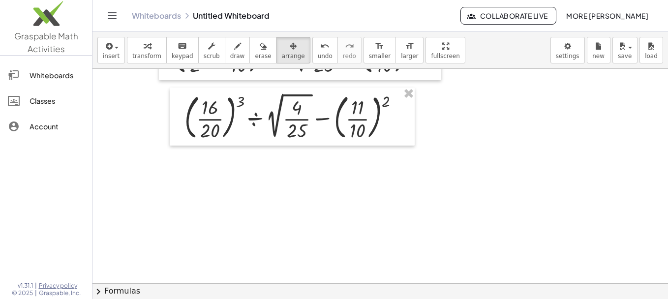
scroll to position [82, 0]
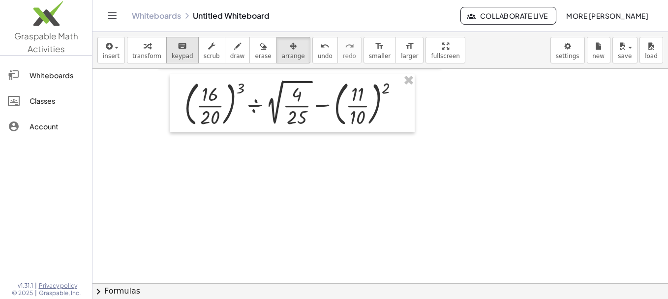
click at [179, 45] on icon "keyboard" at bounding box center [182, 46] width 9 height 12
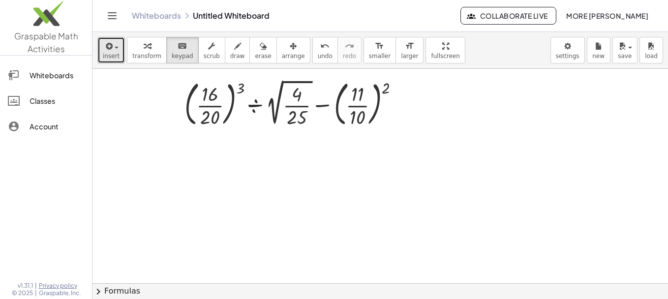
click at [115, 44] on div "button" at bounding box center [111, 46] width 17 height 12
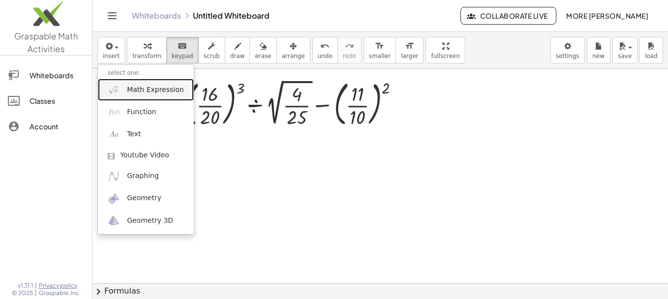
click at [136, 91] on span "Math Expression" at bounding box center [155, 90] width 57 height 10
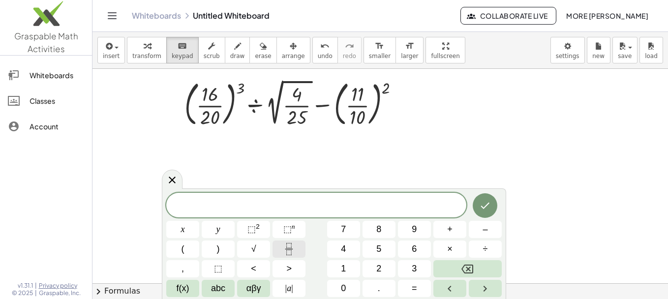
click at [295, 247] on icon "Fraction" at bounding box center [289, 249] width 12 height 12
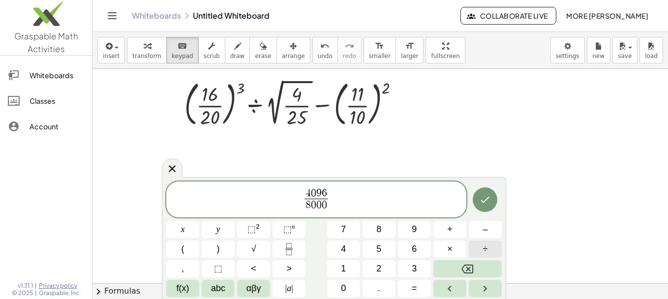
click at [486, 247] on span "÷" at bounding box center [485, 249] width 5 height 13
click at [294, 248] on icon "Fraction" at bounding box center [289, 249] width 12 height 12
click at [481, 196] on icon "Done" at bounding box center [485, 200] width 12 height 12
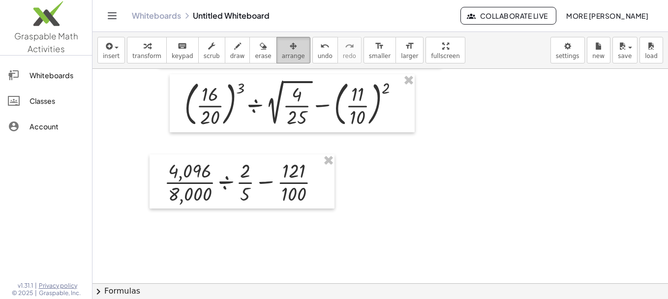
click at [282, 57] on span "arrange" at bounding box center [293, 56] width 23 height 7
drag, startPoint x: 245, startPoint y: 217, endPoint x: 248, endPoint y: 198, distance: 18.4
click at [247, 212] on div at bounding box center [381, 201] width 576 height 429
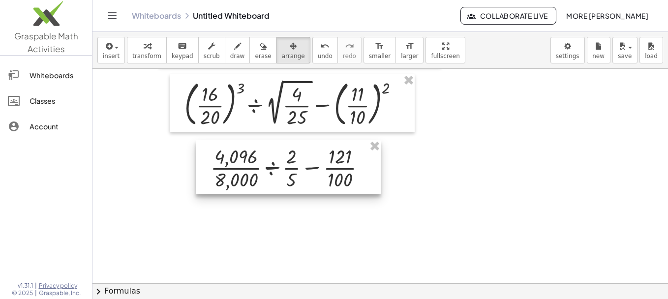
drag, startPoint x: 248, startPoint y: 198, endPoint x: 294, endPoint y: 185, distance: 48.3
click at [294, 185] on div at bounding box center [288, 167] width 185 height 54
click at [416, 213] on div at bounding box center [381, 201] width 576 height 429
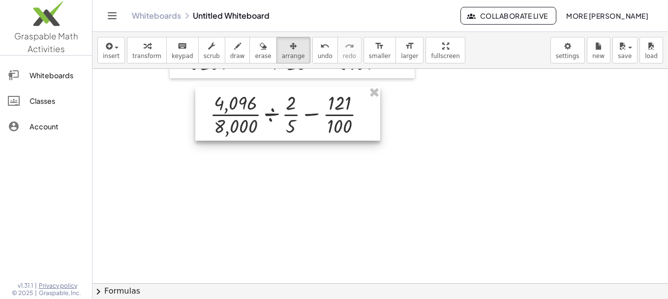
scroll to position [141, 0]
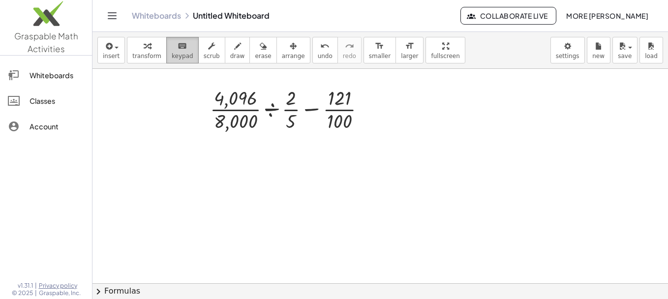
click at [188, 62] on button "keyboard keypad" at bounding box center [182, 50] width 32 height 27
click at [111, 53] on span "insert" at bounding box center [111, 56] width 17 height 7
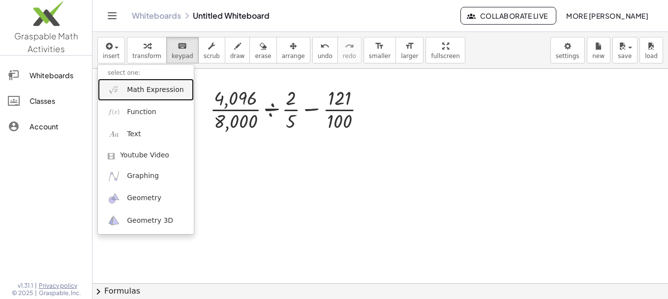
click at [135, 93] on span "Math Expression" at bounding box center [155, 90] width 57 height 10
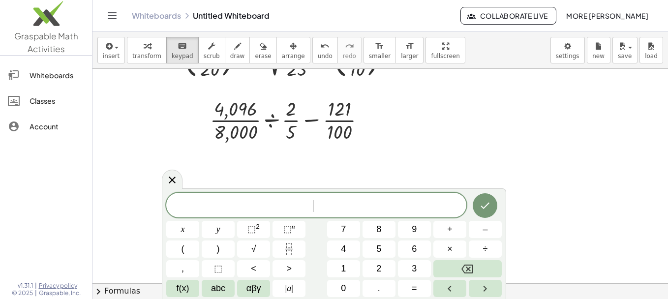
scroll to position [137, 0]
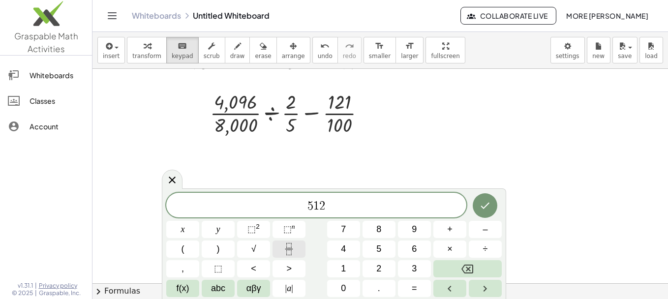
click at [289, 247] on icon "Fraction" at bounding box center [289, 249] width 12 height 12
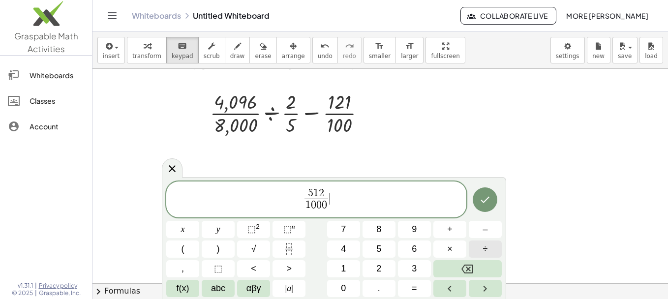
click at [478, 249] on button "÷" at bounding box center [485, 249] width 33 height 17
click at [274, 244] on button "Fraction" at bounding box center [289, 249] width 33 height 17
click at [294, 251] on icon "Fraction" at bounding box center [289, 249] width 12 height 12
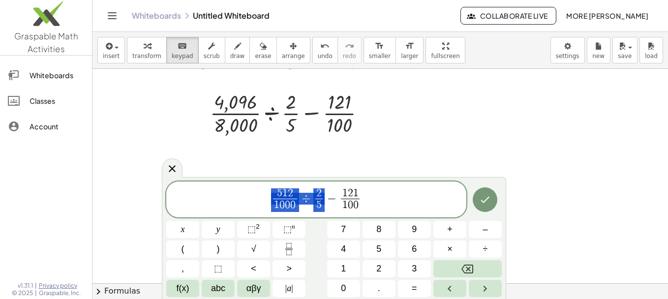
drag, startPoint x: 321, startPoint y: 192, endPoint x: 372, endPoint y: 194, distance: 50.2
drag, startPoint x: 322, startPoint y: 194, endPoint x: 282, endPoint y: 192, distance: 39.9
click at [282, 246] on button "Fraction" at bounding box center [289, 249] width 33 height 17
click at [309, 204] on span "2 5 6 0 2 0 0 0 ​ − 1 2 1 1 0 0 ​" at bounding box center [316, 200] width 300 height 26
click at [307, 188] on span "0" at bounding box center [306, 193] width 5 height 11
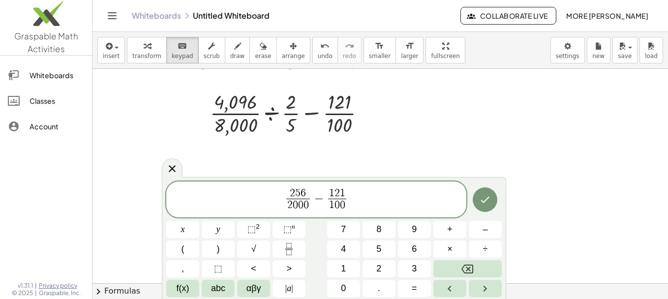
click at [310, 202] on span "2 0 0 0" at bounding box center [298, 205] width 24 height 13
drag, startPoint x: 308, startPoint y: 190, endPoint x: 296, endPoint y: 189, distance: 11.9
click at [306, 189] on span "2 ​ 5 6" at bounding box center [298, 193] width 18 height 11
click at [299, 191] on span "5" at bounding box center [297, 193] width 5 height 11
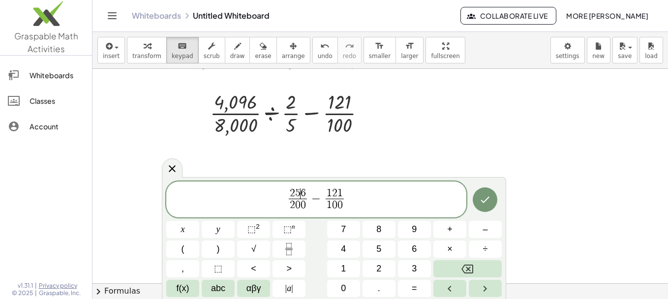
click at [299, 191] on span "5" at bounding box center [297, 193] width 5 height 11
drag, startPoint x: 308, startPoint y: 192, endPoint x: 295, endPoint y: 191, distance: 12.3
drag, startPoint x: 311, startPoint y: 188, endPoint x: 295, endPoint y: 191, distance: 16.0
click at [295, 191] on span "2 5 6 2 0 0 ​ − 1 2 1 1 0 0 ​" at bounding box center [316, 200] width 300 height 26
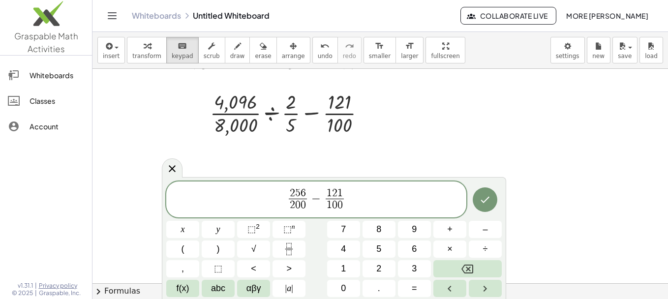
click at [304, 191] on span "6" at bounding box center [303, 193] width 5 height 11
click at [482, 194] on icon "Done" at bounding box center [485, 200] width 12 height 12
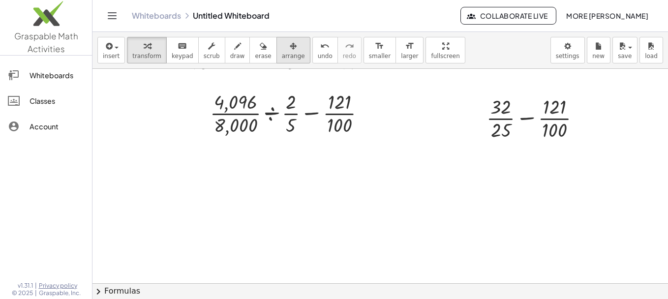
click at [282, 51] on div "button" at bounding box center [293, 46] width 23 height 12
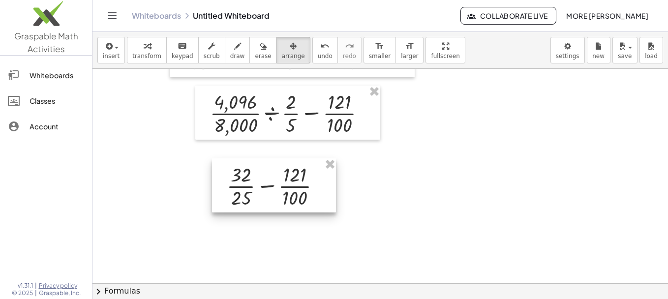
drag, startPoint x: 499, startPoint y: 95, endPoint x: 240, endPoint y: 163, distance: 268.1
click at [240, 163] on div at bounding box center [274, 185] width 124 height 54
click at [455, 195] on div at bounding box center [381, 146] width 576 height 429
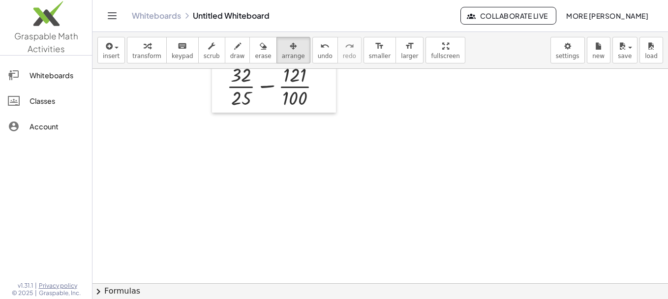
scroll to position [217, 0]
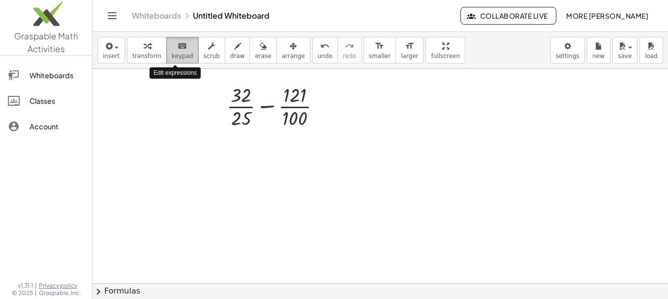
click at [178, 54] on span "keypad" at bounding box center [183, 56] width 22 height 7
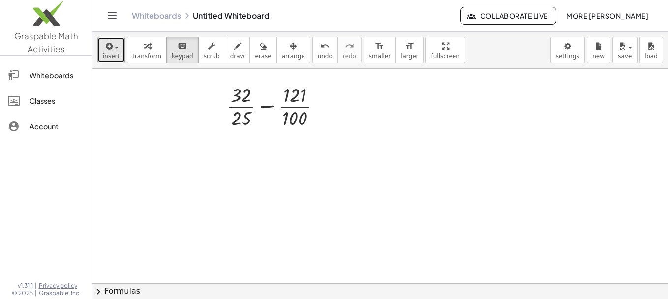
click at [109, 53] on span "insert" at bounding box center [111, 56] width 17 height 7
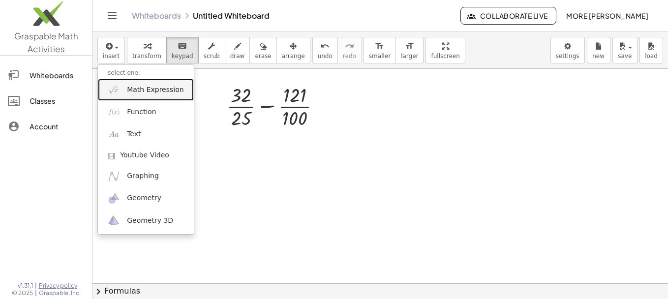
click at [145, 87] on span "Math Expression" at bounding box center [155, 90] width 57 height 10
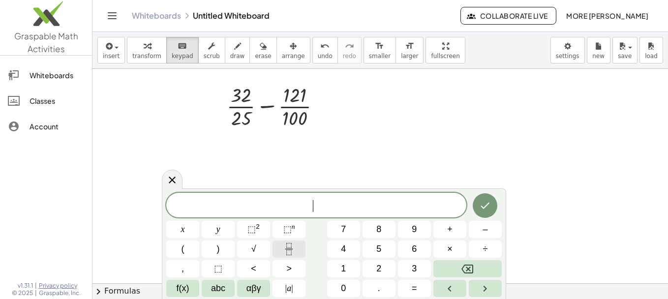
click at [286, 245] on icon "Fraction" at bounding box center [289, 249] width 12 height 12
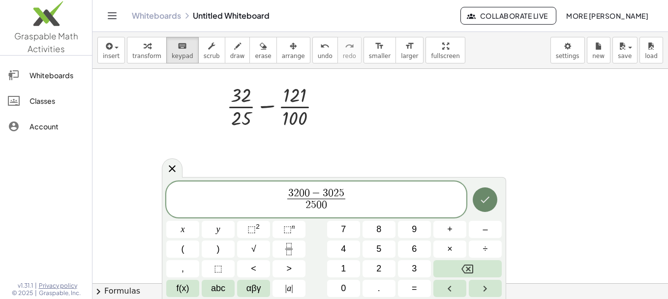
click at [482, 201] on icon "Done" at bounding box center [485, 200] width 9 height 6
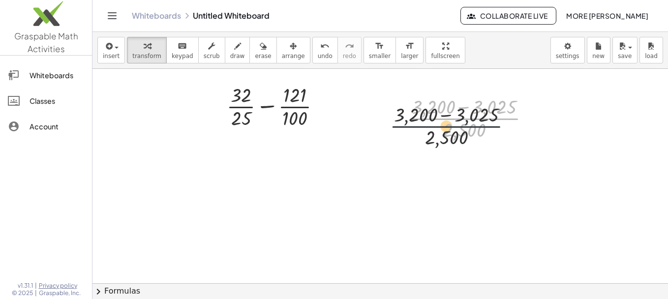
drag, startPoint x: 480, startPoint y: 124, endPoint x: 416, endPoint y: 148, distance: 68.4
click at [416, 148] on div "+ · ( + · 3 · 2 − · 7 · 10 ) 3 ÷ 2 √ ( · 4 · 25 ) − ( · 11 · 10 ) 2 + · ( · 16 …" at bounding box center [381, 174] width 576 height 644
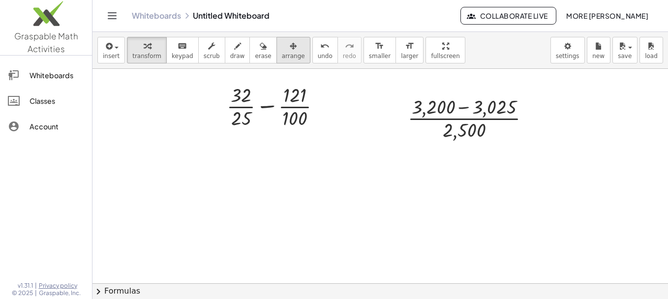
click at [290, 44] on icon "button" at bounding box center [293, 46] width 7 height 12
click at [432, 82] on div at bounding box center [381, 174] width 576 height 644
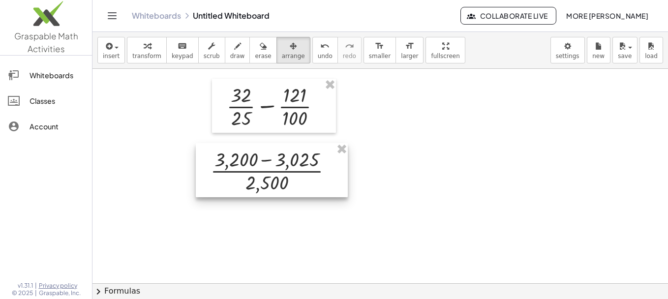
drag, startPoint x: 437, startPoint y: 101, endPoint x: 240, endPoint y: 155, distance: 204.4
click at [240, 155] on div at bounding box center [272, 170] width 152 height 54
click at [399, 177] on div at bounding box center [381, 174] width 576 height 644
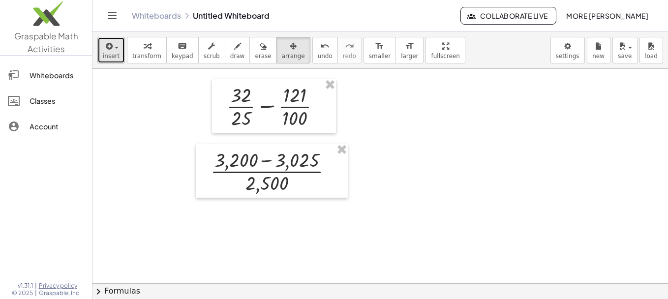
click at [112, 51] on div "button" at bounding box center [111, 46] width 17 height 12
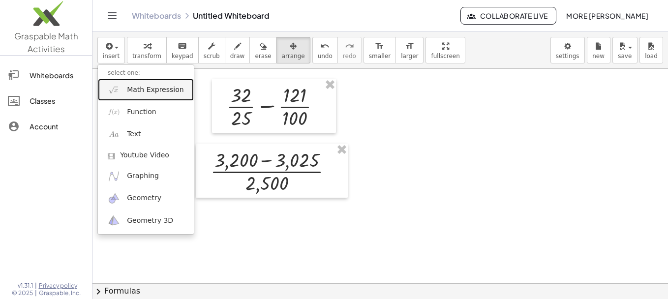
click at [154, 79] on link "Math Expression" at bounding box center [146, 90] width 96 height 22
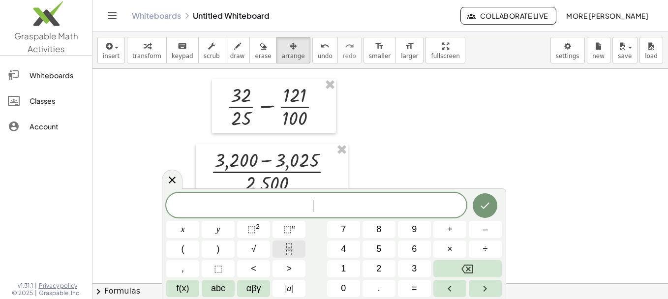
click at [283, 242] on button "Fraction" at bounding box center [289, 249] width 33 height 17
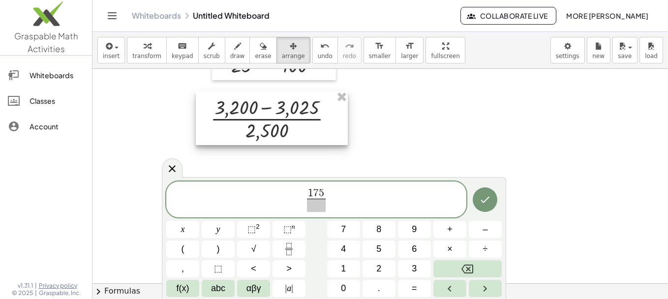
scroll to position [270, 0]
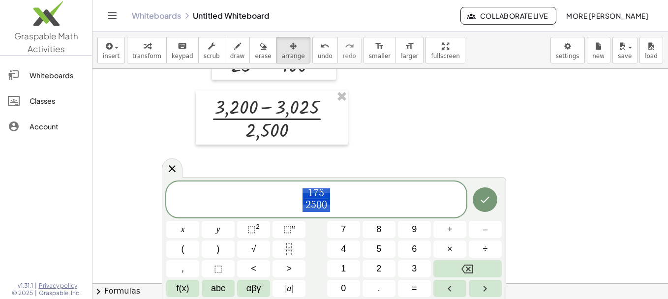
drag, startPoint x: 327, startPoint y: 192, endPoint x: 294, endPoint y: 195, distance: 32.6
click at [318, 194] on span "7" at bounding box center [315, 193] width 5 height 11
drag, startPoint x: 324, startPoint y: 193, endPoint x: 311, endPoint y: 193, distance: 13.3
click at [311, 193] on span "1" at bounding box center [310, 193] width 5 height 11
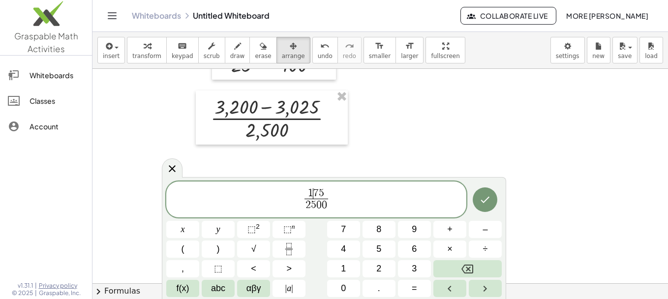
click at [311, 193] on span "1" at bounding box center [310, 193] width 5 height 11
click at [327, 191] on span "1 ​ 7 5" at bounding box center [317, 193] width 24 height 11
click at [327, 191] on span "3 5 5 0 0 ​" at bounding box center [316, 200] width 23 height 24
click at [324, 190] on span "3 5" at bounding box center [316, 193] width 18 height 11
click at [483, 202] on icon "Done" at bounding box center [485, 200] width 12 height 12
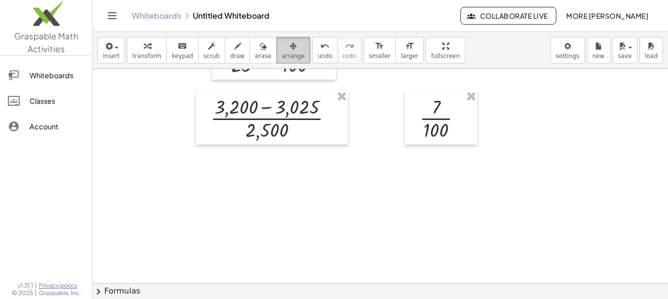
click at [282, 58] on span "arrange" at bounding box center [293, 56] width 23 height 7
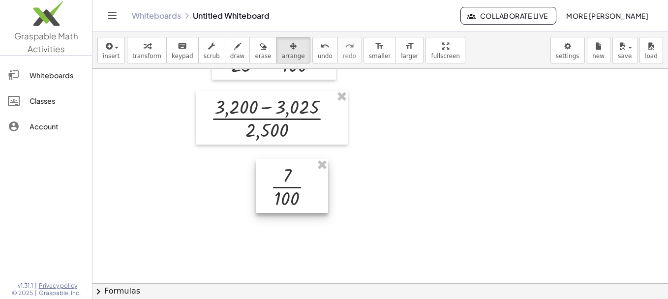
drag, startPoint x: 455, startPoint y: 117, endPoint x: 302, endPoint y: 189, distance: 169.9
click at [302, 189] on div at bounding box center [292, 186] width 72 height 54
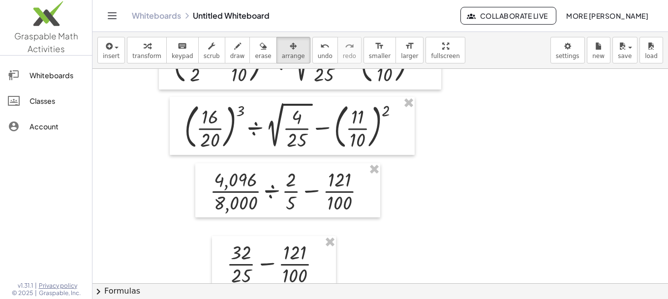
scroll to position [0, 0]
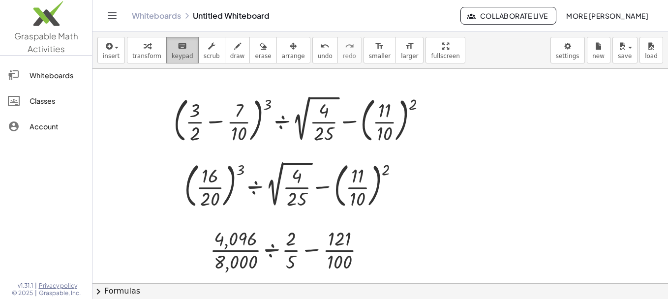
click at [175, 58] on span "keypad" at bounding box center [183, 56] width 22 height 7
click at [282, 48] on div "button" at bounding box center [293, 46] width 23 height 12
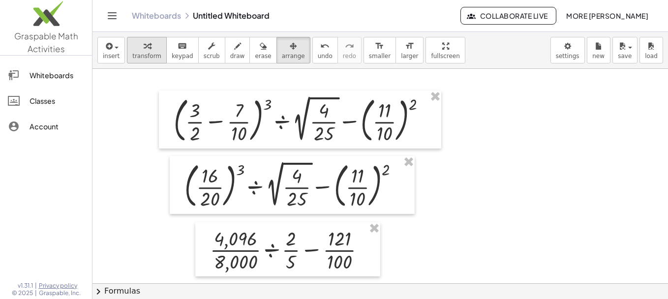
click at [136, 57] on span "transform" at bounding box center [146, 56] width 29 height 7
click at [278, 38] on button "arrange" at bounding box center [294, 50] width 34 height 27
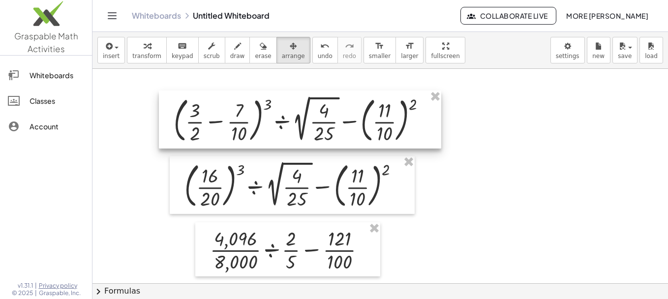
click at [227, 125] on div at bounding box center [300, 120] width 282 height 58
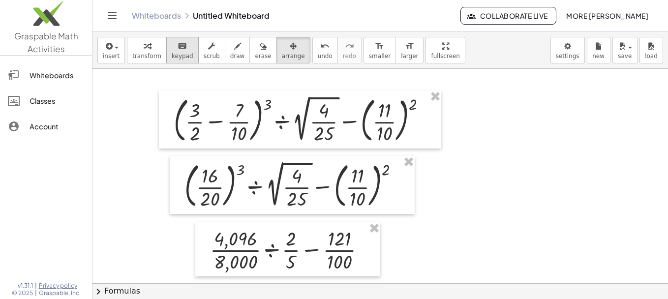
click at [185, 48] on button "keyboard keypad" at bounding box center [182, 50] width 32 height 27
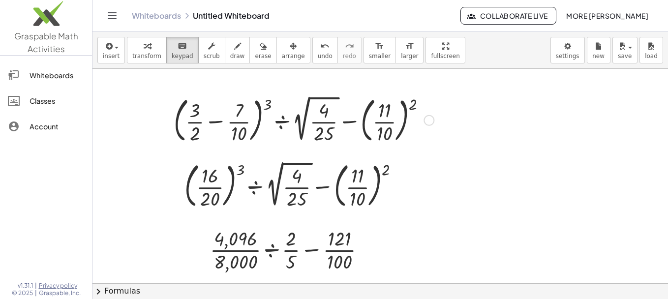
click at [233, 118] on div at bounding box center [304, 119] width 270 height 53
click at [232, 110] on div at bounding box center [304, 119] width 270 height 53
click at [113, 49] on span "button" at bounding box center [114, 47] width 2 height 7
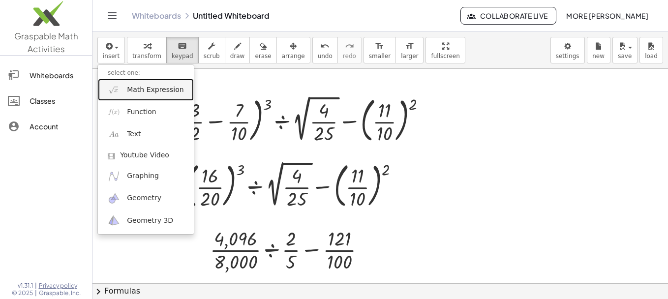
click at [134, 90] on span "Math Expression" at bounding box center [155, 90] width 57 height 10
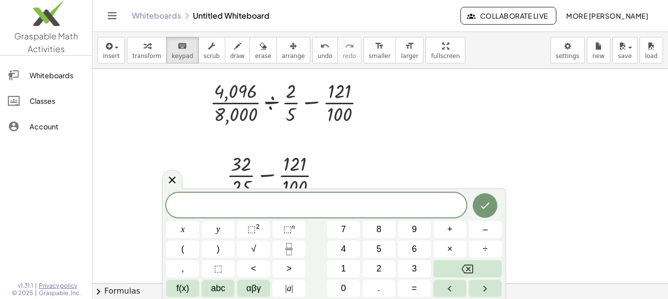
scroll to position [148, 0]
click at [112, 53] on span "insert" at bounding box center [111, 56] width 17 height 7
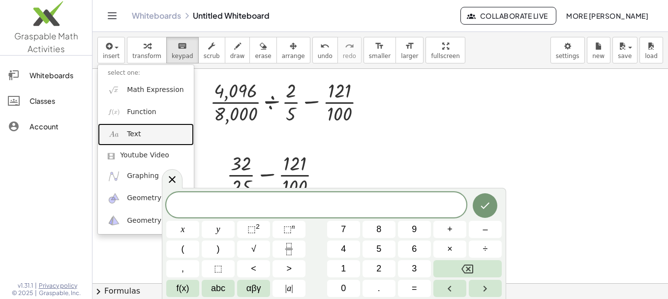
click at [143, 137] on link "Text" at bounding box center [146, 135] width 96 height 22
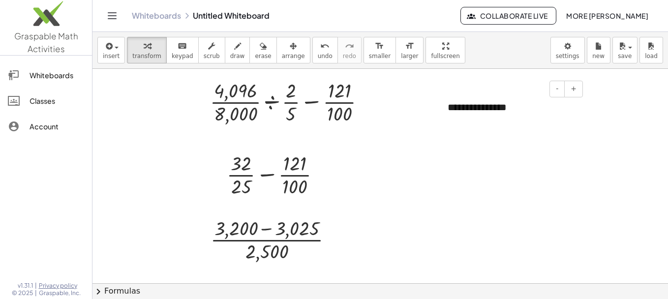
click at [515, 101] on div "**********" at bounding box center [512, 108] width 148 height 34
drag, startPoint x: 515, startPoint y: 101, endPoint x: 420, endPoint y: 120, distance: 96.7
click at [420, 120] on div "**********" at bounding box center [381, 243] width 576 height 644
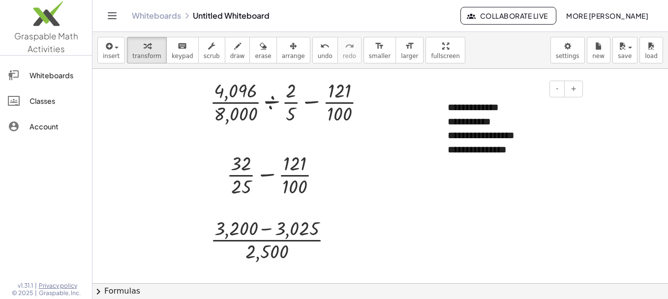
click at [505, 125] on div "**********" at bounding box center [512, 122] width 128 height 14
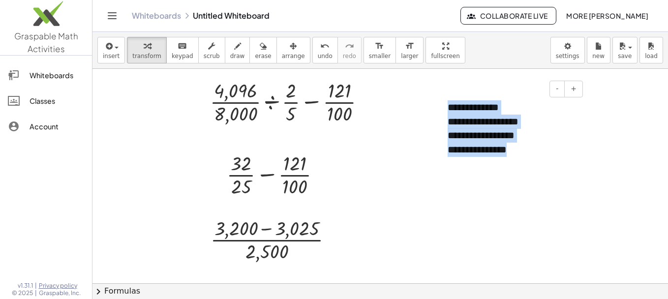
drag, startPoint x: 541, startPoint y: 157, endPoint x: 439, endPoint y: 103, distance: 115.2
click at [439, 103] on div "**********" at bounding box center [512, 129] width 148 height 76
click at [517, 131] on div "**********" at bounding box center [512, 135] width 128 height 14
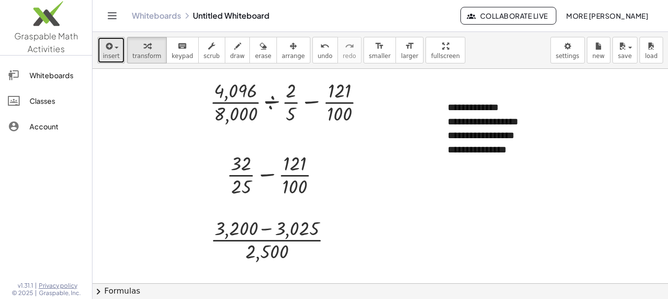
click at [111, 49] on icon "button" at bounding box center [108, 46] width 9 height 12
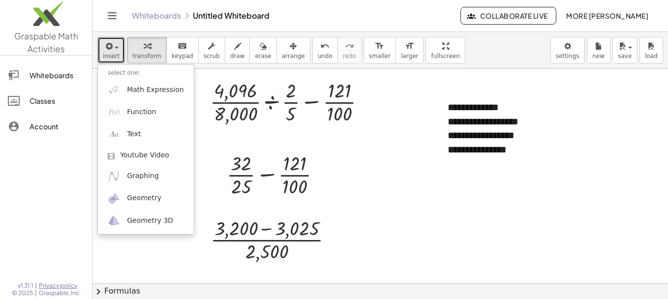
click at [387, 205] on div at bounding box center [381, 243] width 576 height 644
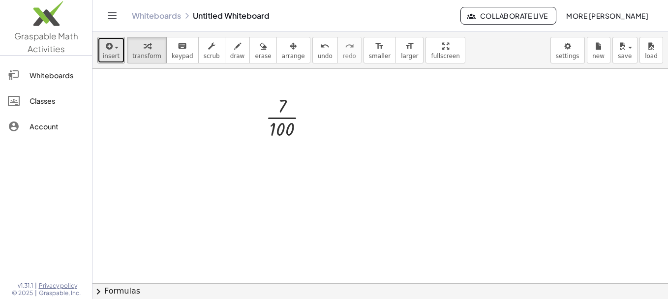
scroll to position [0, 0]
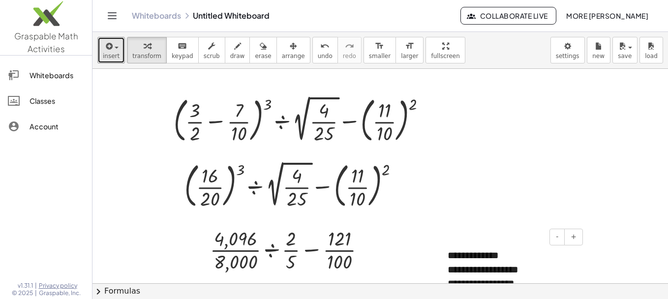
drag, startPoint x: 155, startPoint y: 106, endPoint x: 436, endPoint y: 276, distance: 328.3
drag, startPoint x: 118, startPoint y: 81, endPoint x: 258, endPoint y: 144, distance: 153.7
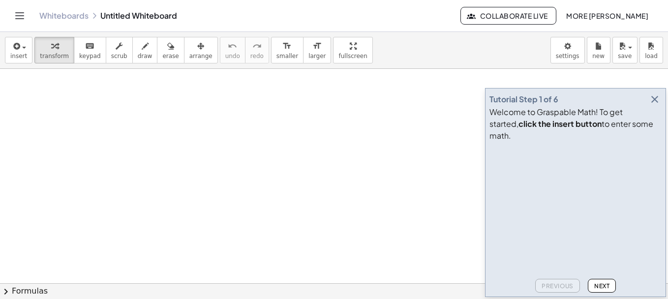
click at [656, 105] on icon "button" at bounding box center [655, 99] width 12 height 12
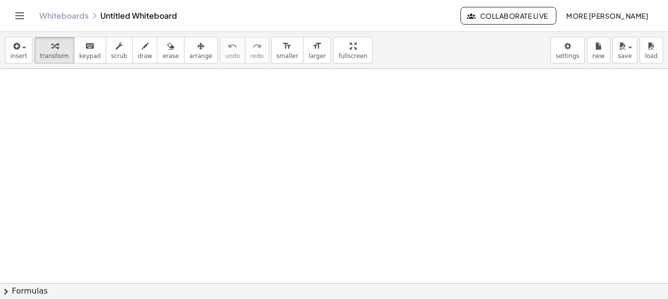
click at [20, 18] on icon "Toggle navigation" at bounding box center [20, 16] width 12 height 12
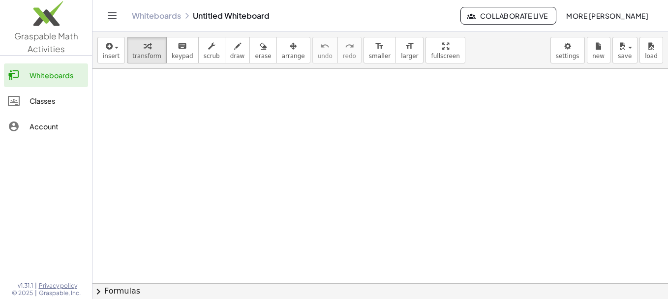
click at [40, 72] on div "Whiteboards" at bounding box center [57, 75] width 55 height 12
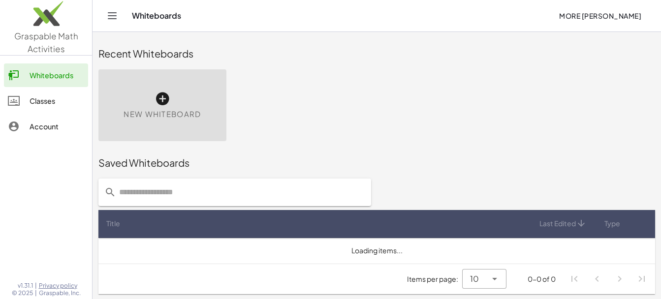
click at [161, 111] on span "New Whiteboard" at bounding box center [162, 114] width 77 height 11
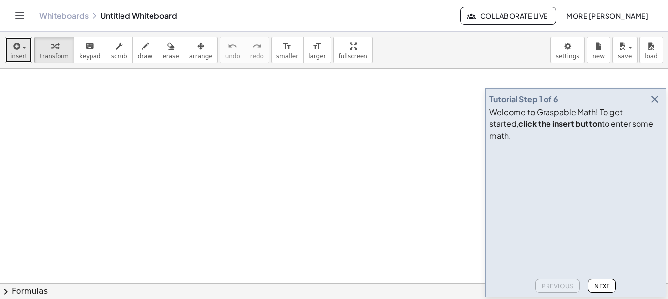
click at [10, 57] on button "insert" at bounding box center [19, 50] width 28 height 27
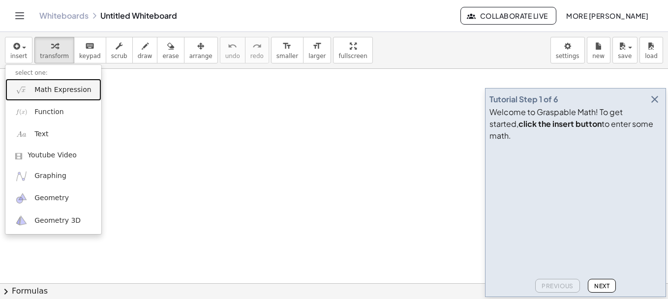
click at [48, 92] on span "Math Expression" at bounding box center [62, 90] width 57 height 10
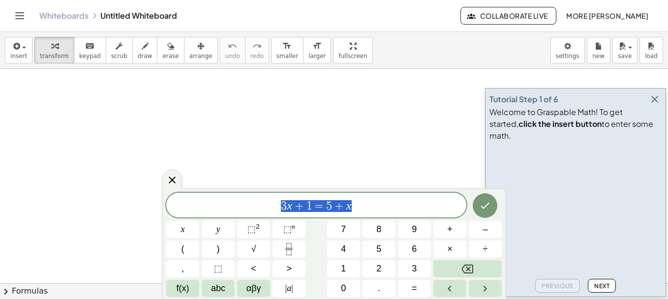
drag, startPoint x: 336, startPoint y: 203, endPoint x: 125, endPoint y: 204, distance: 210.1
click at [125, 204] on body "Graspable Math Activities Whiteboards Classes Account v1.31.1 | Privacy policy …" at bounding box center [334, 149] width 668 height 299
click at [412, 250] on span "6" at bounding box center [414, 249] width 5 height 13
click at [304, 247] on button "Fraction" at bounding box center [289, 249] width 33 height 17
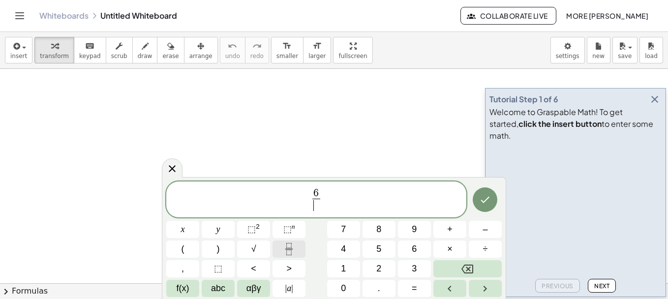
click at [304, 247] on button "Fraction" at bounding box center [289, 249] width 33 height 17
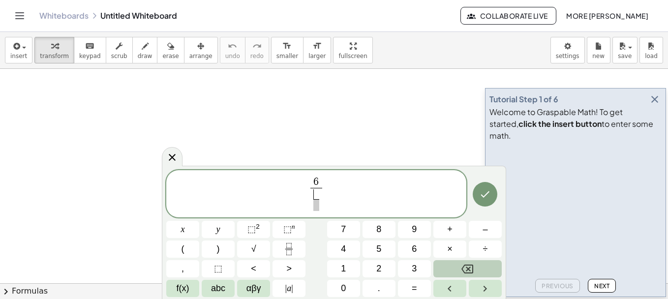
click at [468, 268] on icon "Backspace" at bounding box center [468, 269] width 12 height 9
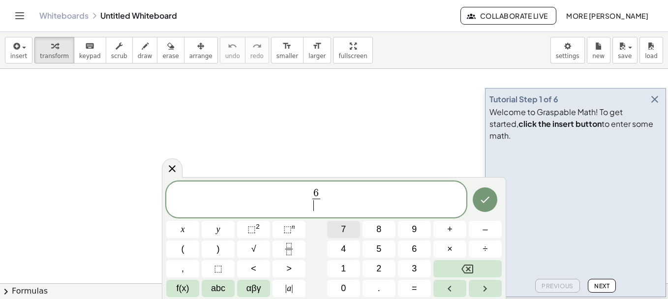
click at [344, 229] on span "7" at bounding box center [343, 229] width 5 height 13
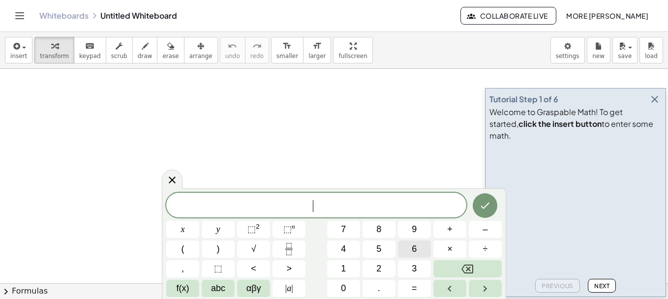
click at [424, 251] on button "6" at bounding box center [414, 249] width 33 height 17
click at [297, 247] on button "Fraction" at bounding box center [289, 249] width 33 height 17
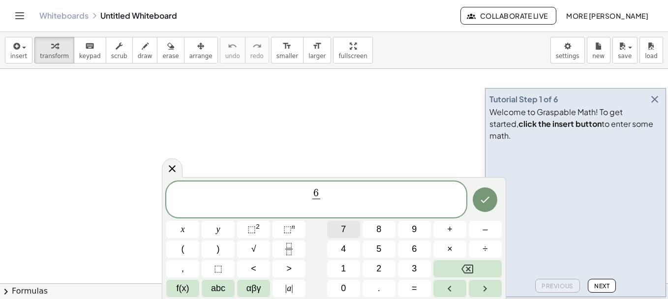
click at [343, 235] on span "7" at bounding box center [343, 229] width 5 height 13
click at [386, 205] on span "6 7 ​ ​" at bounding box center [316, 200] width 300 height 26
click at [496, 236] on button "–" at bounding box center [485, 229] width 33 height 17
click at [343, 267] on span "1" at bounding box center [343, 268] width 5 height 13
click at [312, 200] on span "6 7 ​ − 1 ​" at bounding box center [316, 200] width 300 height 26
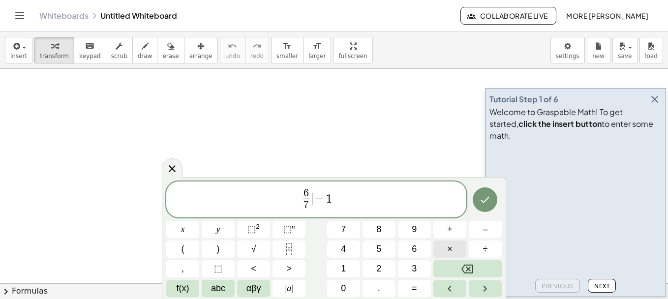
click at [452, 249] on span "×" at bounding box center [449, 249] width 5 height 13
click at [467, 271] on icon "Backspace" at bounding box center [468, 269] width 12 height 9
click at [199, 234] on button "x" at bounding box center [182, 229] width 33 height 17
click at [369, 207] on span "6 7 ​ x ​ − 1" at bounding box center [316, 200] width 300 height 26
click at [412, 295] on span "=" at bounding box center [414, 288] width 5 height 13
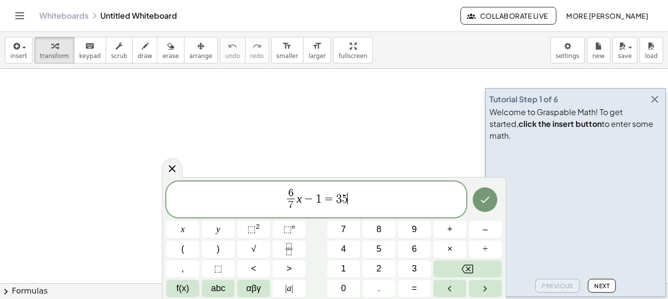
drag, startPoint x: 363, startPoint y: 200, endPoint x: 245, endPoint y: 208, distance: 118.4
click at [245, 208] on span "6 7 ​ x − 1 = 3 5 ​" at bounding box center [316, 200] width 300 height 26
click at [307, 206] on span "6 7 ​ x ​ − 1 = 3 5" at bounding box center [316, 200] width 300 height 26
click at [360, 200] on span "6 7 ​ x − 1 = 3 5 ​" at bounding box center [316, 200] width 300 height 26
click at [481, 207] on button "Done" at bounding box center [485, 199] width 25 height 25
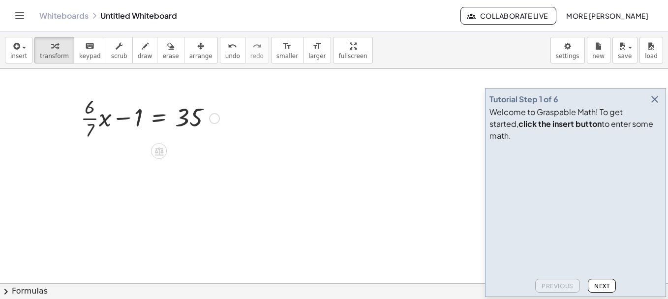
click at [90, 137] on div at bounding box center [150, 117] width 149 height 49
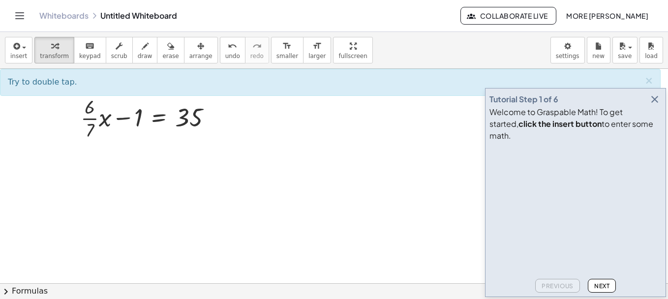
click at [110, 190] on div at bounding box center [334, 283] width 668 height 429
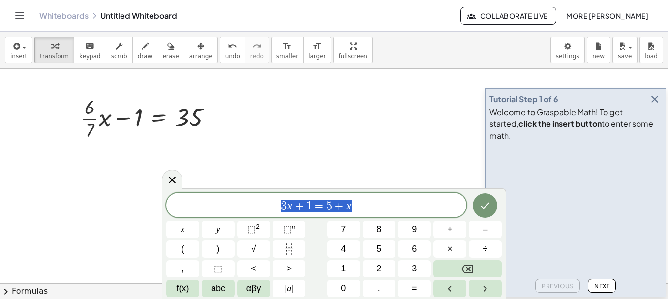
drag, startPoint x: 387, startPoint y: 199, endPoint x: 125, endPoint y: 211, distance: 262.1
click at [125, 211] on body "Graspable Math Activities Whiteboards Classes Account v1.31.1 | Privacy policy …" at bounding box center [334, 149] width 668 height 299
click at [289, 241] on button "Fraction" at bounding box center [289, 249] width 33 height 17
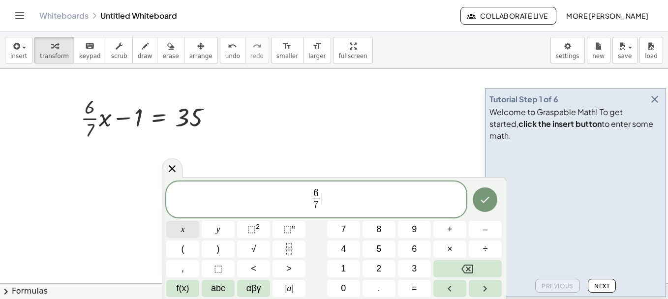
click at [171, 225] on button "x" at bounding box center [182, 229] width 33 height 17
click at [482, 203] on icon "Done" at bounding box center [485, 200] width 12 height 12
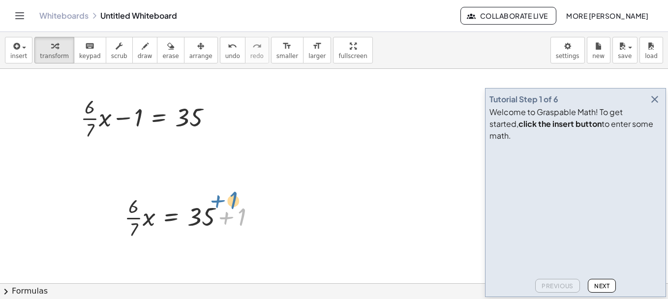
drag, startPoint x: 216, startPoint y: 217, endPoint x: 238, endPoint y: 212, distance: 22.2
click at [238, 212] on div at bounding box center [194, 216] width 149 height 49
click at [85, 48] on icon "keyboard" at bounding box center [89, 46] width 9 height 12
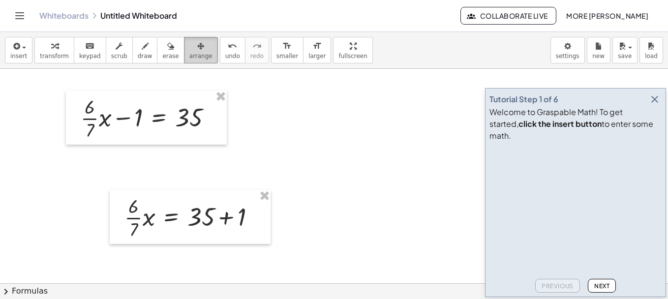
click at [189, 49] on div "button" at bounding box center [200, 46] width 23 height 12
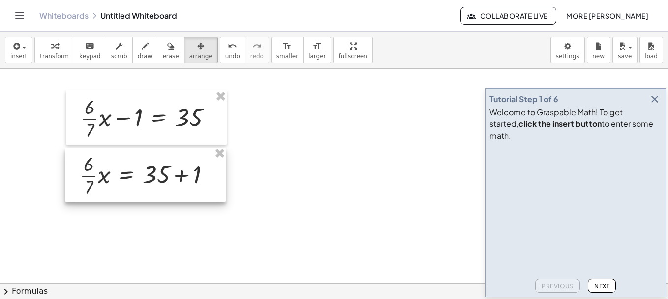
drag, startPoint x: 203, startPoint y: 216, endPoint x: 158, endPoint y: 173, distance: 61.6
click at [158, 173] on div at bounding box center [145, 175] width 161 height 54
click at [314, 205] on div at bounding box center [334, 283] width 668 height 429
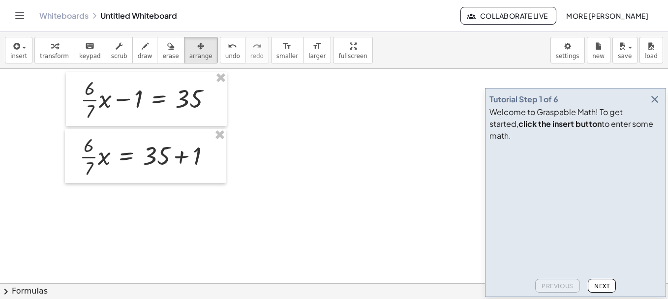
scroll to position [25, 0]
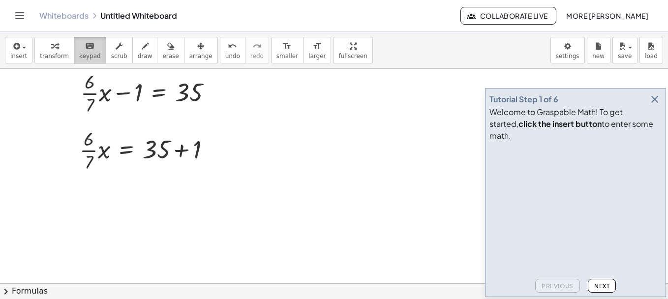
click at [79, 43] on div "keyboard" at bounding box center [90, 46] width 22 height 12
click at [4, 41] on div "insert select one: Math Expression Function Text Youtube Video Graphing Geometr…" at bounding box center [334, 50] width 668 height 37
click at [12, 49] on icon "button" at bounding box center [15, 46] width 9 height 12
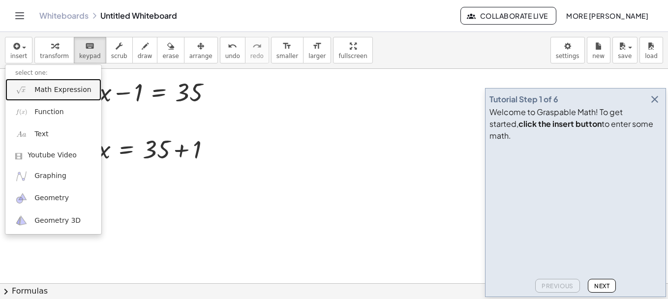
click at [55, 93] on span "Math Expression" at bounding box center [62, 90] width 57 height 10
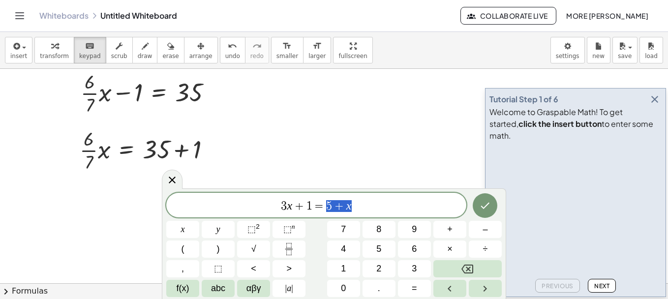
drag, startPoint x: 369, startPoint y: 208, endPoint x: 207, endPoint y: 198, distance: 162.7
click at [207, 198] on div "******** 3 x + 1 = 5 + x" at bounding box center [316, 205] width 300 height 25
click at [189, 235] on button "x" at bounding box center [182, 229] width 33 height 17
click at [409, 292] on button "=" at bounding box center [414, 288] width 33 height 17
click at [485, 245] on span "÷" at bounding box center [485, 249] width 5 height 13
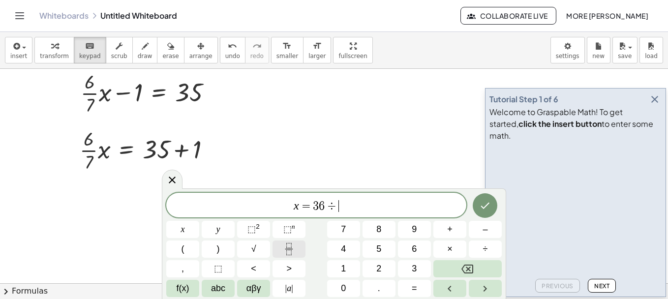
click at [290, 251] on icon "Fraction" at bounding box center [289, 249] width 12 height 12
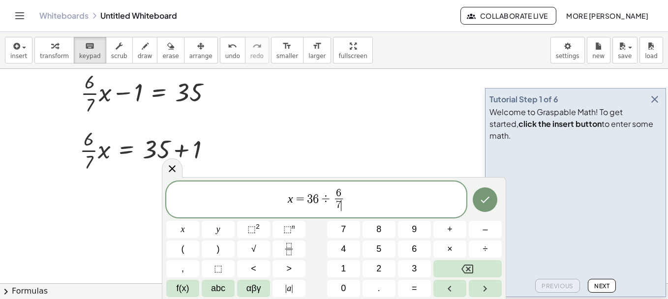
click at [318, 200] on span "6" at bounding box center [316, 199] width 6 height 12
click at [291, 250] on icon "Fraction" at bounding box center [289, 249] width 12 height 12
click at [486, 195] on icon "Done" at bounding box center [485, 200] width 12 height 12
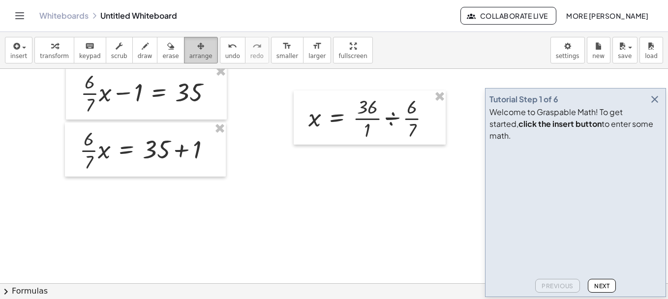
click at [189, 55] on span "arrange" at bounding box center [200, 56] width 23 height 7
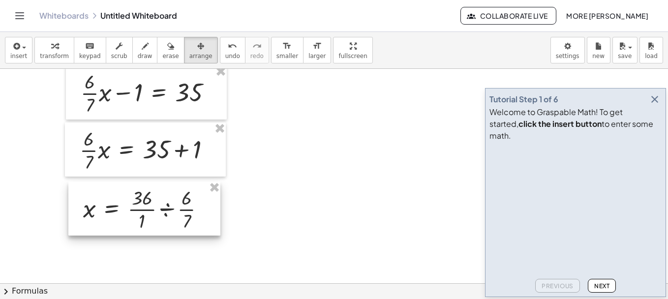
drag, startPoint x: 380, startPoint y: 161, endPoint x: 171, endPoint y: 205, distance: 214.3
click at [171, 205] on div at bounding box center [144, 209] width 152 height 54
click at [303, 199] on div at bounding box center [334, 258] width 668 height 429
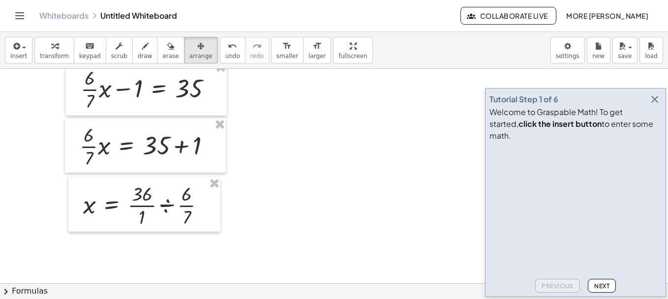
scroll to position [30, 0]
click at [82, 65] on div "insert select one: Math Expression Function Text Youtube Video Graphing Geometr…" at bounding box center [334, 50] width 668 height 37
click at [83, 57] on span "keypad" at bounding box center [90, 56] width 22 height 7
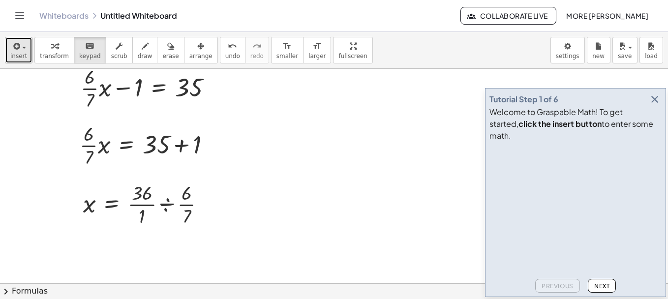
click at [14, 46] on icon "button" at bounding box center [15, 46] width 9 height 12
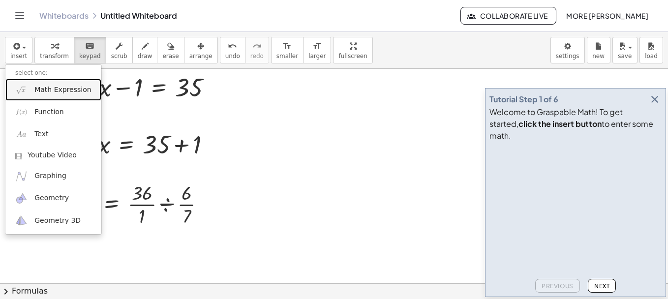
click at [40, 88] on span "Math Expression" at bounding box center [62, 90] width 57 height 10
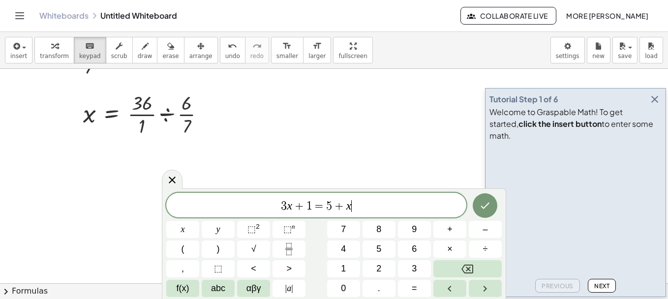
scroll to position [123, 0]
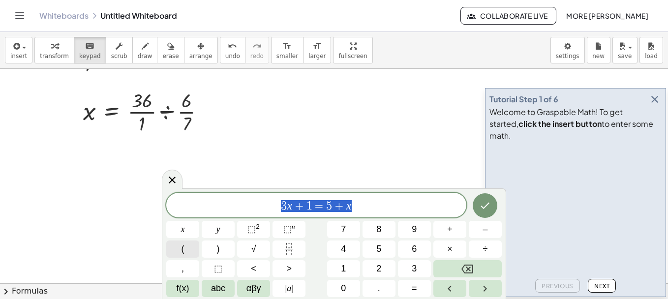
drag, startPoint x: 330, startPoint y: 213, endPoint x: 181, endPoint y: 243, distance: 152.6
click at [181, 243] on div "******** 3 x + 1 = 5 + x x y ⬚ 2 ⬚ n 7 8 9 + – ( ) √ 4 5 6 × ÷ , ⬚ < > 1 2 3 f(…" at bounding box center [334, 245] width 336 height 104
click at [283, 247] on icon "Fraction" at bounding box center [289, 249] width 12 height 12
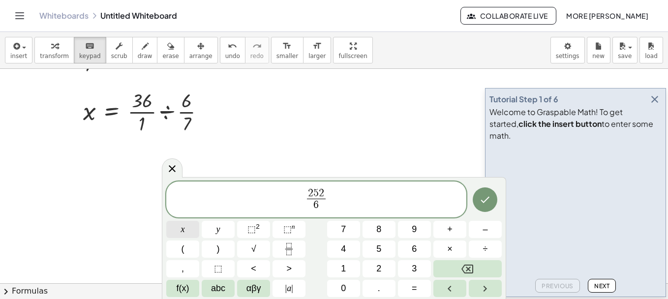
click at [189, 234] on button "x" at bounding box center [182, 229] width 33 height 17
click at [427, 285] on button "=" at bounding box center [414, 288] width 33 height 17
click at [490, 200] on icon "Done" at bounding box center [485, 200] width 12 height 12
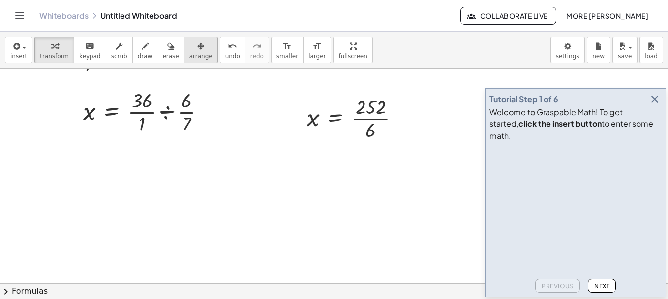
click at [197, 51] on icon "button" at bounding box center [200, 46] width 7 height 12
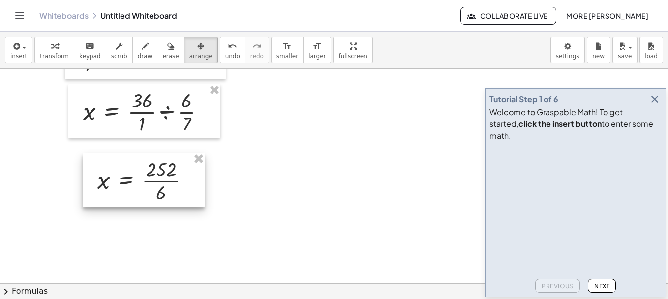
drag, startPoint x: 274, startPoint y: 119, endPoint x: 125, endPoint y: 174, distance: 158.3
click at [125, 174] on div at bounding box center [144, 180] width 122 height 54
click at [294, 220] on div at bounding box center [334, 160] width 668 height 429
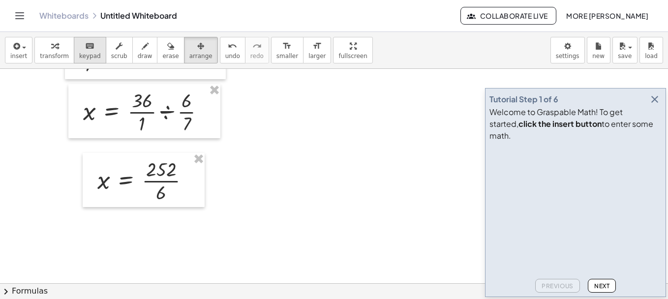
click at [87, 42] on icon "keyboard" at bounding box center [89, 46] width 9 height 12
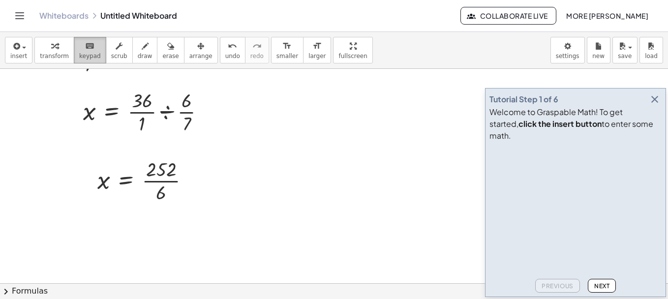
click at [79, 53] on span "keypad" at bounding box center [90, 56] width 22 height 7
click at [16, 51] on icon "button" at bounding box center [15, 46] width 9 height 12
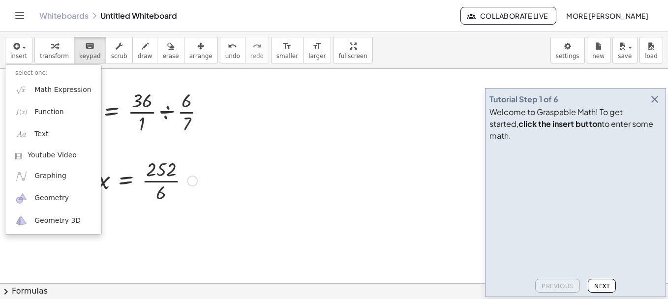
click at [160, 204] on div at bounding box center [148, 180] width 110 height 49
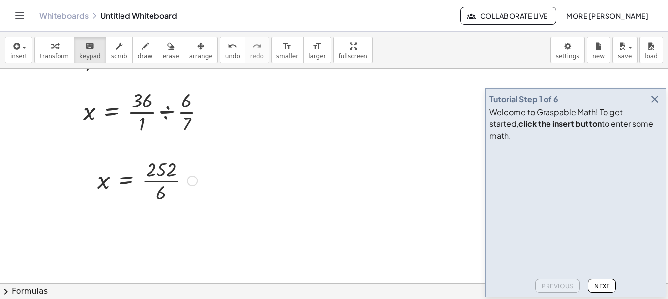
click at [168, 183] on div at bounding box center [148, 180] width 110 height 49
click at [20, 56] on span "insert" at bounding box center [18, 56] width 17 height 7
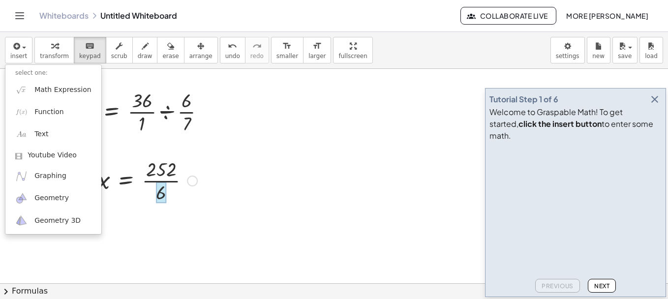
click at [157, 195] on div at bounding box center [161, 193] width 10 height 22
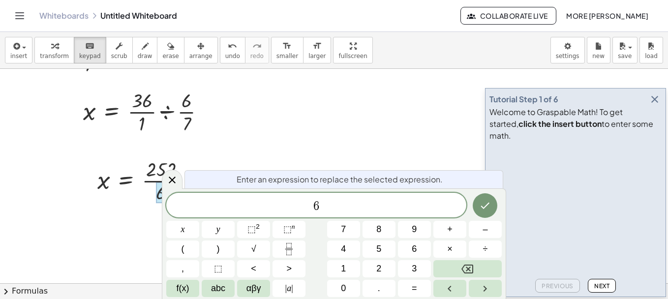
click at [157, 167] on div at bounding box center [148, 180] width 110 height 49
drag, startPoint x: 362, startPoint y: 215, endPoint x: 279, endPoint y: 221, distance: 83.4
click at [279, 221] on div "* 6 ​ x y ⬚ 2 ⬚ n 7 8 9 + – ( ) √ 4 5 6 × ÷ , ⬚ < > 1 2 3 f(x) abc αβγ | a | 0 …" at bounding box center [334, 245] width 336 height 104
click at [485, 208] on icon "Done" at bounding box center [485, 206] width 9 height 6
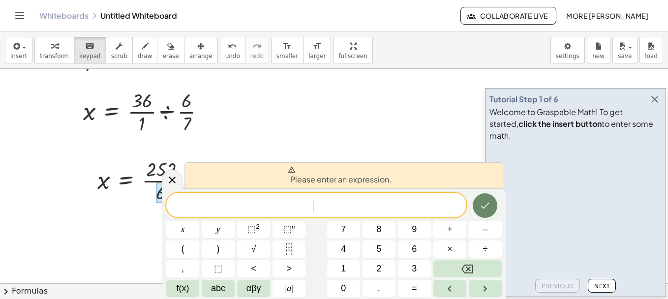
click at [480, 199] on button "Done" at bounding box center [485, 205] width 25 height 25
click at [349, 146] on div at bounding box center [334, 160] width 668 height 429
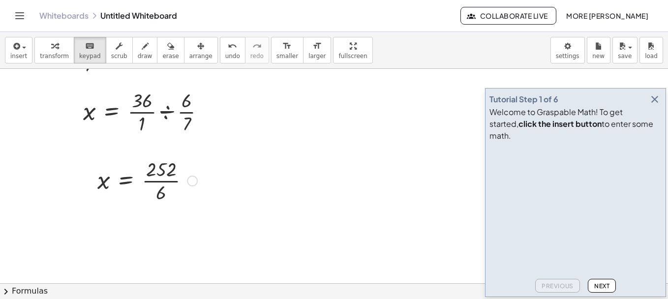
click at [130, 161] on div at bounding box center [148, 180] width 110 height 49
click at [160, 185] on div at bounding box center [161, 193] width 10 height 22
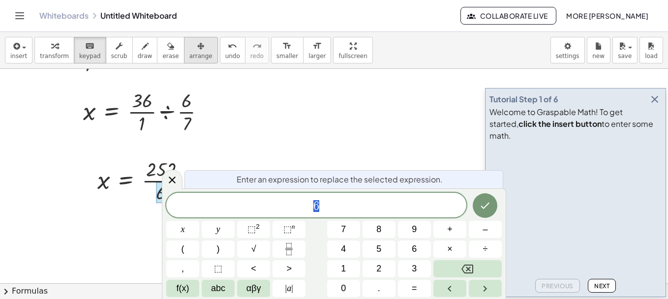
click at [197, 44] on icon "button" at bounding box center [200, 46] width 7 height 12
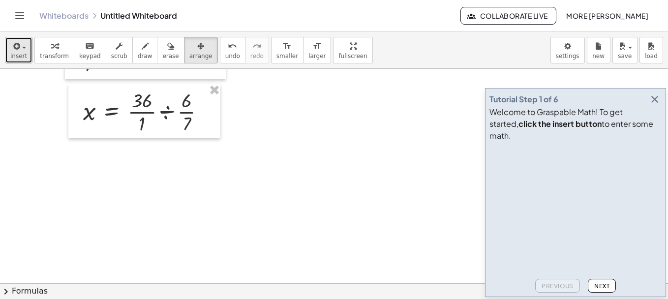
click at [20, 49] on span "button" at bounding box center [21, 47] width 2 height 7
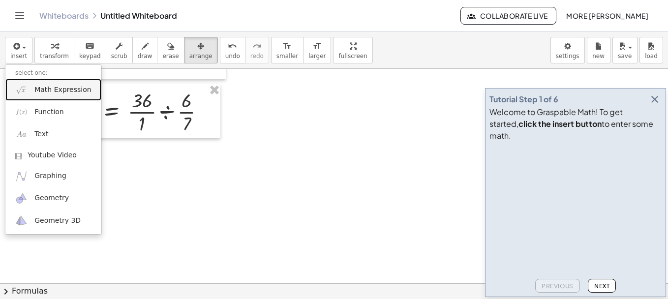
click at [51, 96] on link "Math Expression" at bounding box center [53, 90] width 96 height 22
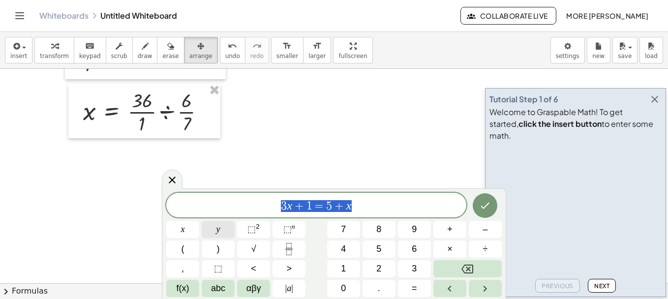
drag, startPoint x: 378, startPoint y: 203, endPoint x: 224, endPoint y: 235, distance: 157.3
click at [224, 235] on div "******** 3 x + 1 = 5 + x x y ⬚ 2 ⬚ n 7 8 9 + – ( ) √ 4 5 6 × ÷ , ⬚ < > 1 2 3 f(…" at bounding box center [334, 245] width 336 height 104
drag, startPoint x: 346, startPoint y: 204, endPoint x: 227, endPoint y: 214, distance: 119.5
click at [418, 287] on button "=" at bounding box center [414, 288] width 33 height 17
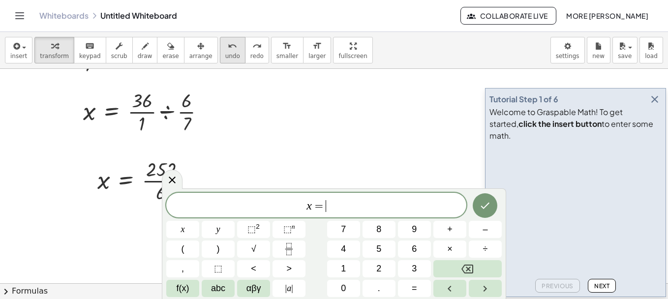
click at [225, 60] on span "undo" at bounding box center [232, 56] width 15 height 7
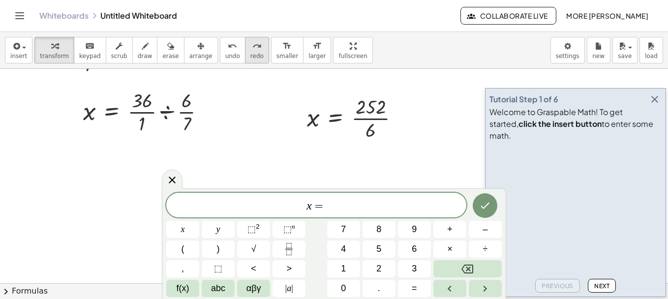
click at [250, 59] on span "redo" at bounding box center [256, 56] width 13 height 7
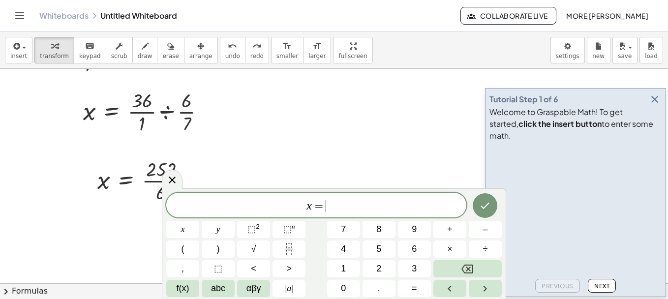
drag, startPoint x: 354, startPoint y: 196, endPoint x: 402, endPoint y: 209, distance: 49.4
click at [402, 209] on div "x = ​" at bounding box center [316, 205] width 300 height 25
click at [493, 201] on button "Done" at bounding box center [485, 205] width 25 height 25
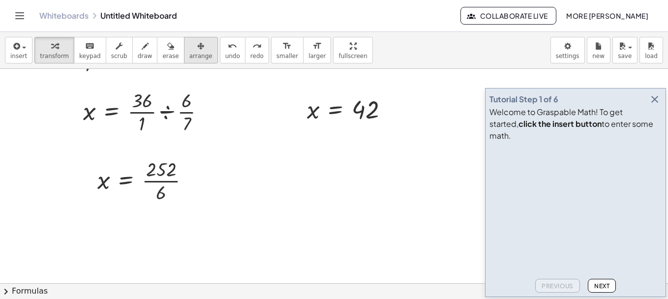
click at [192, 47] on div "button" at bounding box center [200, 46] width 23 height 12
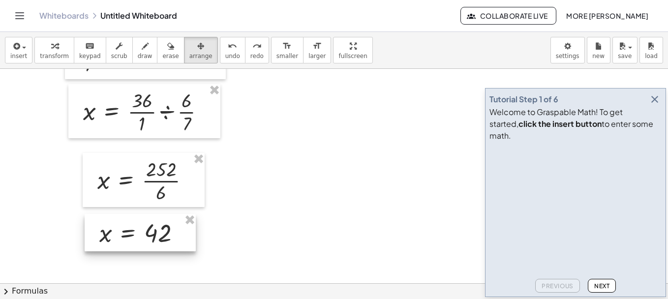
drag, startPoint x: 356, startPoint y: 112, endPoint x: 148, endPoint y: 235, distance: 241.4
click at [148, 235] on div at bounding box center [140, 232] width 111 height 37
click at [396, 203] on div at bounding box center [334, 160] width 668 height 429
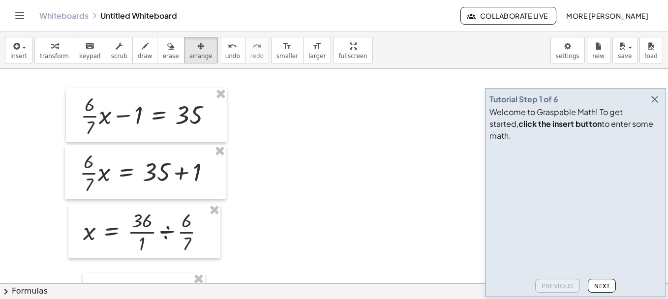
scroll to position [0, 0]
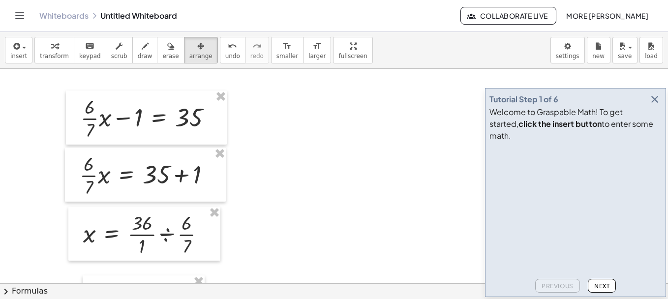
drag, startPoint x: 316, startPoint y: 52, endPoint x: 318, endPoint y: 105, distance: 53.2
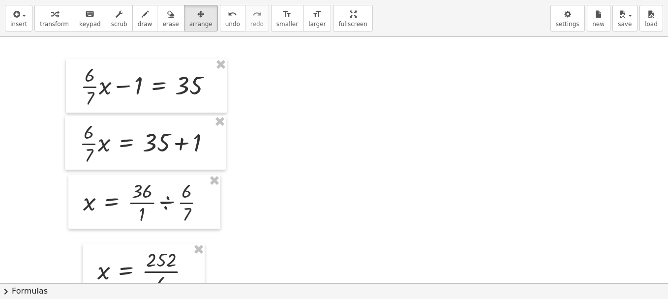
click at [318, 105] on div "insert select one: Math Expression Function Text Youtube Video Graphing Geometr…" at bounding box center [334, 149] width 668 height 299
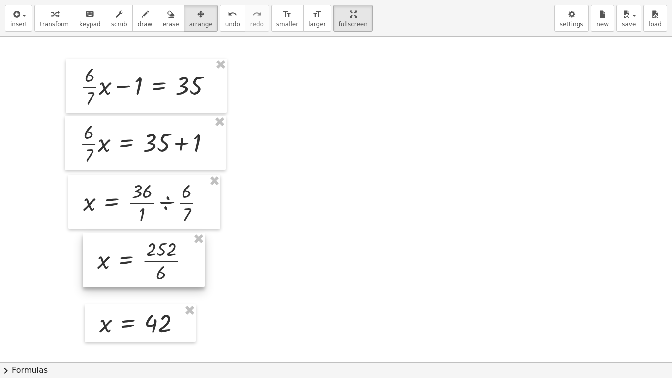
drag, startPoint x: 156, startPoint y: 279, endPoint x: 156, endPoint y: 267, distance: 11.3
click at [156, 267] on div at bounding box center [144, 260] width 122 height 54
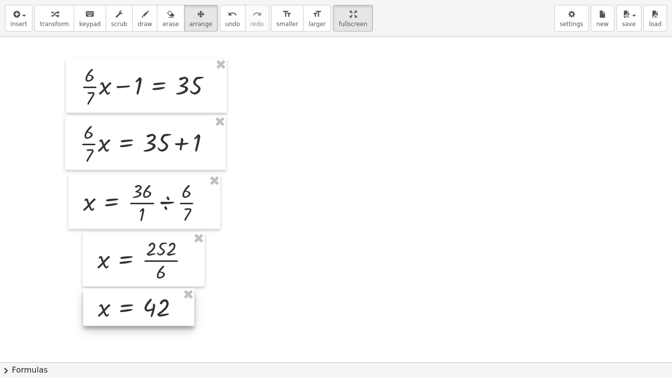
drag, startPoint x: 143, startPoint y: 313, endPoint x: 141, endPoint y: 297, distance: 15.8
click at [141, 297] on div at bounding box center [138, 306] width 111 height 37
